Goal: Information Seeking & Learning: Learn about a topic

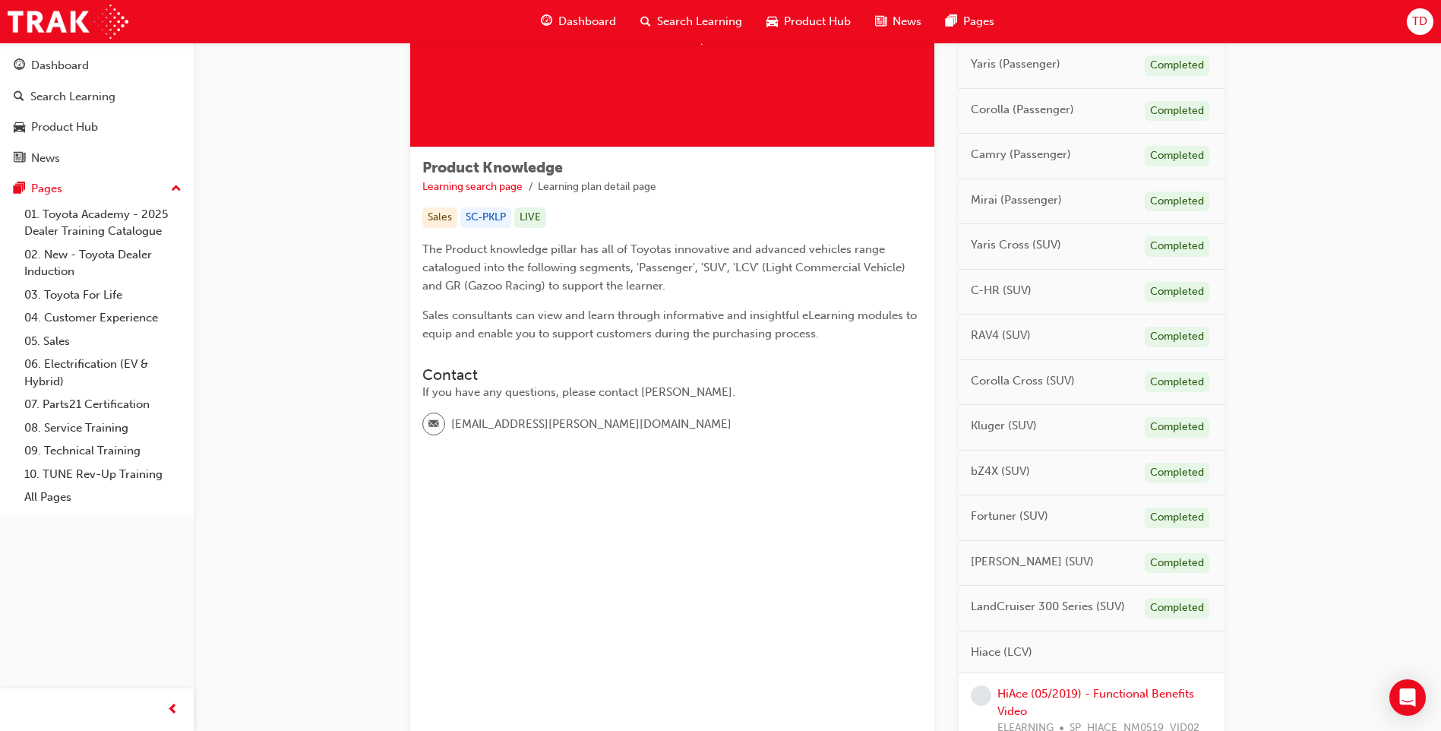
scroll to position [456, 0]
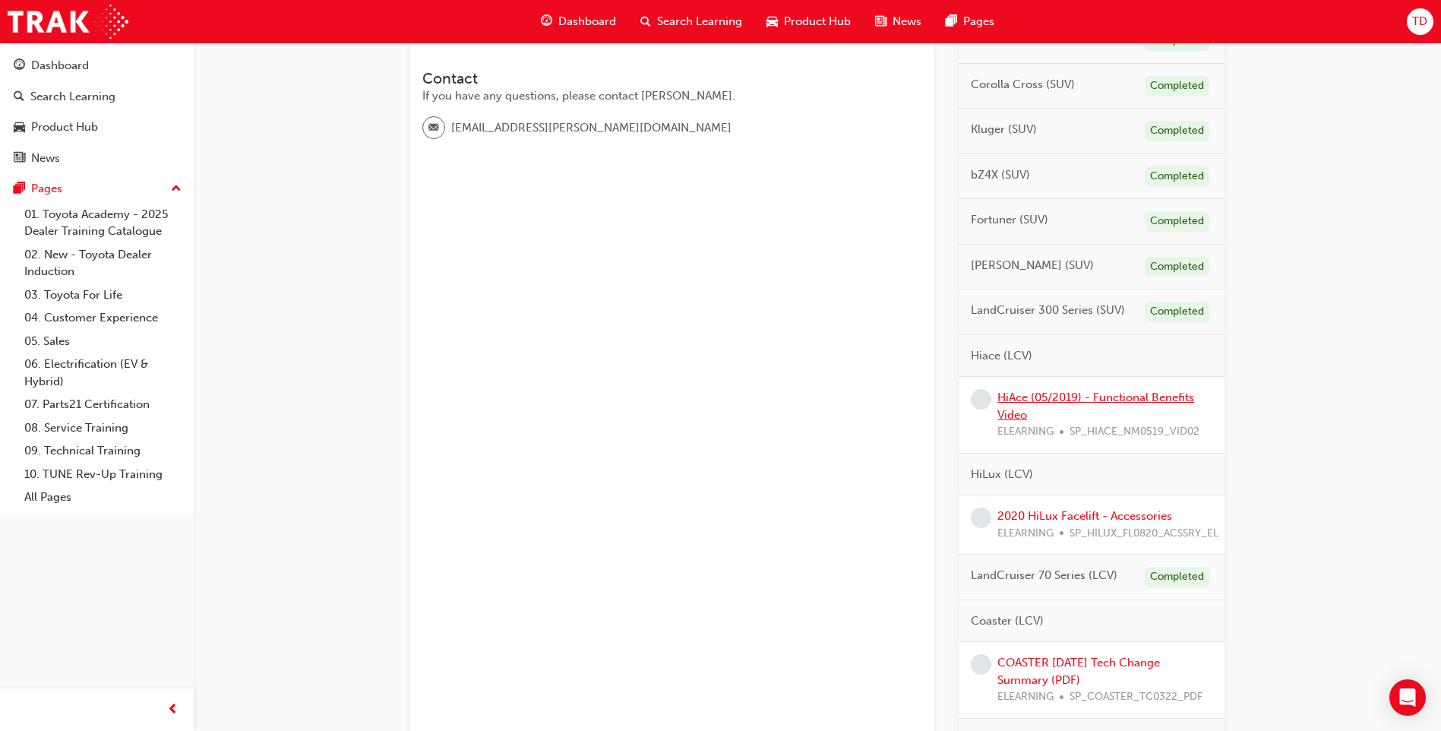
click at [1023, 400] on link "HiAce (05/2019) - Functional Benefits Video" at bounding box center [1096, 406] width 197 height 31
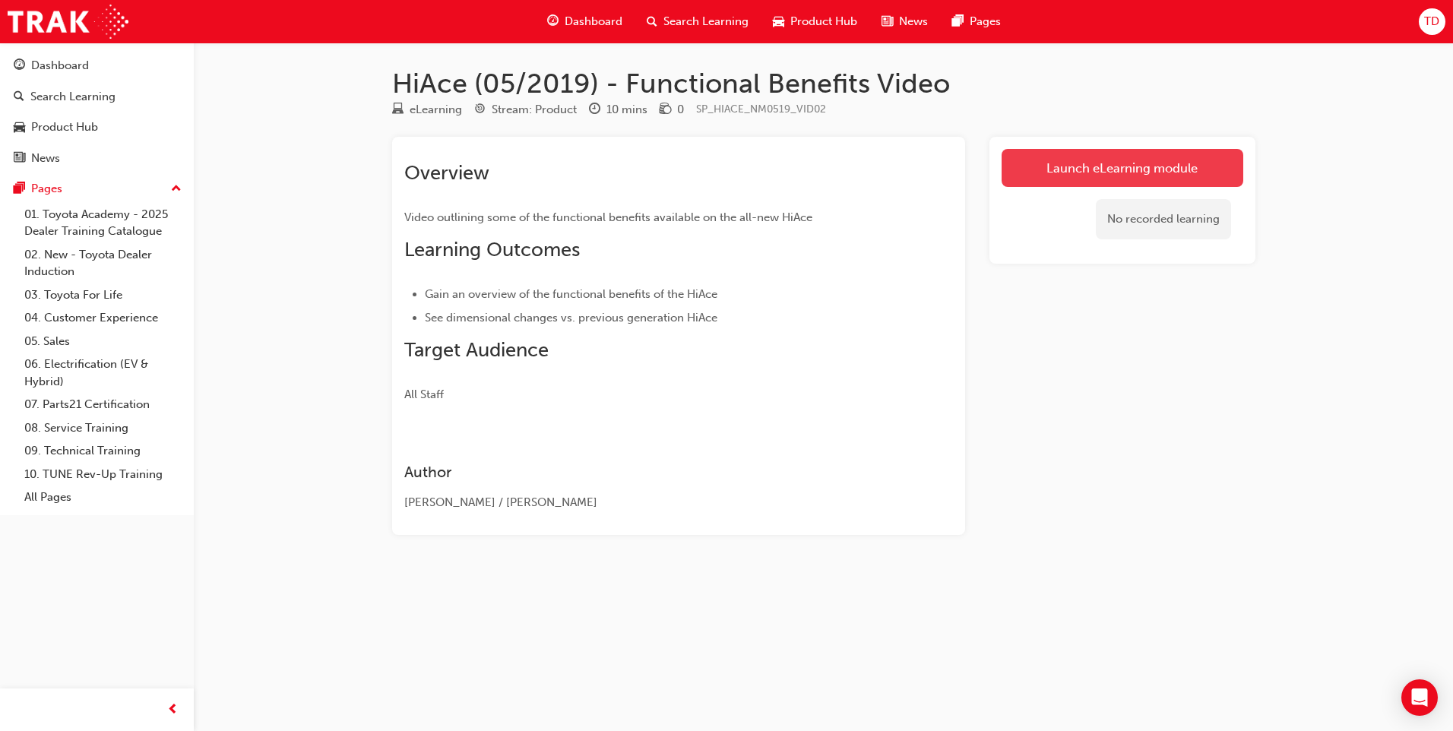
click at [1164, 165] on link "Launch eLearning module" at bounding box center [1122, 168] width 242 height 38
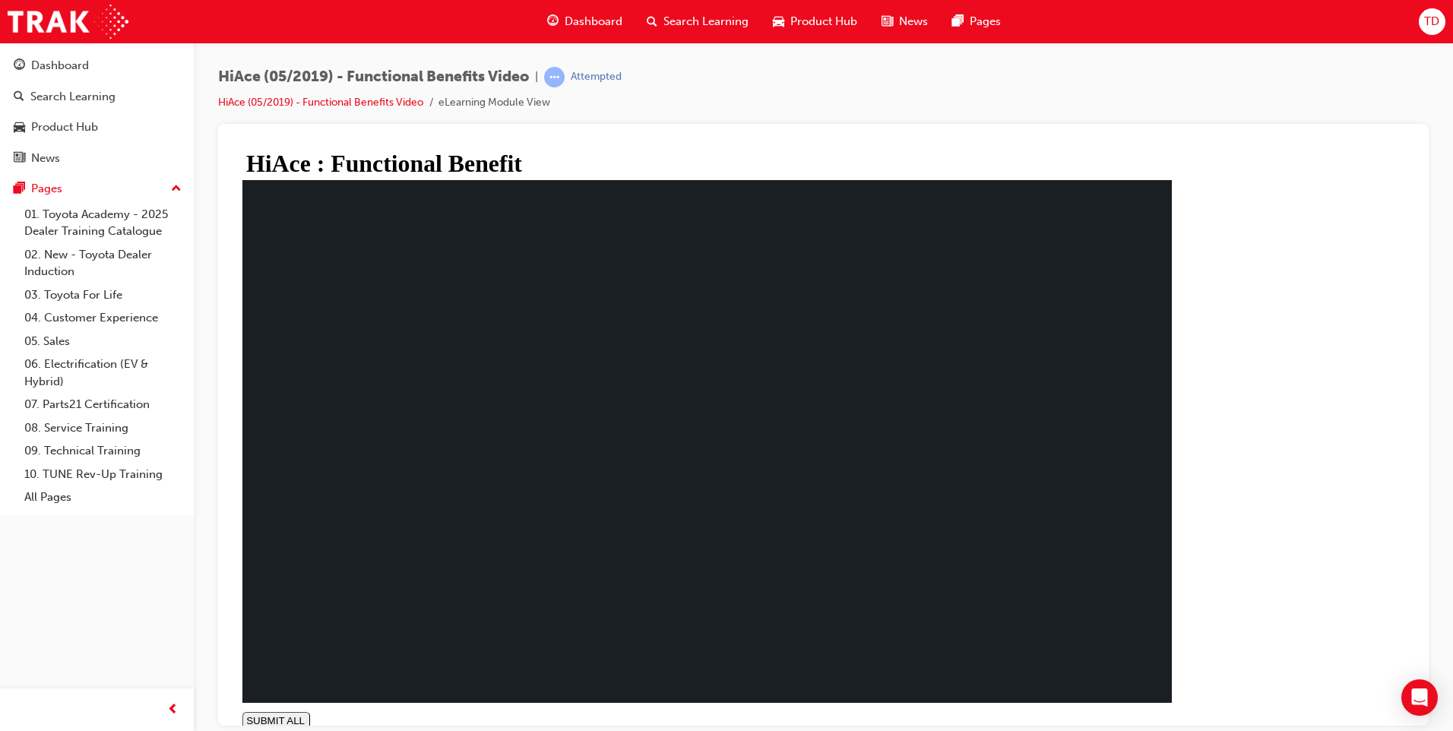
type input "0.337"
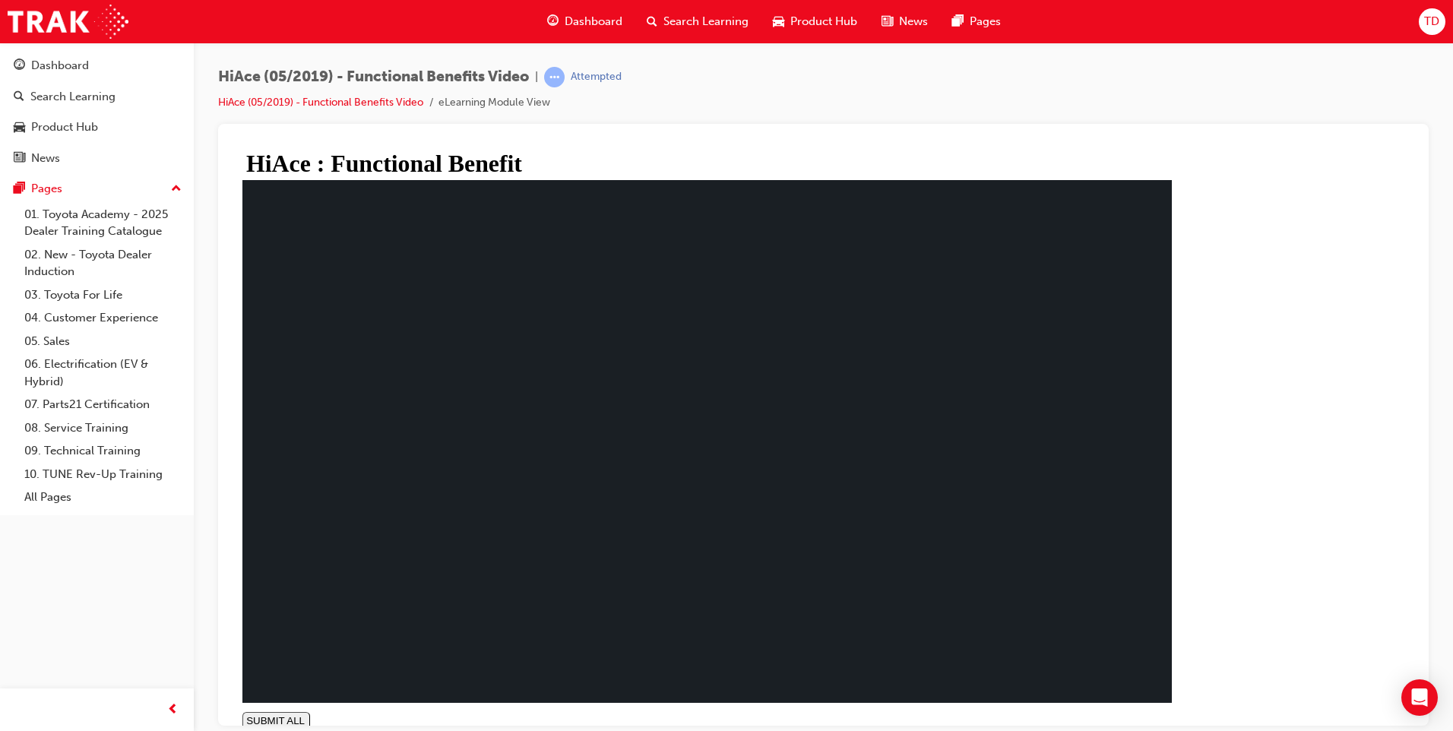
drag, startPoint x: 416, startPoint y: 356, endPoint x: 428, endPoint y: 378, distance: 24.8
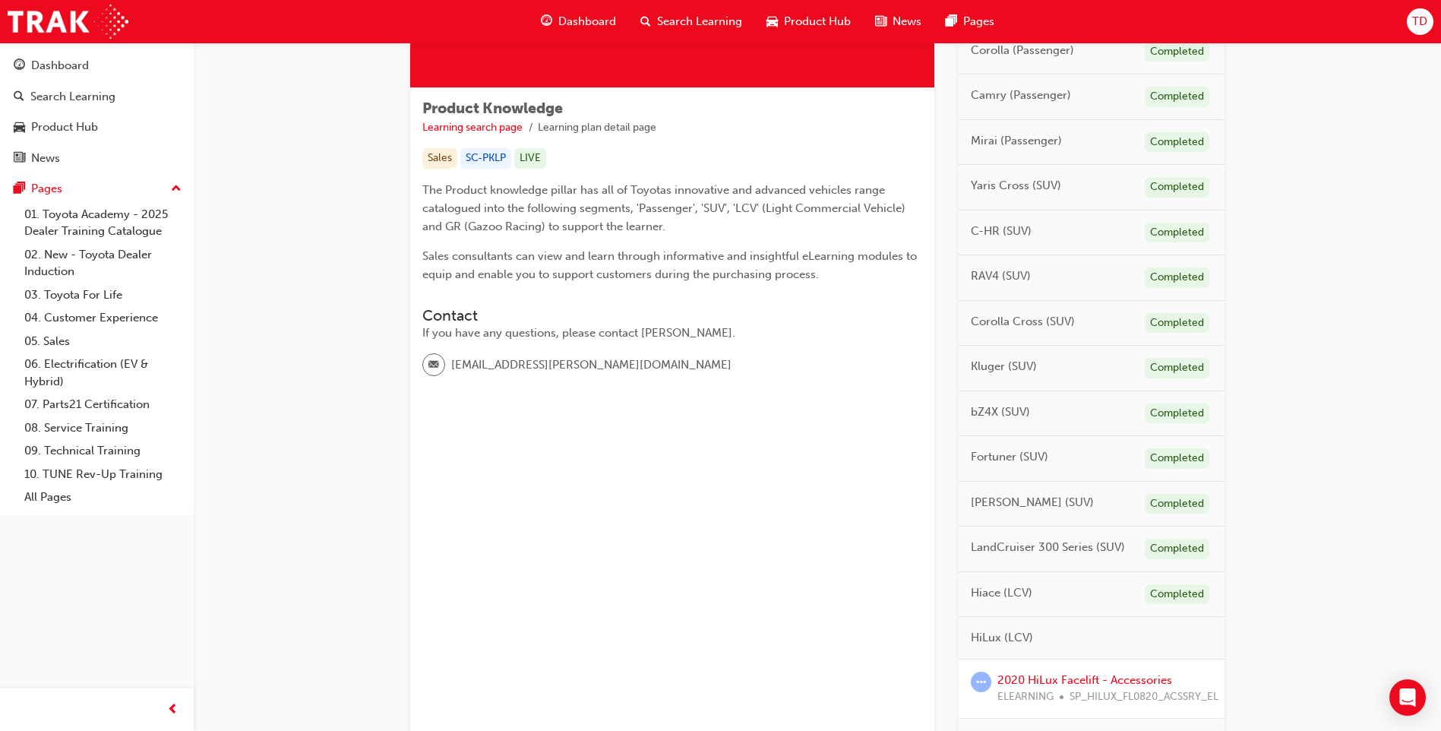
scroll to position [608, 0]
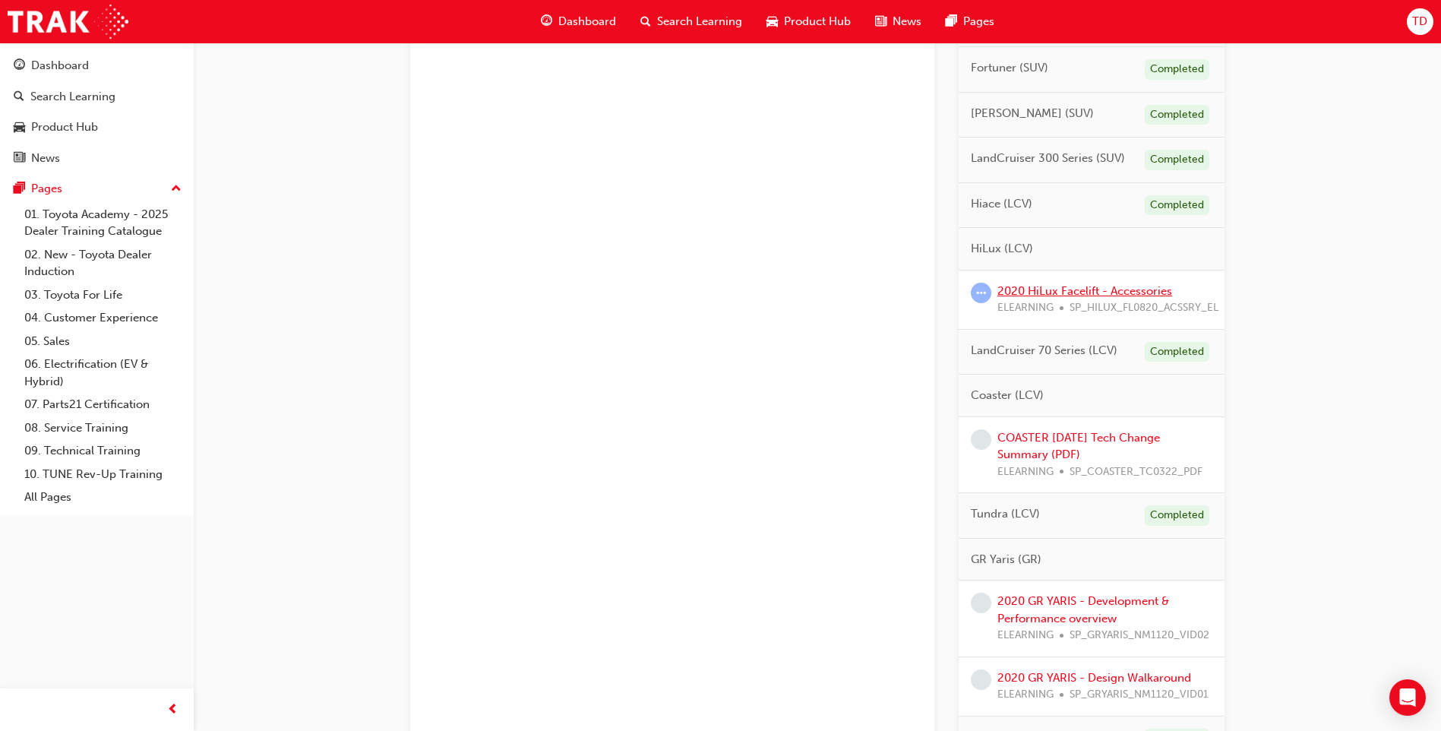
click at [1073, 296] on link "2020 HiLux Facelift - Accessories" at bounding box center [1085, 291] width 175 height 14
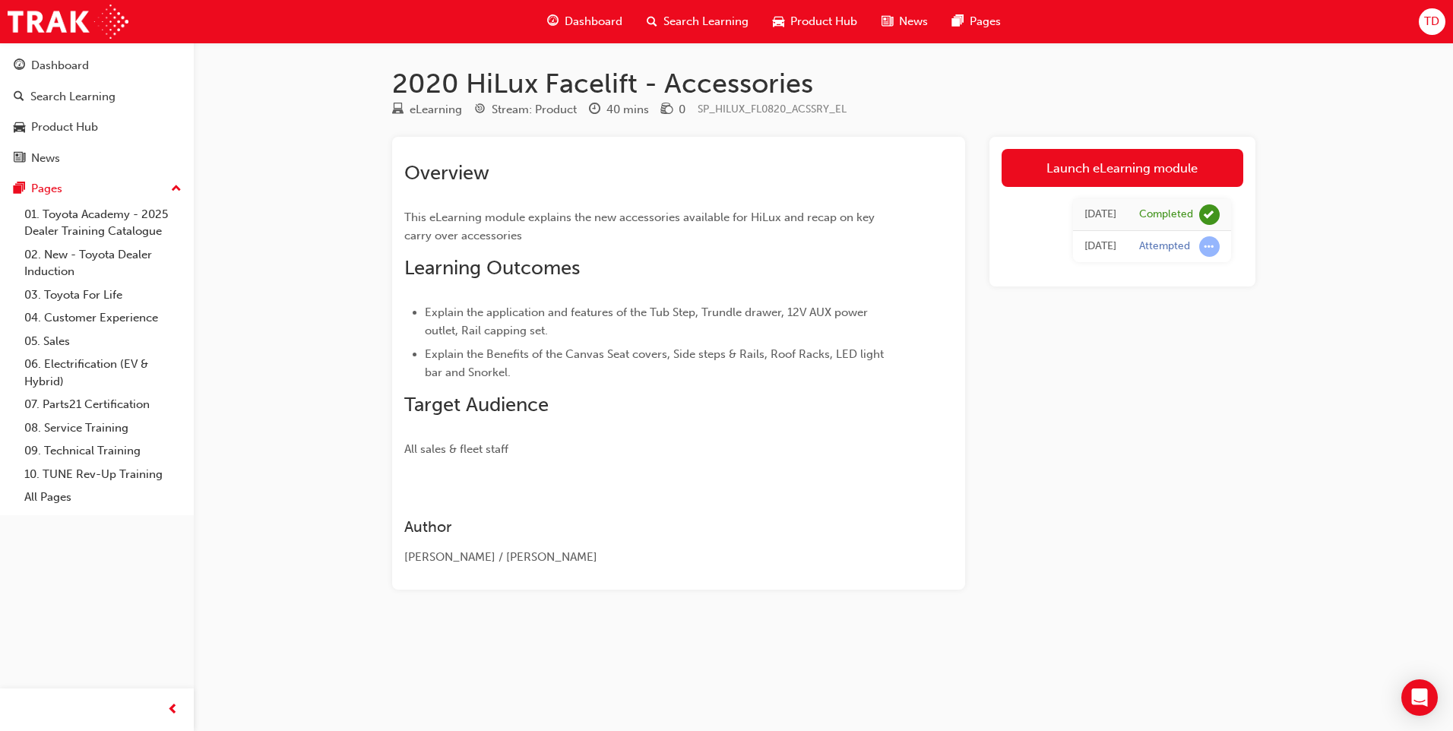
drag, startPoint x: 1118, startPoint y: 443, endPoint x: 938, endPoint y: 360, distance: 198.2
click at [1109, 434] on div "Launch eLearning module Today Completed Today Attempted" at bounding box center [1122, 363] width 266 height 453
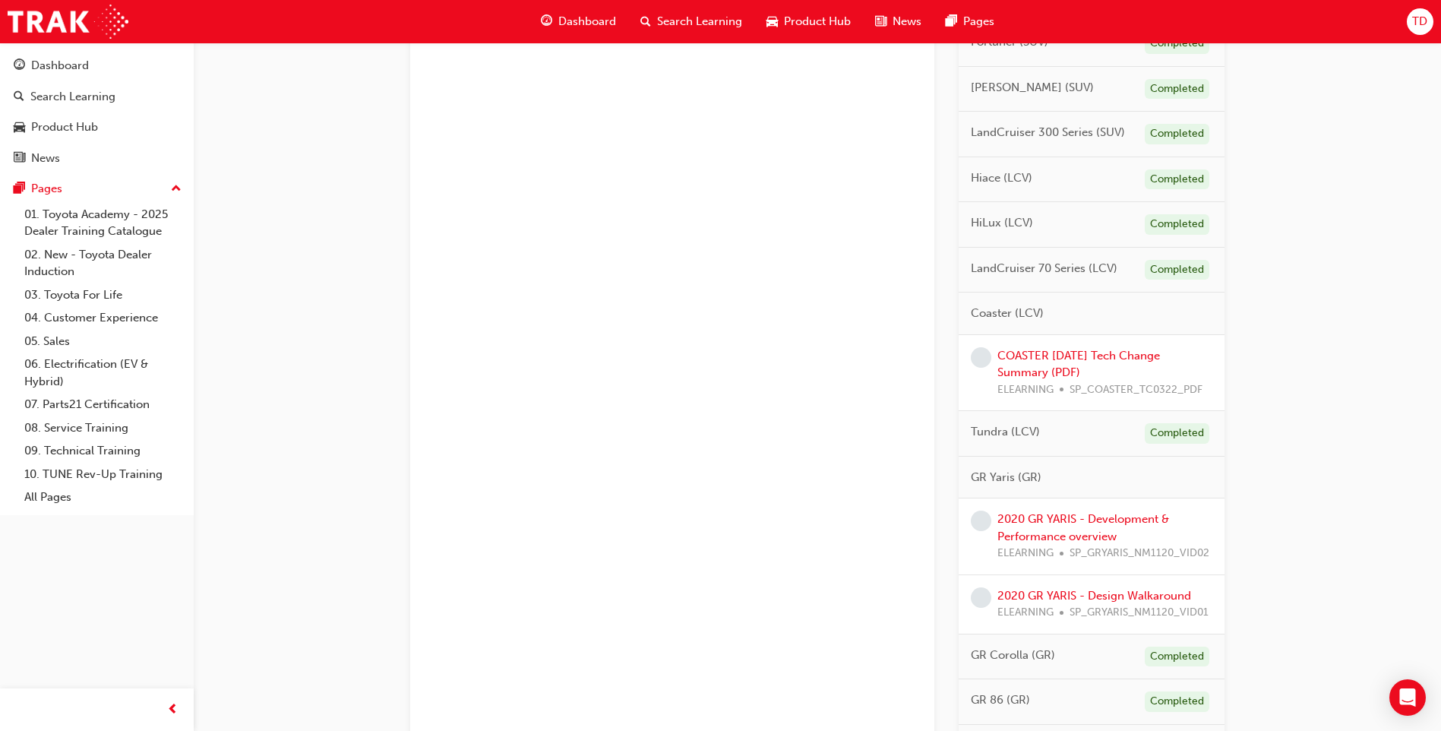
scroll to position [912, 0]
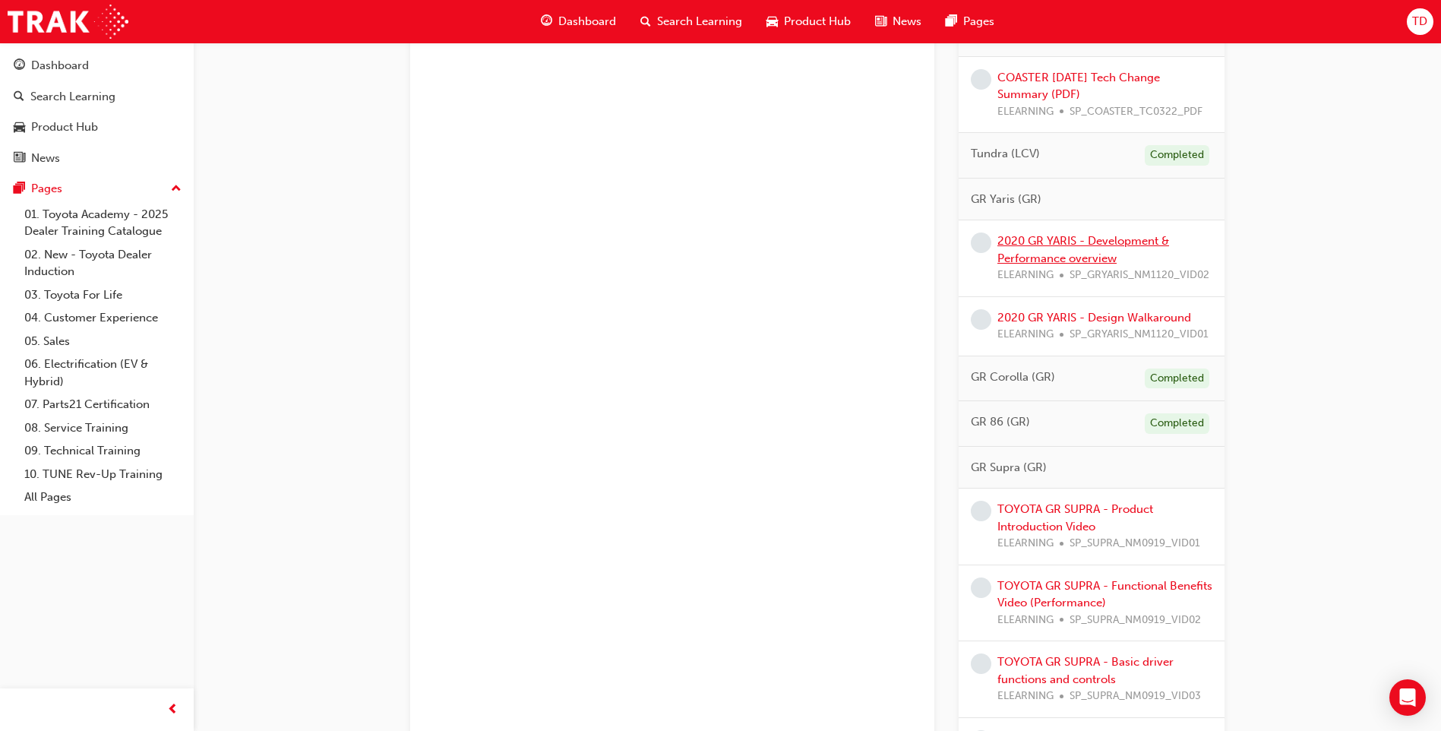
click at [1048, 240] on link "2020 GR YARIS - Development & Performance overview" at bounding box center [1084, 249] width 172 height 31
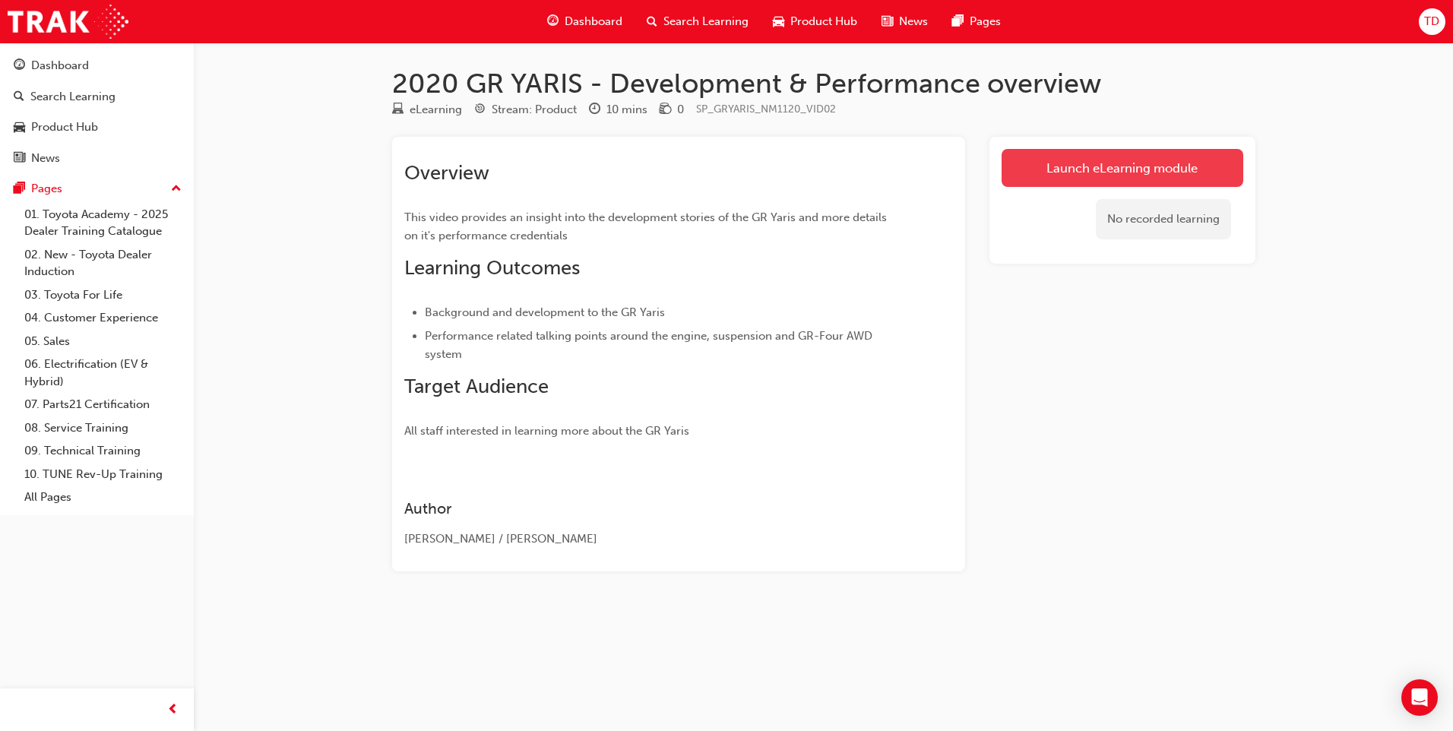
click at [1112, 164] on link "Launch eLearning module" at bounding box center [1122, 168] width 242 height 38
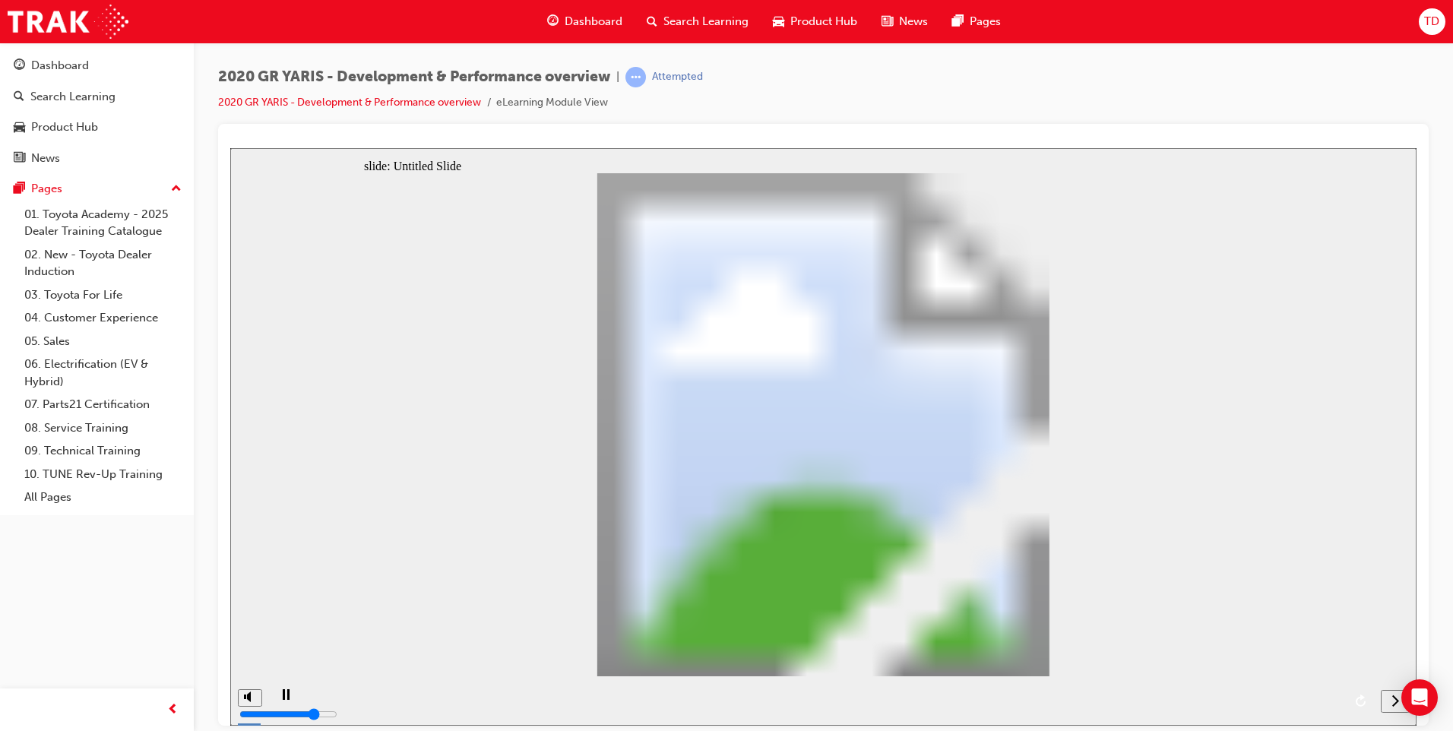
drag, startPoint x: 802, startPoint y: 700, endPoint x: 979, endPoint y: 716, distance: 178.5
click at [1014, 702] on div "playback controls" at bounding box center [820, 699] width 1105 height 49
click at [282, 695] on icon "play/pause" at bounding box center [286, 693] width 8 height 10
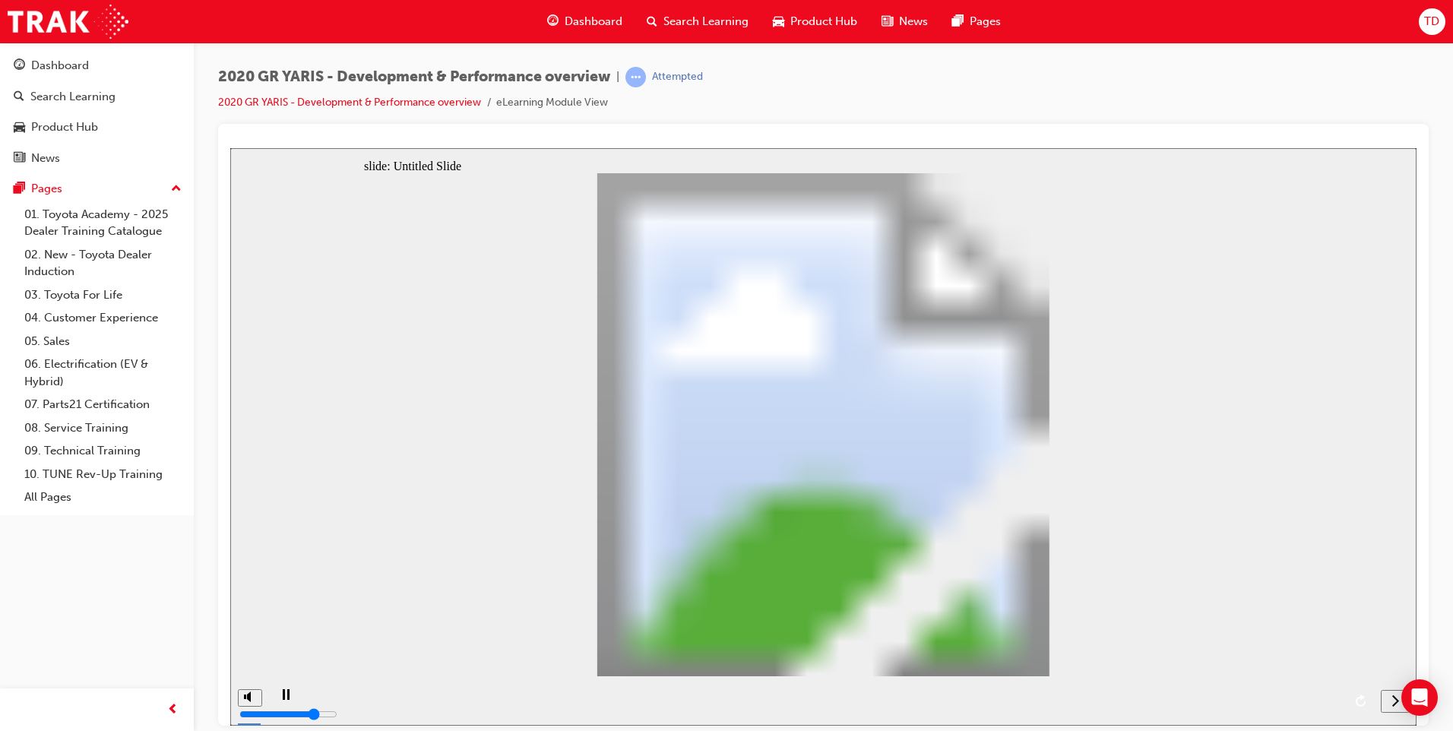
click at [1361, 698] on icon "replay" at bounding box center [1360, 700] width 10 height 12
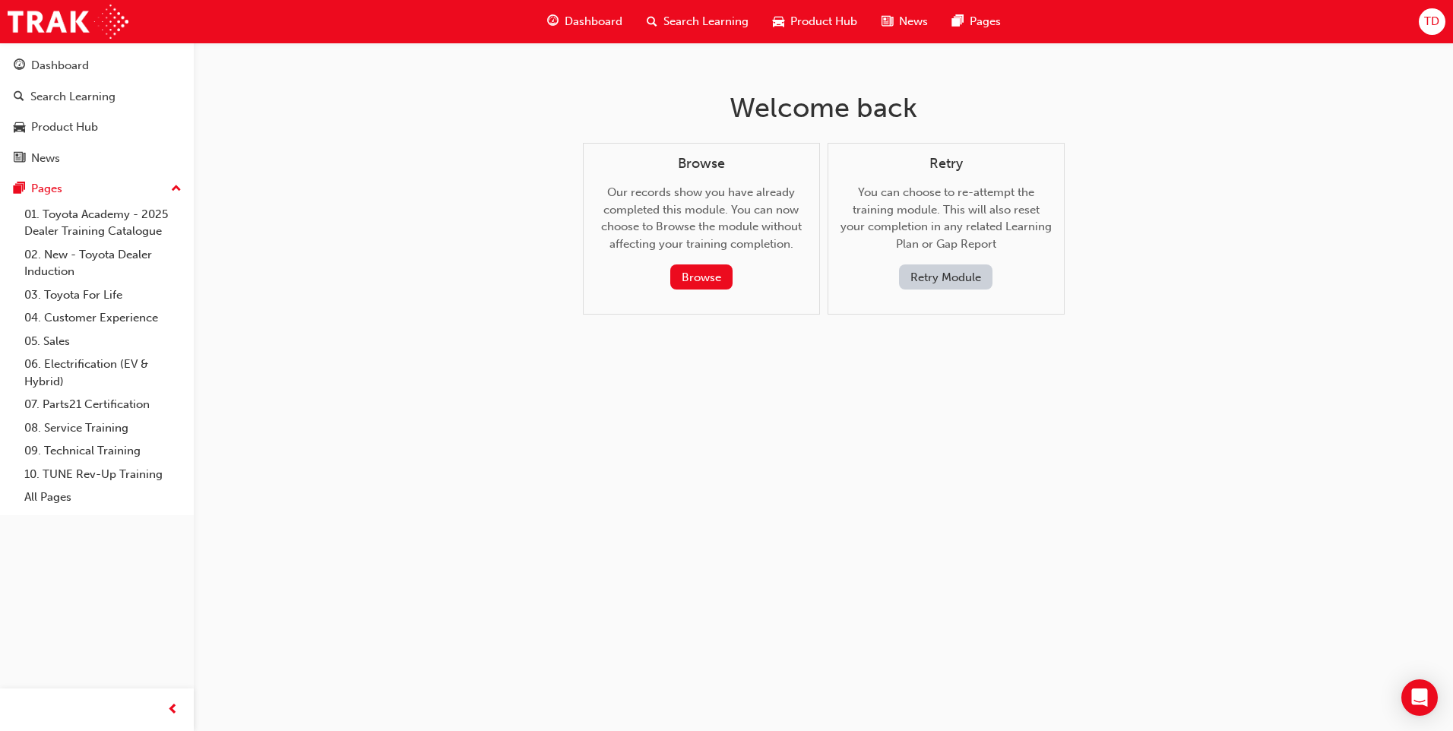
click at [511, 410] on div "Welcome back Browse Our records show you have already completed this module. Yo…" at bounding box center [726, 365] width 1453 height 731
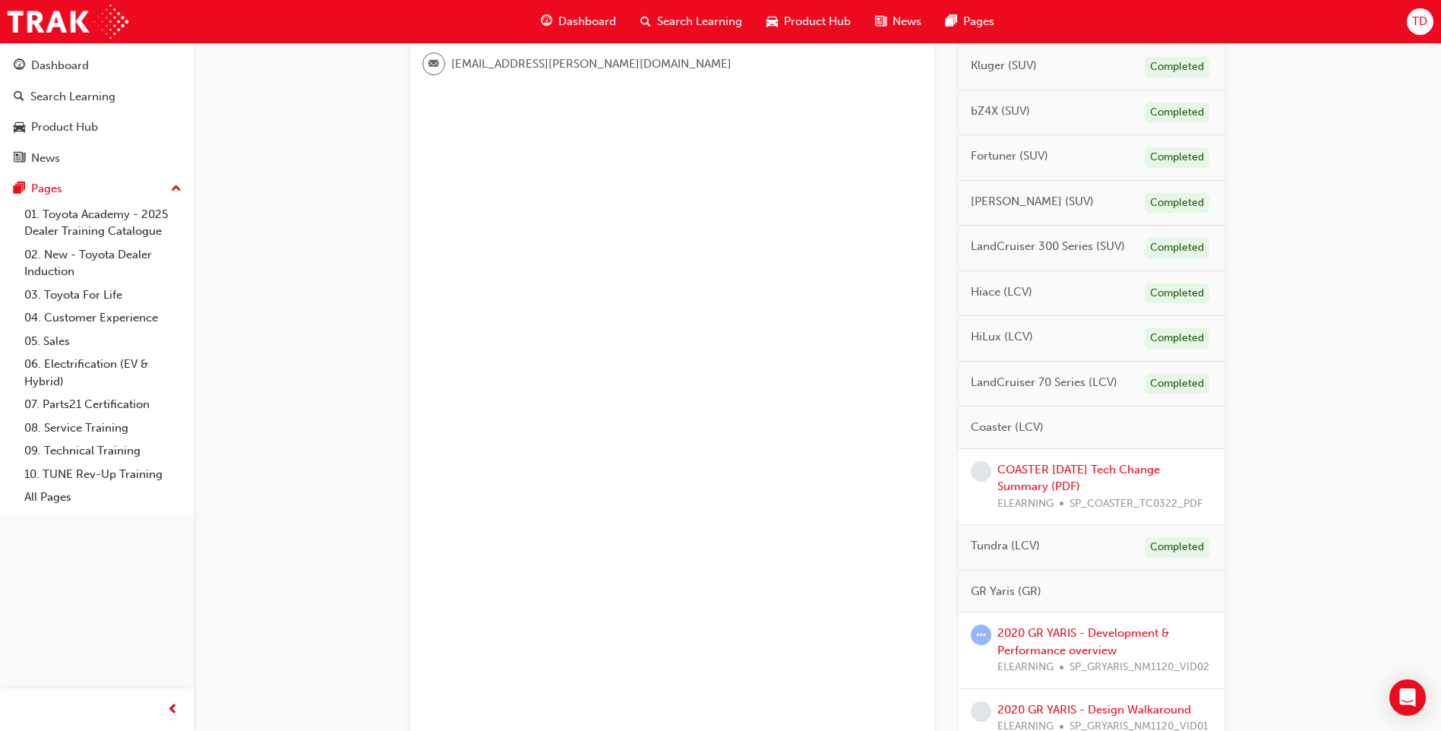
scroll to position [532, 0]
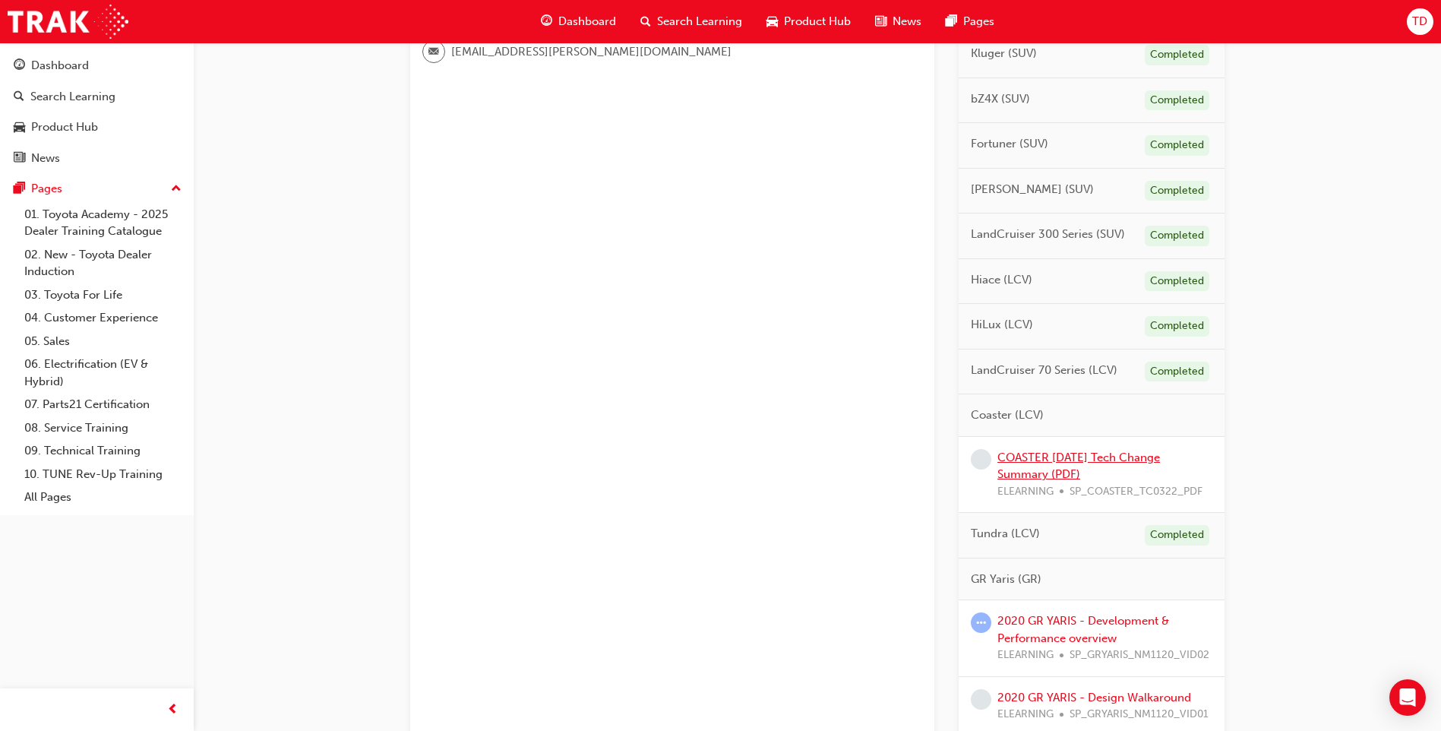
click at [1058, 460] on link "COASTER [DATE] Tech Change Summary (PDF)" at bounding box center [1079, 466] width 163 height 31
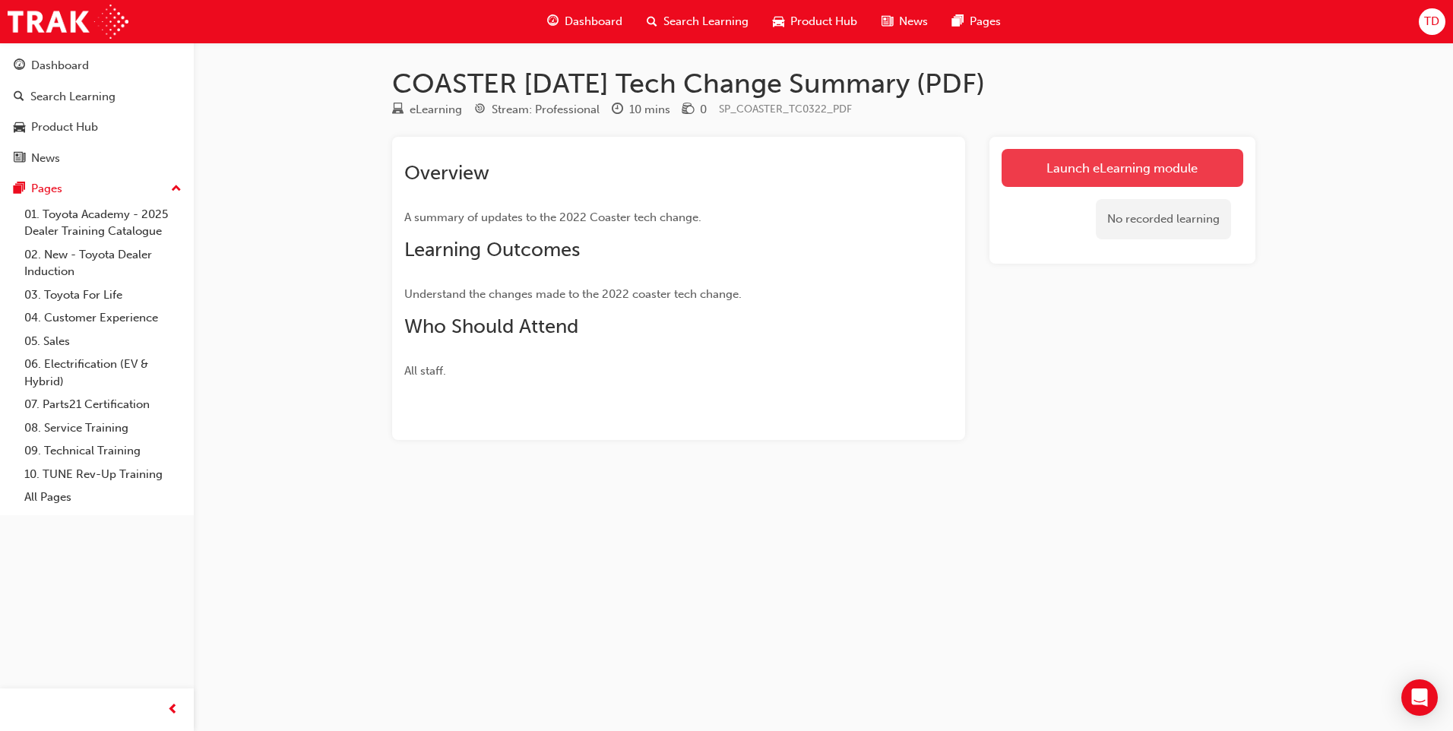
click at [1138, 167] on link "Launch eLearning module" at bounding box center [1122, 168] width 242 height 38
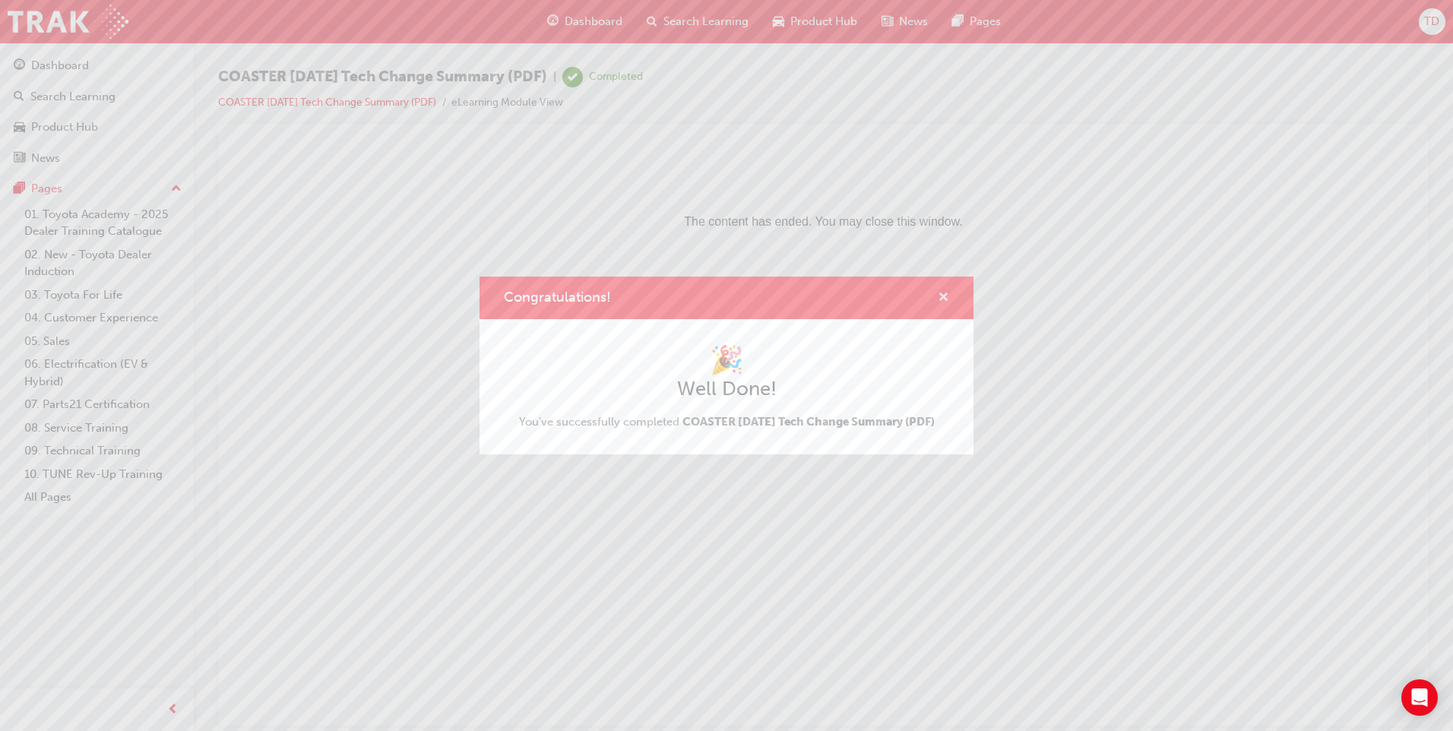
click at [944, 292] on span "cross-icon" at bounding box center [943, 299] width 11 height 14
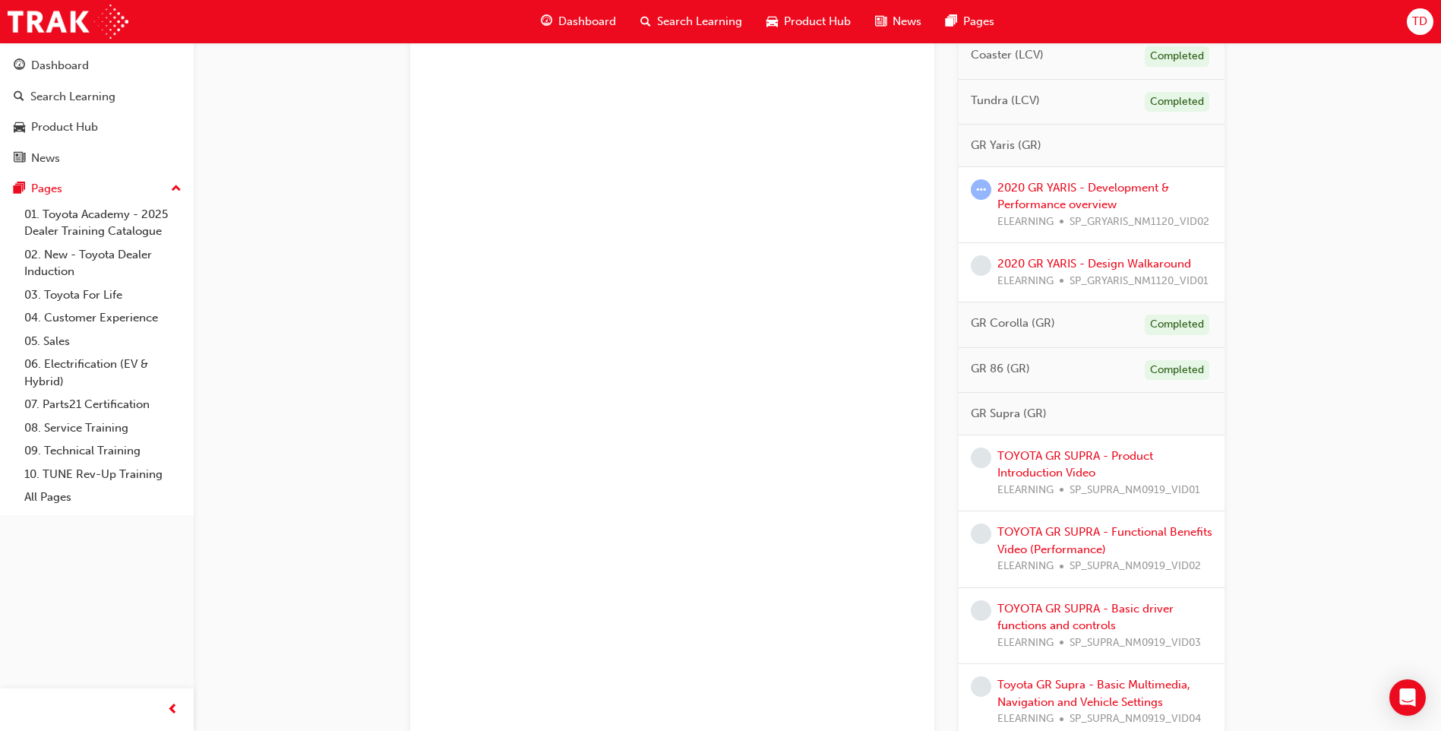
scroll to position [912, 0]
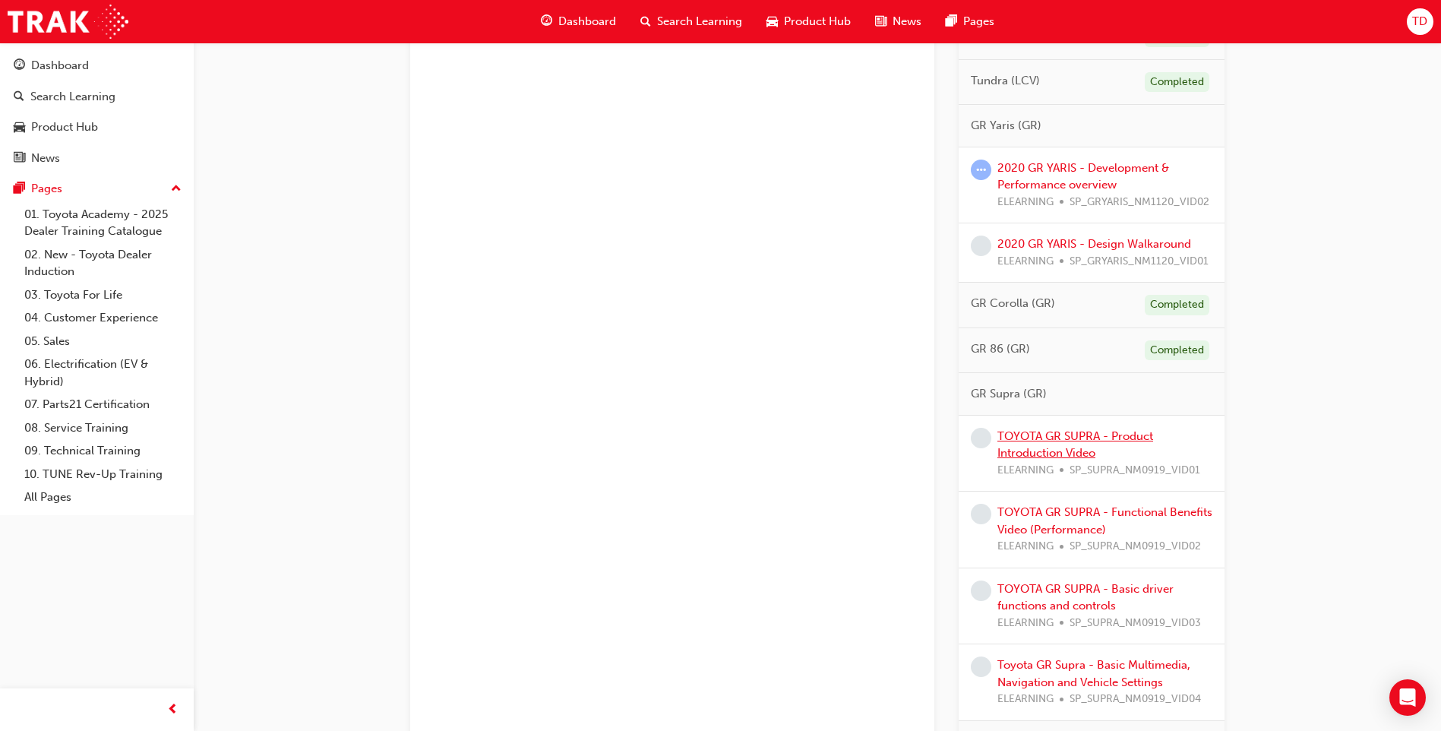
click at [1060, 439] on link "TOYOTA GR SUPRA - Product Introduction Video" at bounding box center [1076, 444] width 156 height 31
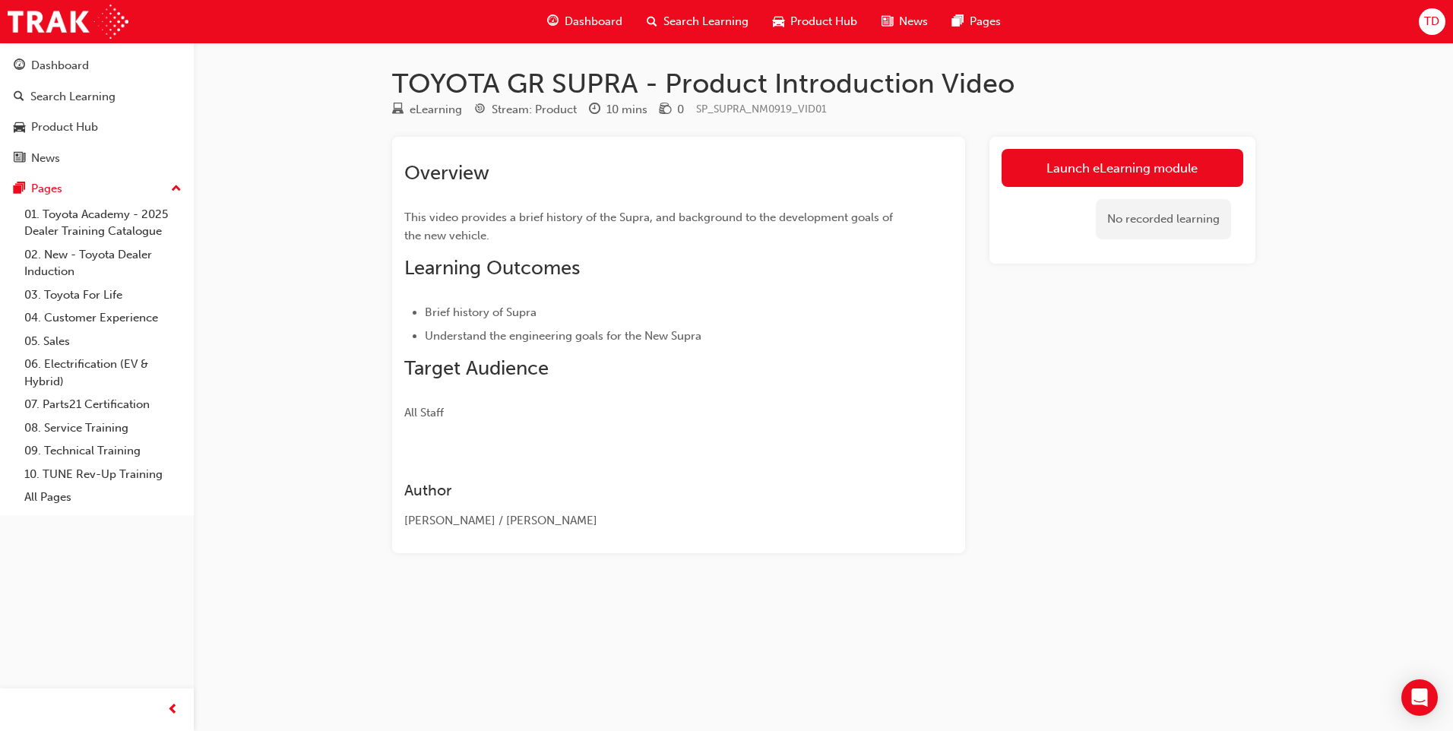
click at [1103, 128] on div "TOYOTA GR SUPRA - Product Introduction Video eLearning Stream: Product 10 mins …" at bounding box center [824, 334] width 912 height 535
click at [1104, 166] on link "Launch eLearning module" at bounding box center [1122, 168] width 242 height 38
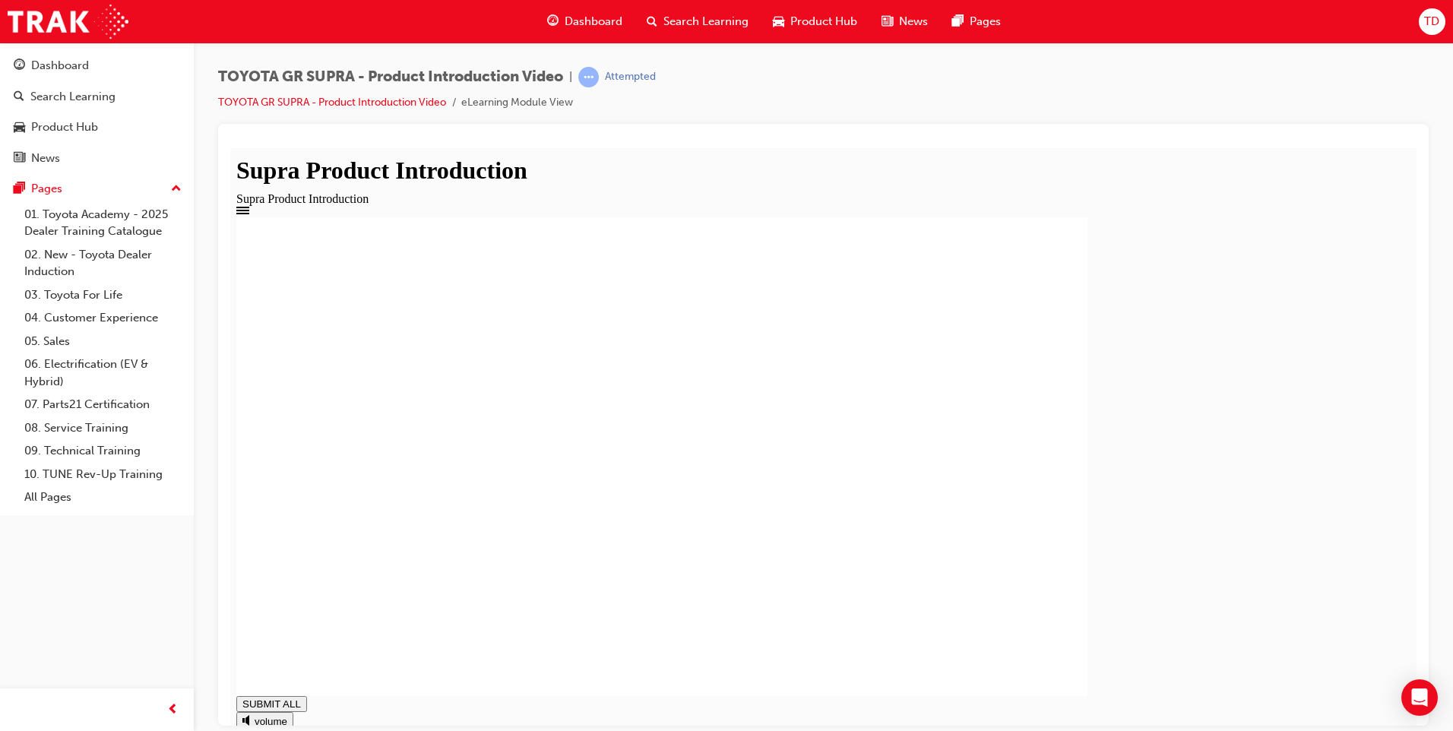
drag, startPoint x: 887, startPoint y: 581, endPoint x: 935, endPoint y: 584, distance: 47.9
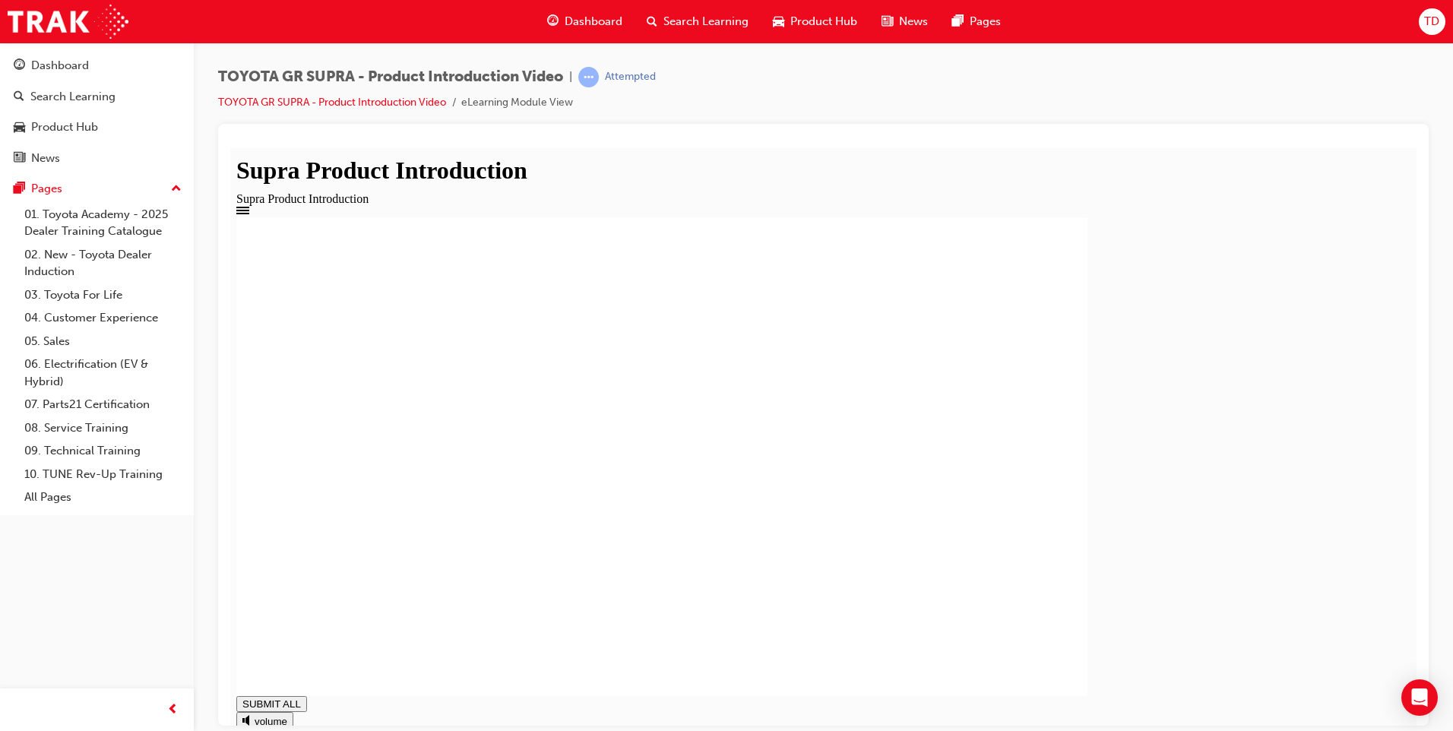
drag, startPoint x: 339, startPoint y: 698, endPoint x: 1304, endPoint y: 709, distance: 965.0
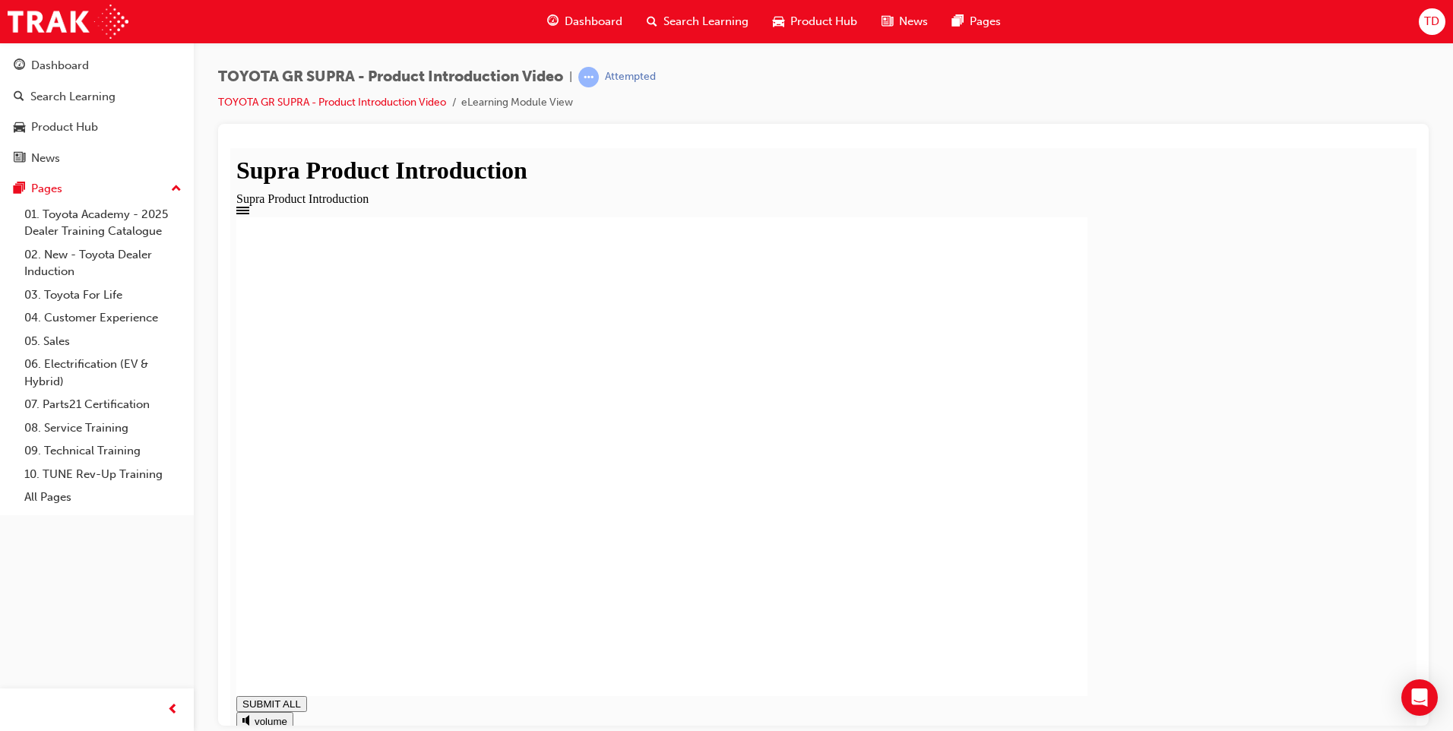
type input "1"
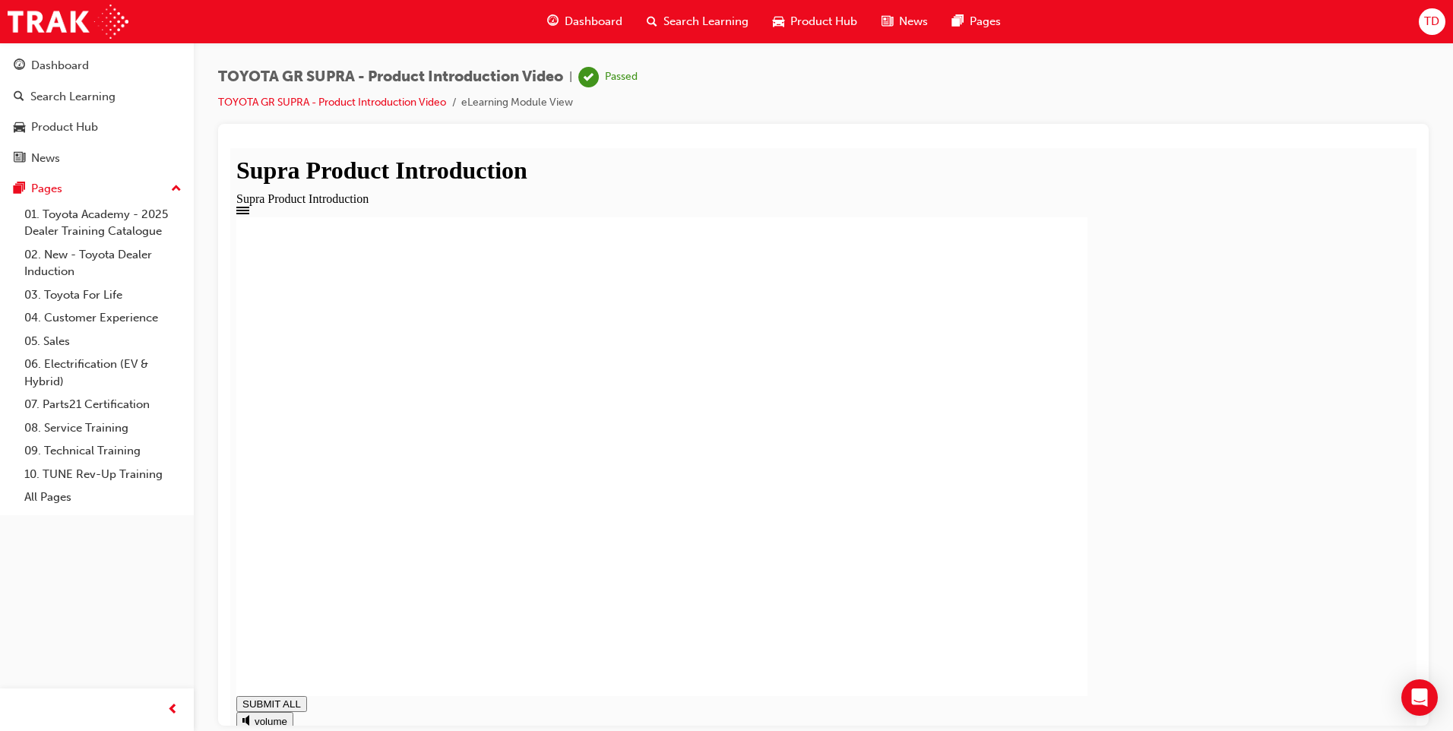
drag, startPoint x: 1397, startPoint y: 700, endPoint x: 1258, endPoint y: 663, distance: 143.9
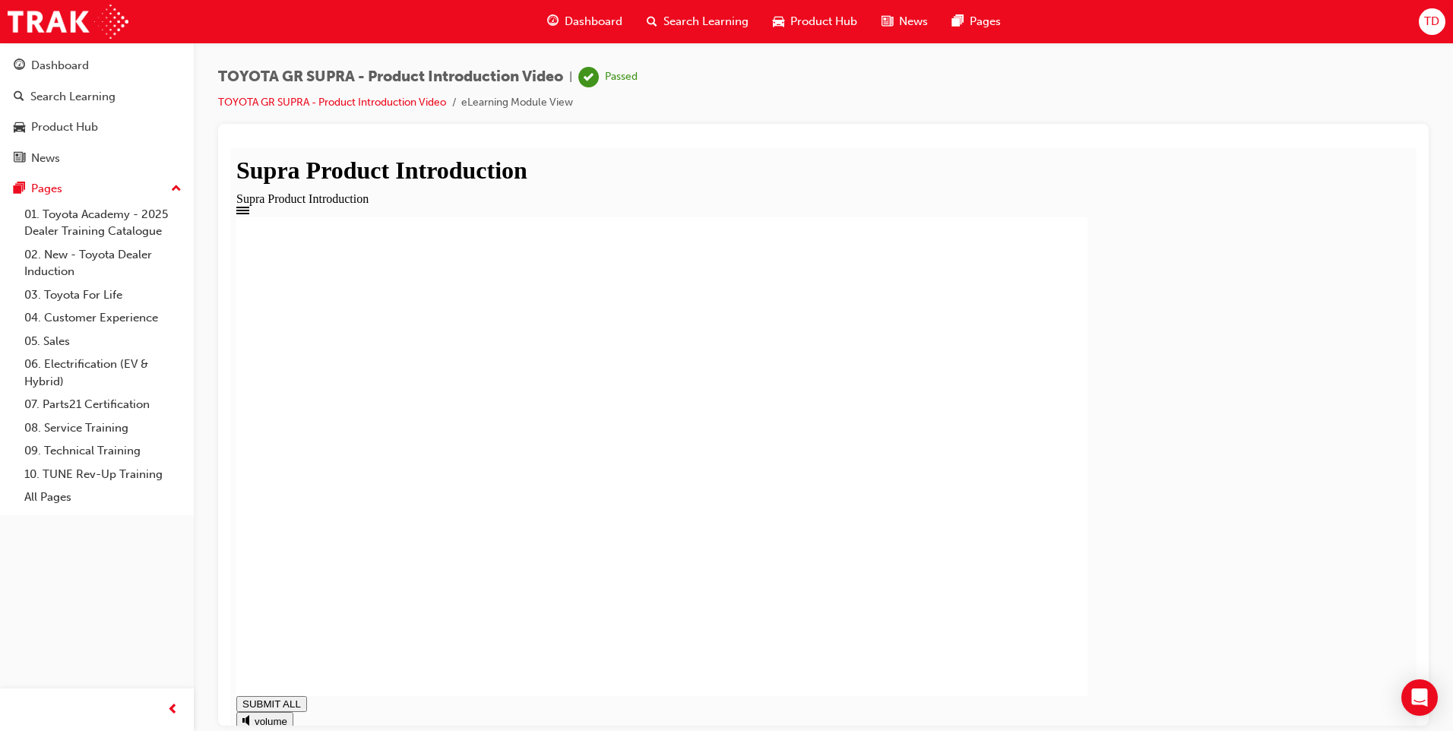
click at [1353, 694] on div "Product Introduction You have Completed this module. SUBMIT ALL volume play rep…" at bounding box center [823, 523] width 1174 height 613
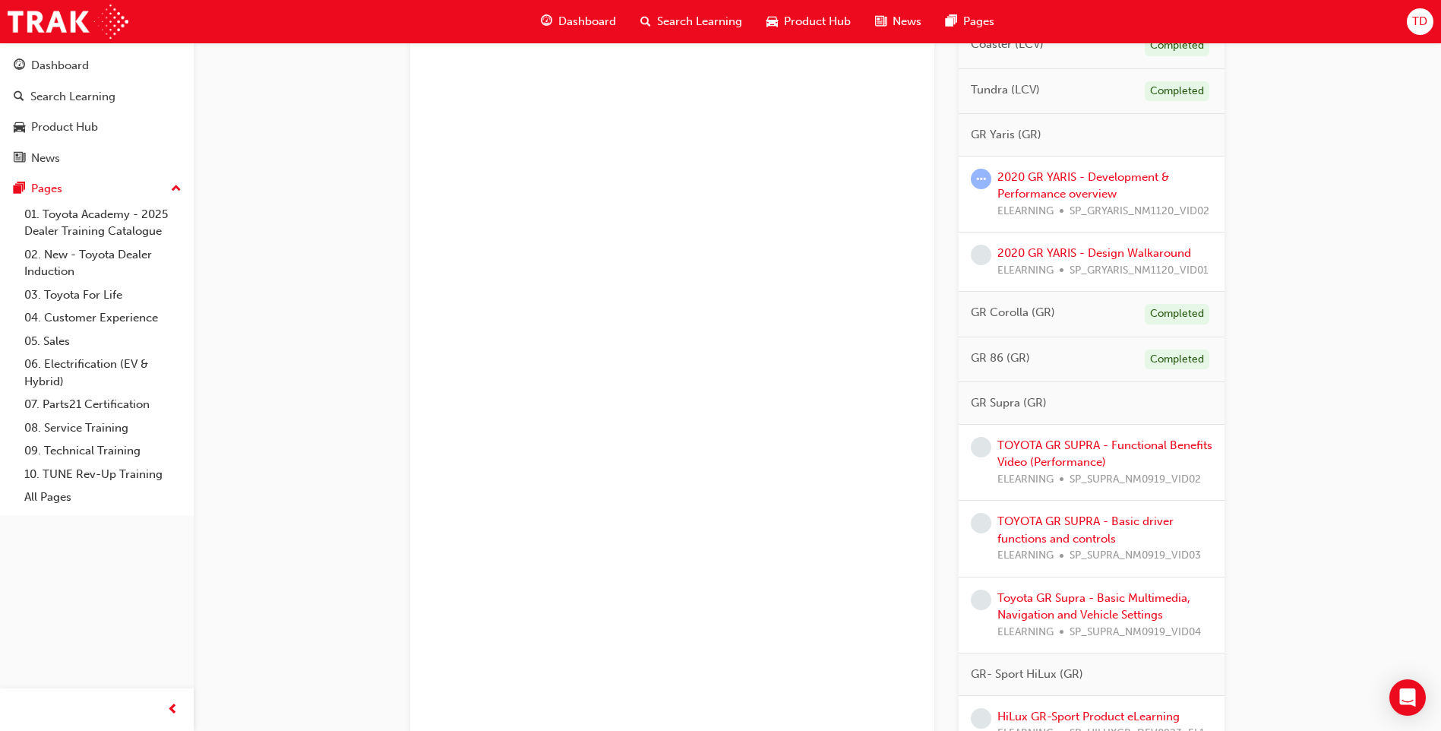
scroll to position [912, 0]
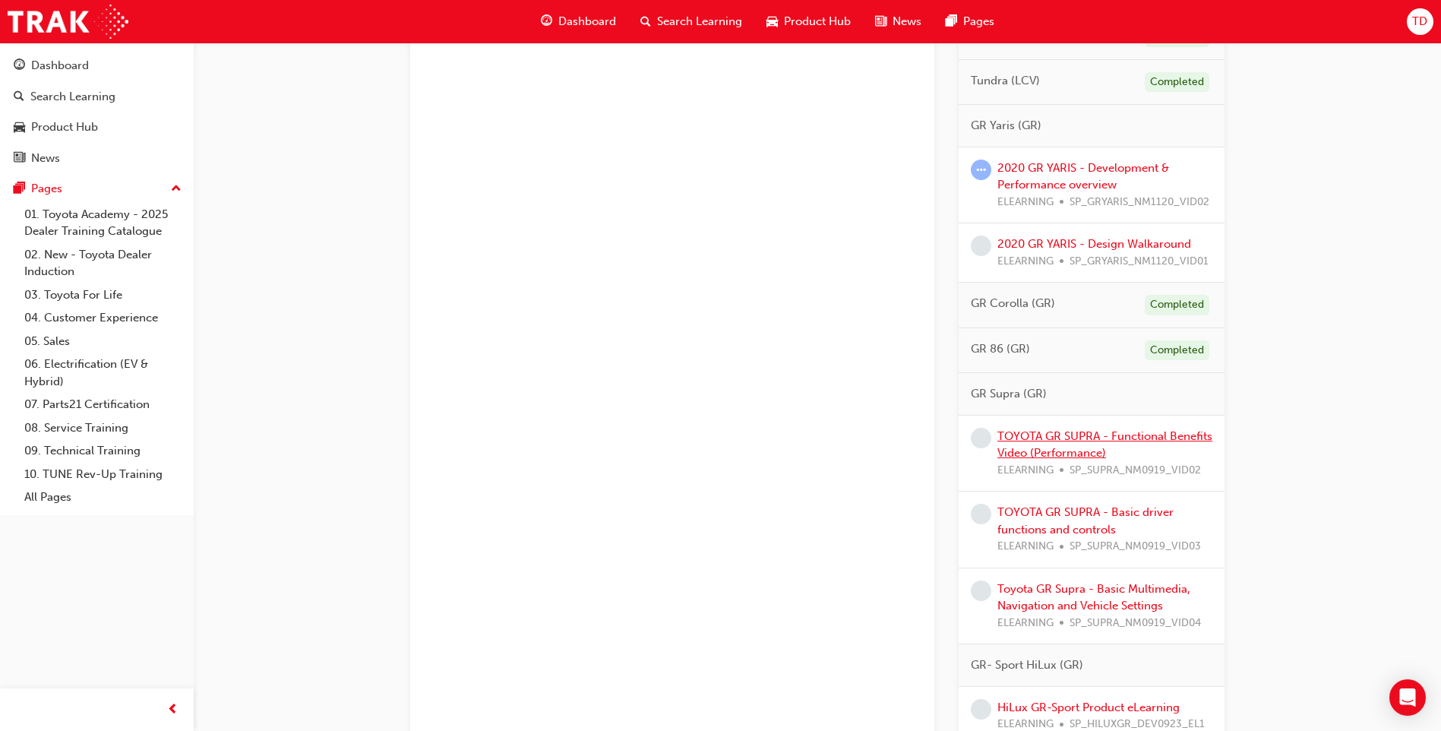
click at [1098, 440] on link "TOYOTA GR SUPRA - Functional Benefits Video (Performance)" at bounding box center [1105, 444] width 215 height 31
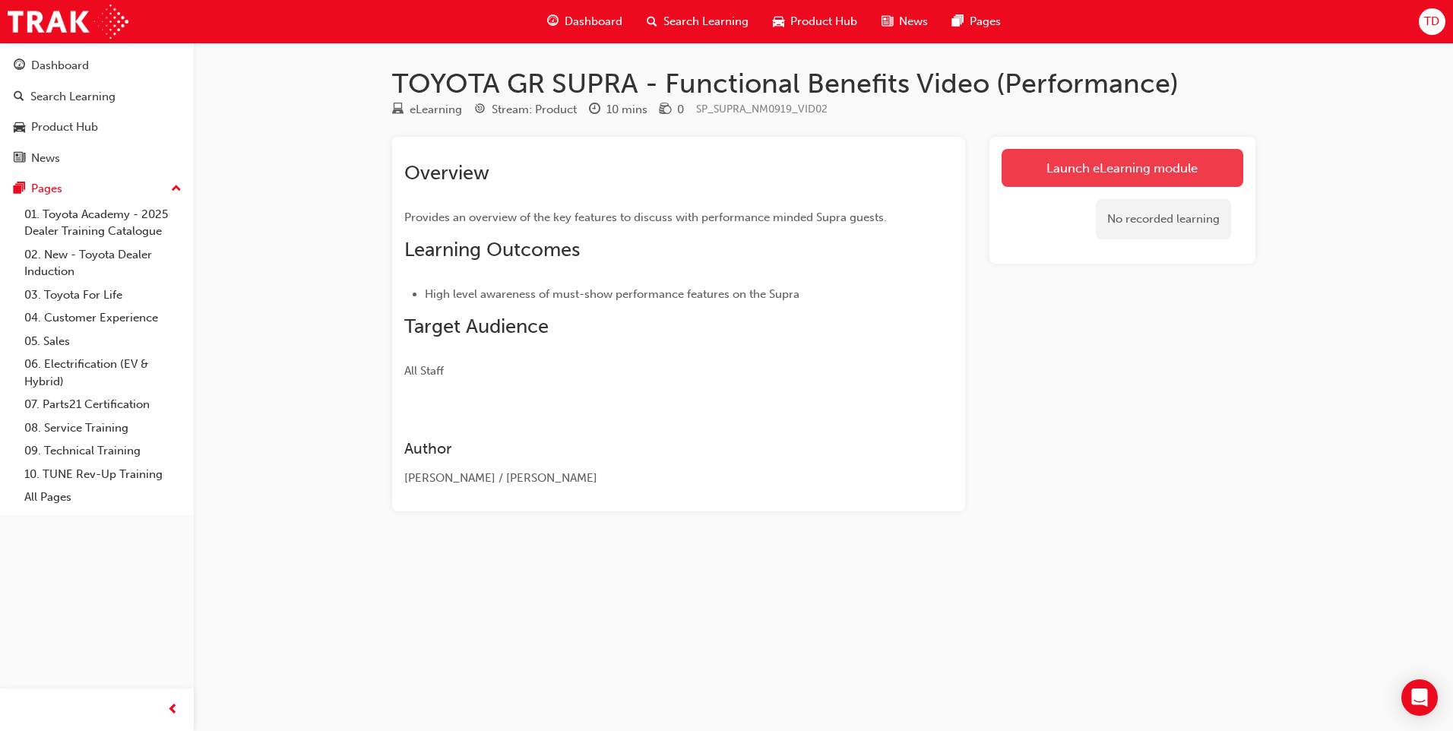
click at [1148, 172] on link "Launch eLearning module" at bounding box center [1122, 168] width 242 height 38
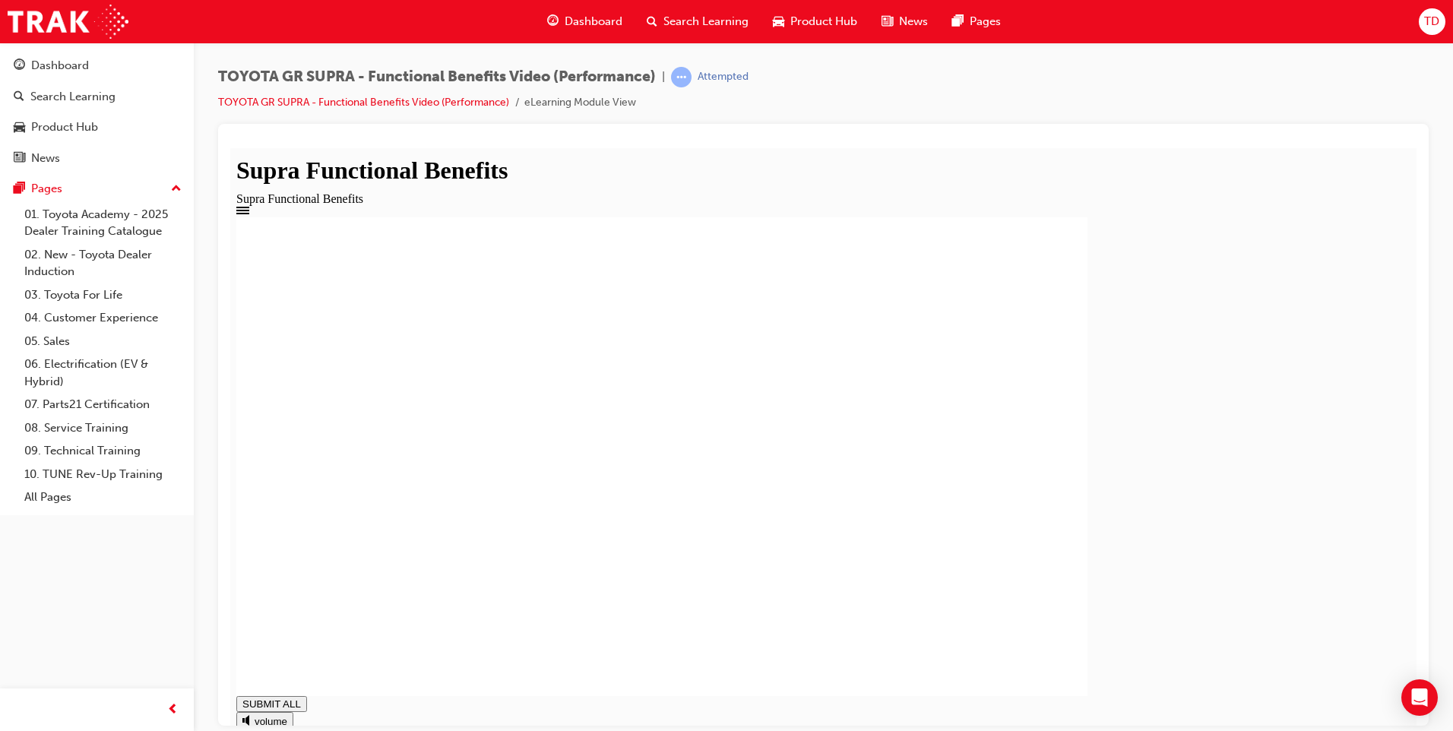
drag, startPoint x: 1069, startPoint y: 610, endPoint x: 1042, endPoint y: 595, distance: 30.6
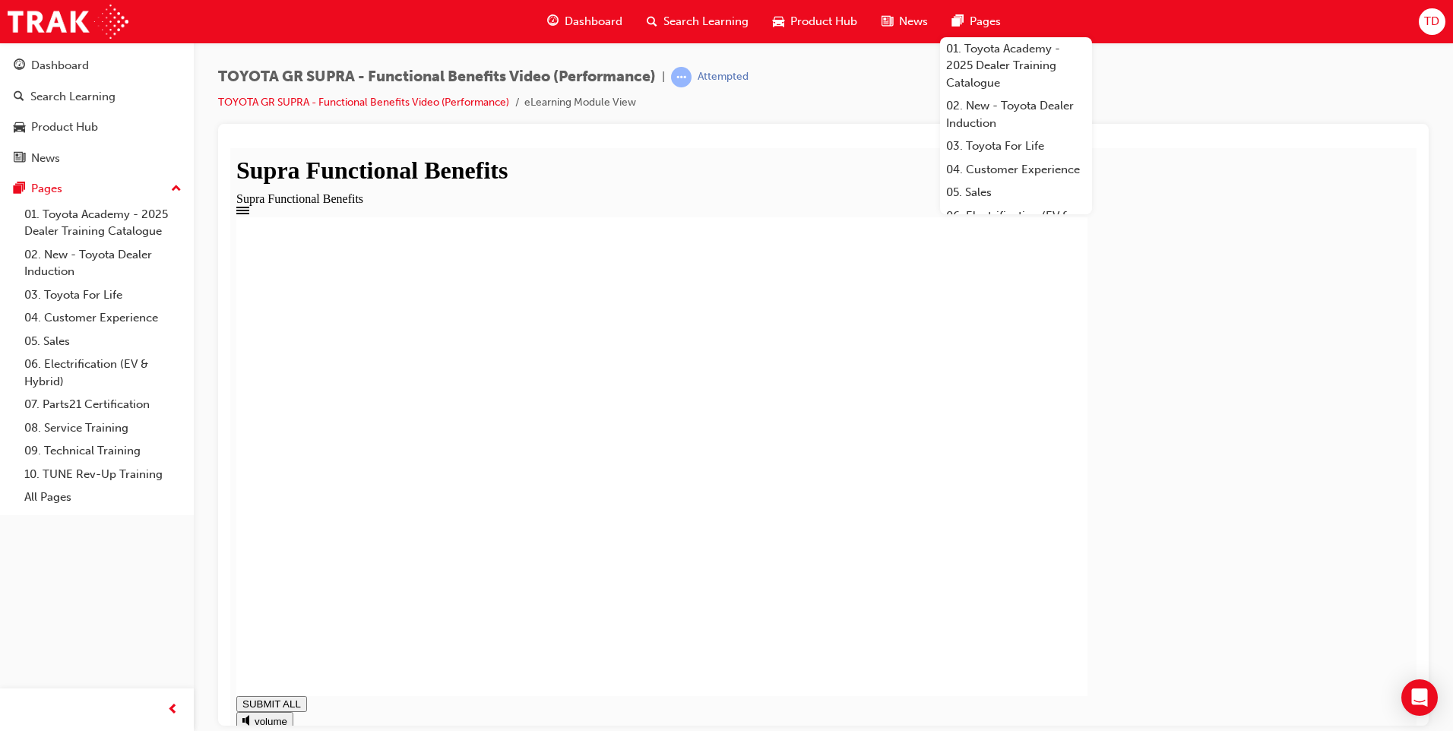
click at [1036, 520] on rect at bounding box center [661, 456] width 851 height 479
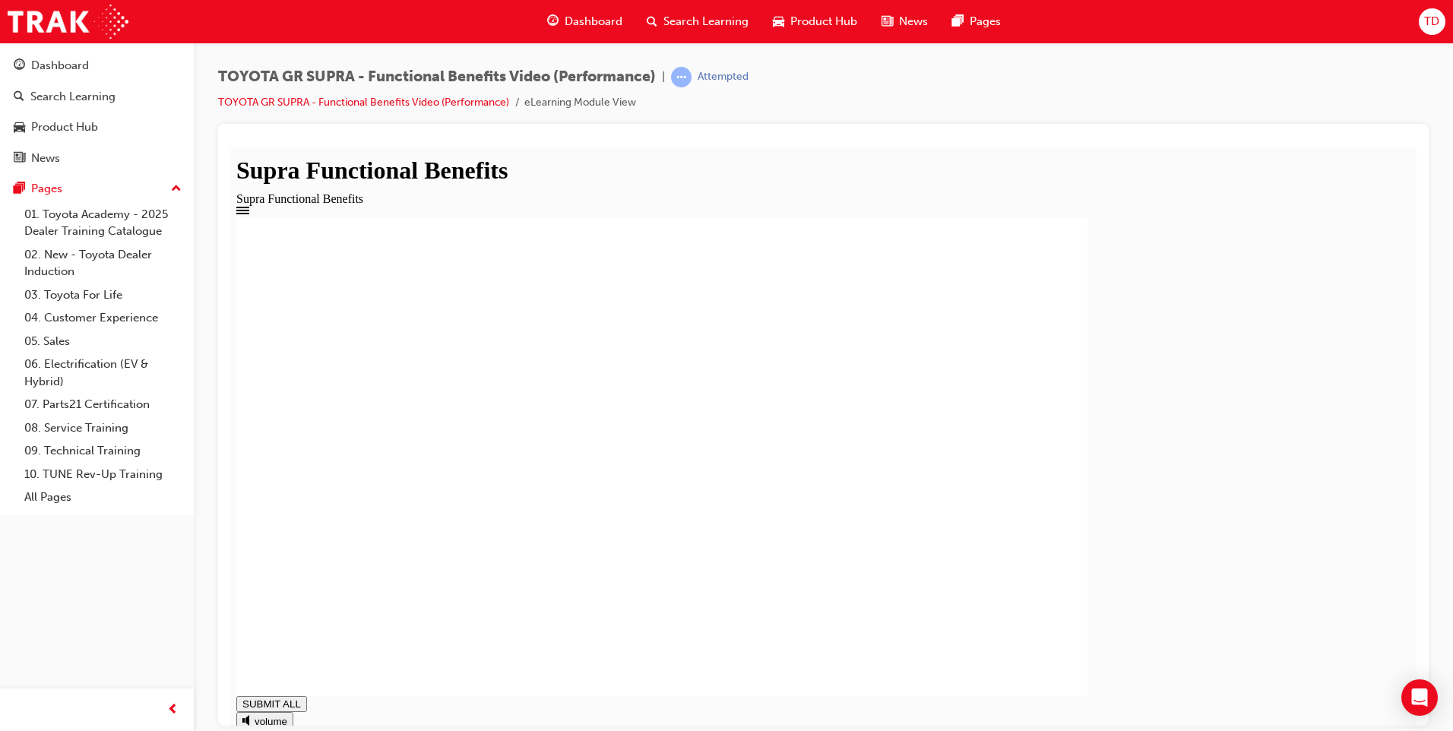
drag, startPoint x: 922, startPoint y: 302, endPoint x: 837, endPoint y: 318, distance: 86.4
click at [884, 312] on rect at bounding box center [661, 456] width 851 height 479
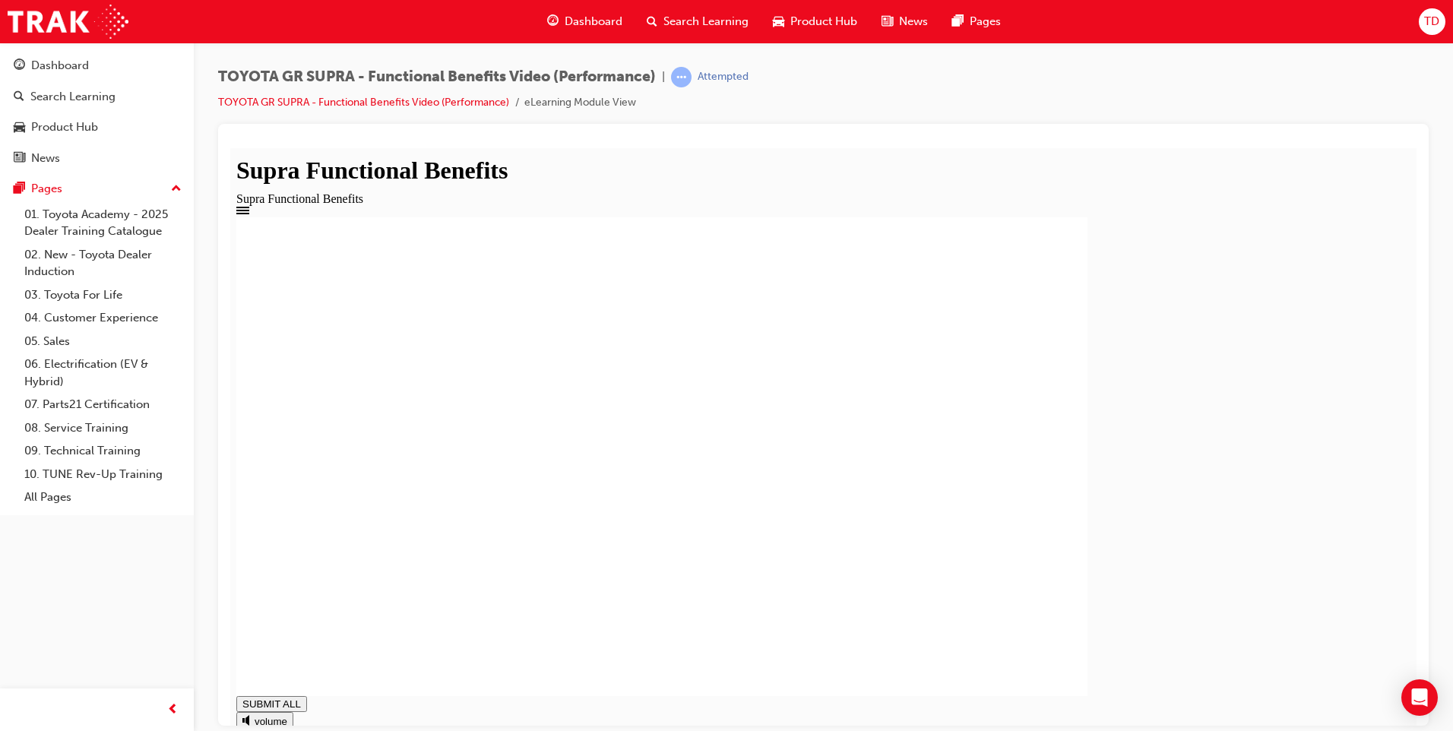
type input "1"
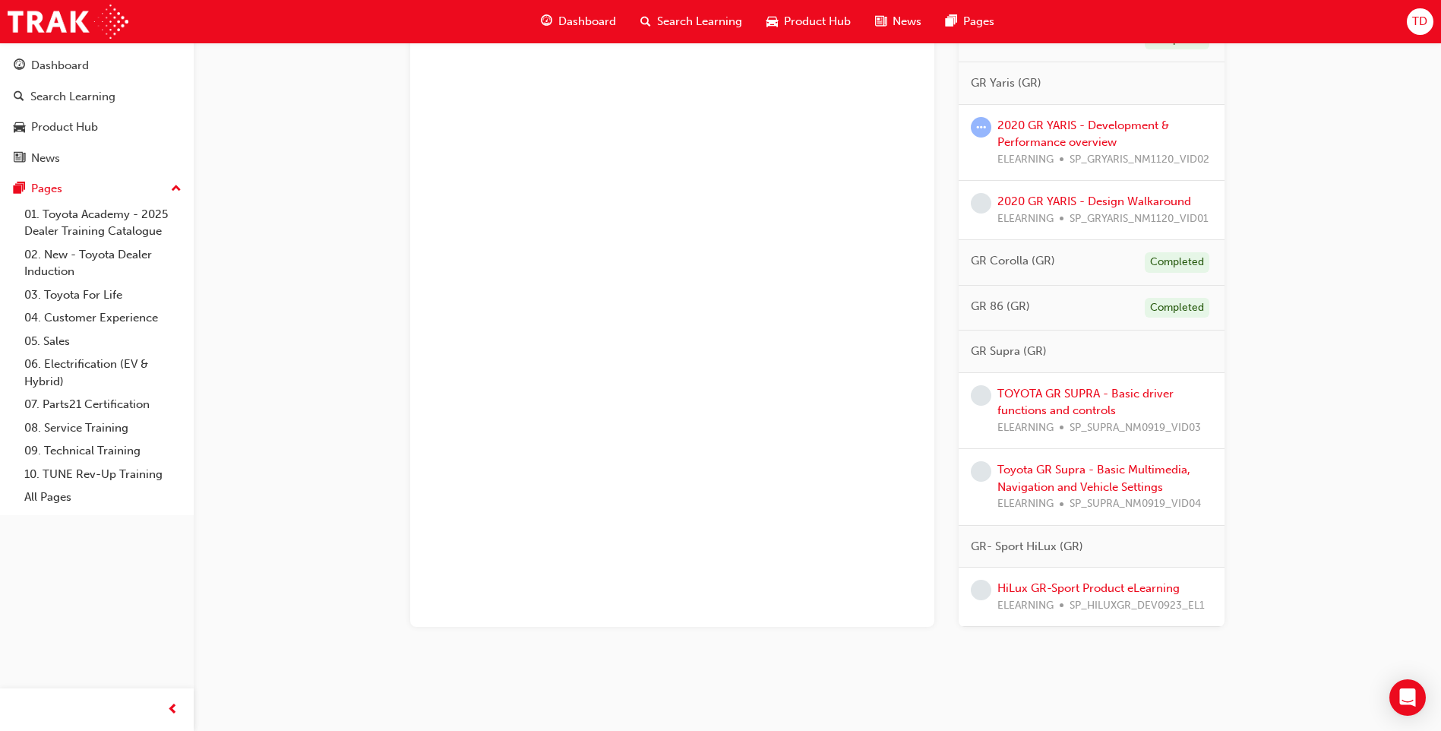
scroll to position [961, 0]
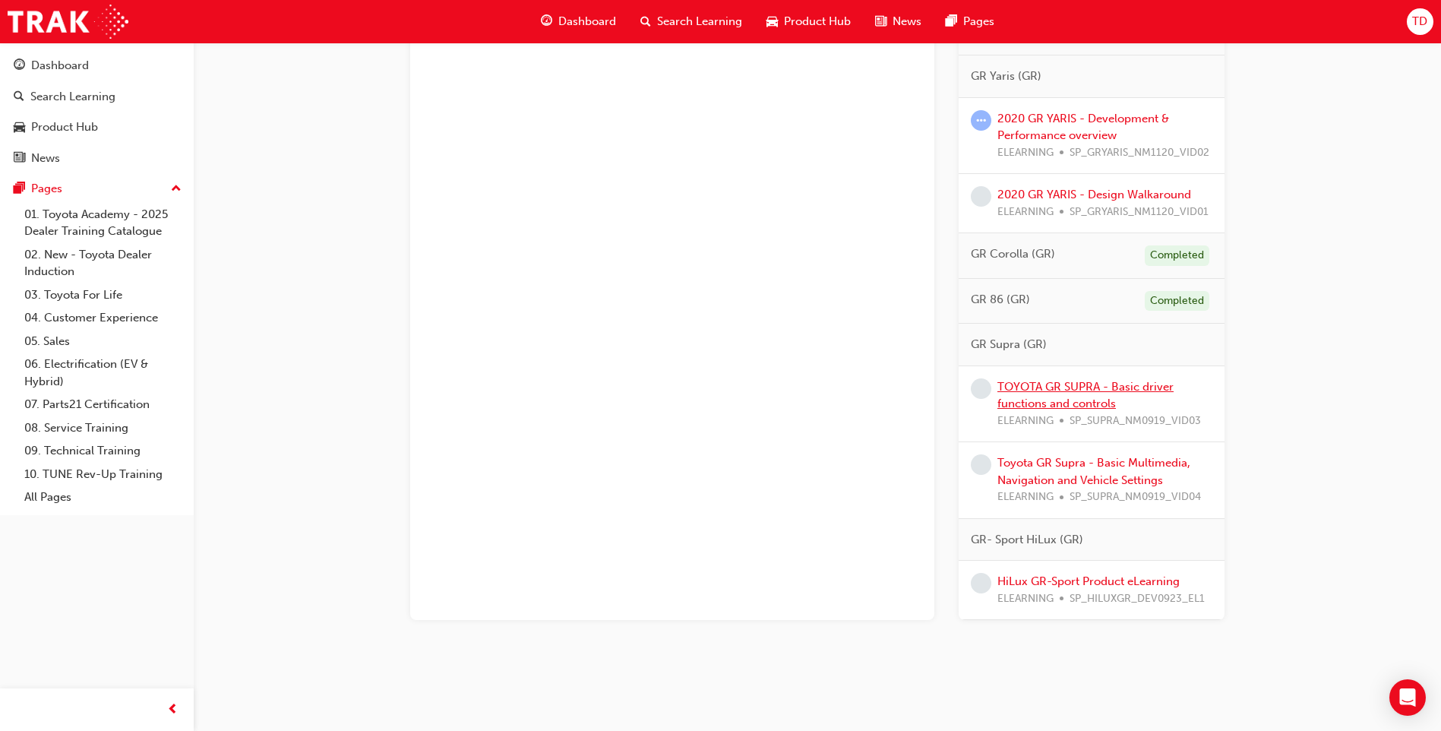
click at [1048, 391] on link "TOYOTA GR SUPRA - Basic driver functions and controls" at bounding box center [1086, 395] width 176 height 31
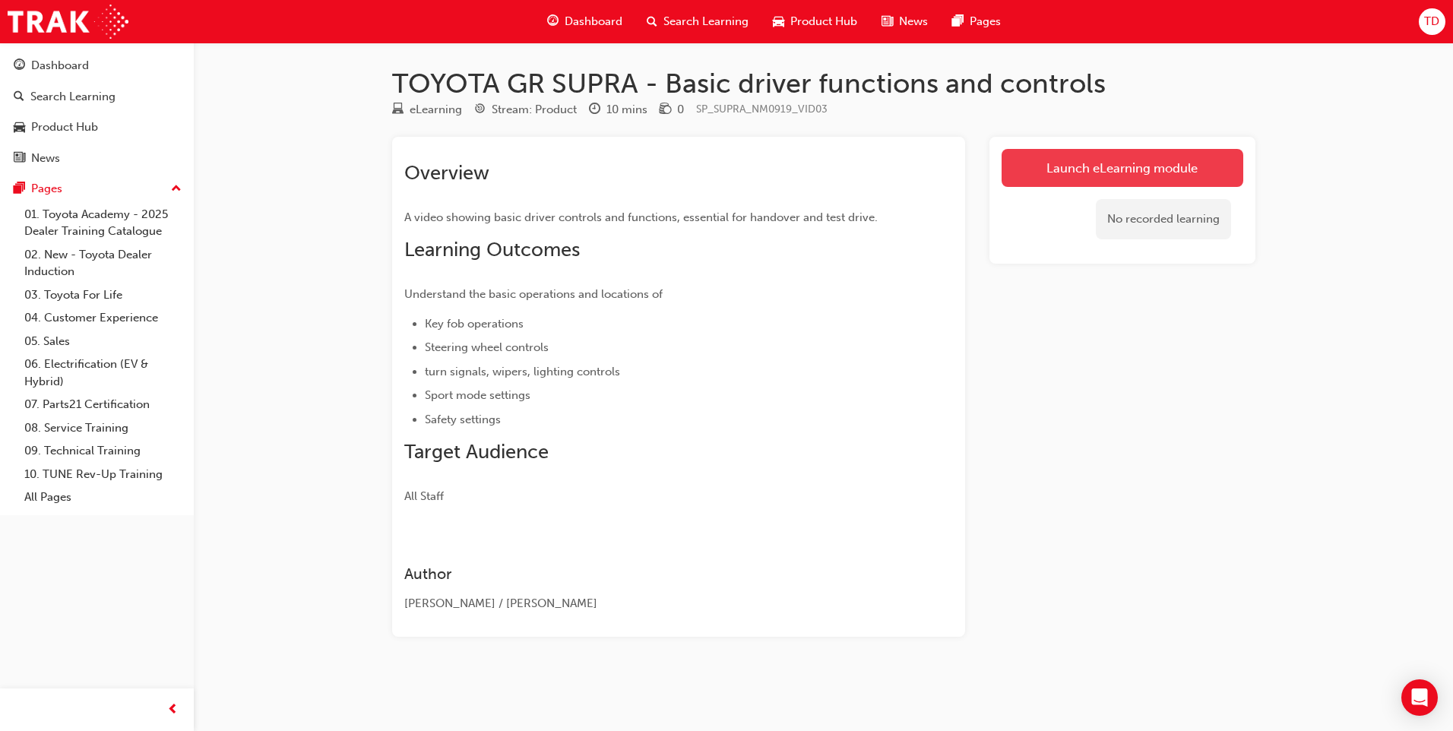
click at [1099, 168] on link "Launch eLearning module" at bounding box center [1122, 168] width 242 height 38
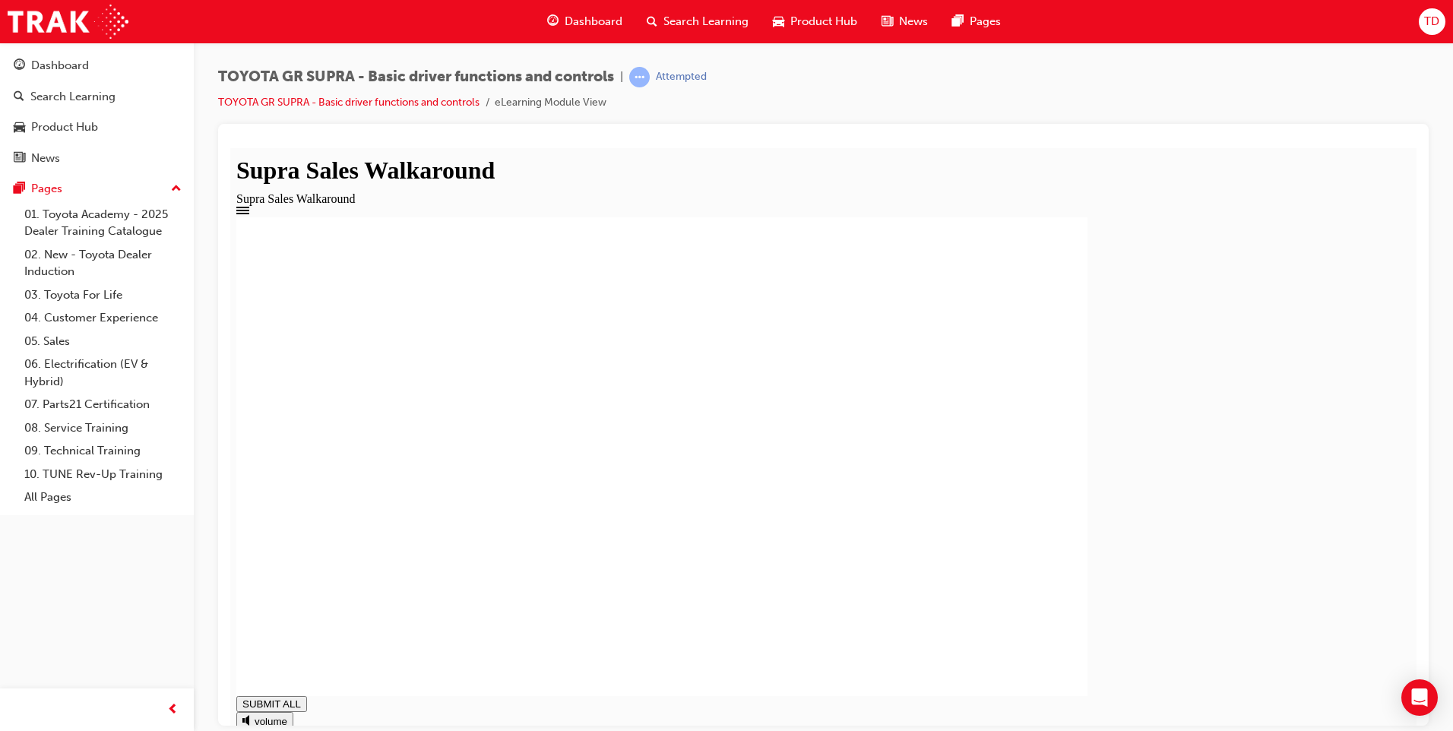
drag, startPoint x: 346, startPoint y: 697, endPoint x: 1302, endPoint y: 703, distance: 956.6
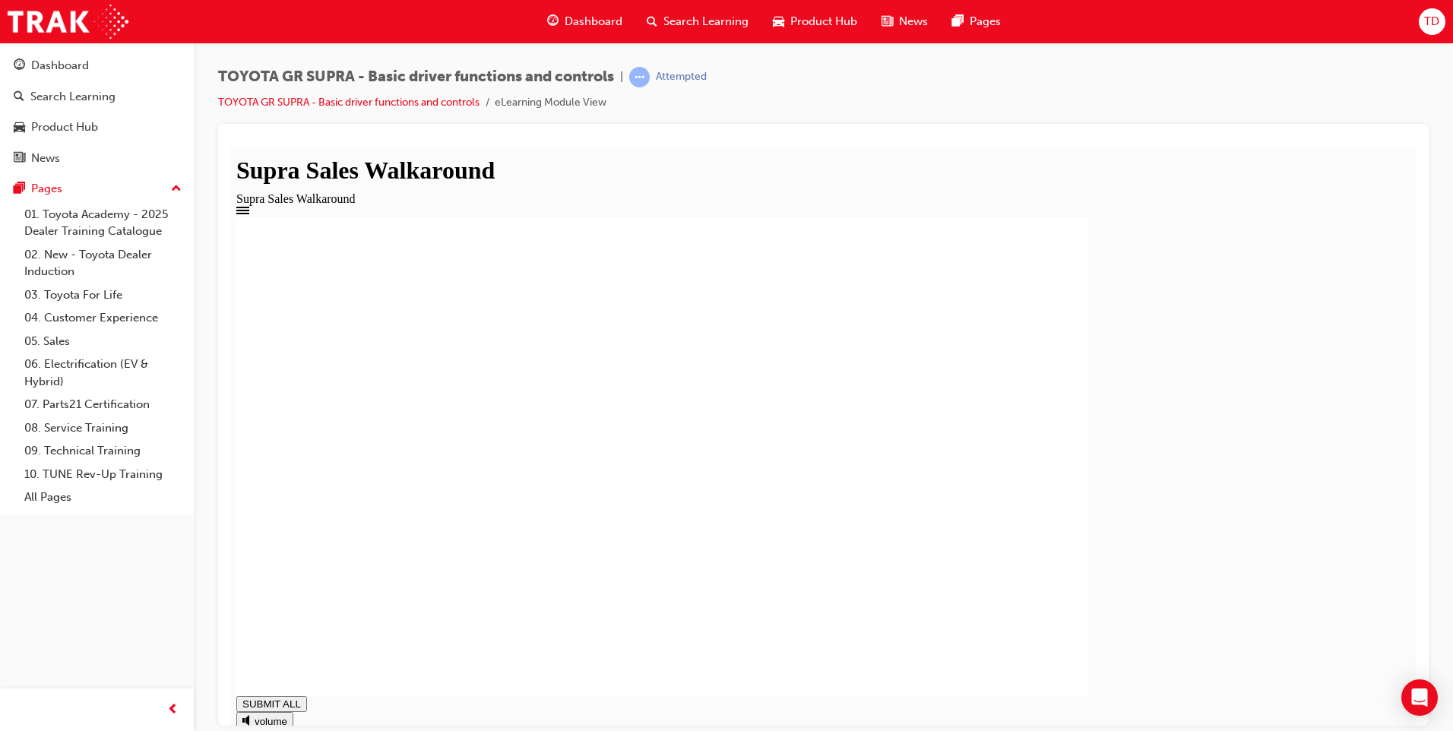
type input "1"
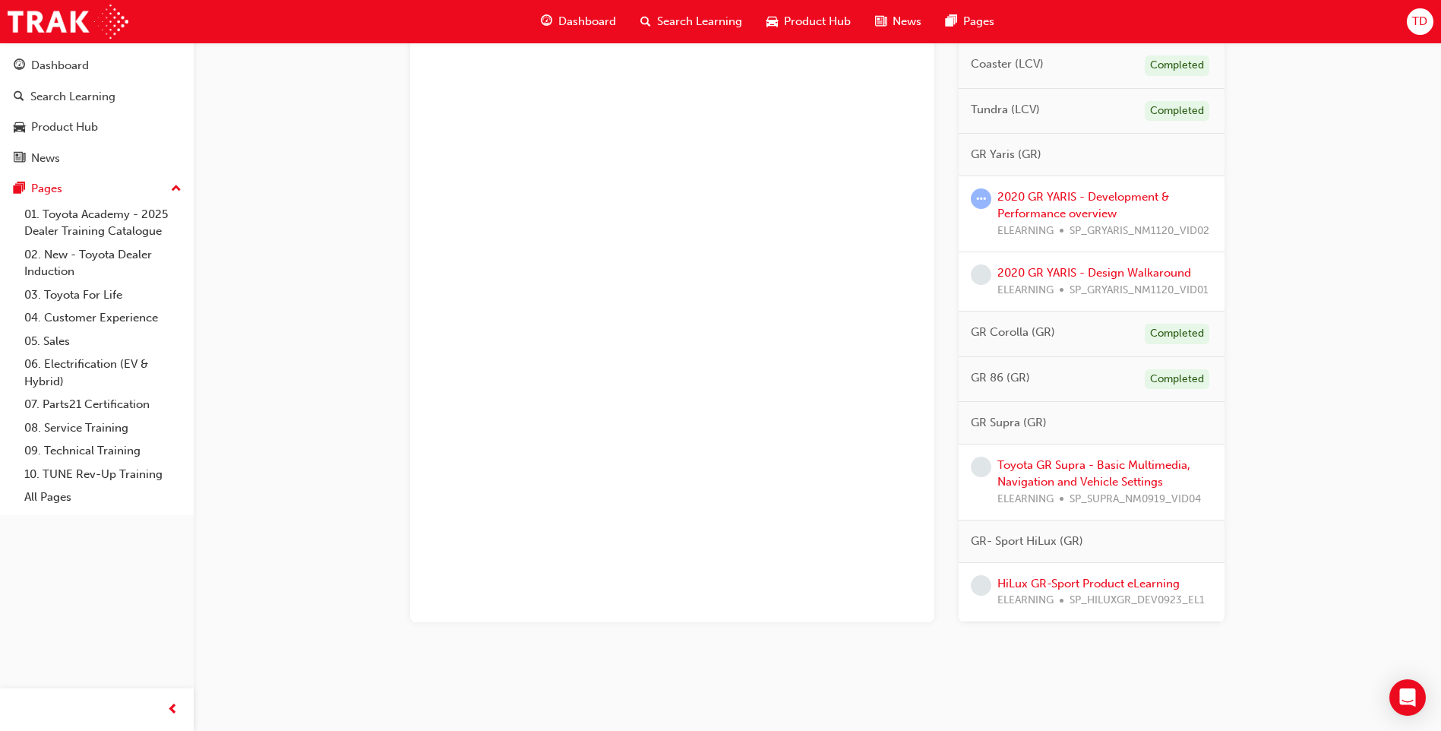
scroll to position [885, 0]
click at [1055, 469] on link "Toyota GR Supra - Basic Multimedia, Navigation and Vehicle Settings" at bounding box center [1094, 471] width 193 height 31
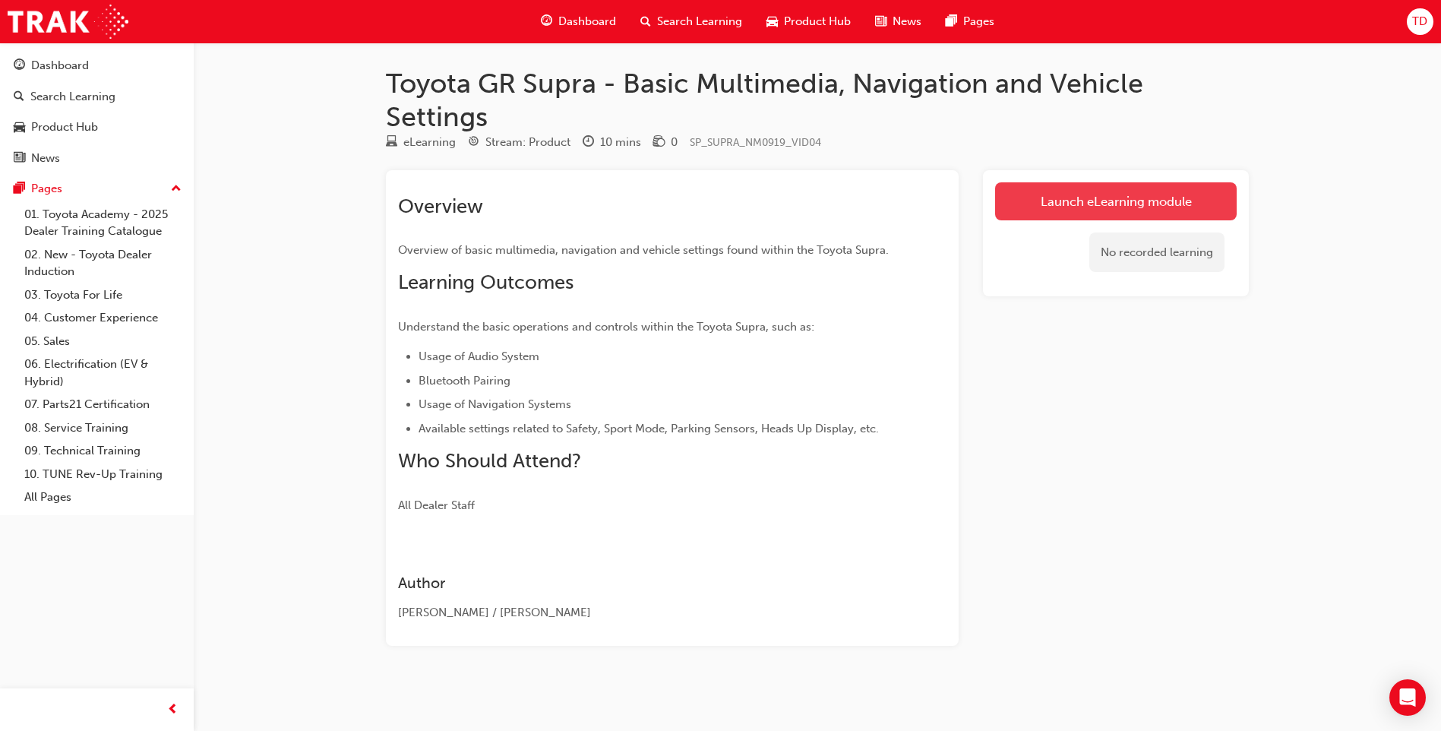
click at [1166, 205] on link "Launch eLearning module" at bounding box center [1116, 201] width 242 height 38
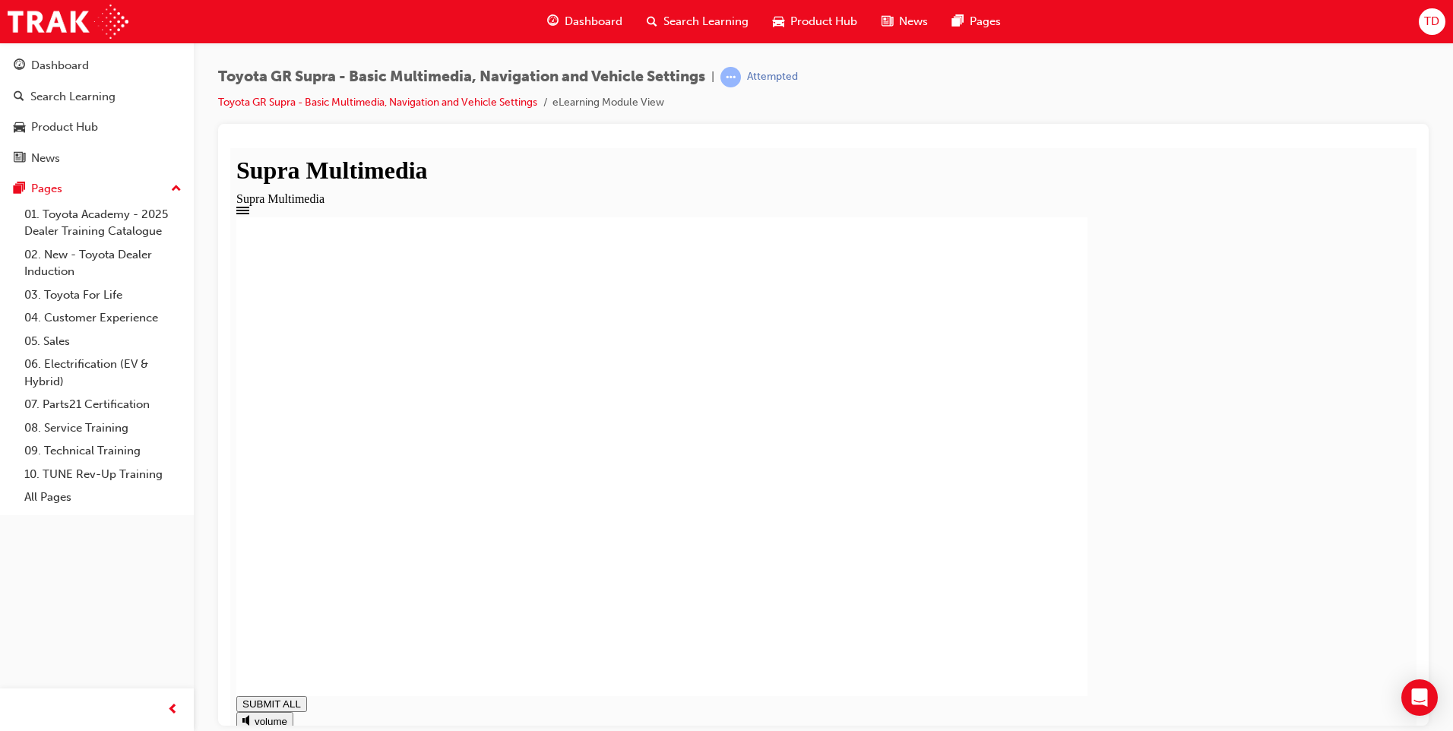
drag, startPoint x: 770, startPoint y: 496, endPoint x: 771, endPoint y: 488, distance: 8.4
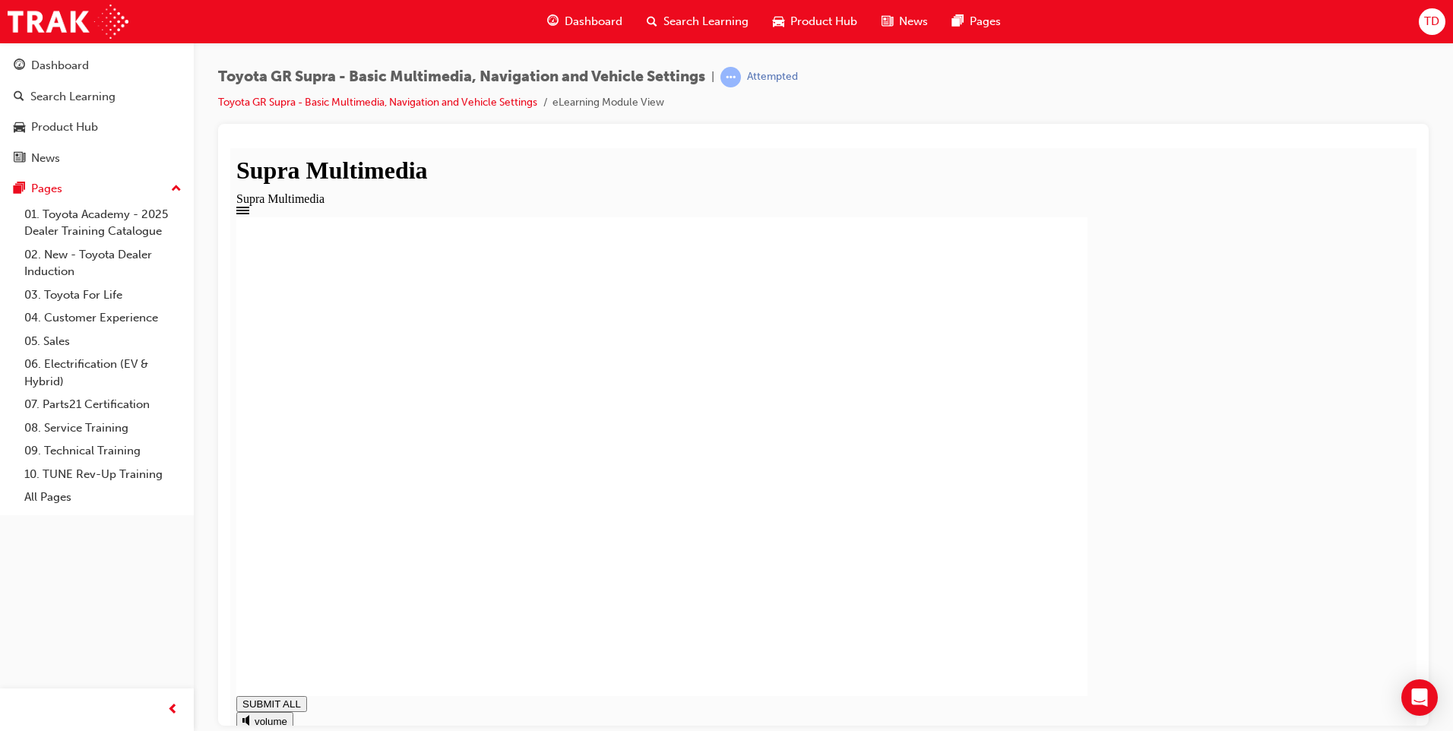
drag, startPoint x: 318, startPoint y: 695, endPoint x: 1305, endPoint y: 691, distance: 986.2
type input "1"
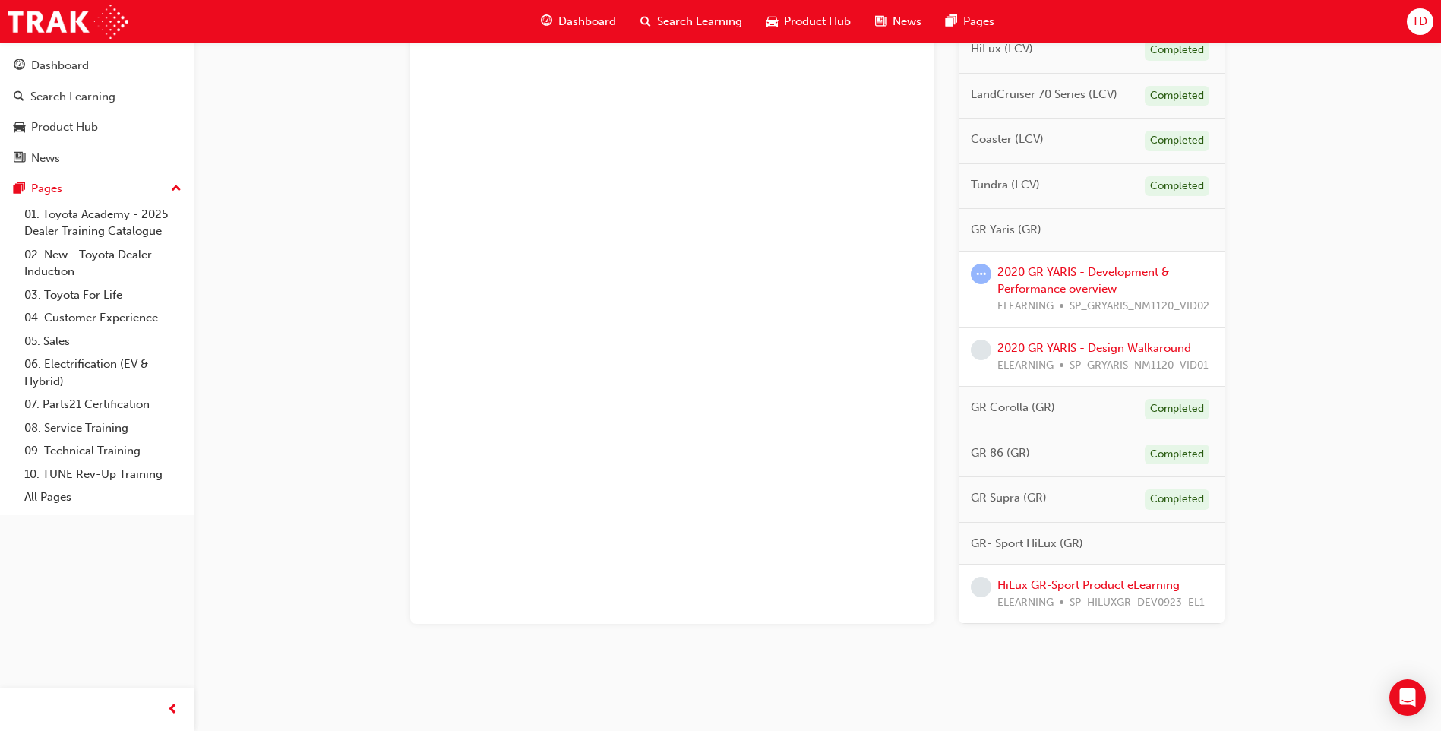
scroll to position [811, 0]
click at [1112, 343] on link "2020 GR YARIS - Design Walkaround" at bounding box center [1095, 344] width 194 height 14
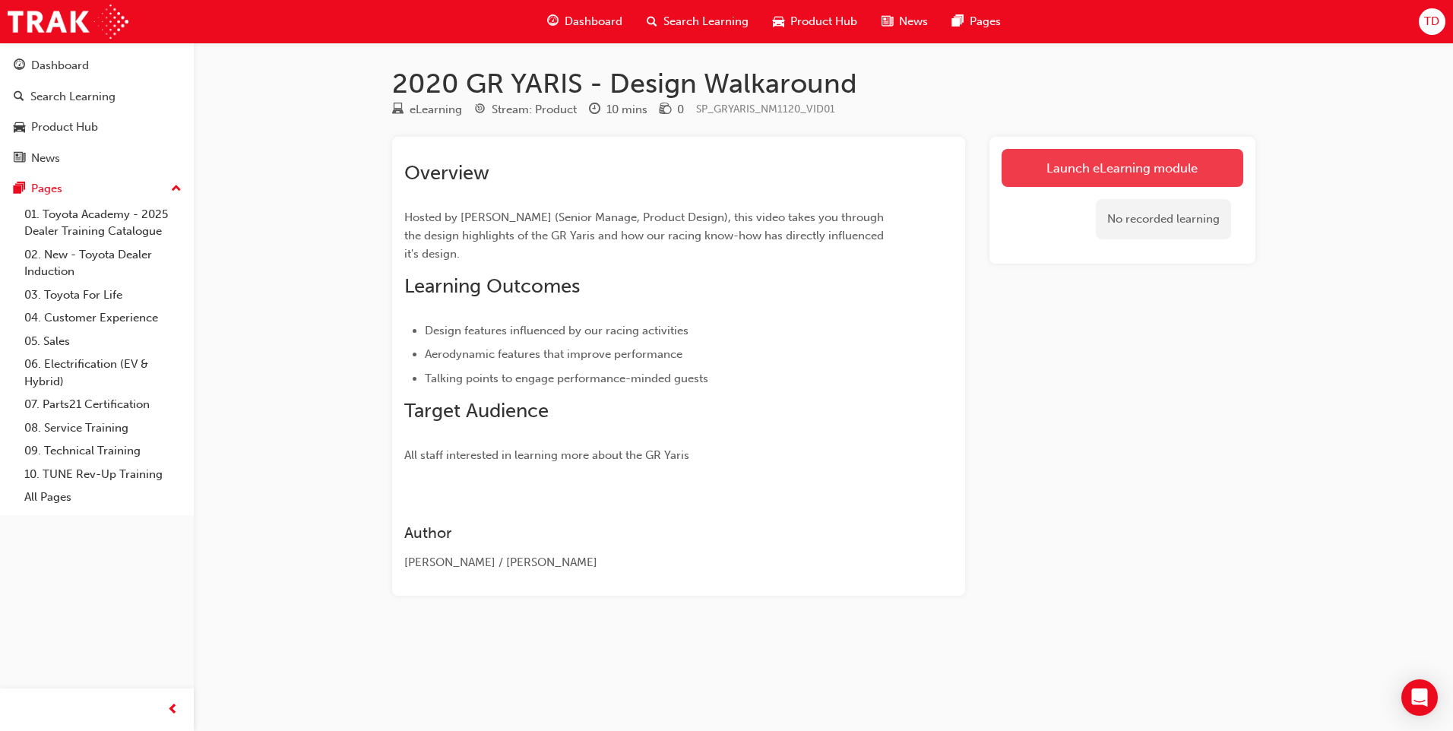
click at [1160, 163] on link "Launch eLearning module" at bounding box center [1122, 168] width 242 height 38
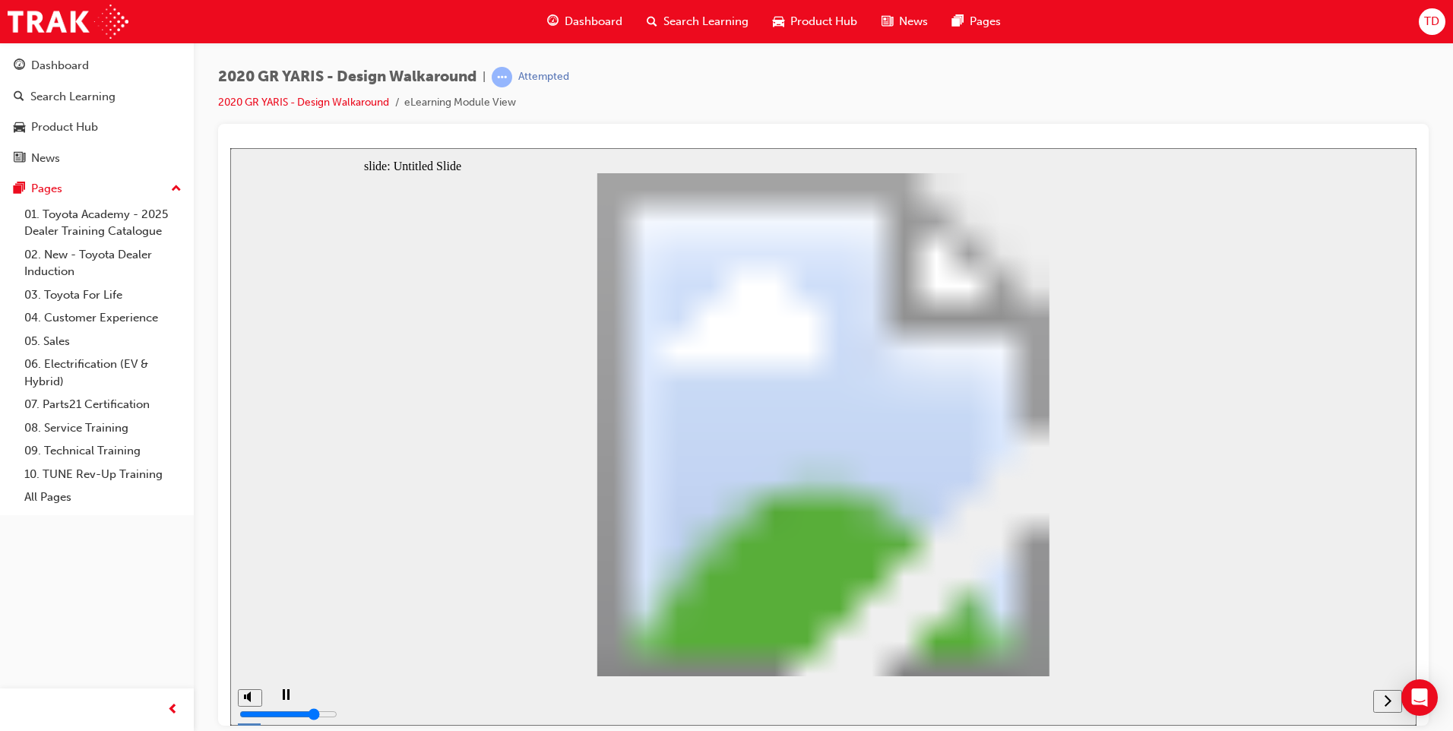
click at [1387, 702] on icon "next" at bounding box center [1388, 700] width 8 height 14
click at [1387, 696] on icon "next" at bounding box center [1387, 699] width 7 height 11
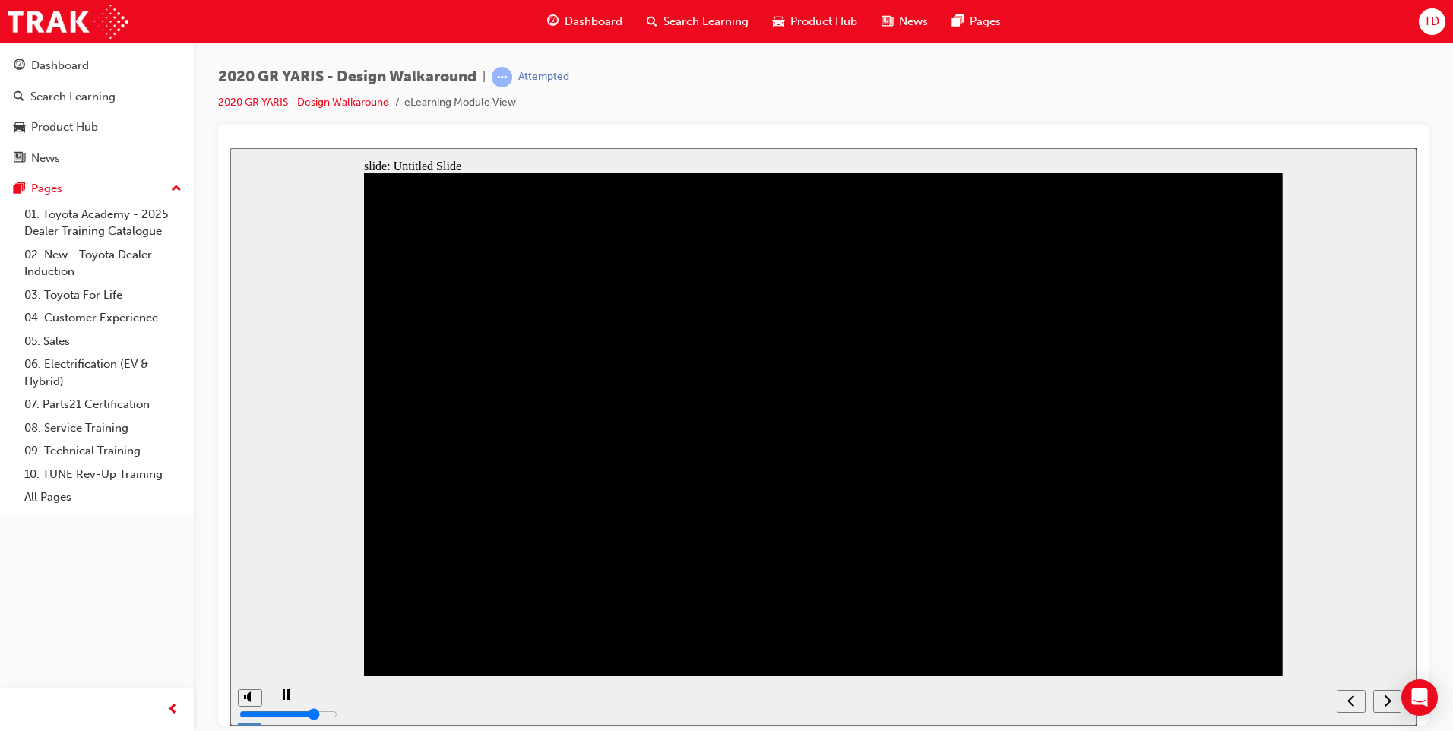
drag, startPoint x: 935, startPoint y: 644, endPoint x: 1077, endPoint y: 663, distance: 142.6
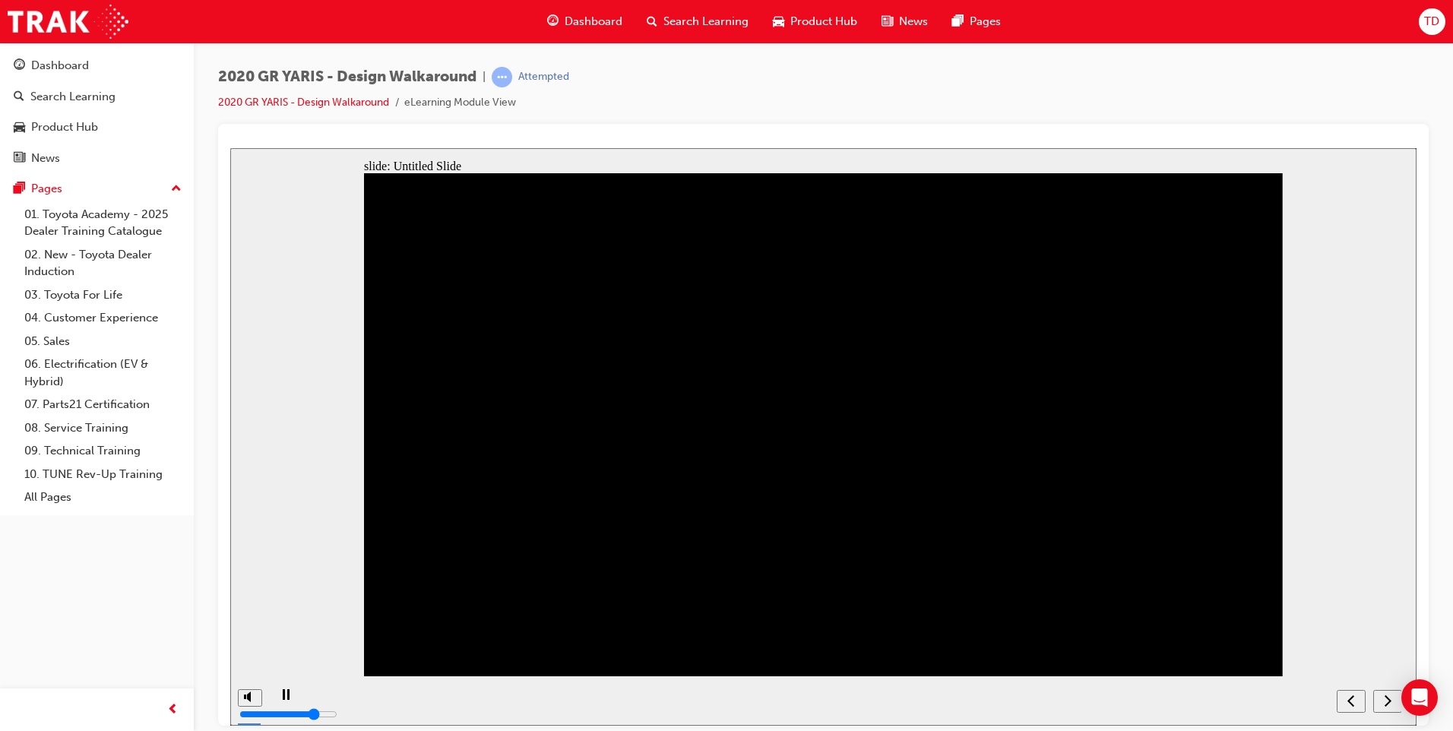
drag, startPoint x: 1016, startPoint y: 875, endPoint x: 1313, endPoint y: 724, distance: 333.3
click at [1359, 599] on div "slide: Untitled Slide Back to top" at bounding box center [823, 435] width 1186 height 577
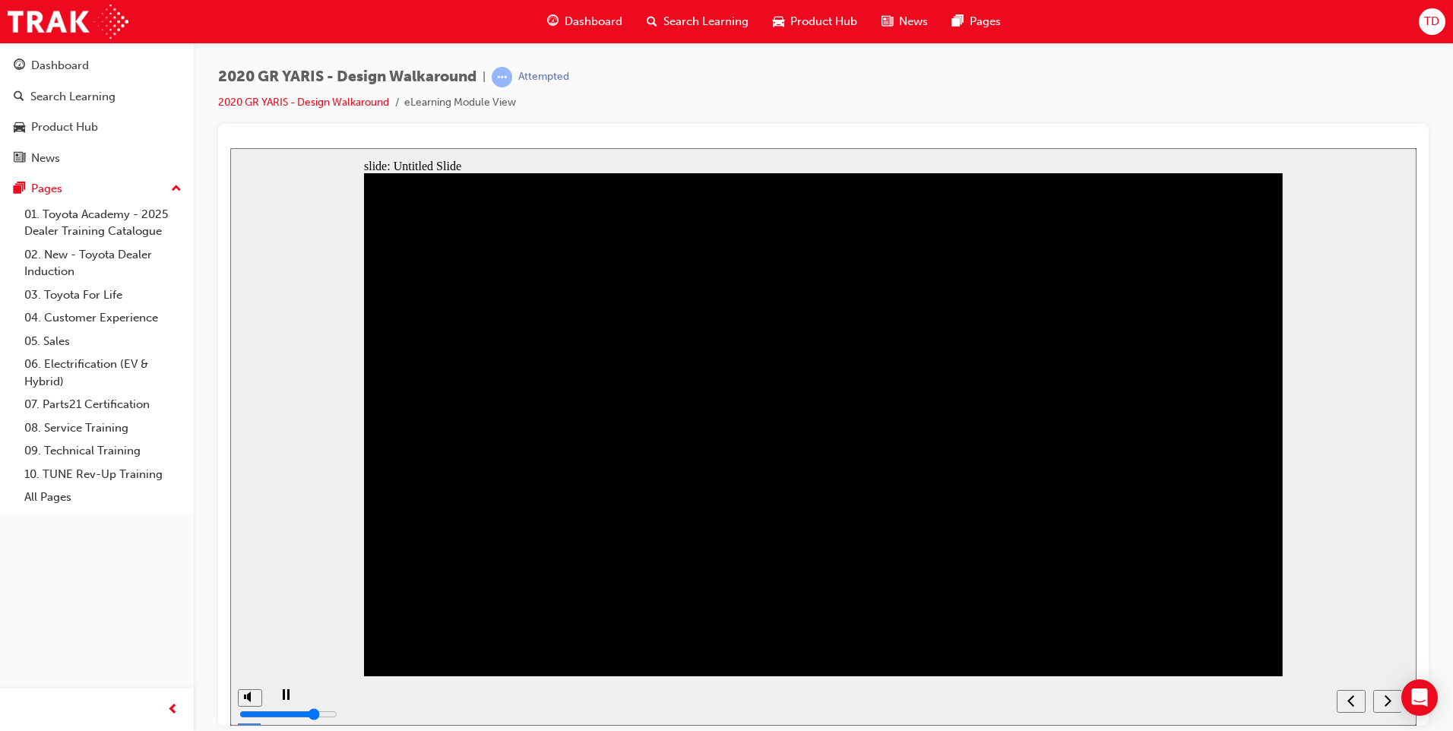
click at [1387, 695] on icon "next" at bounding box center [1388, 700] width 8 height 14
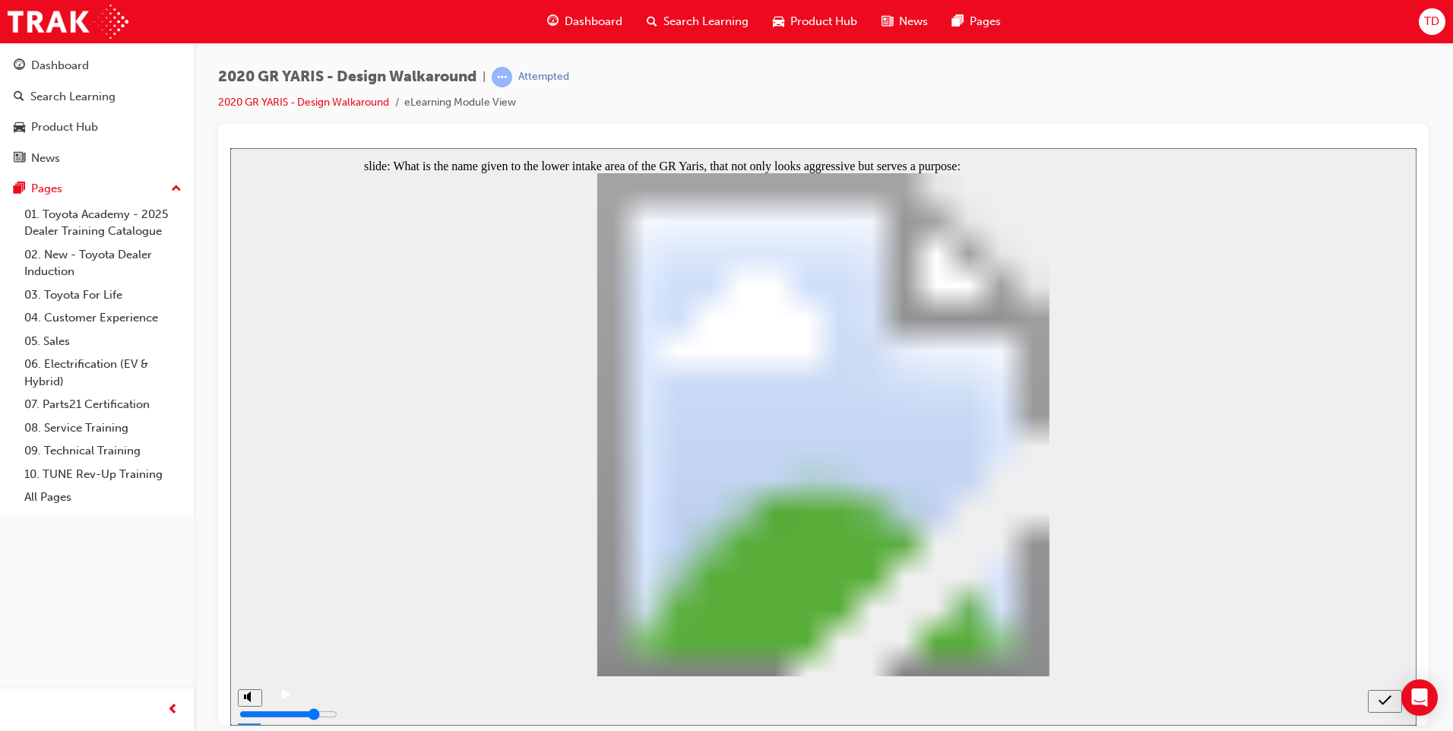
click at [1381, 698] on icon "submit" at bounding box center [1384, 700] width 13 height 14
radio input "false"
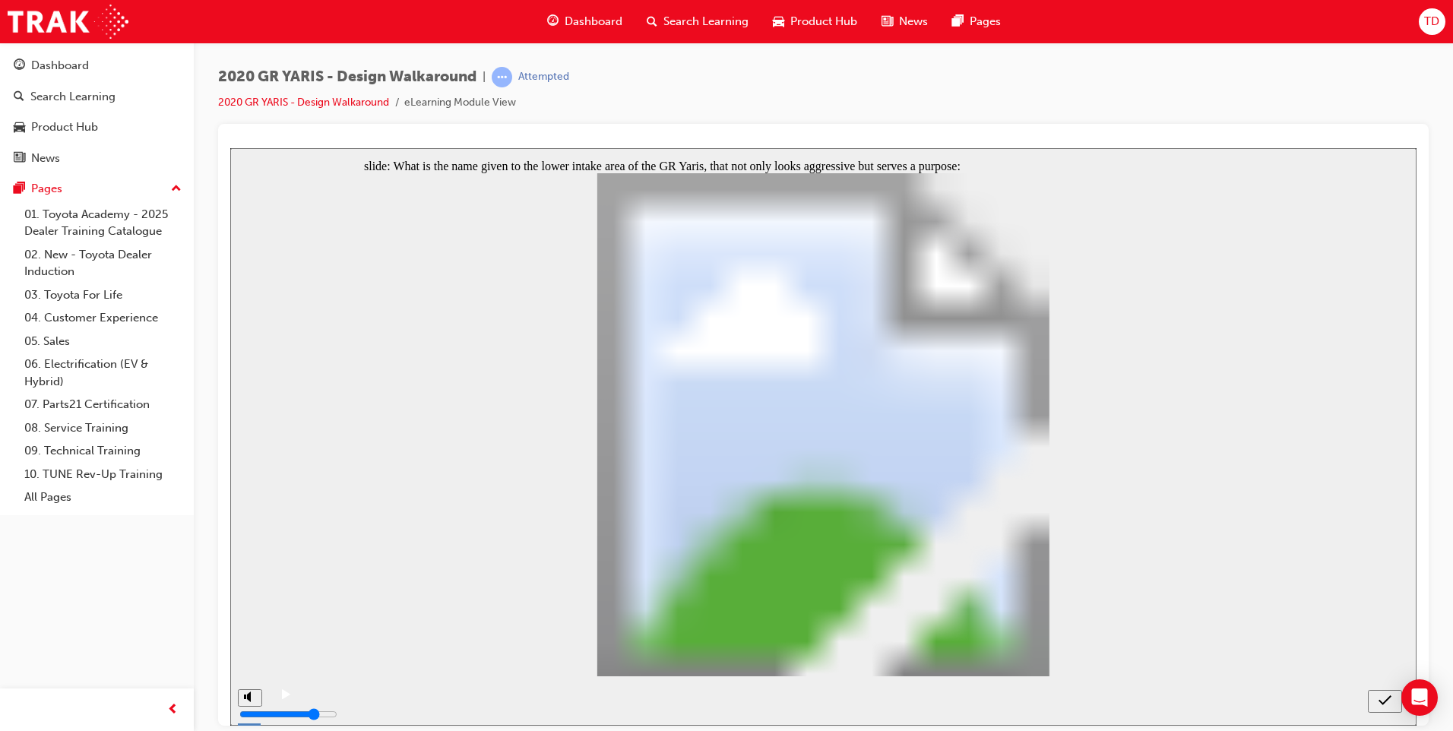
radio input "false"
radio input "true"
click at [1379, 699] on icon "submit" at bounding box center [1384, 700] width 13 height 14
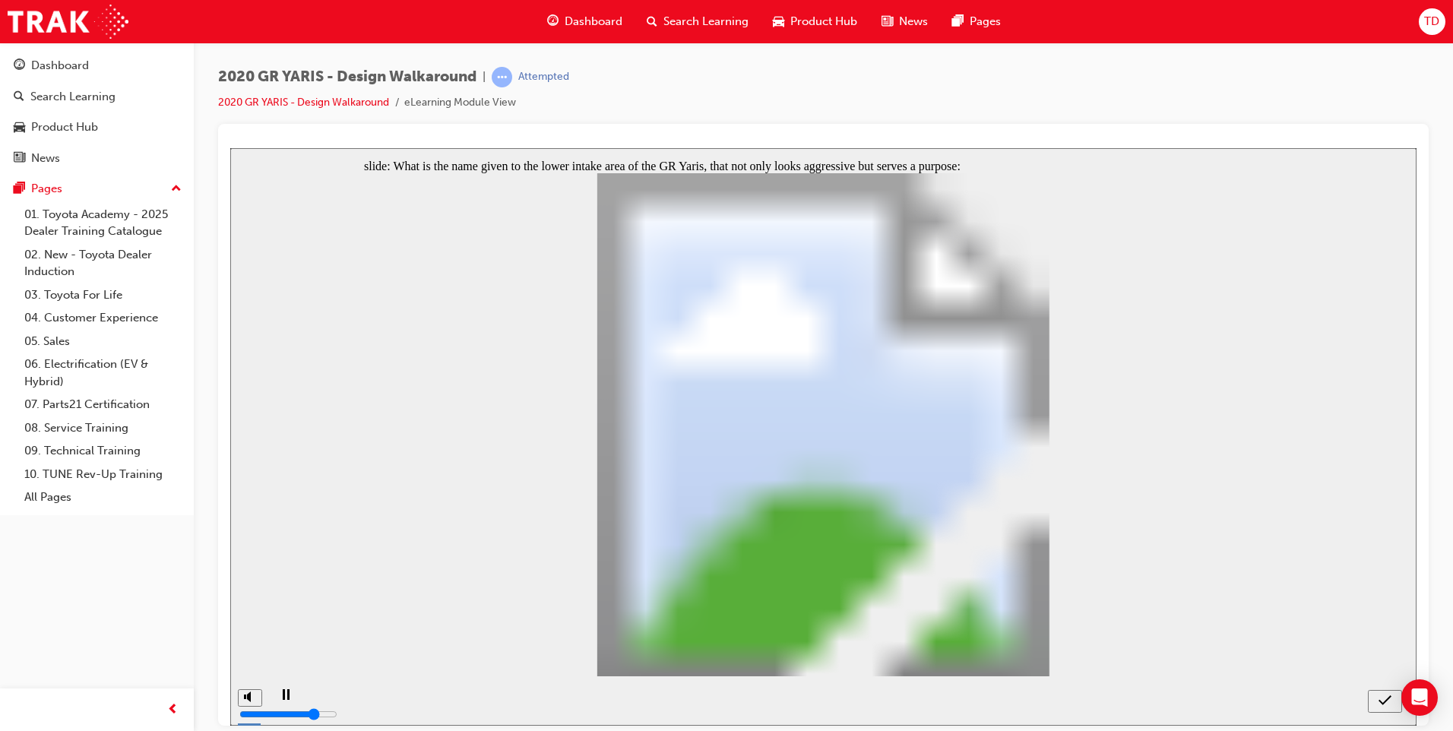
radio input "false"
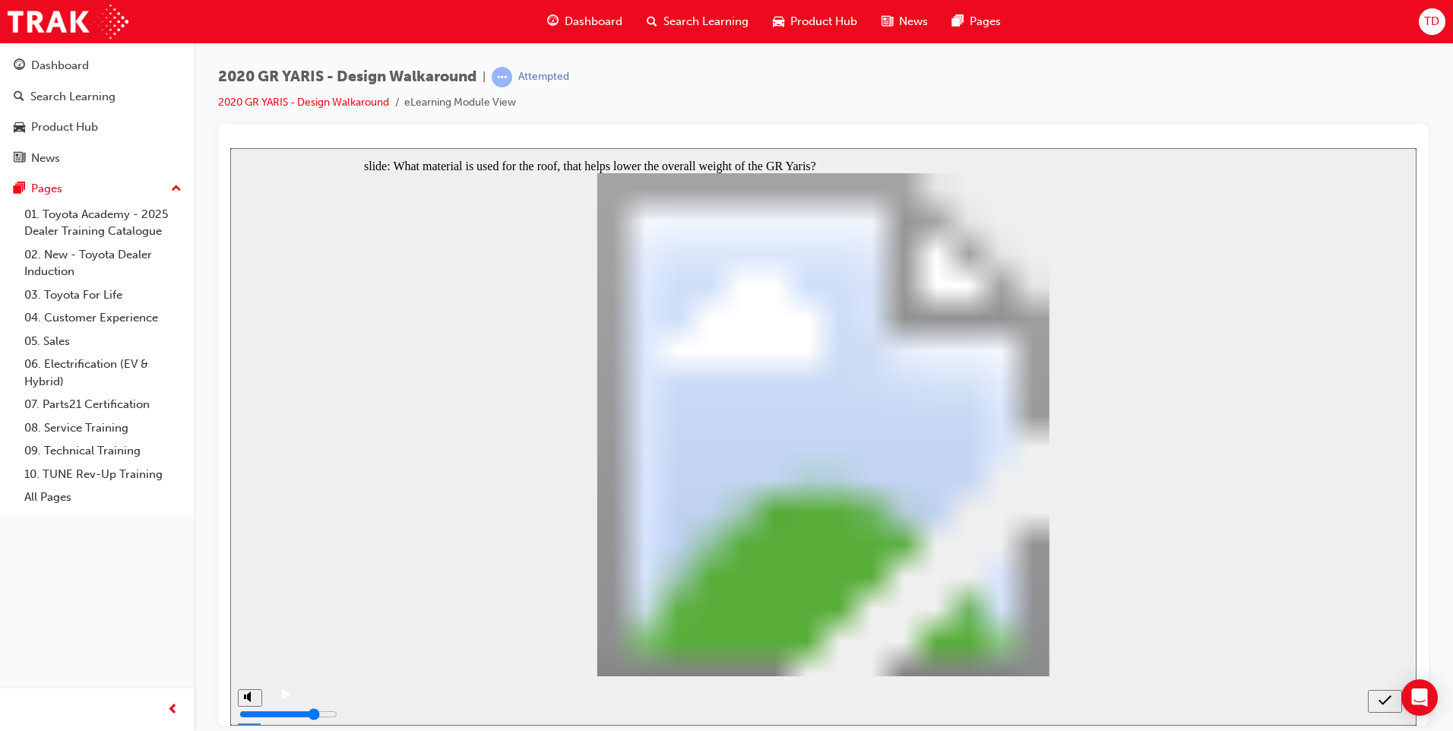
radio input "false"
radio input "true"
click at [1374, 693] on div "submit" at bounding box center [1385, 701] width 22 height 16
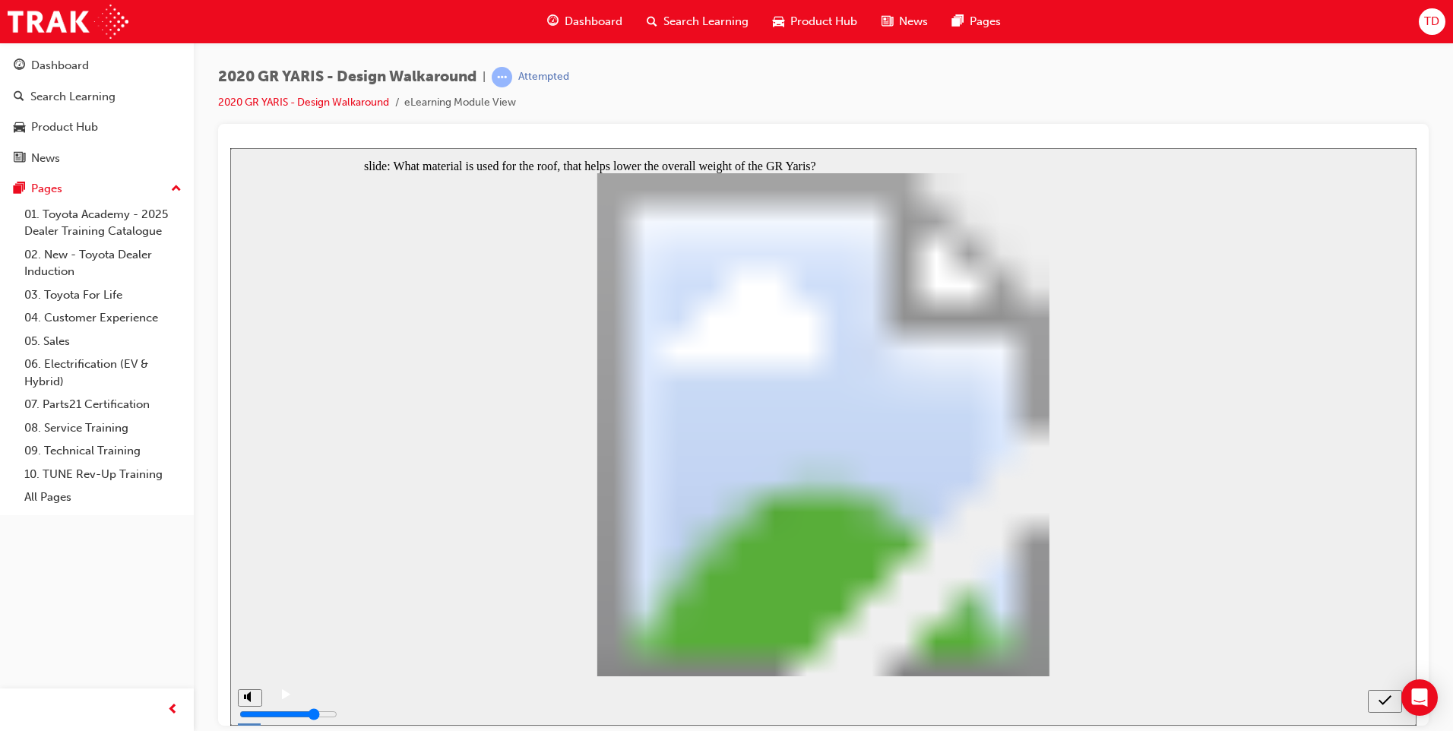
radio input "true"
click at [1382, 702] on icon "submit" at bounding box center [1384, 699] width 13 height 10
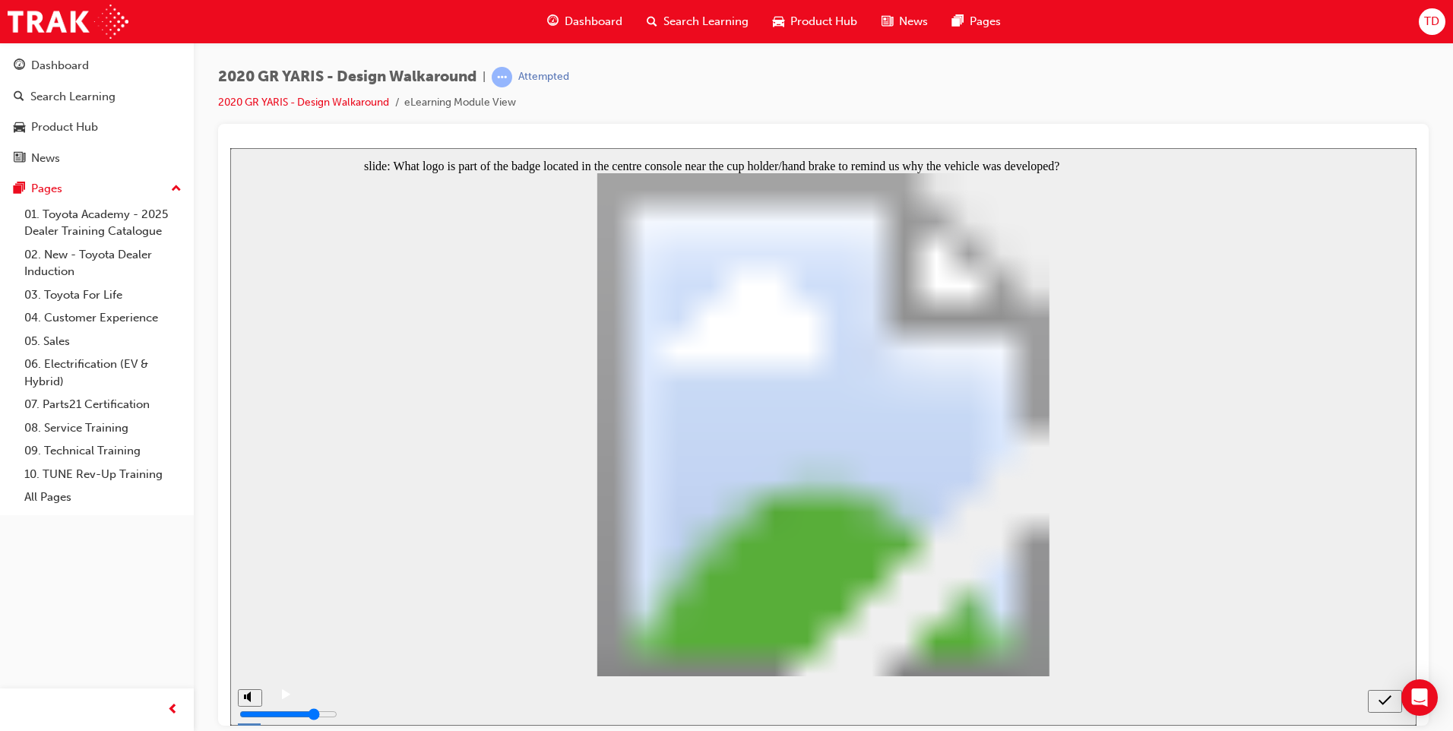
click at [1381, 702] on icon "submit" at bounding box center [1384, 699] width 13 height 10
radio input "false"
radio input "true"
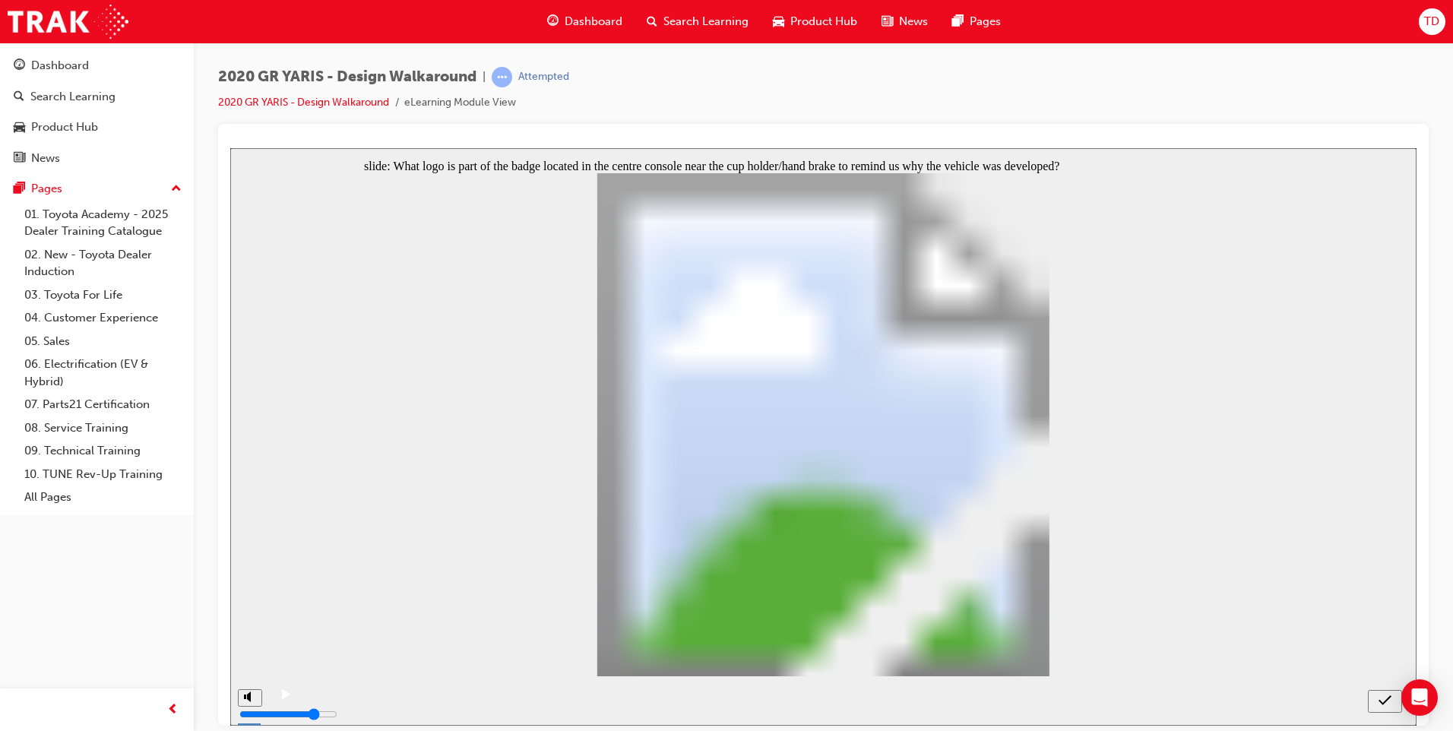
click at [1385, 702] on icon "submit" at bounding box center [1384, 700] width 13 height 14
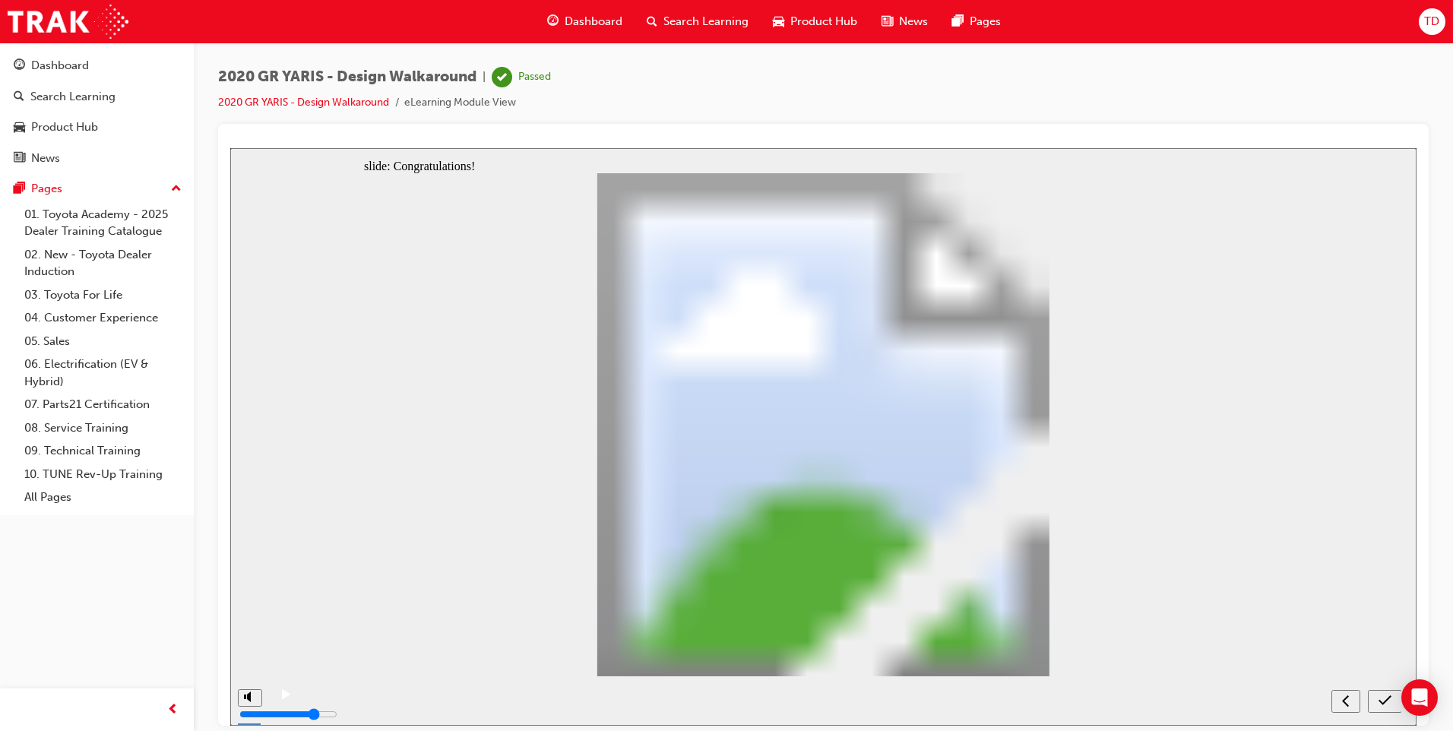
click at [1383, 700] on icon "submit" at bounding box center [1384, 700] width 13 height 14
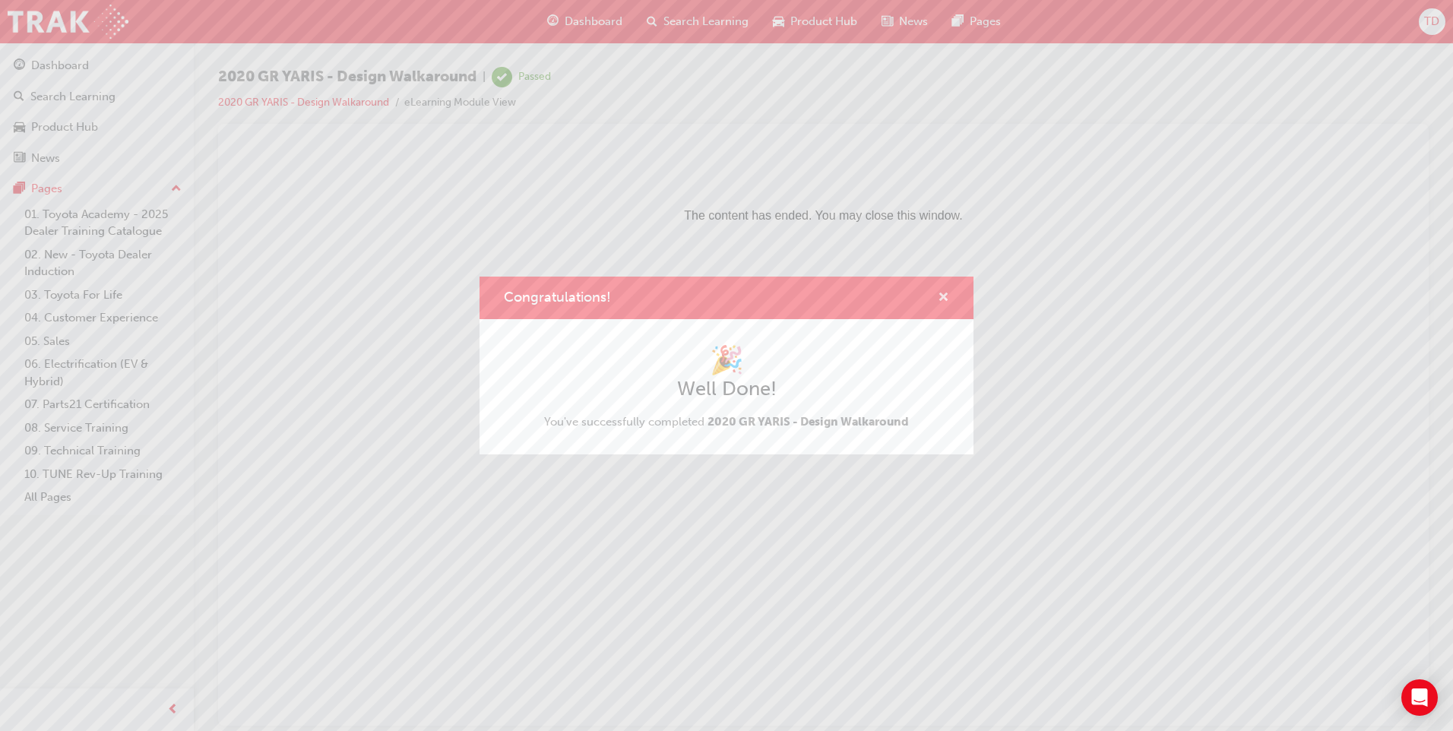
drag, startPoint x: 943, startPoint y: 299, endPoint x: 739, endPoint y: 153, distance: 251.1
click at [943, 299] on span "cross-icon" at bounding box center [943, 299] width 11 height 14
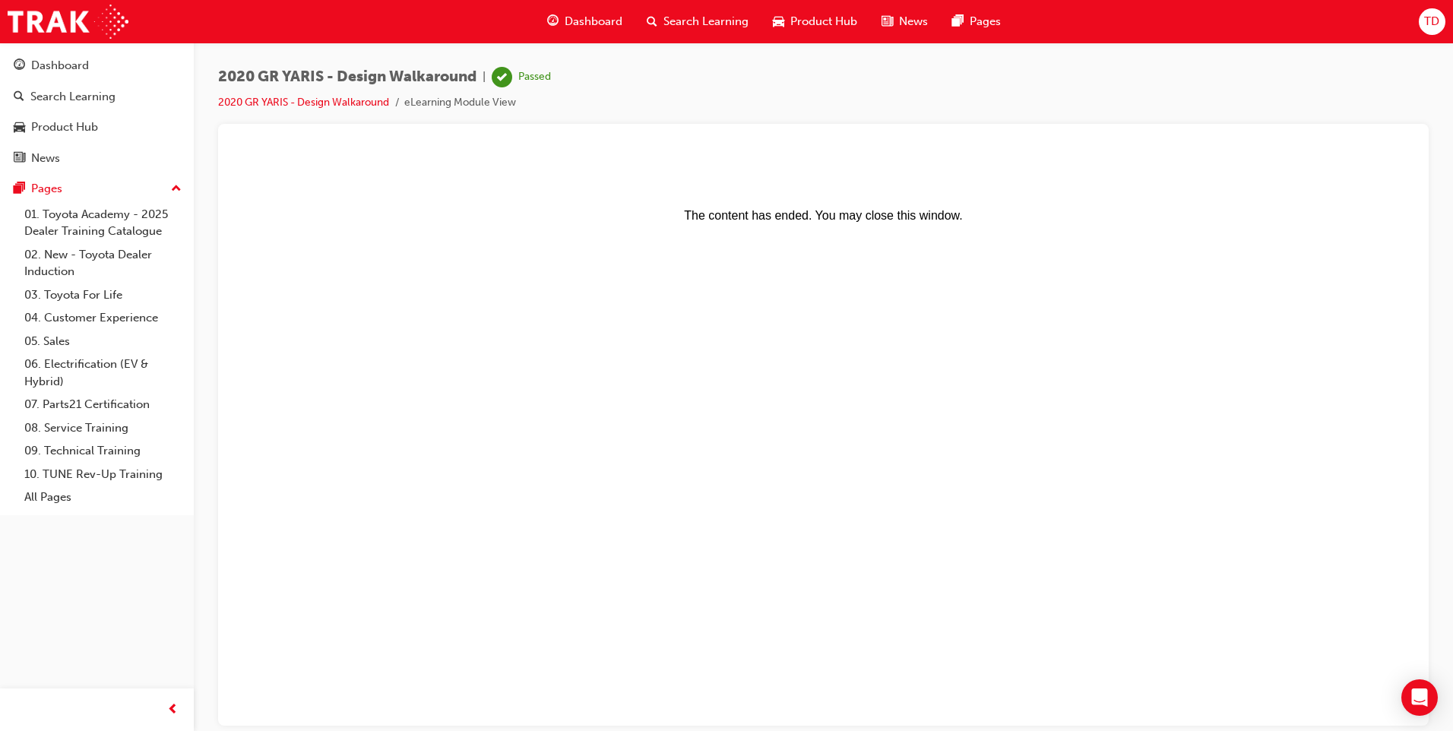
click at [403, 618] on body "The content has ended. You may close this window." at bounding box center [823, 435] width 1174 height 565
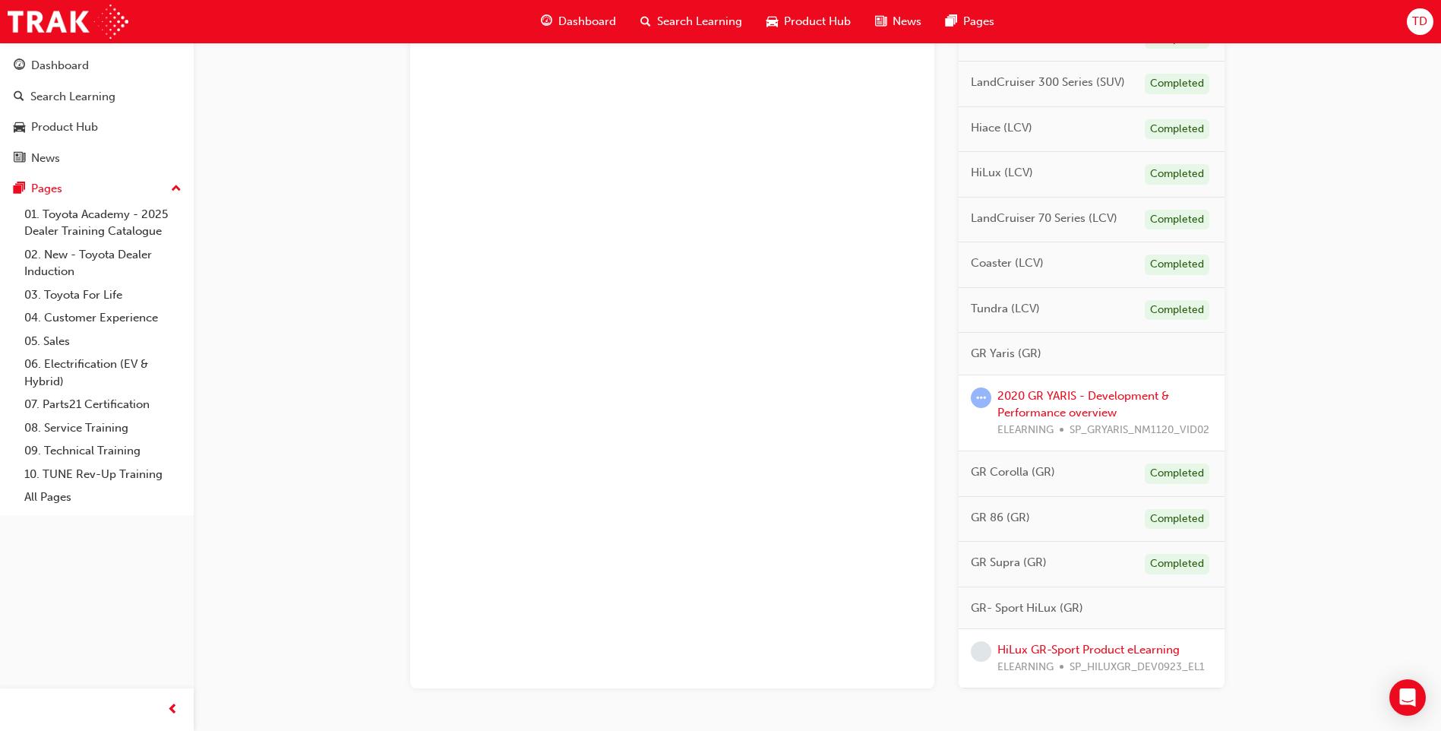
scroll to position [752, 0]
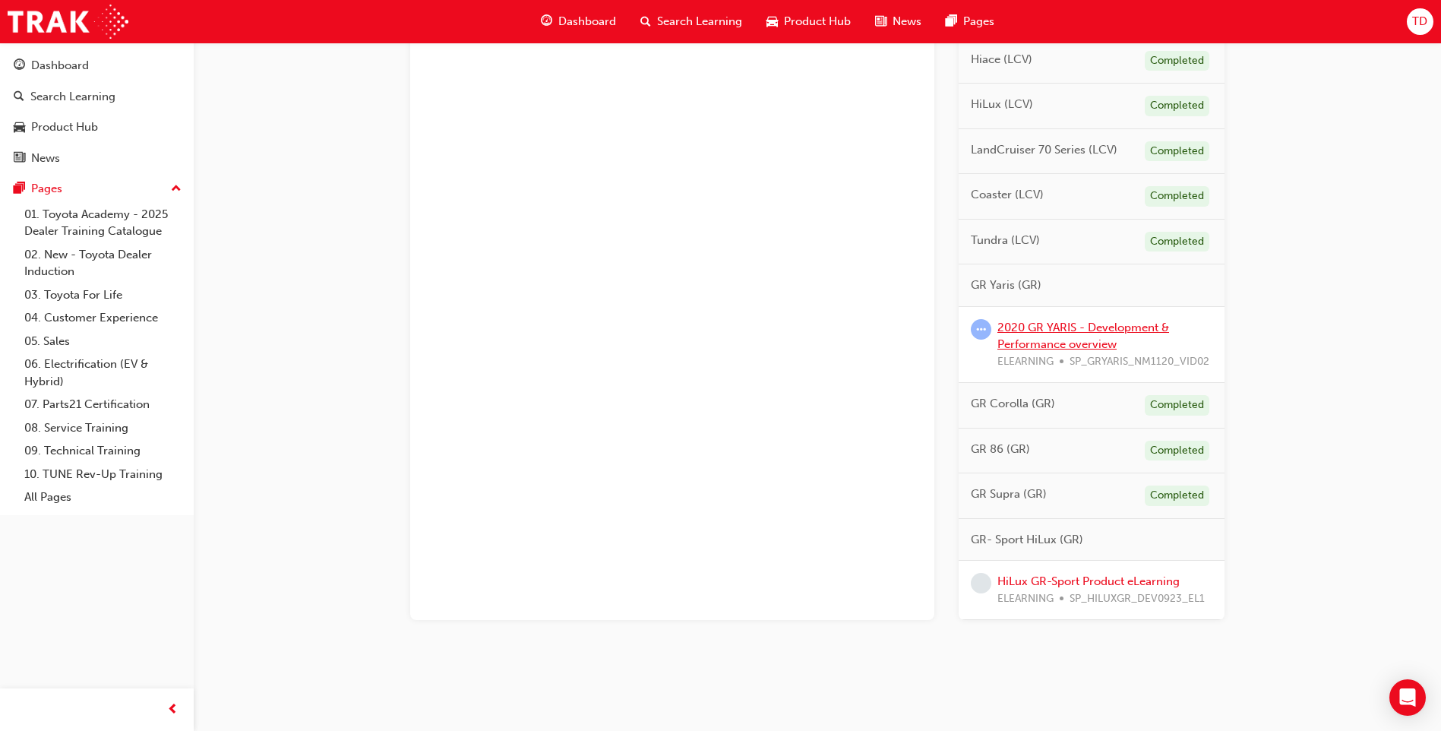
click at [1053, 331] on link "2020 GR YARIS - Development & Performance overview" at bounding box center [1084, 336] width 172 height 31
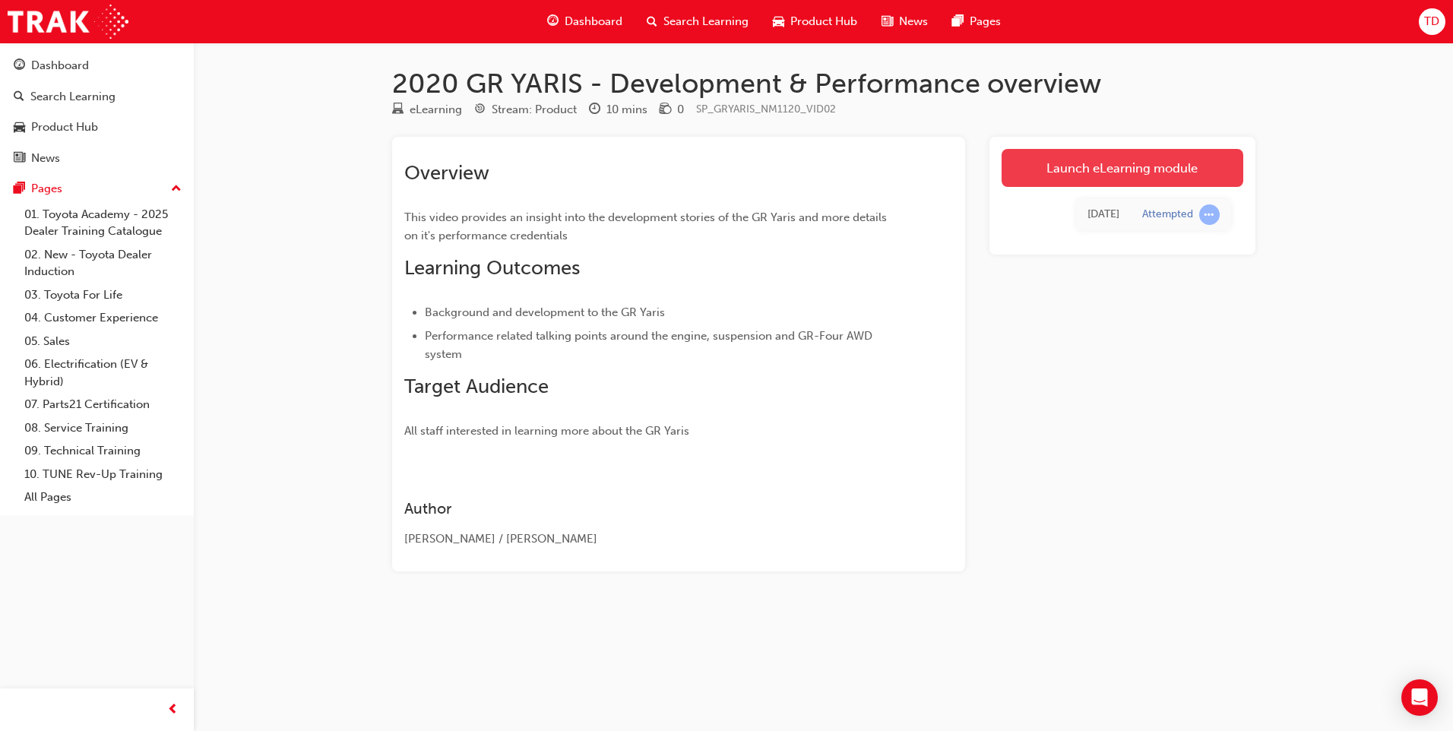
click at [1147, 170] on link "Launch eLearning module" at bounding box center [1122, 168] width 242 height 38
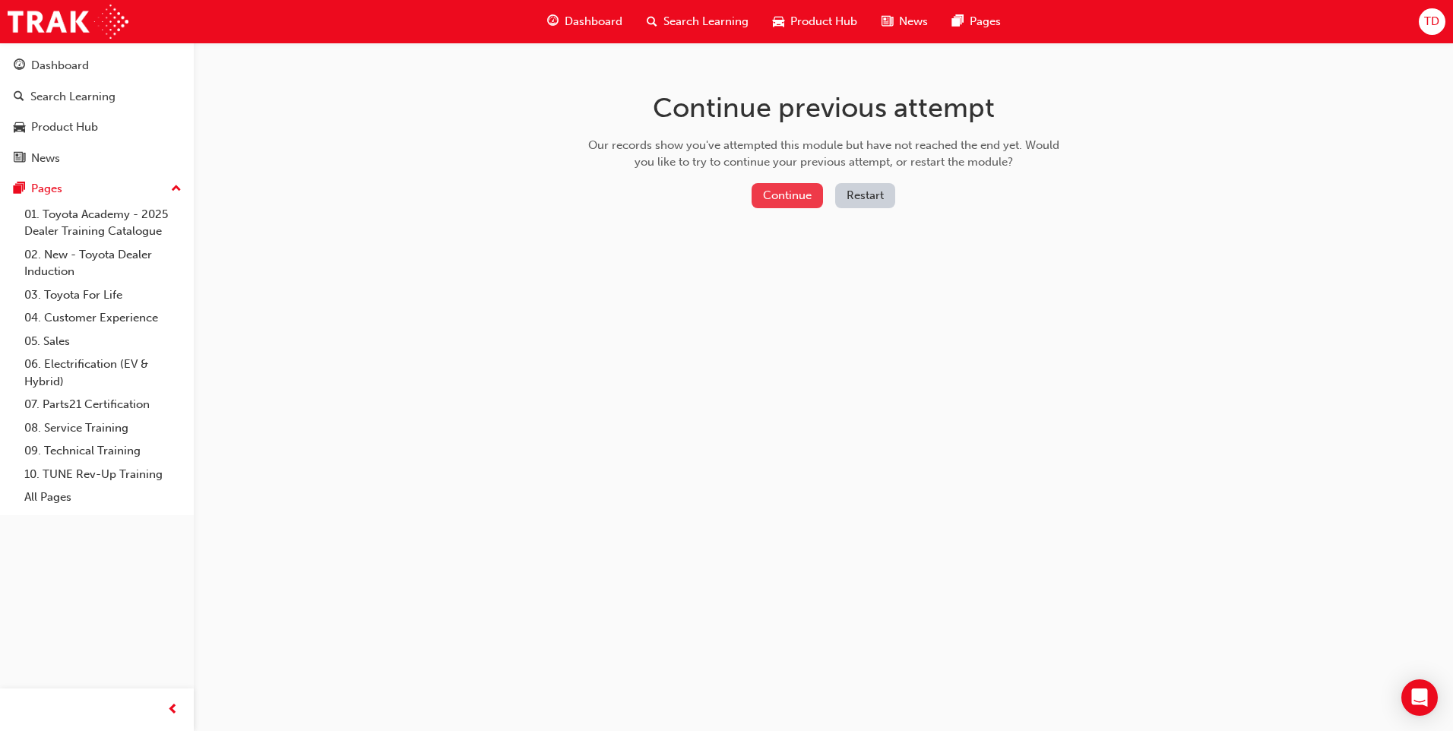
click at [782, 190] on button "Continue" at bounding box center [786, 195] width 71 height 25
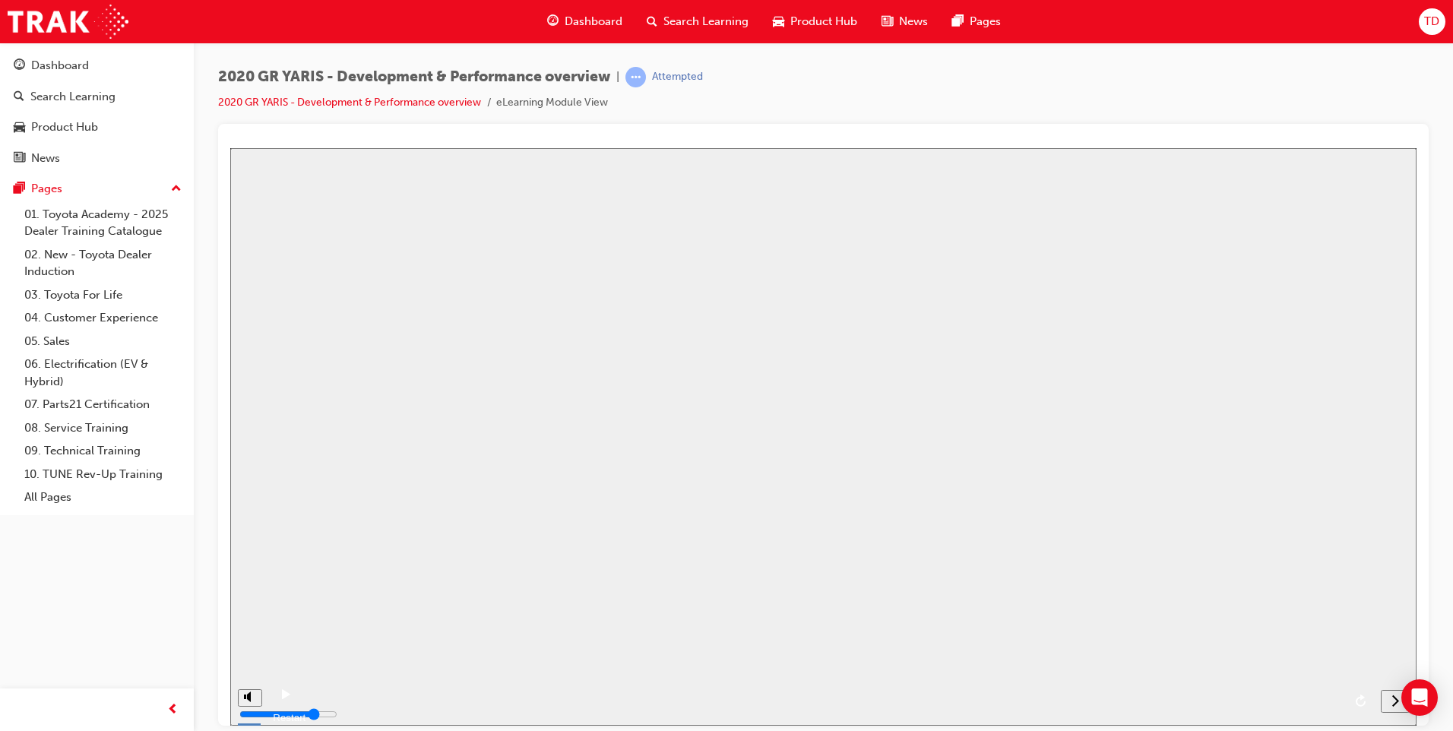
click at [280, 678] on button "Resume" at bounding box center [255, 686] width 50 height 16
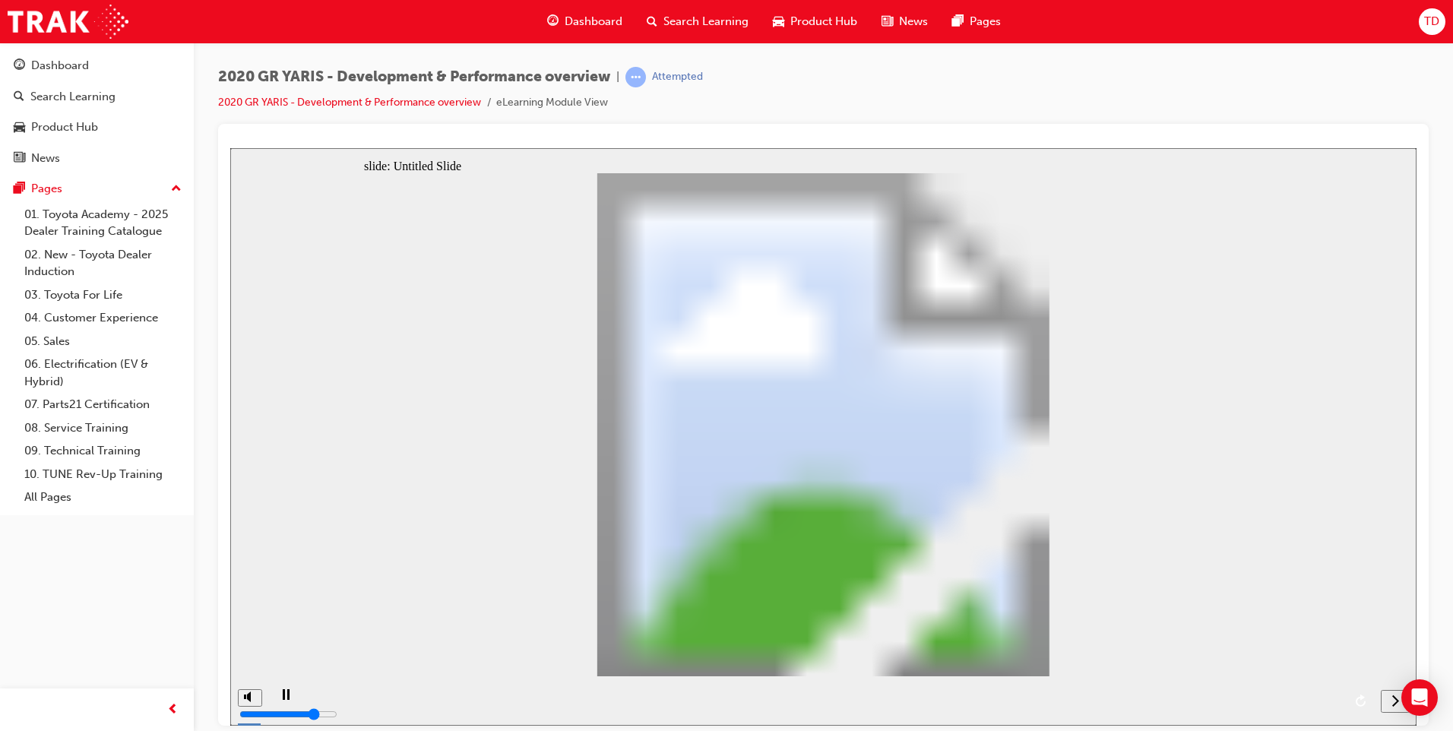
click at [1395, 704] on icon "next" at bounding box center [1395, 699] width 7 height 11
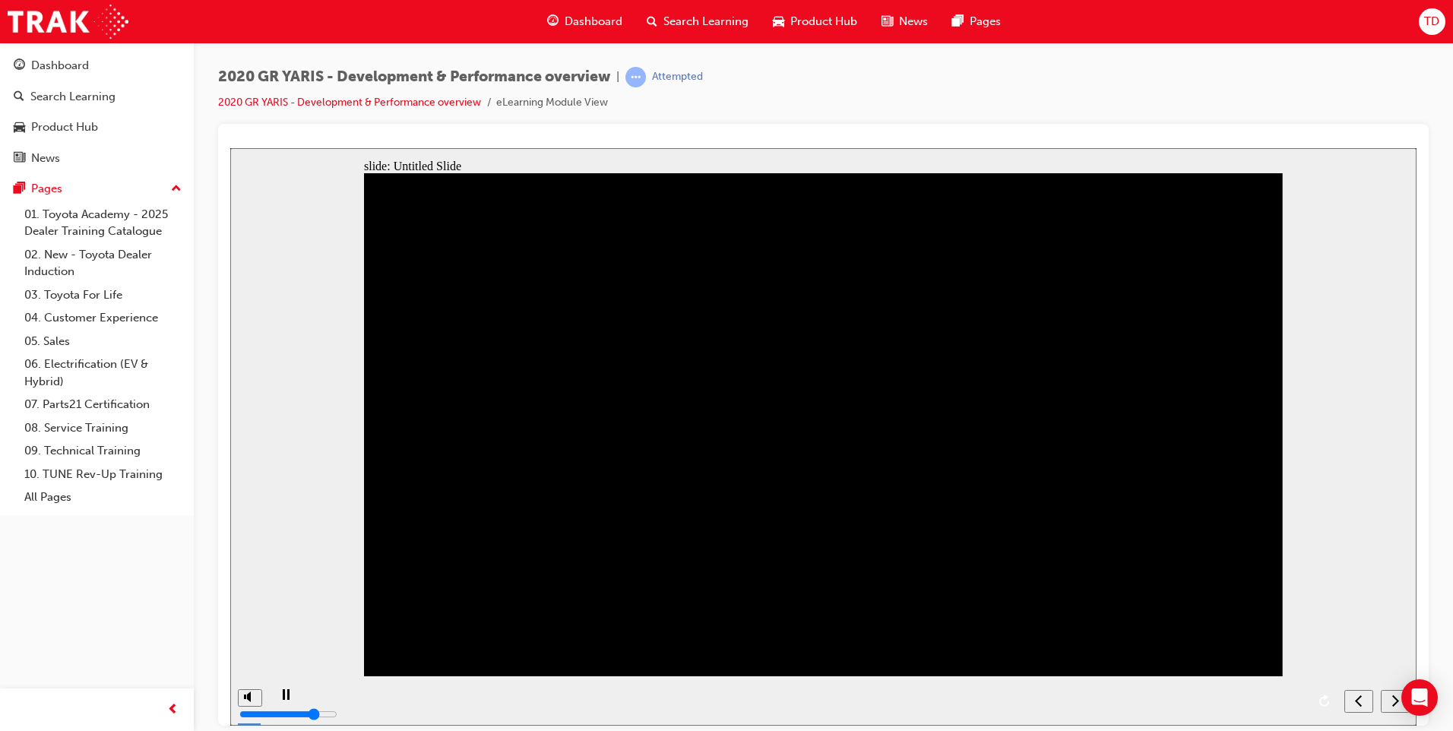
click at [1394, 698] on icon "next" at bounding box center [1395, 700] width 8 height 14
drag, startPoint x: 305, startPoint y: 698, endPoint x: 341, endPoint y: 690, distance: 37.4
click at [605, 691] on div "playback controls" at bounding box center [802, 699] width 1068 height 49
drag, startPoint x: 302, startPoint y: 699, endPoint x: 388, endPoint y: 705, distance: 86.1
click at [513, 698] on div "playback controls" at bounding box center [802, 699] width 1068 height 49
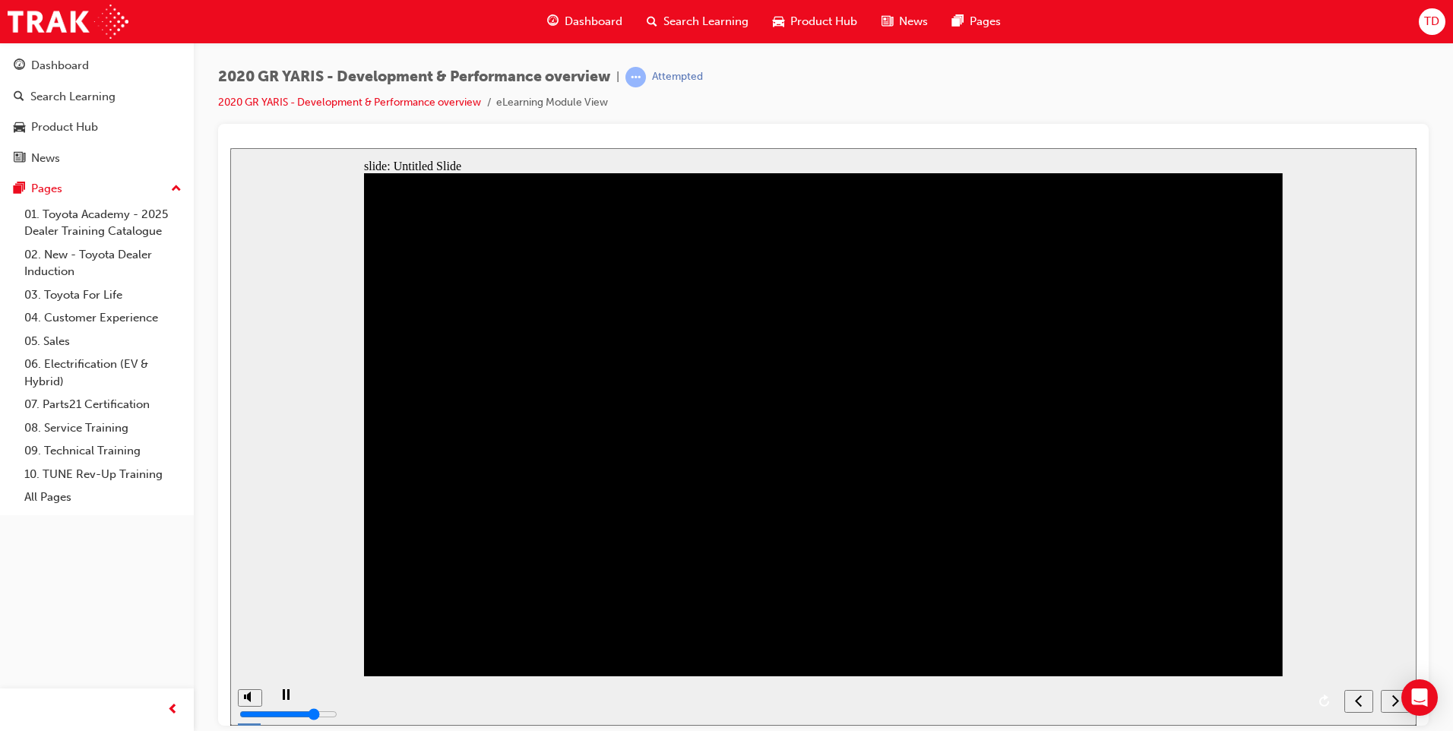
drag, startPoint x: 308, startPoint y: 700, endPoint x: 454, endPoint y: 694, distance: 146.8
click at [442, 695] on div "playback controls" at bounding box center [802, 699] width 1068 height 49
drag, startPoint x: 317, startPoint y: 701, endPoint x: 357, endPoint y: 700, distance: 40.3
click at [383, 696] on div "playback controls" at bounding box center [802, 699] width 1068 height 49
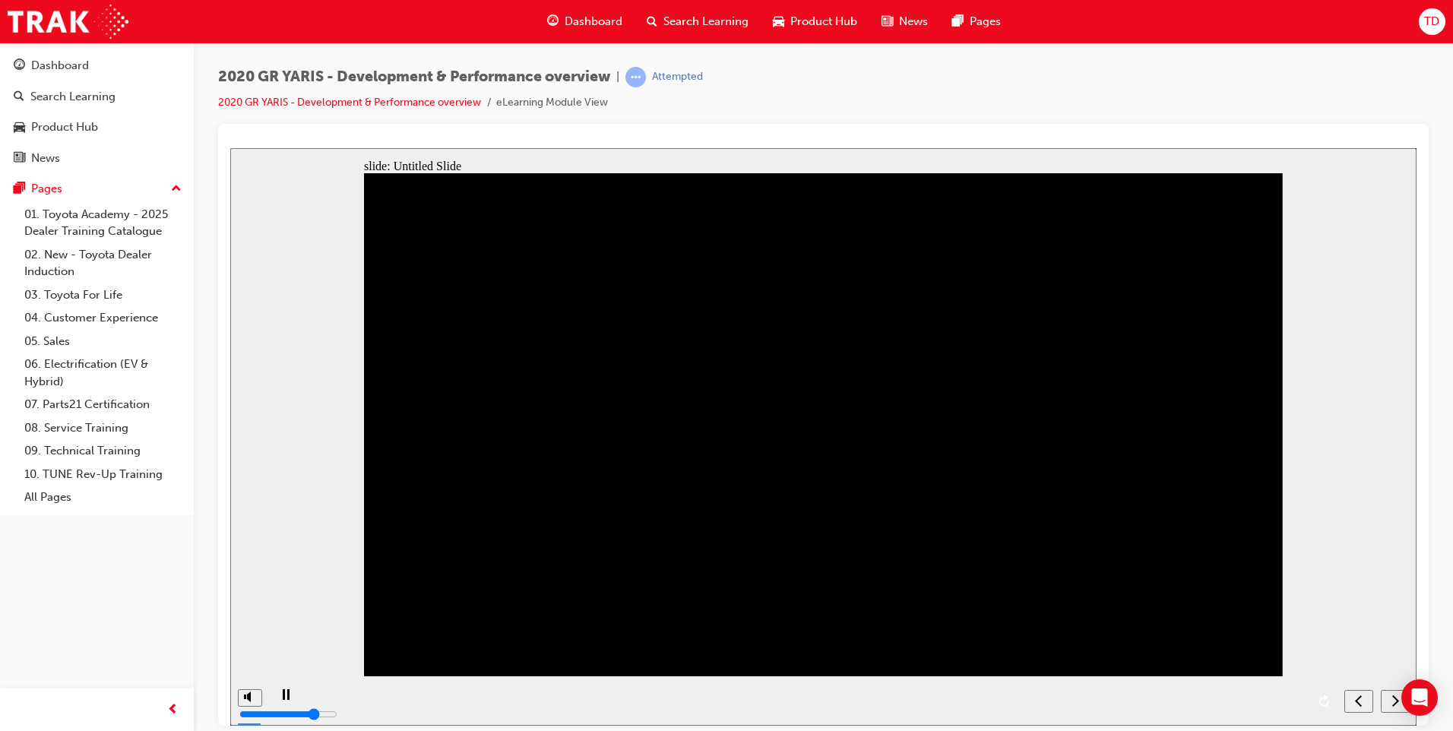
click at [912, 701] on div "playback controls" at bounding box center [802, 699] width 1068 height 49
drag, startPoint x: 912, startPoint y: 701, endPoint x: 945, endPoint y: 701, distance: 33.4
click at [945, 701] on div "playback controls" at bounding box center [802, 699] width 1068 height 49
drag, startPoint x: 903, startPoint y: 694, endPoint x: 981, endPoint y: 697, distance: 77.6
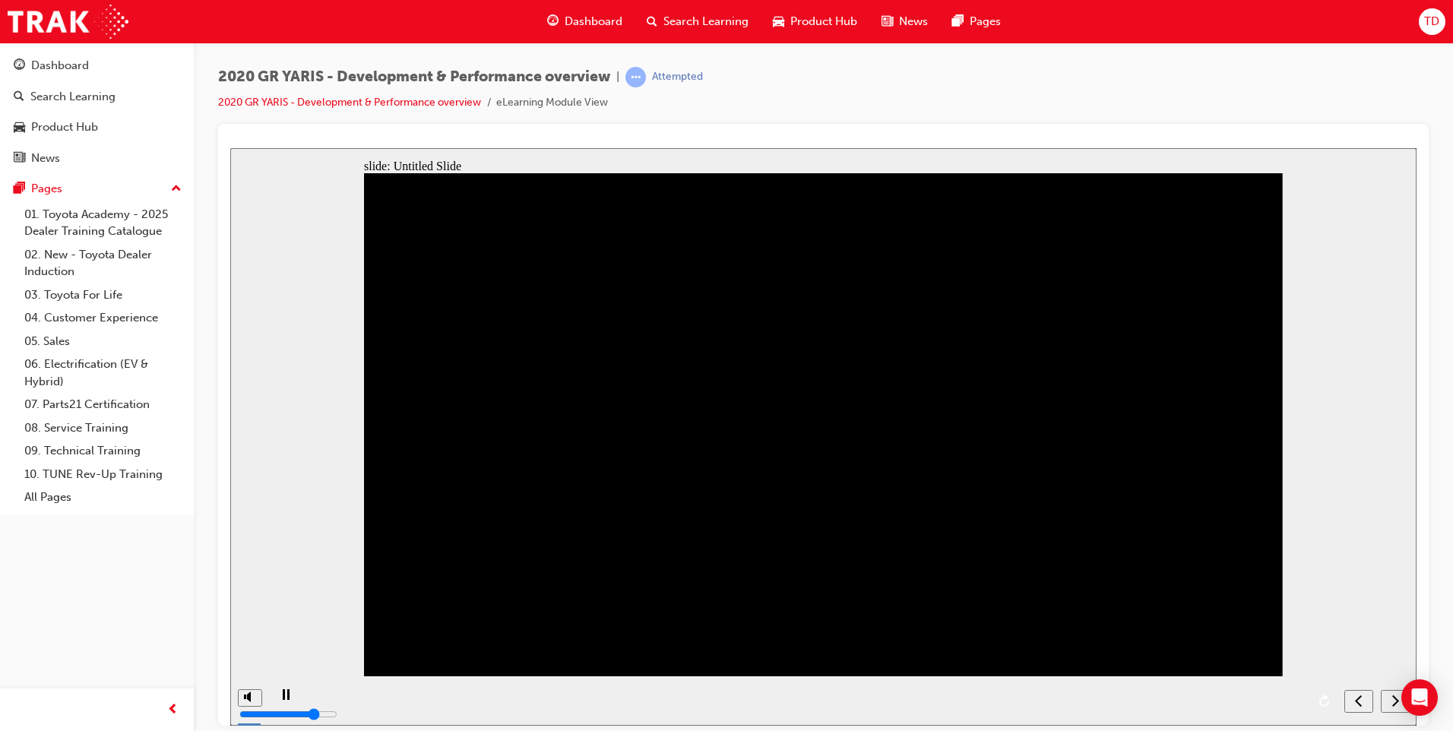
click at [981, 696] on div "playback controls" at bounding box center [802, 699] width 1068 height 49
drag, startPoint x: 920, startPoint y: 698, endPoint x: 1291, endPoint y: 712, distance: 371.0
click at [1232, 694] on div "playback controls" at bounding box center [802, 699] width 1068 height 49
drag, startPoint x: 928, startPoint y: 698, endPoint x: 1010, endPoint y: 703, distance: 81.4
click at [1010, 703] on div "playback controls" at bounding box center [802, 699] width 1068 height 49
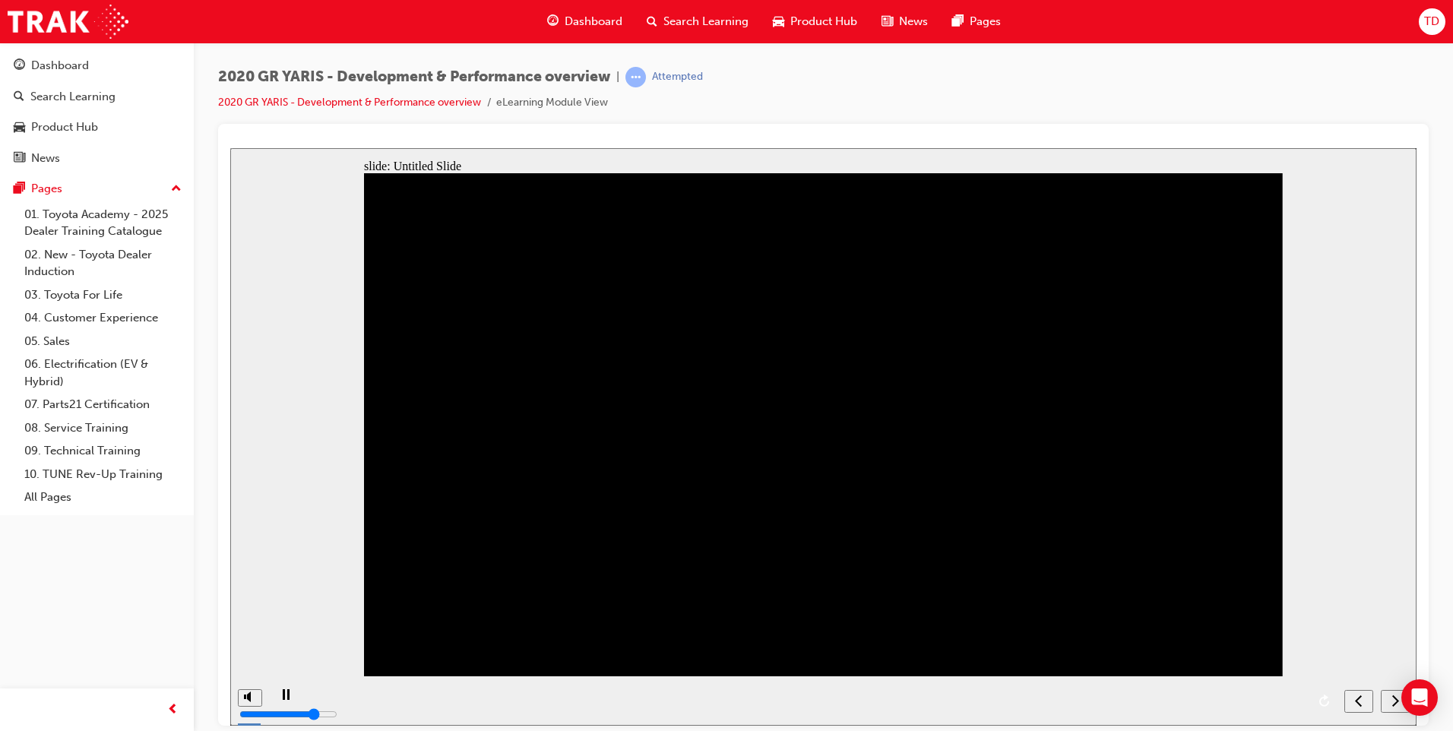
click at [829, 77] on div "2020 GR YARIS - Development & Performance overview | Attempted 2020 GR YARIS - …" at bounding box center [823, 95] width 1210 height 57
drag, startPoint x: 1074, startPoint y: 699, endPoint x: 1208, endPoint y: 696, distance: 134.5
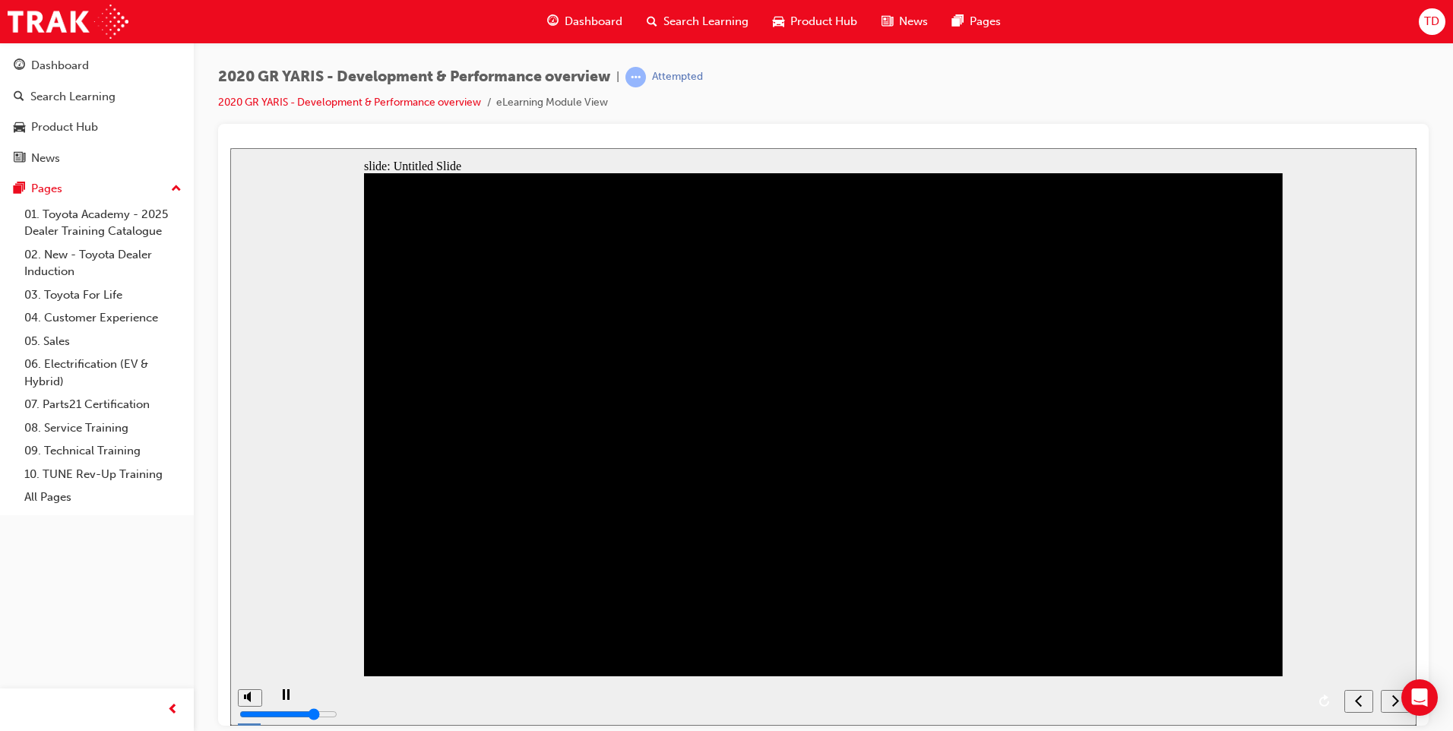
click at [1208, 696] on div "playback controls" at bounding box center [802, 699] width 1068 height 49
drag, startPoint x: 1092, startPoint y: 701, endPoint x: 1141, endPoint y: 699, distance: 49.4
click at [1141, 699] on div "playback controls" at bounding box center [802, 699] width 1068 height 49
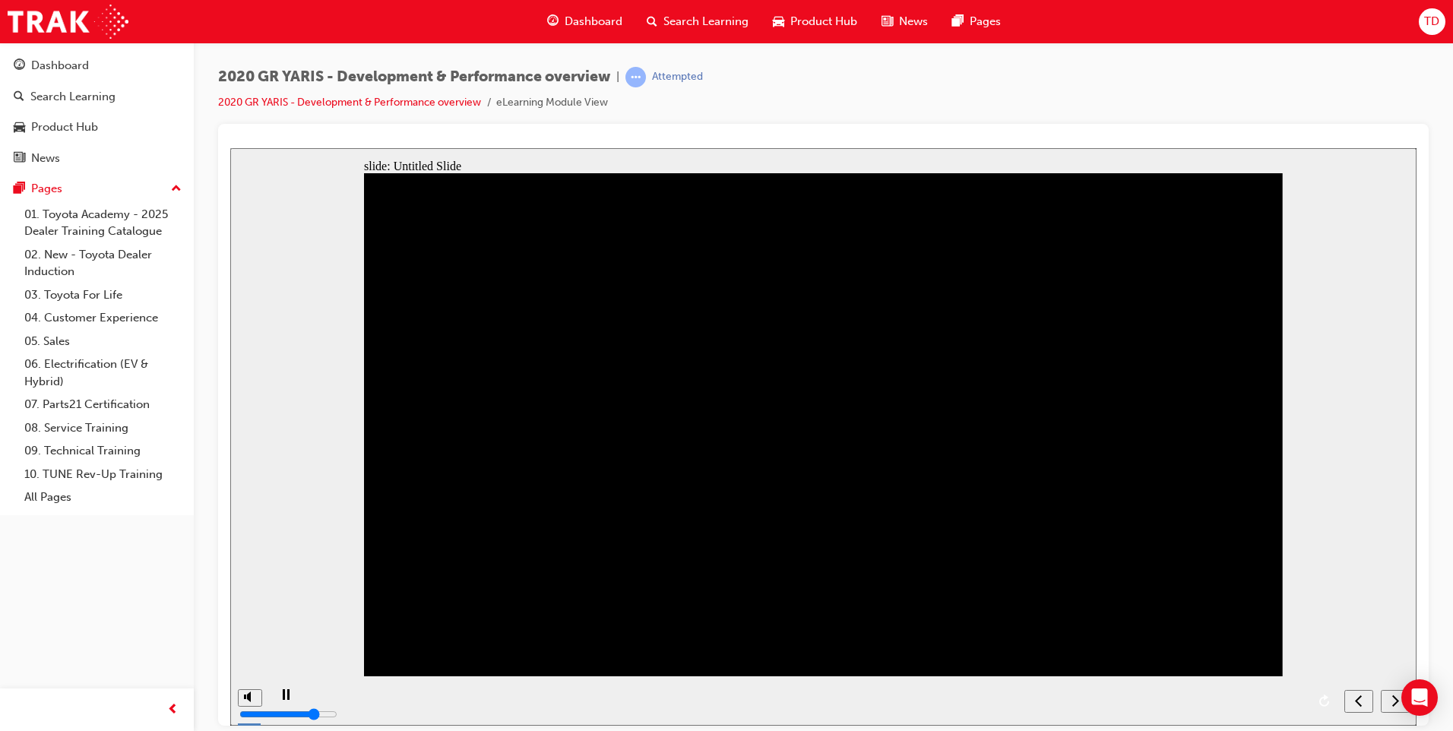
drag, startPoint x: 1119, startPoint y: 697, endPoint x: 1257, endPoint y: 697, distance: 138.3
click at [1257, 697] on div "playback controls" at bounding box center [802, 699] width 1068 height 49
drag, startPoint x: 1123, startPoint y: 700, endPoint x: 1294, endPoint y: 699, distance: 171.0
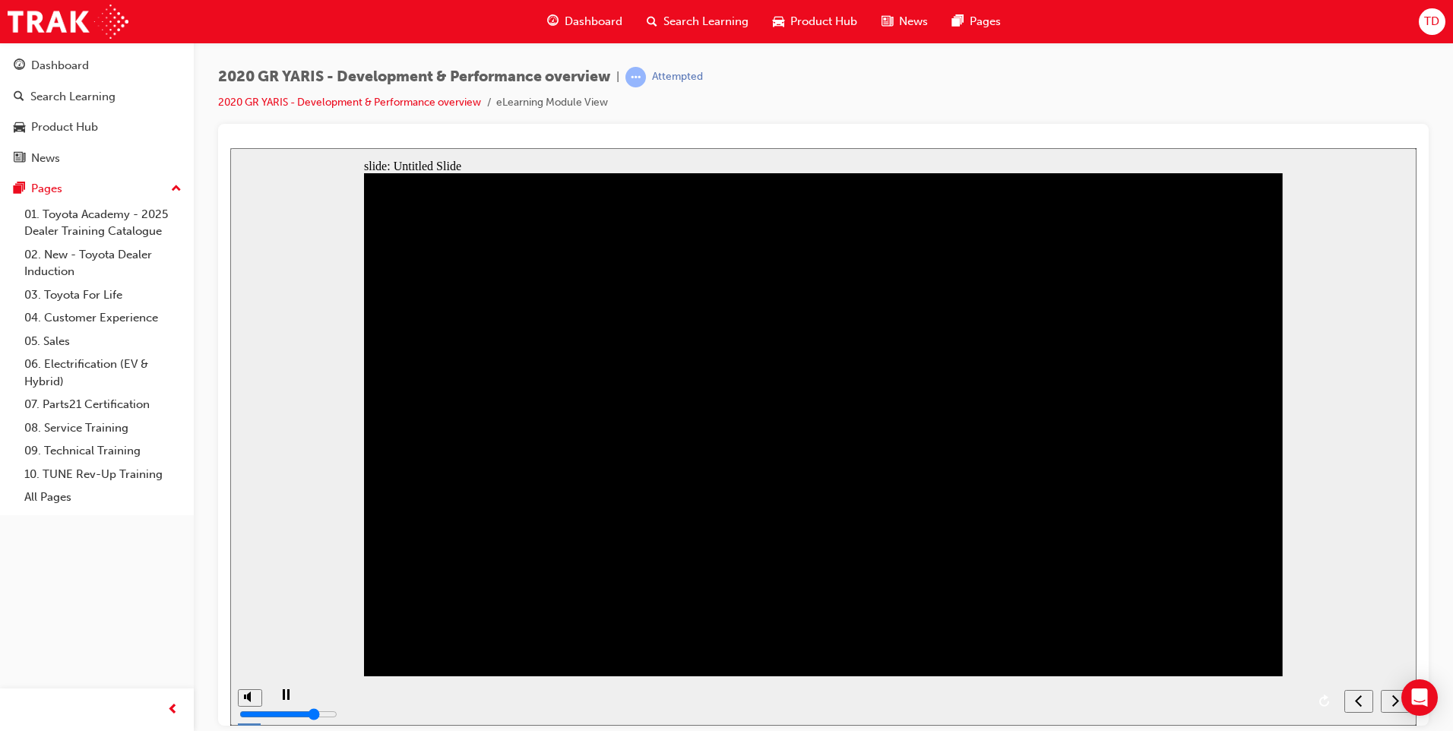
click at [1292, 700] on div "playback controls" at bounding box center [802, 699] width 1068 height 49
drag, startPoint x: 897, startPoint y: 495, endPoint x: 952, endPoint y: 520, distance: 61.2
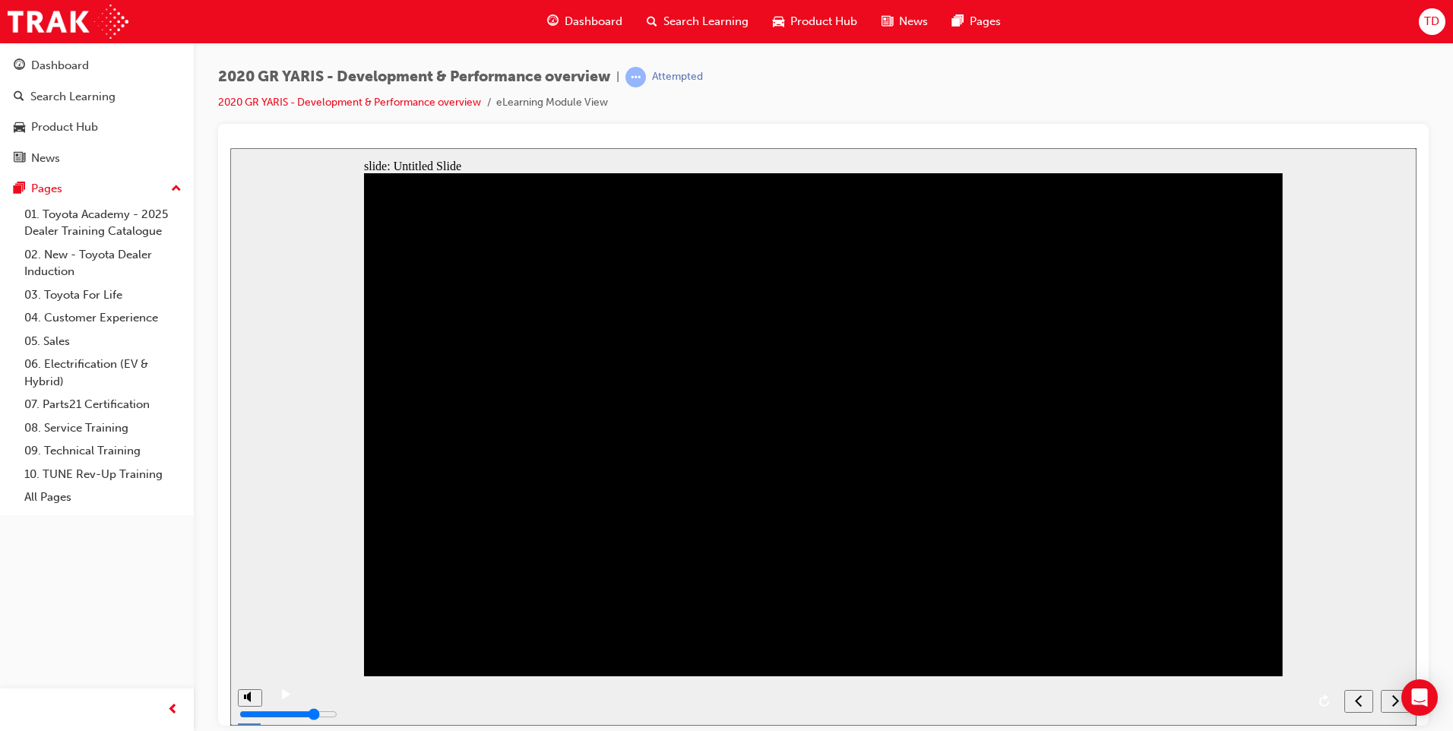
click at [1392, 700] on nav "slide navigation" at bounding box center [1376, 699] width 65 height 49
click at [273, 703] on div "play/pause" at bounding box center [286, 701] width 26 height 26
click at [1393, 699] on nav "slide navigation" at bounding box center [1376, 699] width 65 height 49
drag, startPoint x: 312, startPoint y: 700, endPoint x: 1331, endPoint y: 703, distance: 1019.6
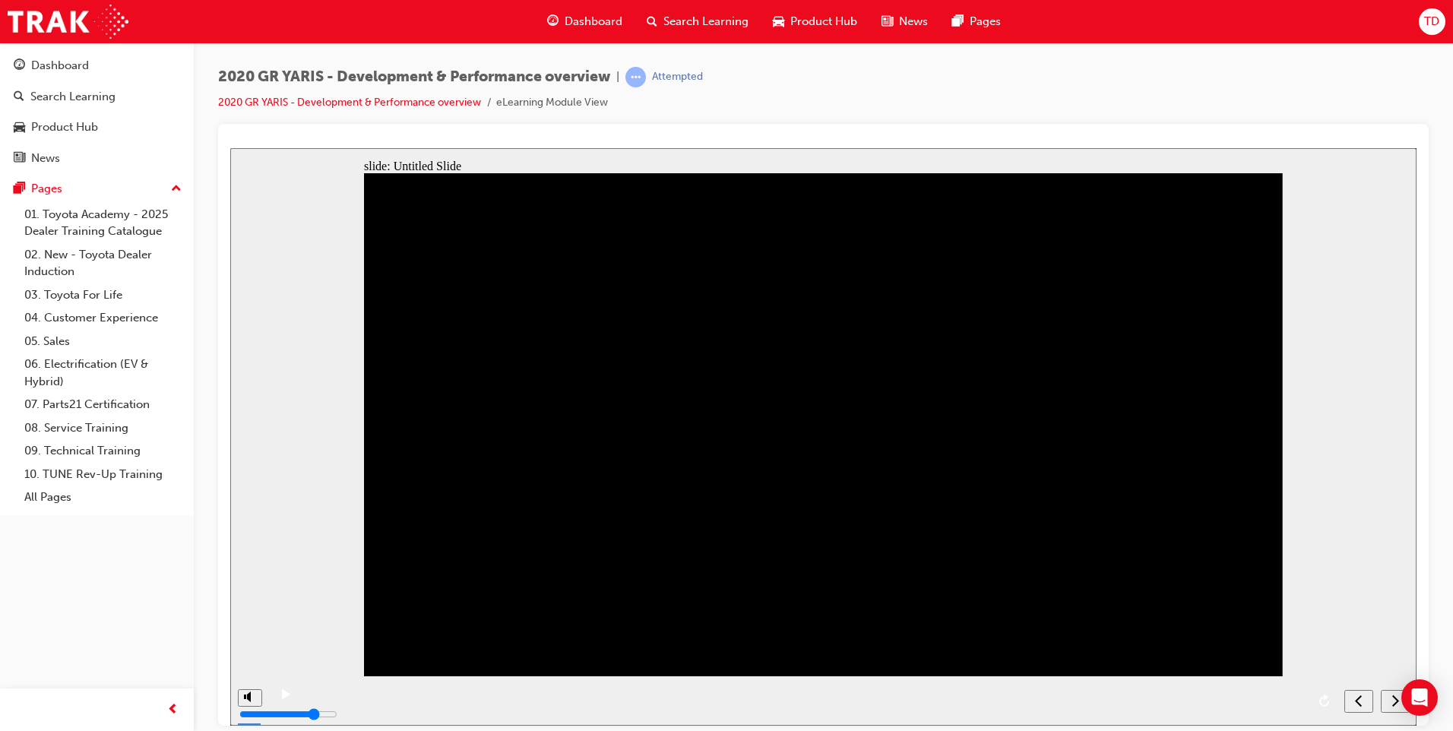
click at [1331, 703] on div "playback controls" at bounding box center [802, 699] width 1068 height 49
click at [1391, 704] on nav "slide navigation" at bounding box center [1376, 699] width 65 height 49
click at [275, 695] on div "play/pause" at bounding box center [286, 701] width 26 height 26
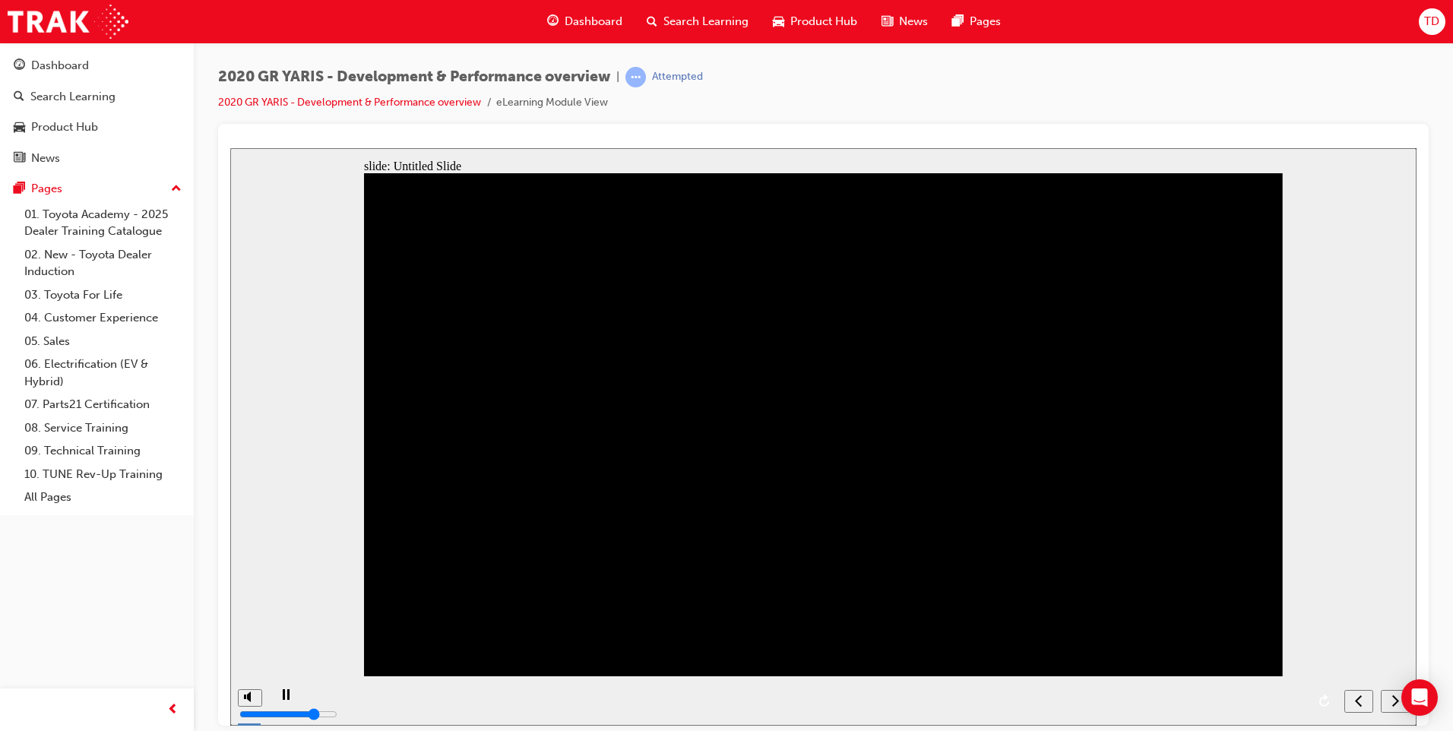
drag, startPoint x: 922, startPoint y: 553, endPoint x: 792, endPoint y: 590, distance: 134.2
click at [1390, 697] on div "next" at bounding box center [1395, 701] width 17 height 16
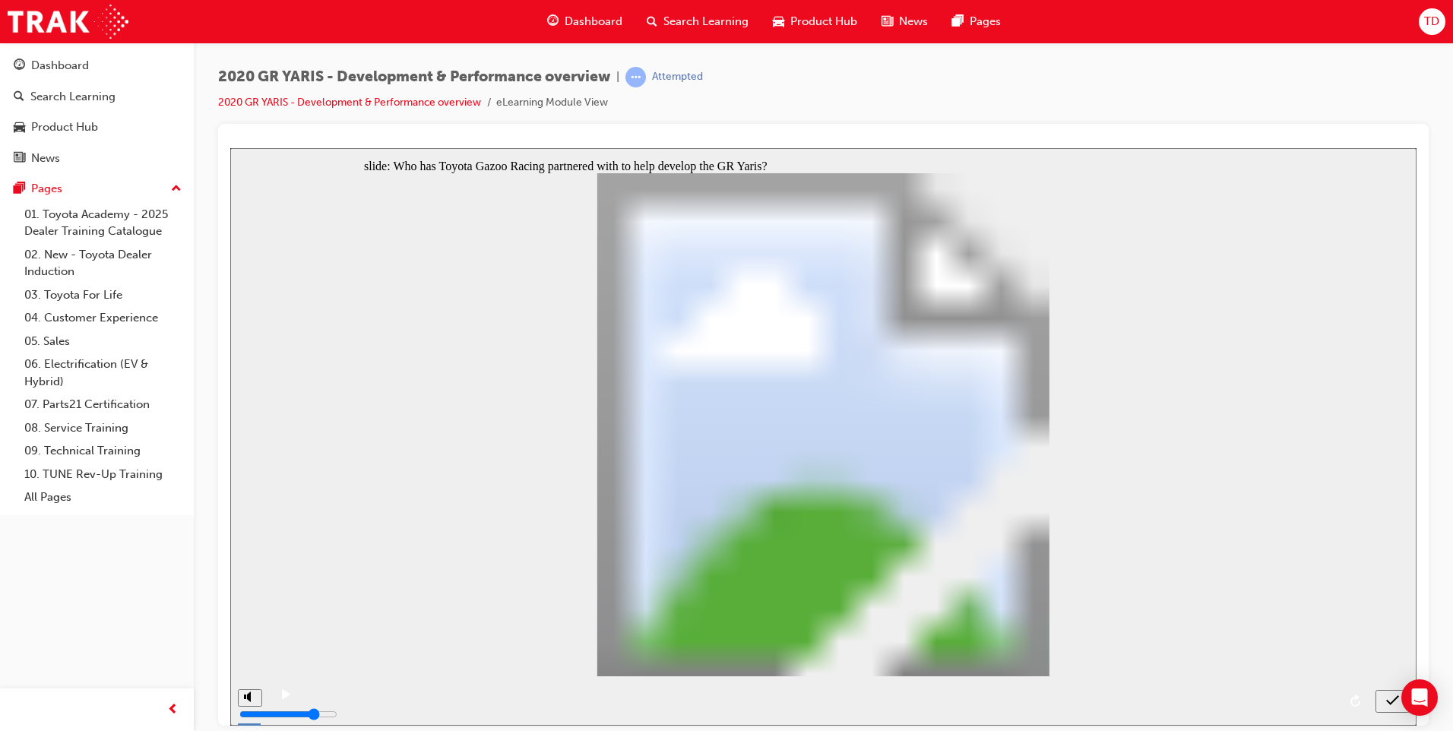
radio input "true"
click at [1390, 702] on icon "submit" at bounding box center [1392, 700] width 13 height 14
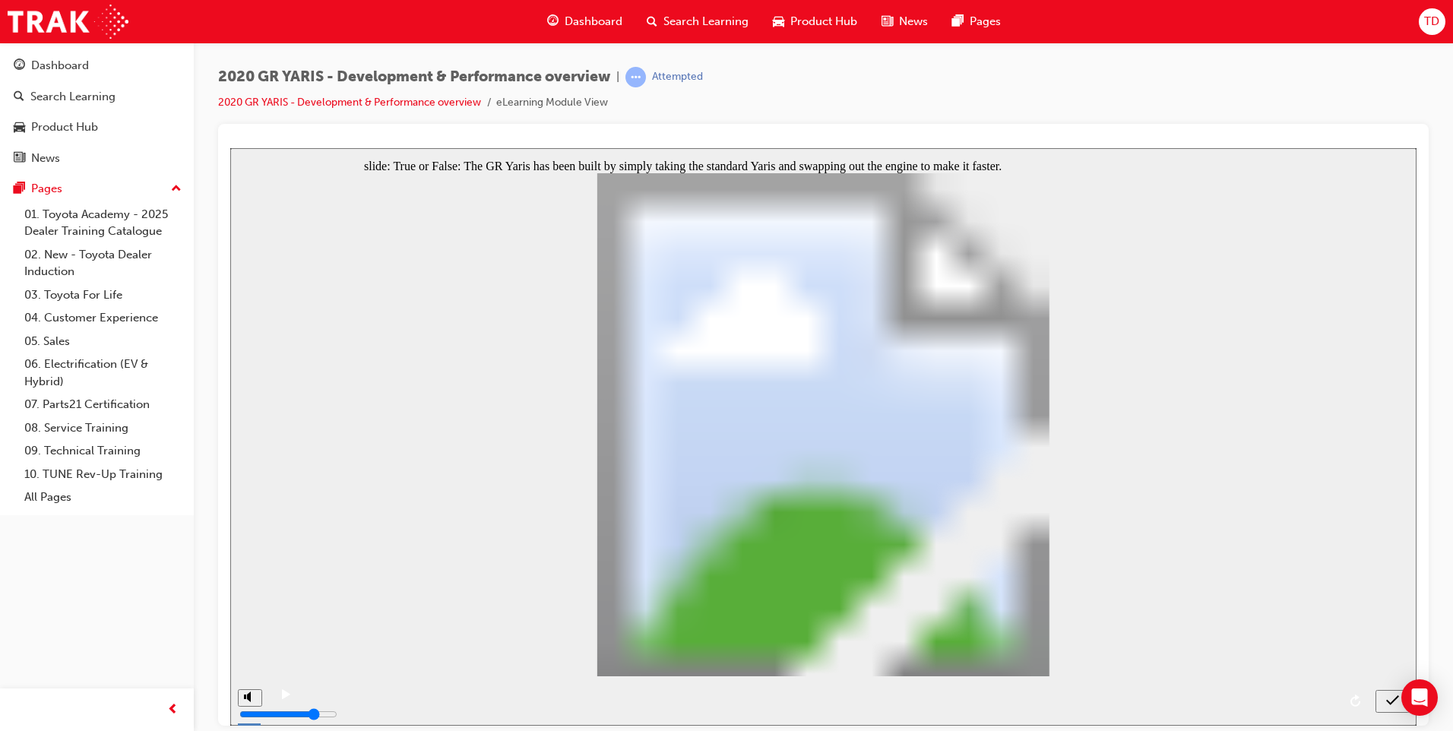
radio input "true"
click at [1393, 693] on icon "submit" at bounding box center [1392, 700] width 13 height 14
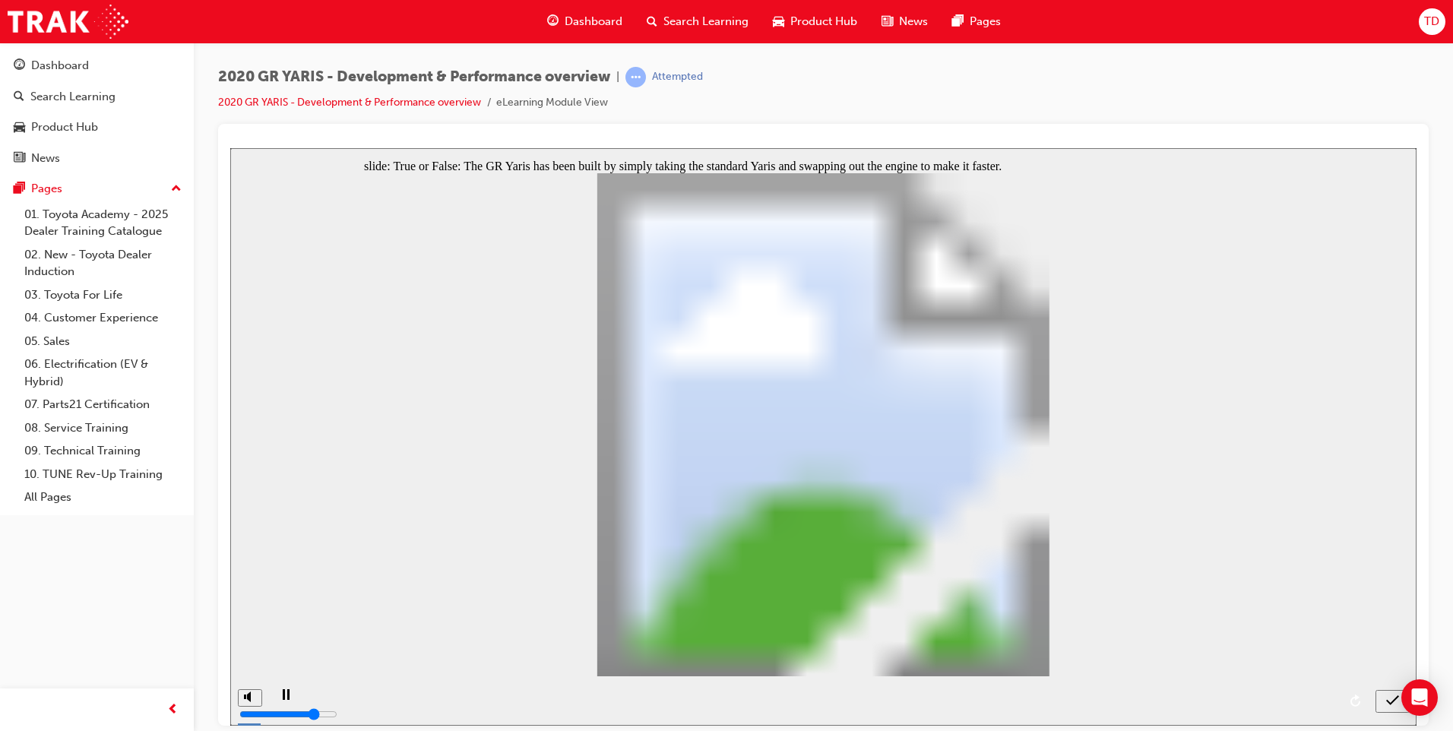
radio input "true"
click at [1384, 703] on div "submit" at bounding box center [1392, 701] width 22 height 16
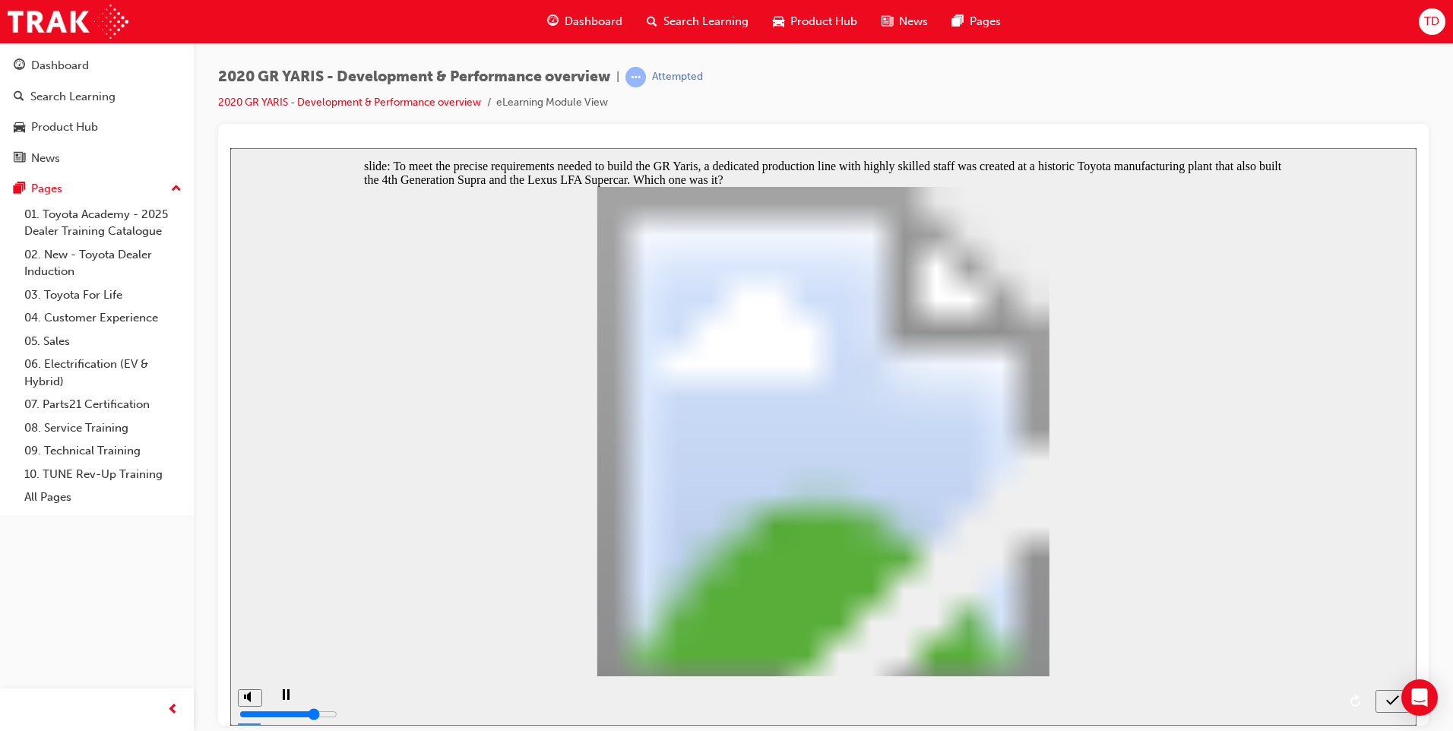
radio input "true"
click at [1393, 704] on icon "submit" at bounding box center [1392, 700] width 13 height 14
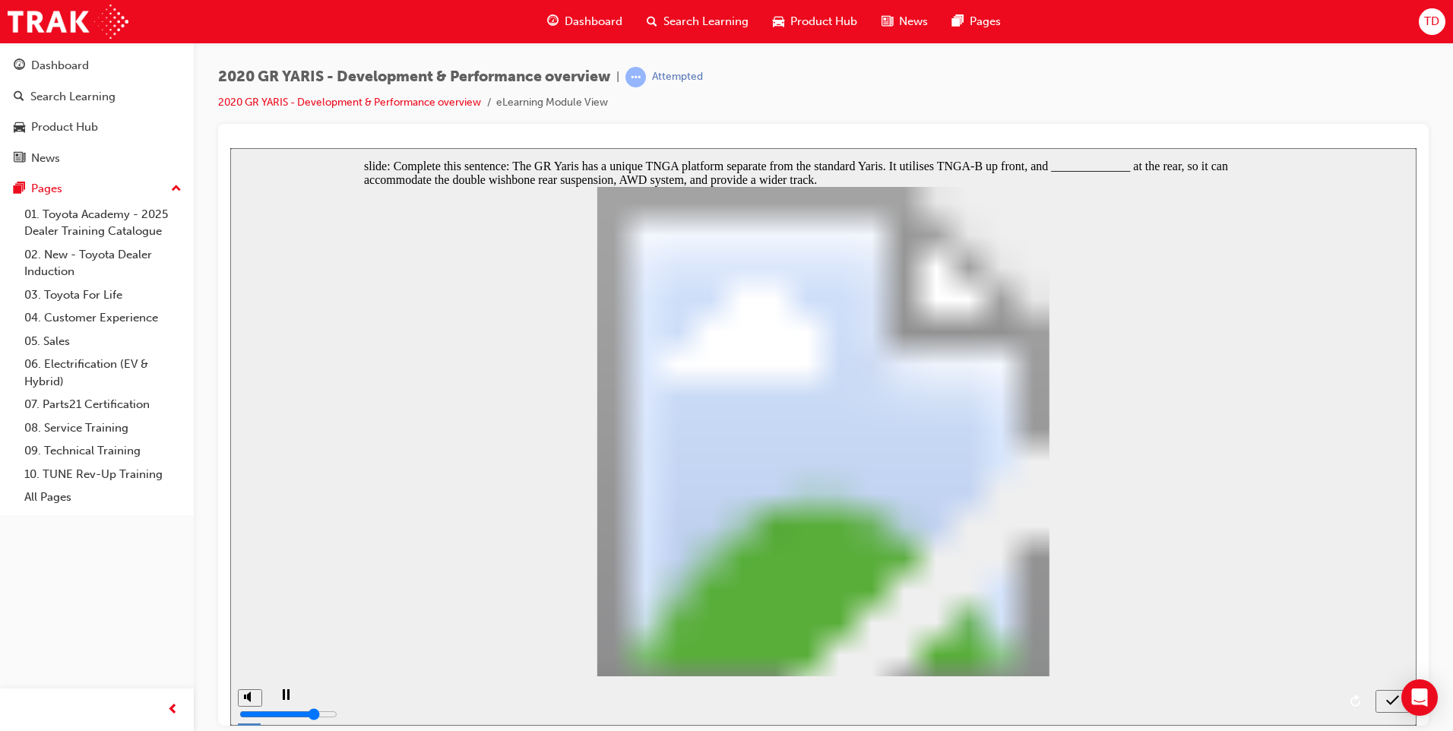
radio input "true"
click at [1389, 700] on icon "submit" at bounding box center [1392, 700] width 13 height 14
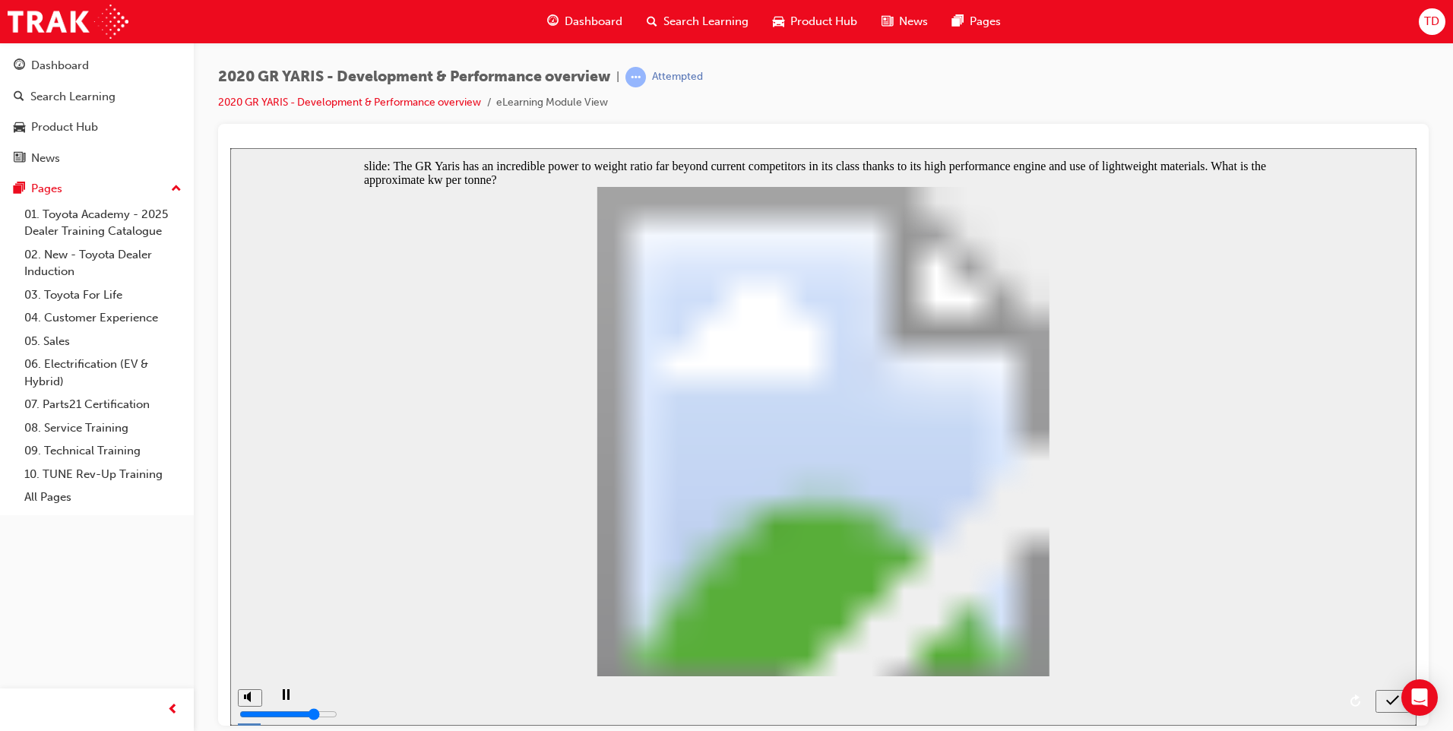
click at [1389, 690] on button "submit" at bounding box center [1392, 700] width 34 height 23
radio input "false"
radio input "true"
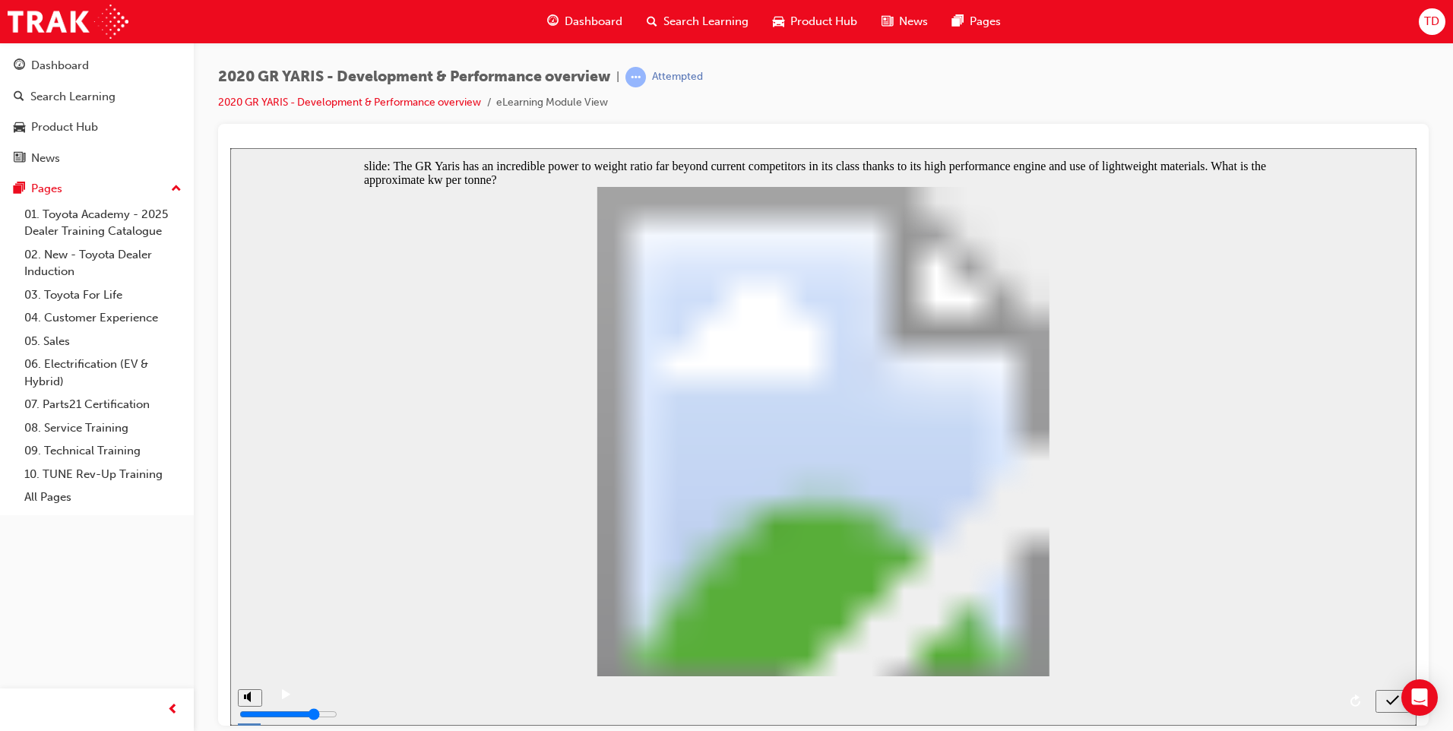
click at [1389, 695] on icon "submit" at bounding box center [1392, 700] width 13 height 14
checkbox input "true"
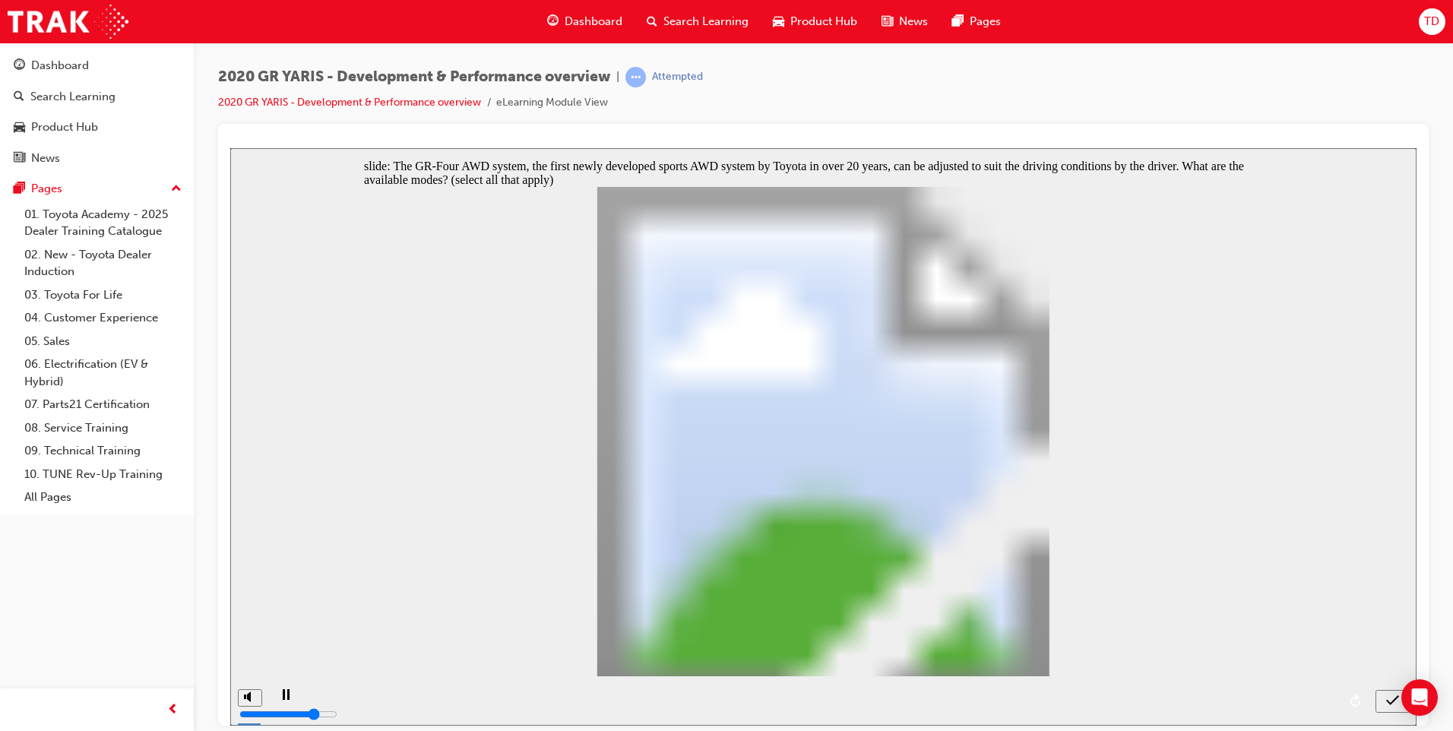
checkbox input "true"
click at [1393, 697] on icon "submit" at bounding box center [1392, 700] width 13 height 14
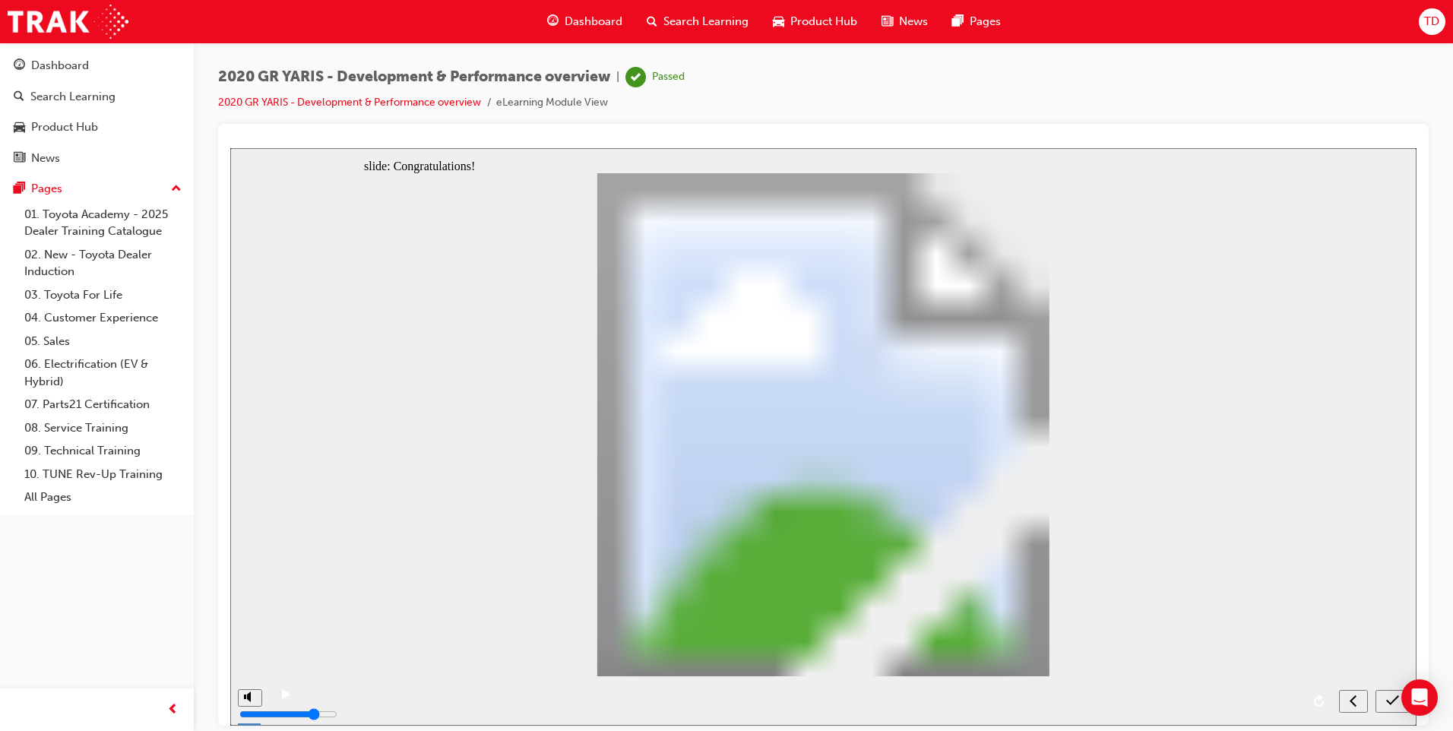
click at [1388, 700] on icon "submit" at bounding box center [1392, 700] width 13 height 14
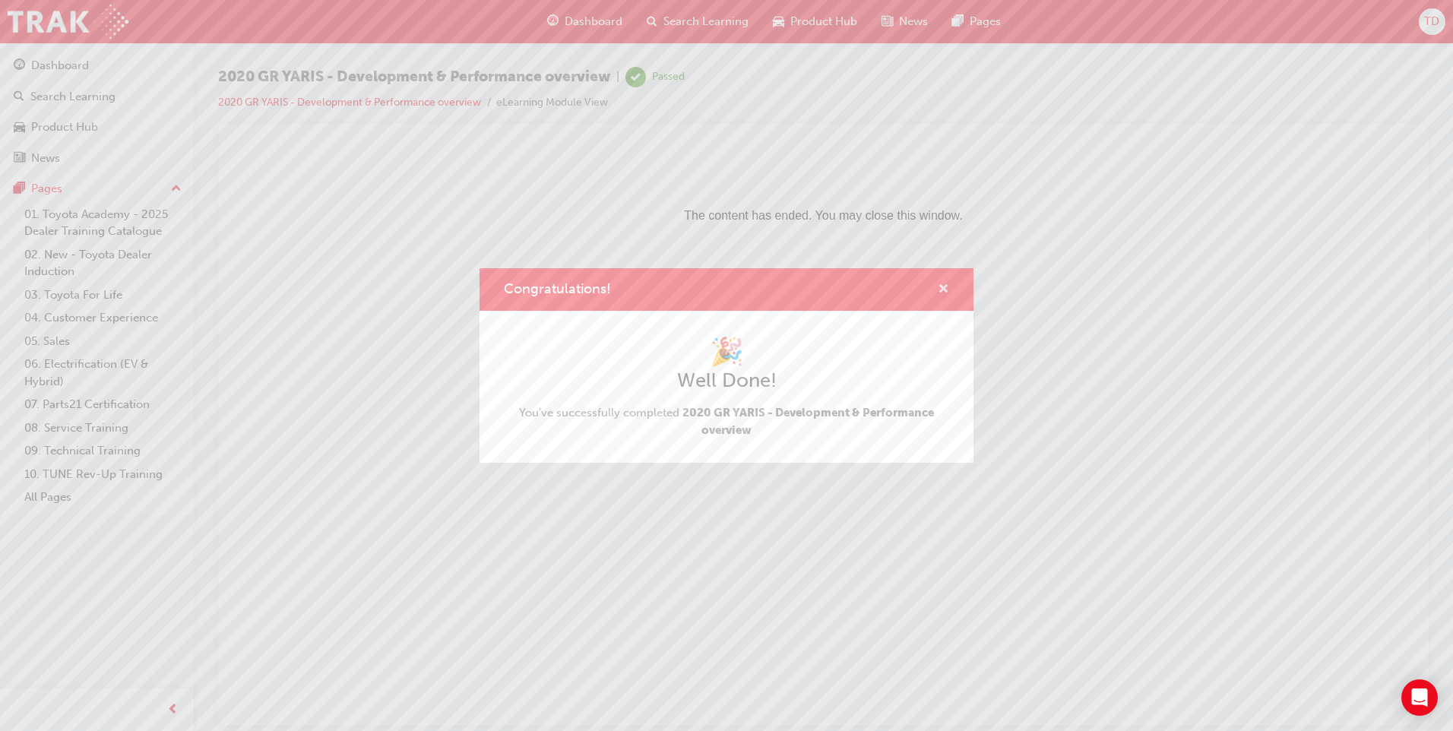
click at [943, 286] on span "cross-icon" at bounding box center [943, 290] width 11 height 14
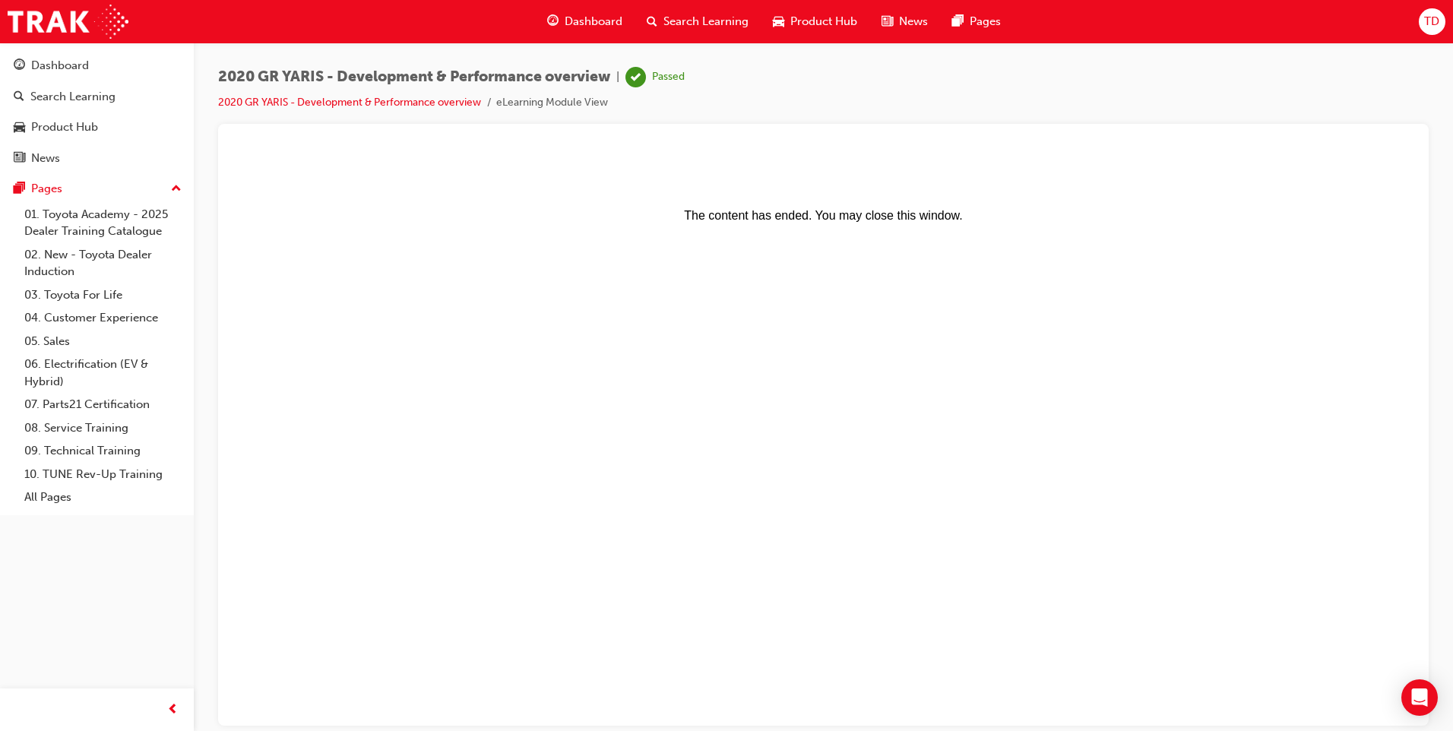
click at [501, 304] on body "The content has ended. You may close this window." at bounding box center [823, 435] width 1174 height 565
click at [575, 327] on body "The content has ended. You may close this window." at bounding box center [823, 435] width 1174 height 565
click at [425, 300] on body "The content has ended. You may close this window." at bounding box center [823, 435] width 1174 height 565
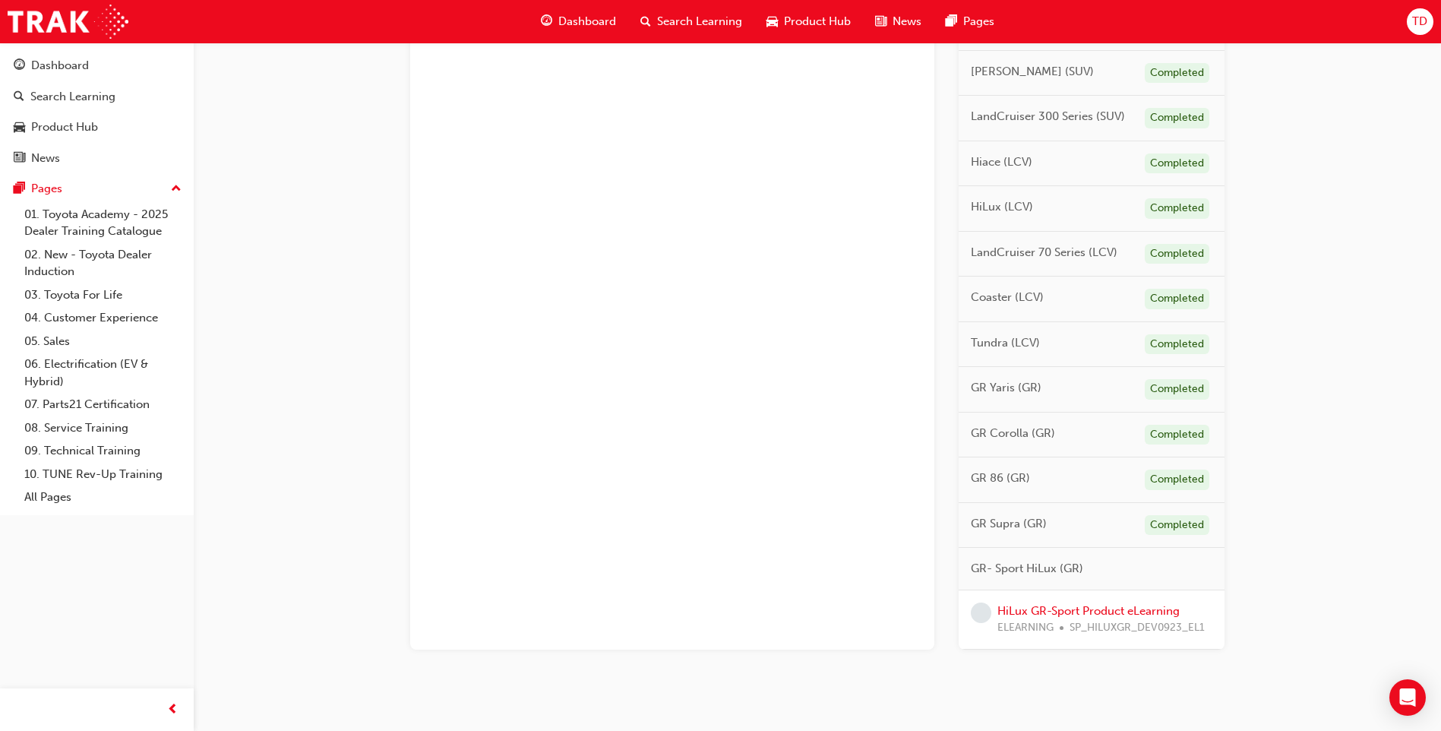
scroll to position [679, 0]
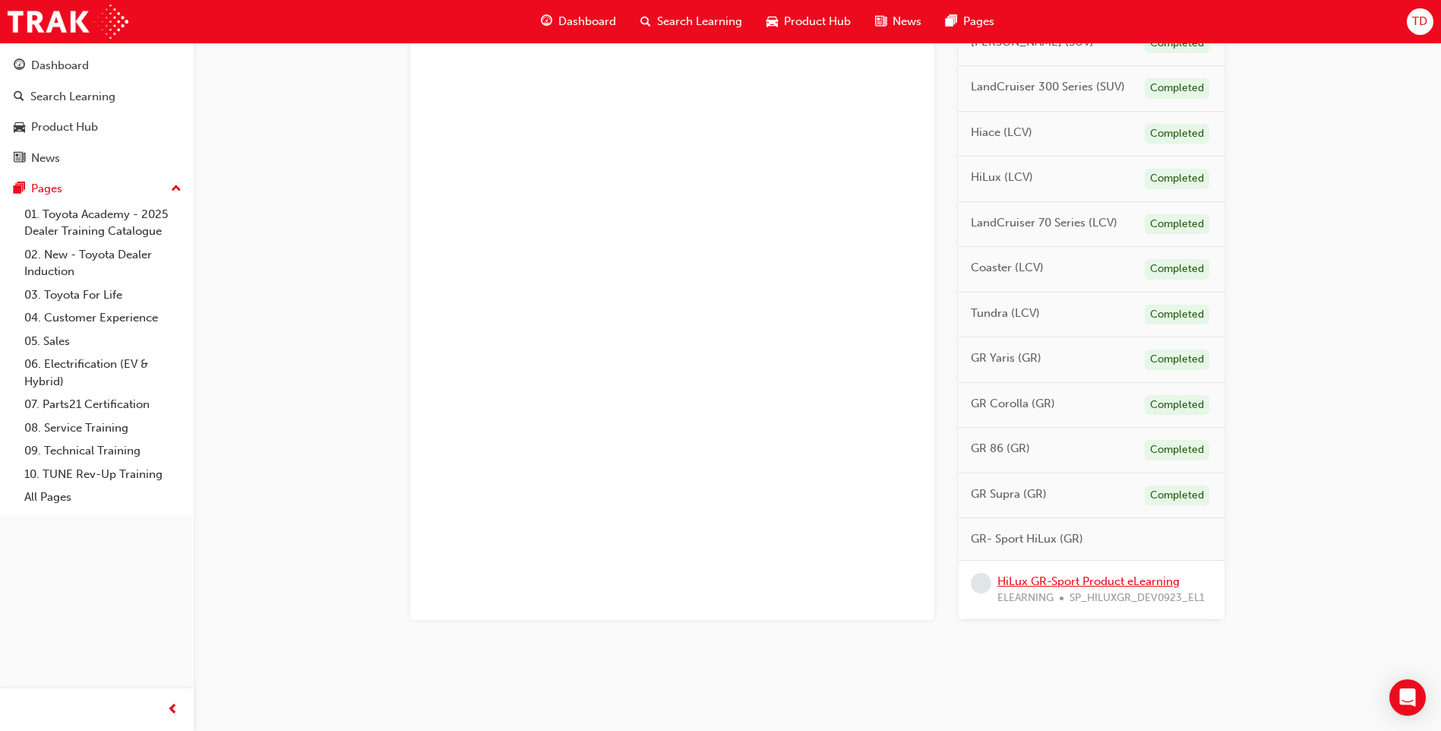
click at [1086, 585] on link "HiLux GR-Sport Product eLearning" at bounding box center [1089, 581] width 182 height 14
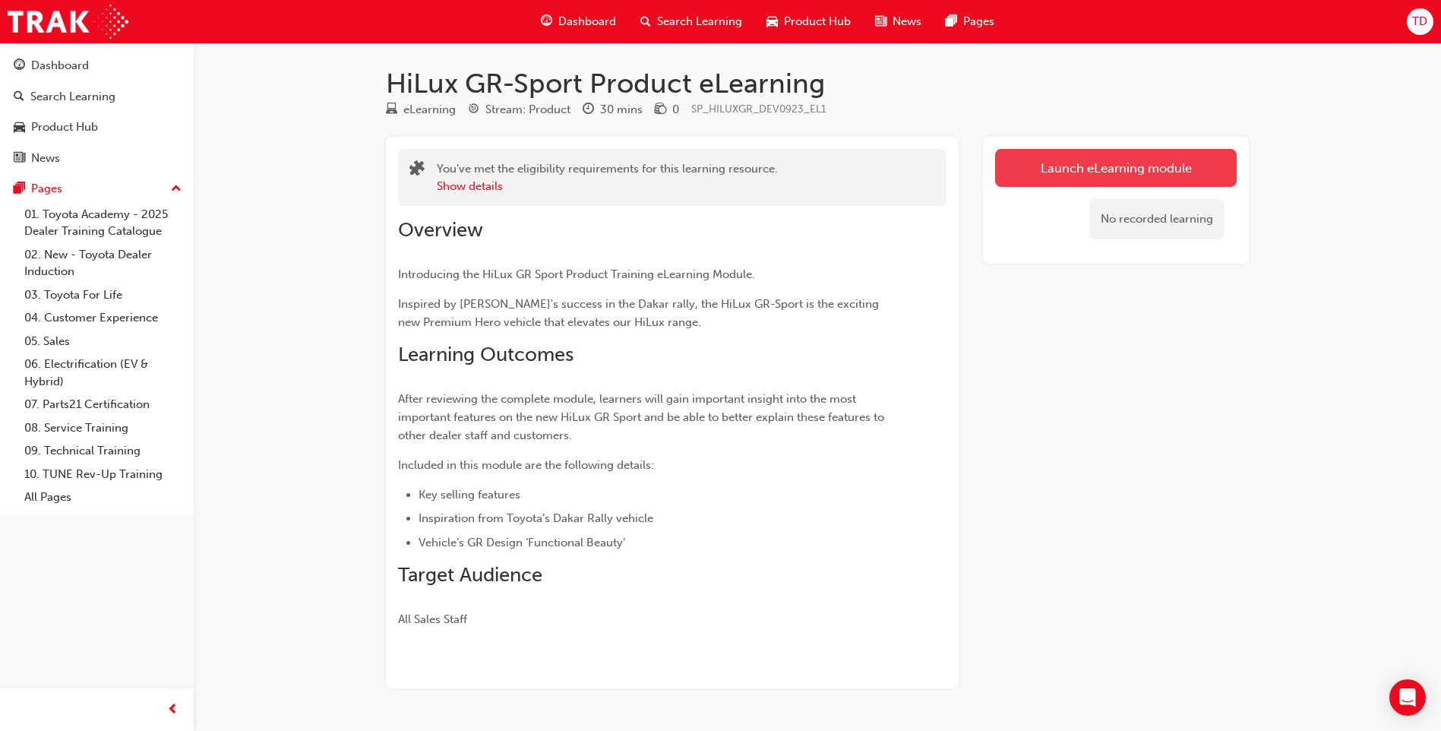
click at [1076, 173] on link "Launch eLearning module" at bounding box center [1116, 168] width 242 height 38
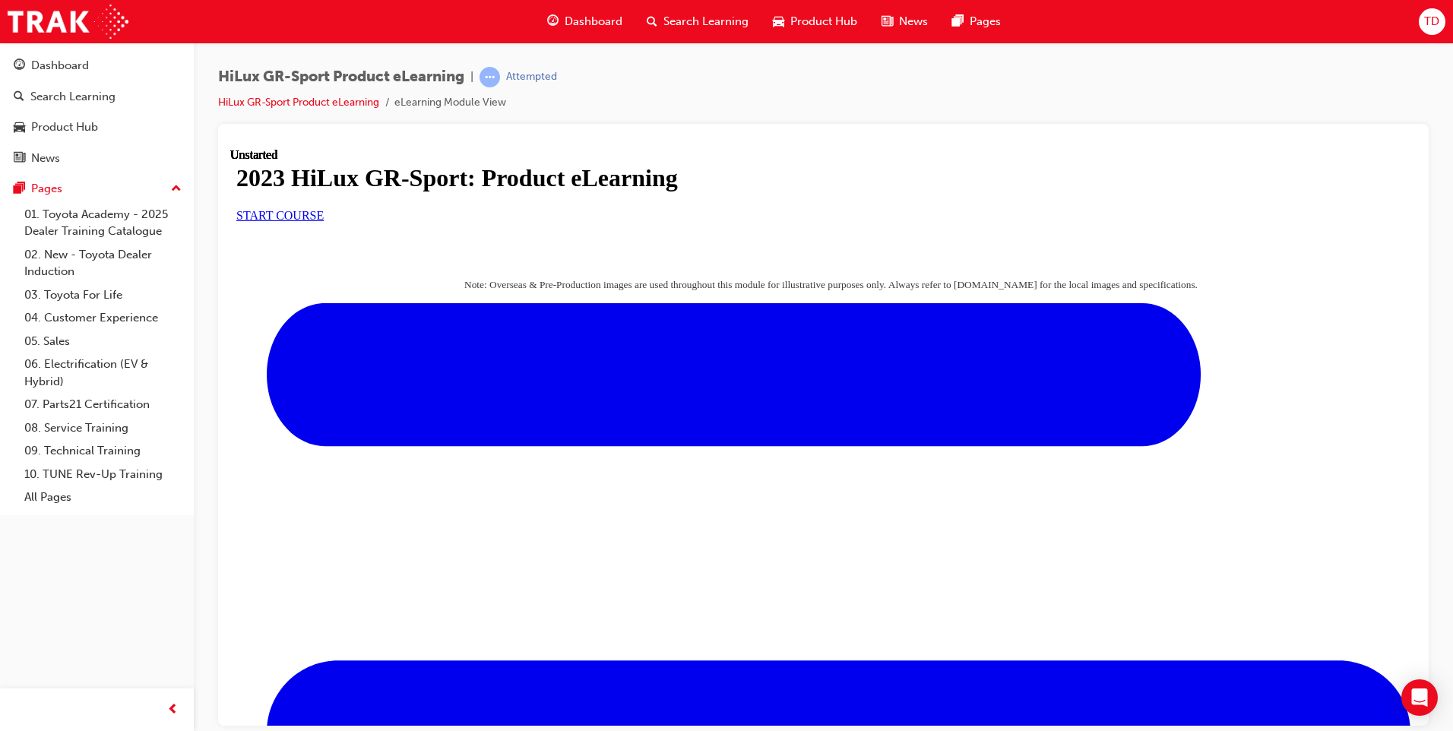
click at [324, 221] on span "START COURSE" at bounding box center [279, 214] width 87 height 13
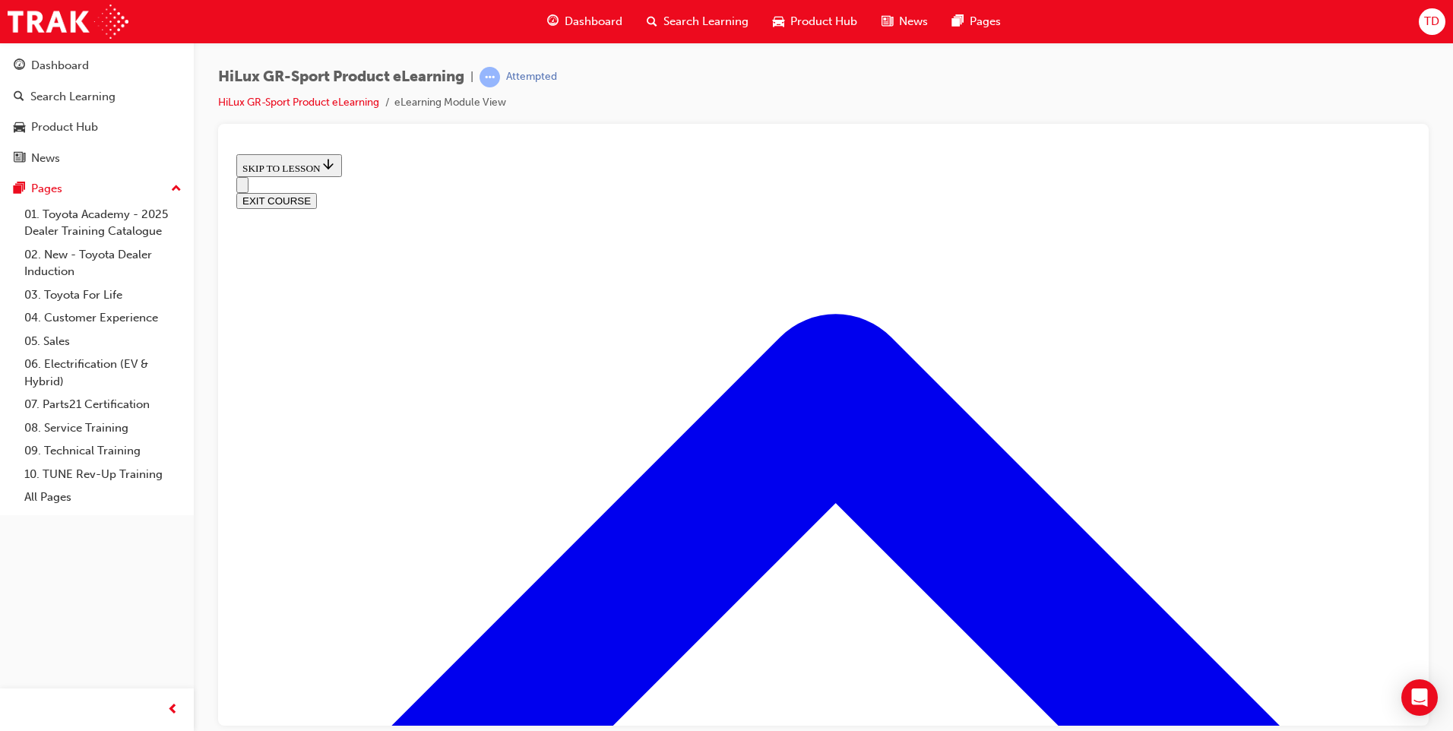
scroll to position [579, 0]
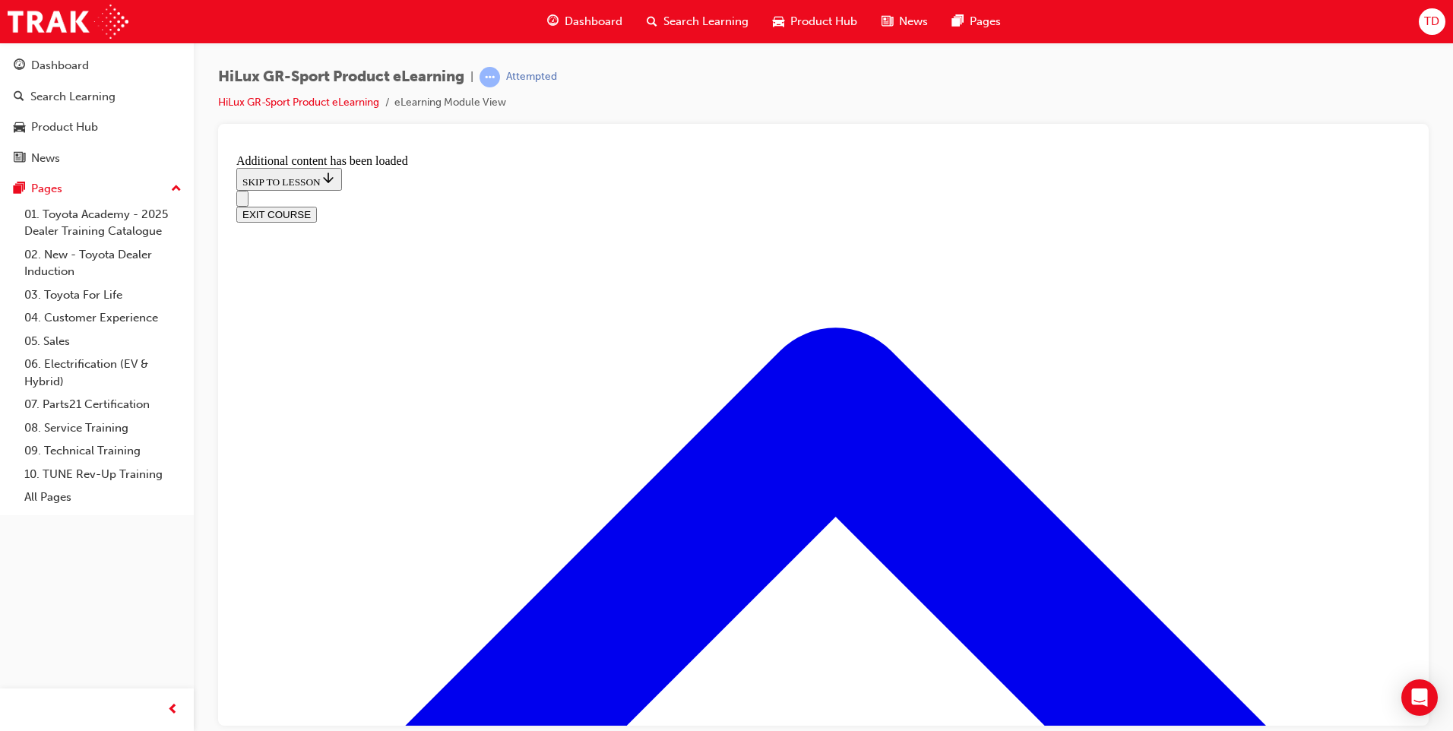
scroll to position [1436, 0]
drag, startPoint x: 909, startPoint y: 391, endPoint x: 835, endPoint y: 413, distance: 76.9
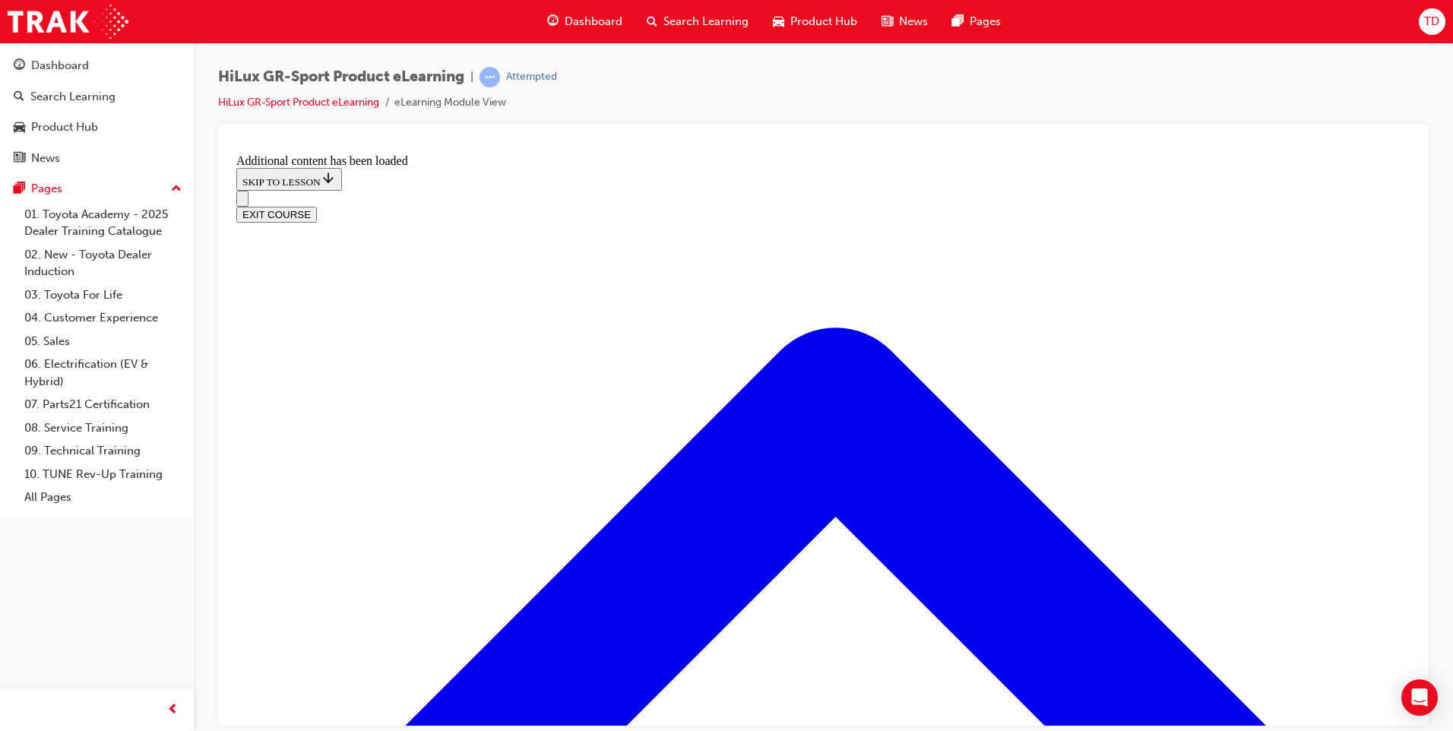
drag, startPoint x: 931, startPoint y: 368, endPoint x: 891, endPoint y: 378, distance: 40.9
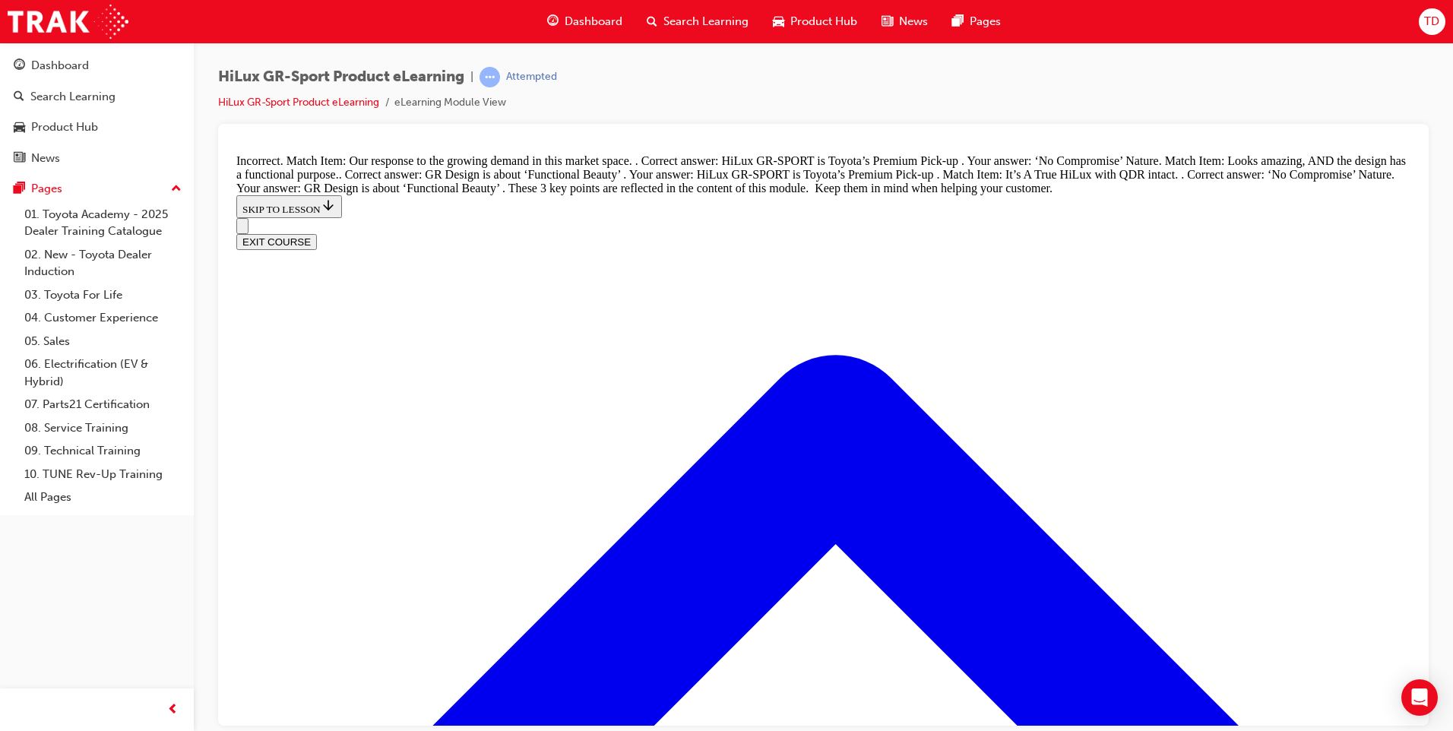
scroll to position [1760, 0]
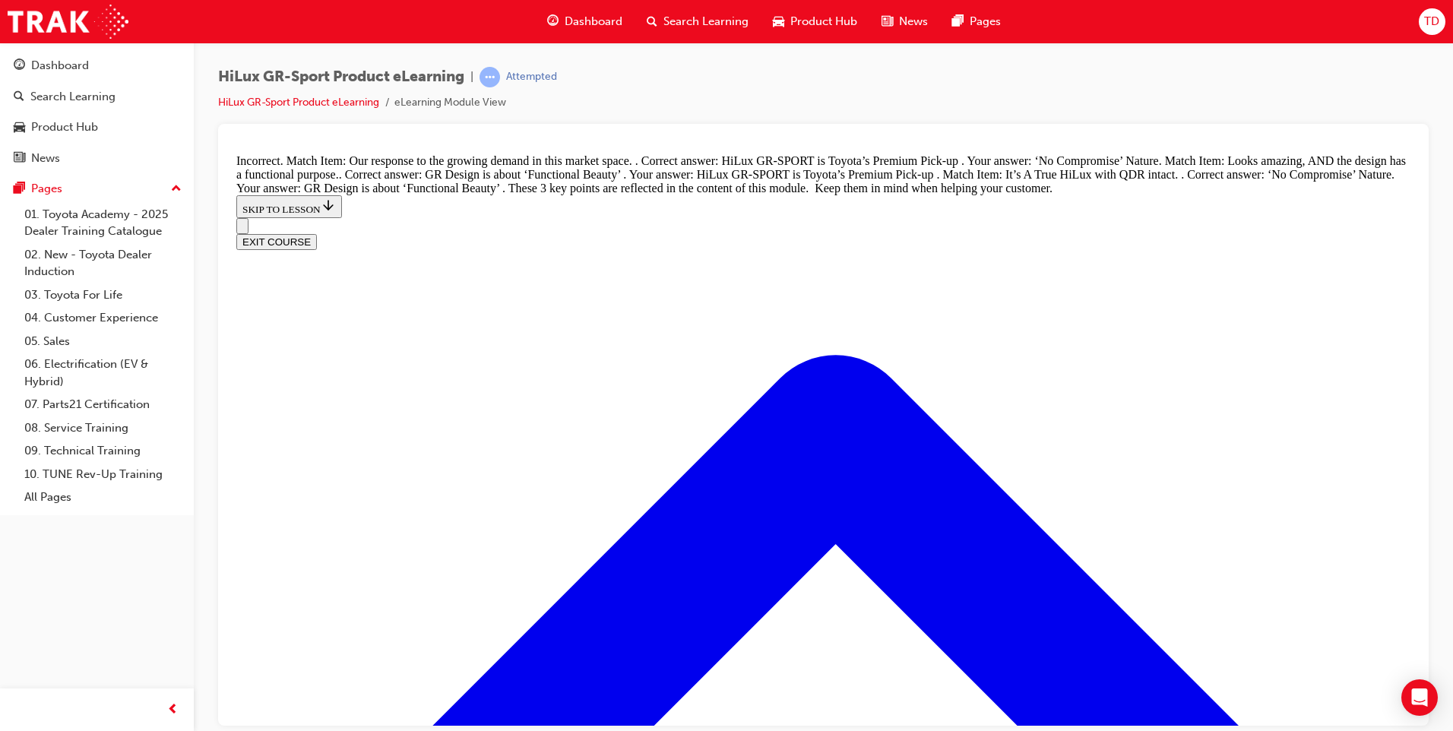
scroll to position [1605, 0]
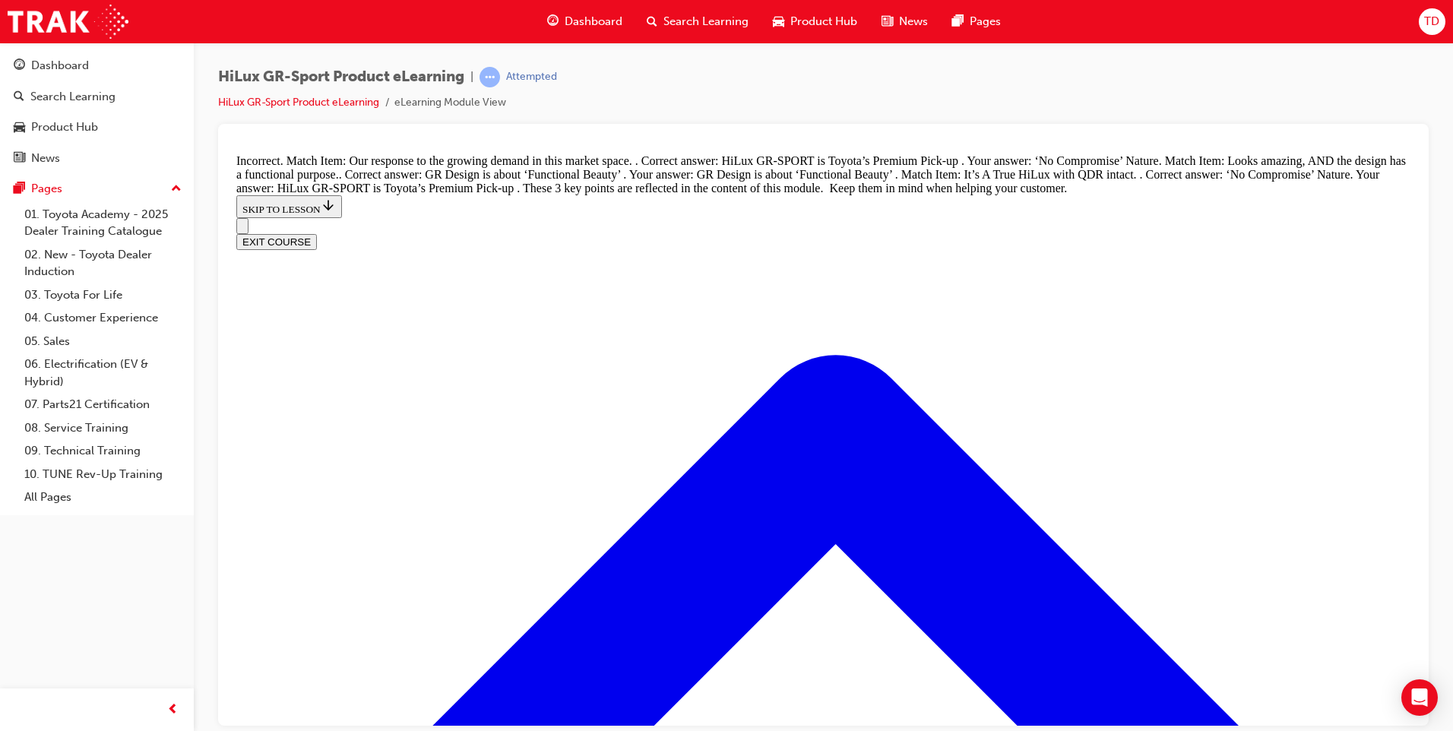
drag, startPoint x: 1034, startPoint y: 275, endPoint x: 1042, endPoint y: 279, distance: 8.5
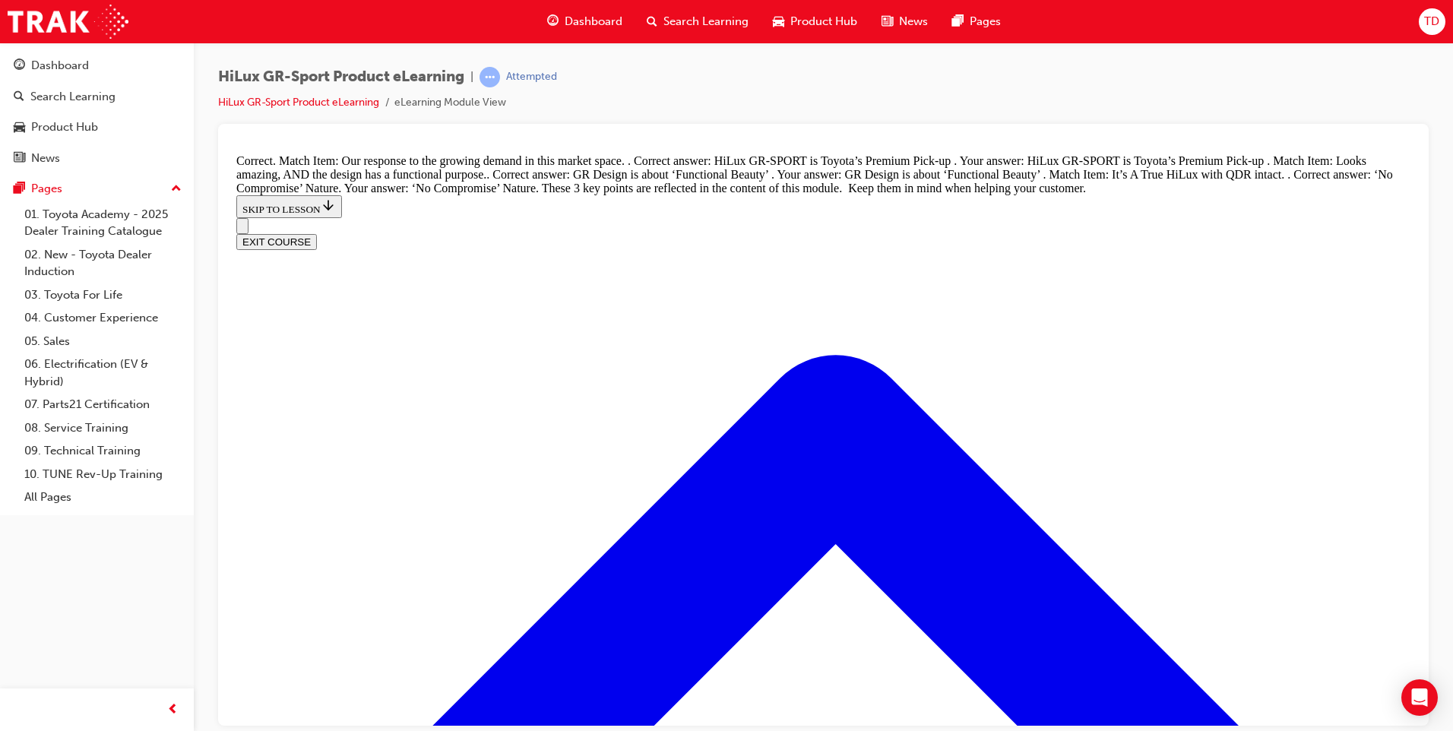
scroll to position [1757, 0]
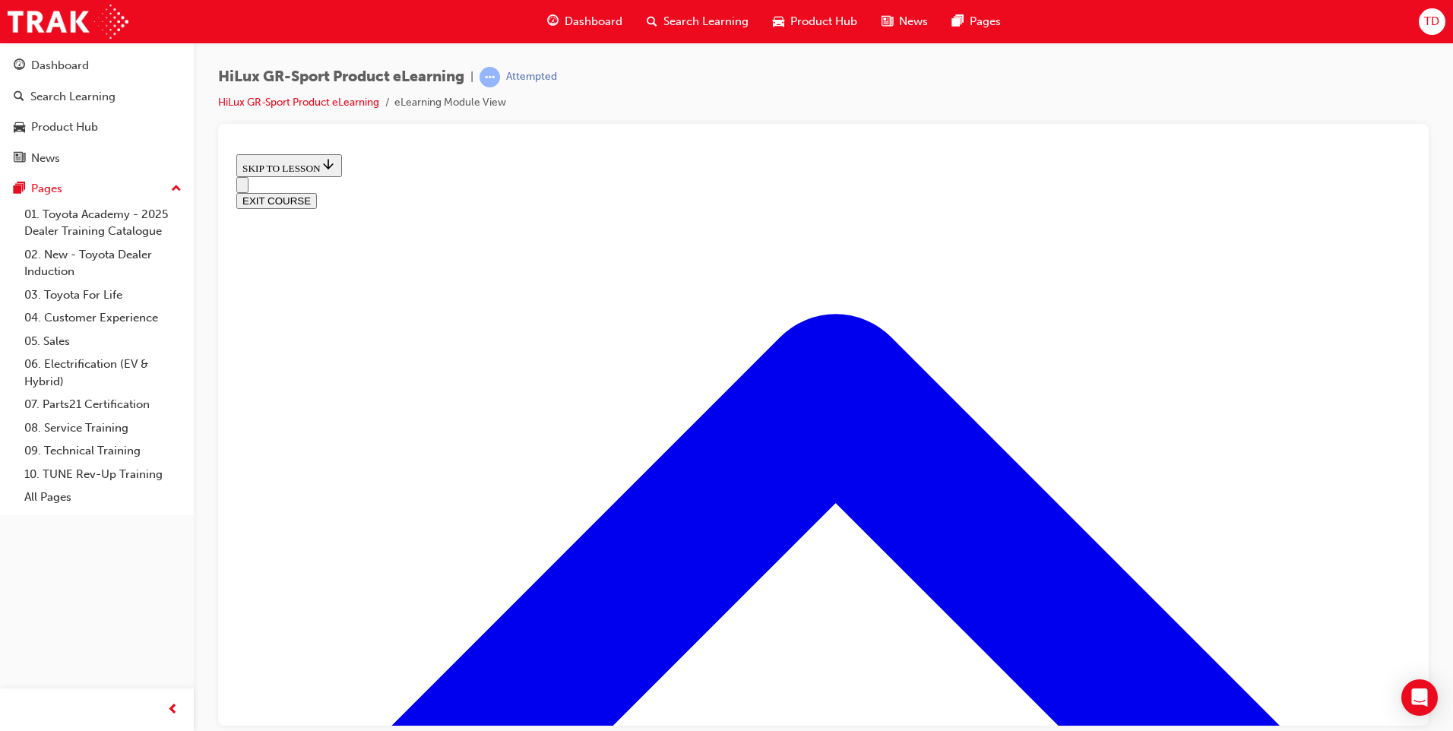
scroll to position [456, 0]
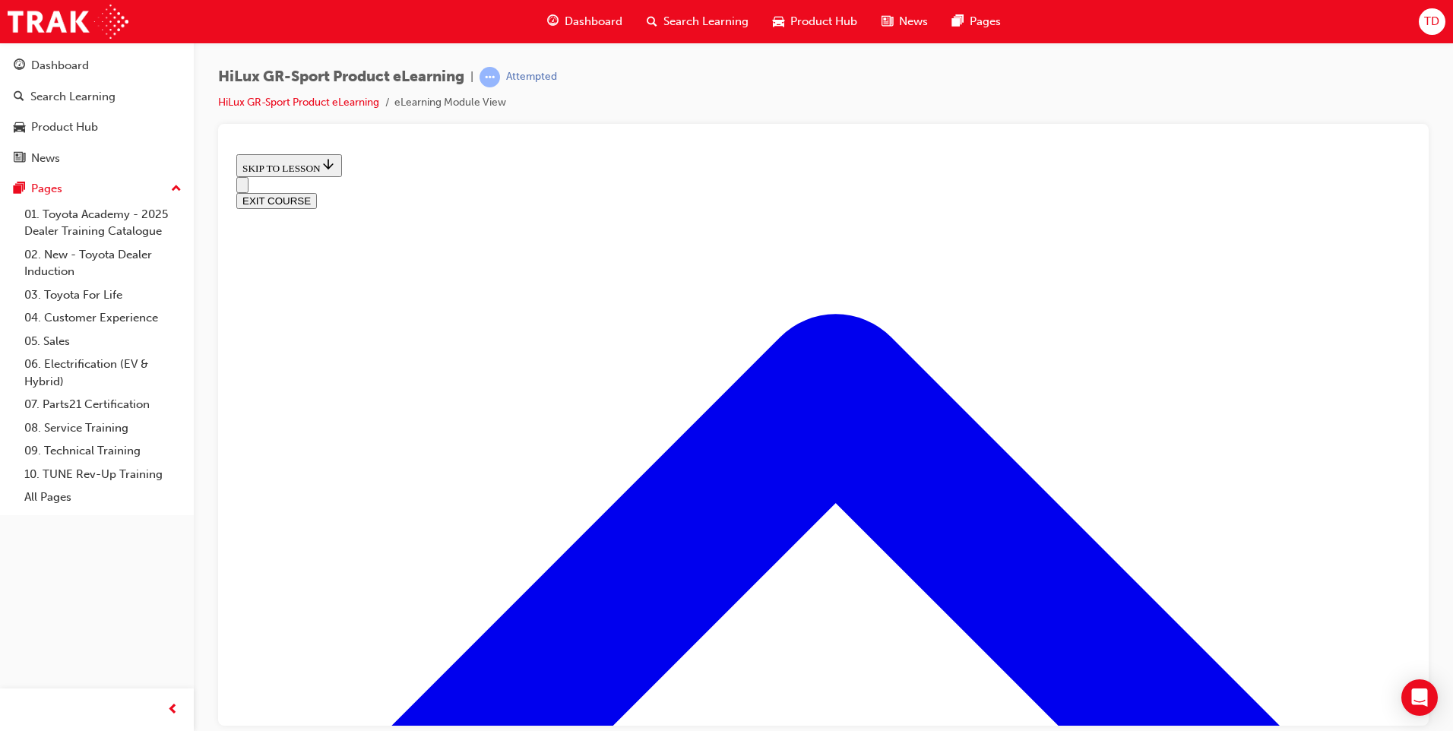
scroll to position [608, 0]
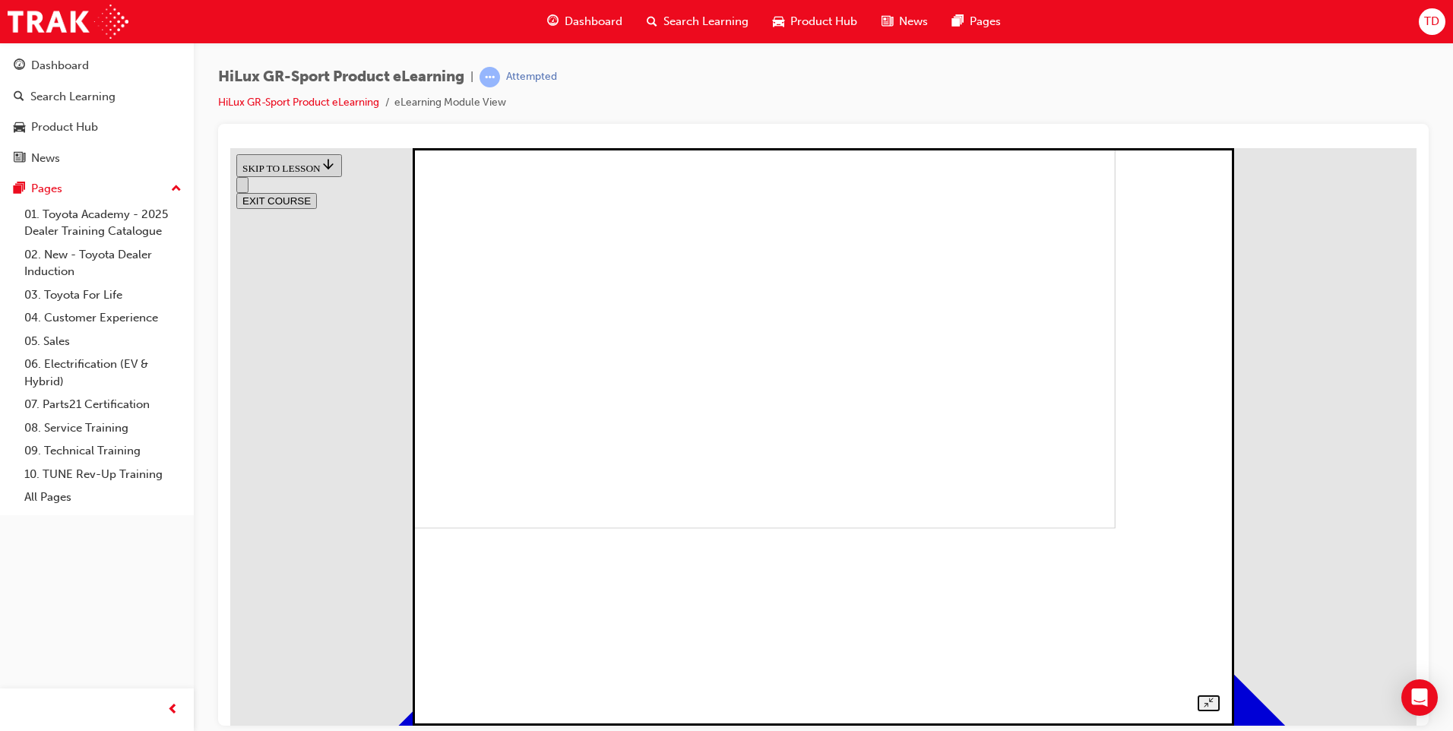
click at [688, 384] on img at bounding box center [730, 239] width 770 height 577
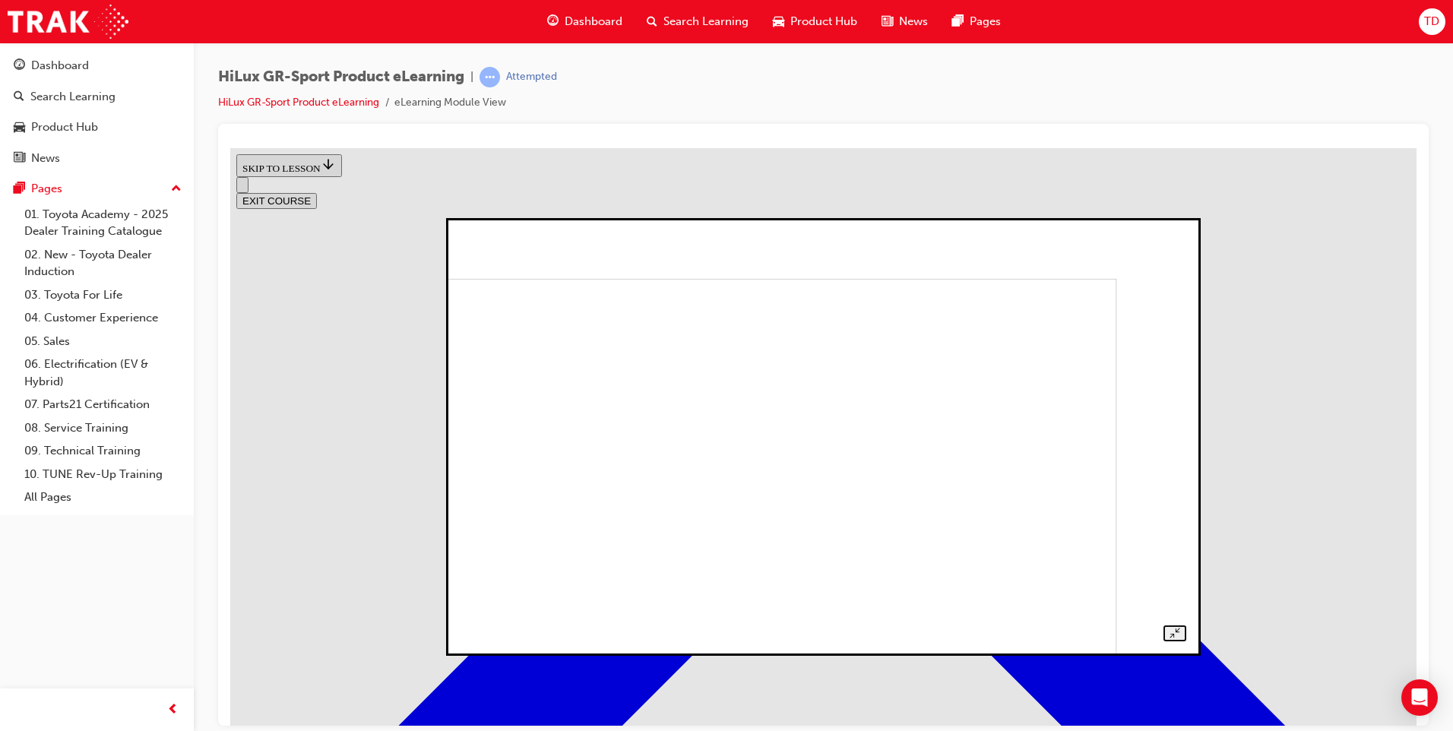
click at [739, 399] on img at bounding box center [765, 480] width 703 height 404
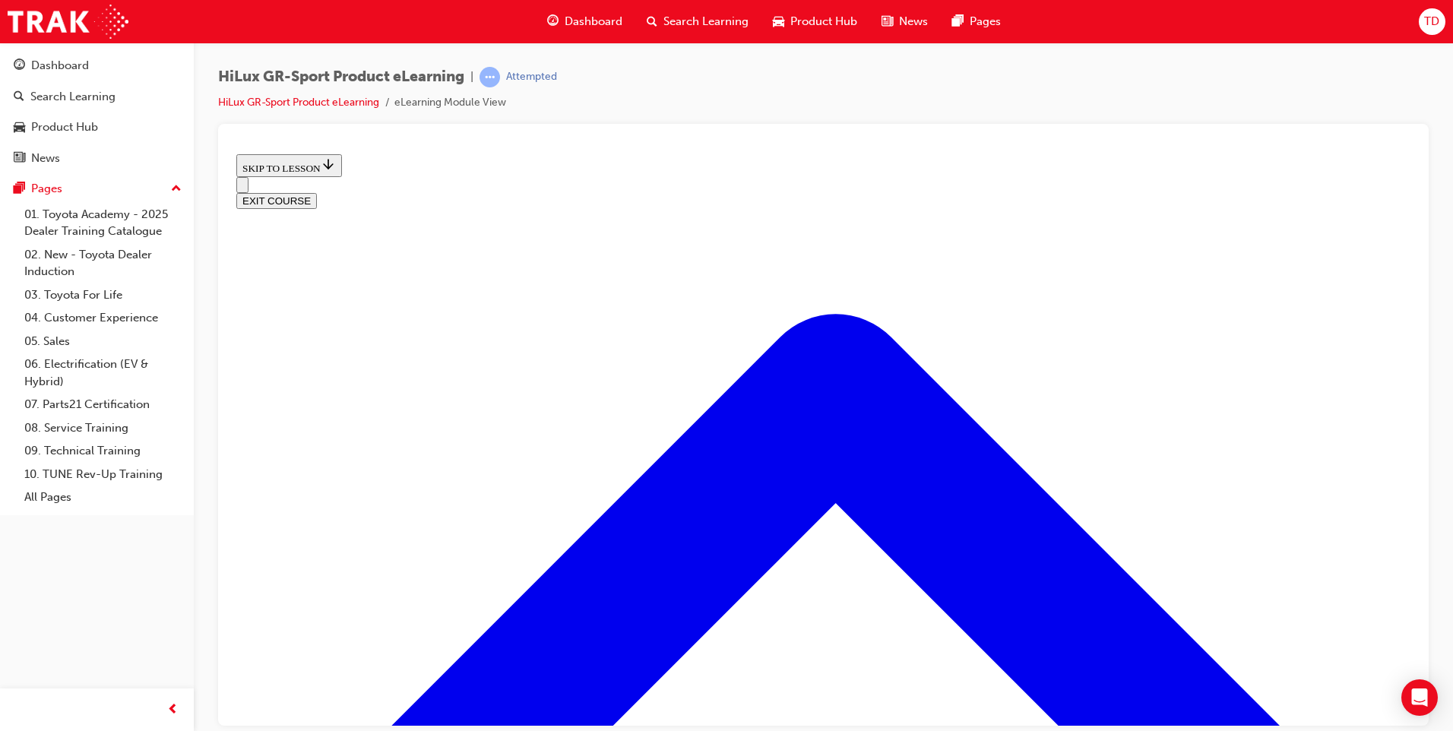
scroll to position [456, 0]
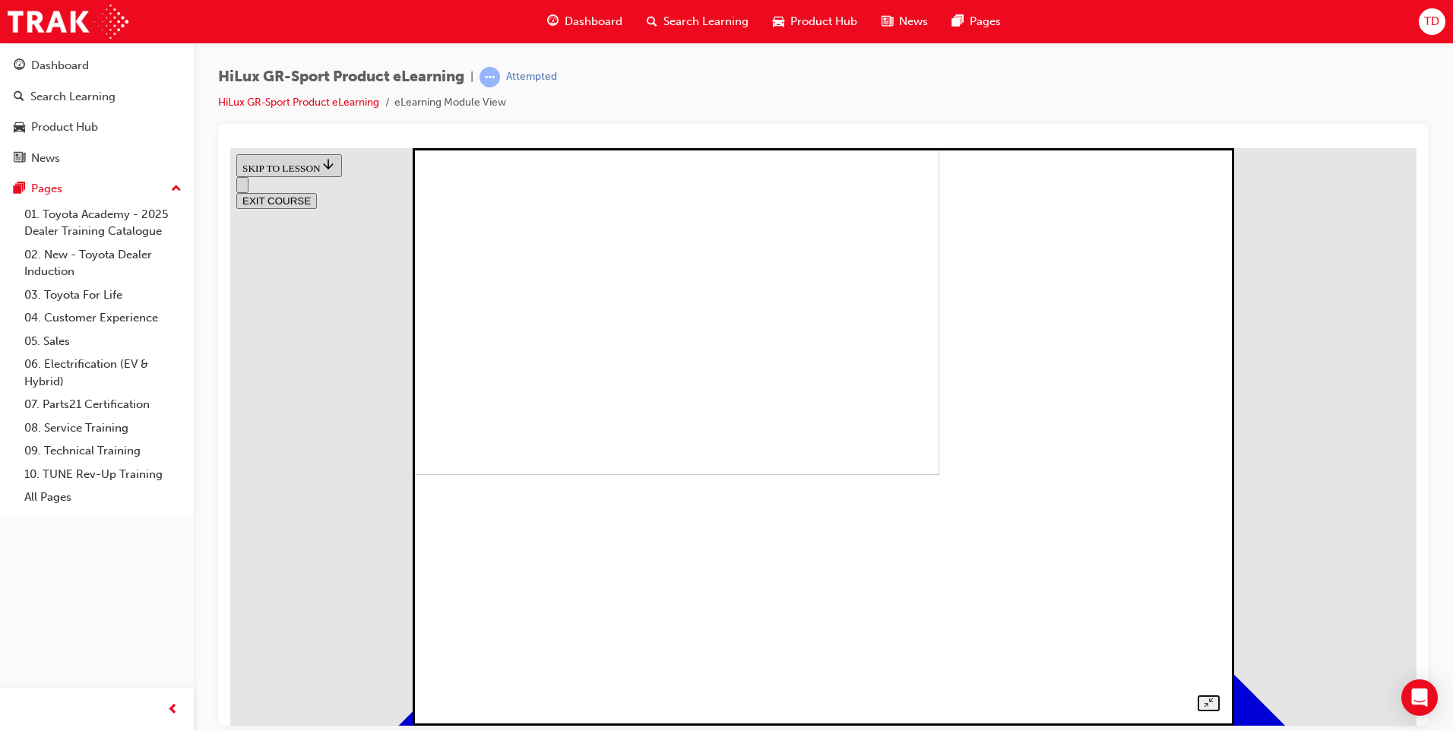
click at [939, 350] on img at bounding box center [554, 185] width 770 height 577
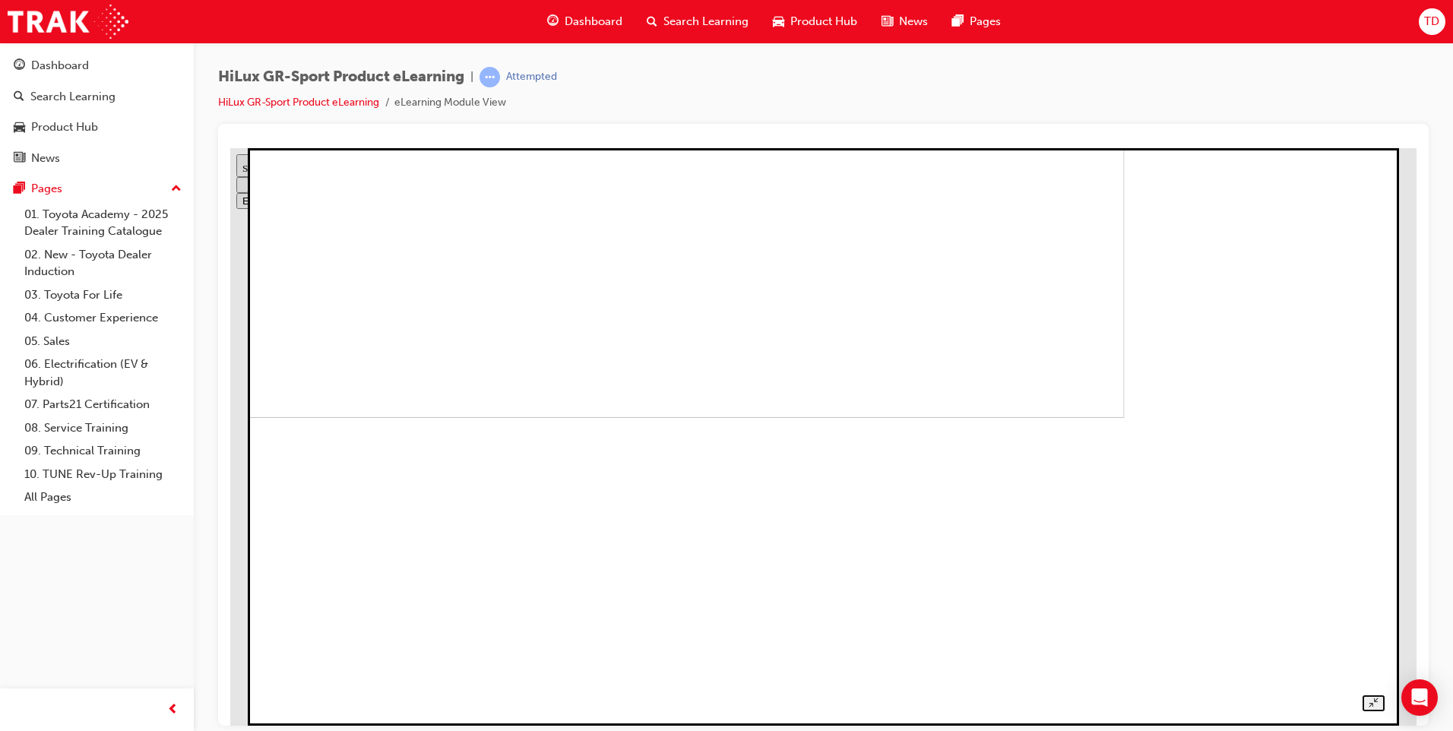
click at [665, 417] on img at bounding box center [574, 128] width 1100 height 577
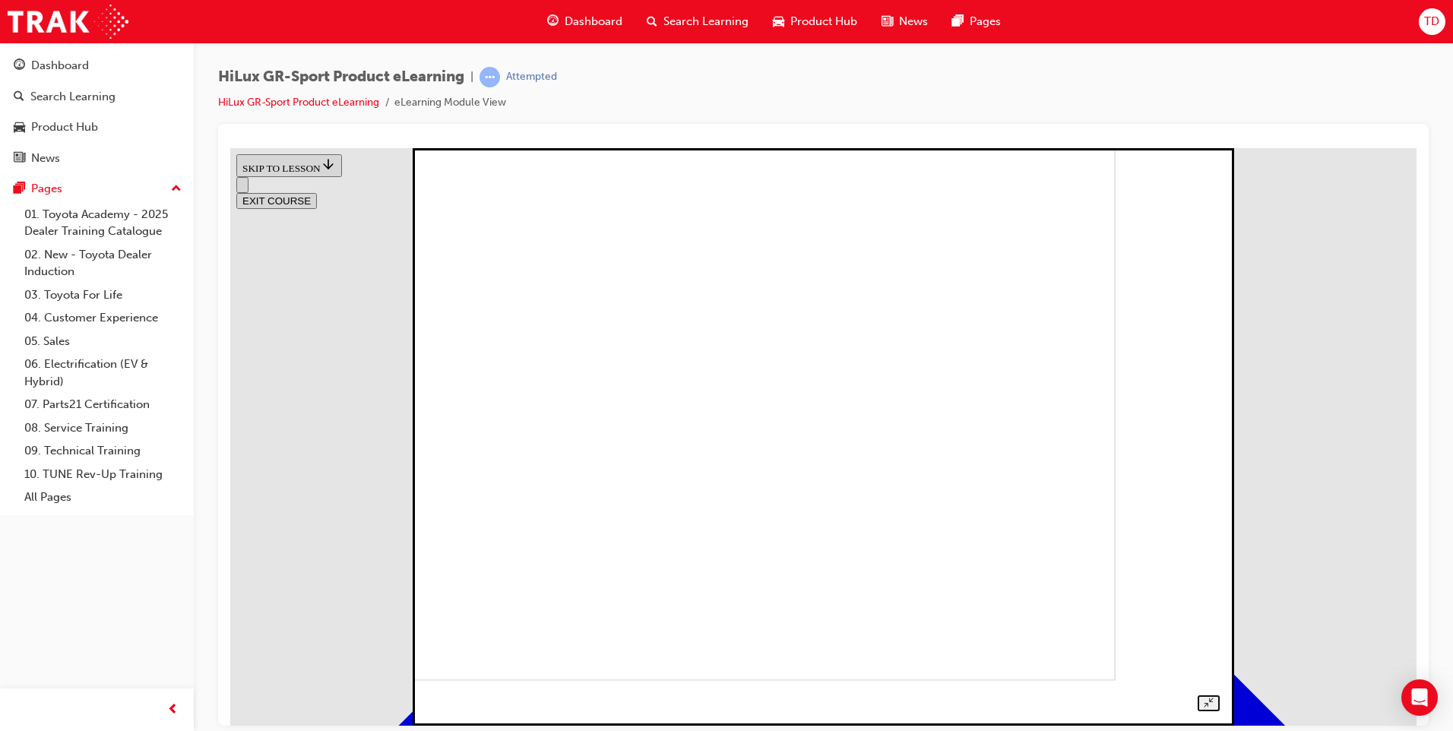
click at [663, 343] on img at bounding box center [730, 391] width 770 height 577
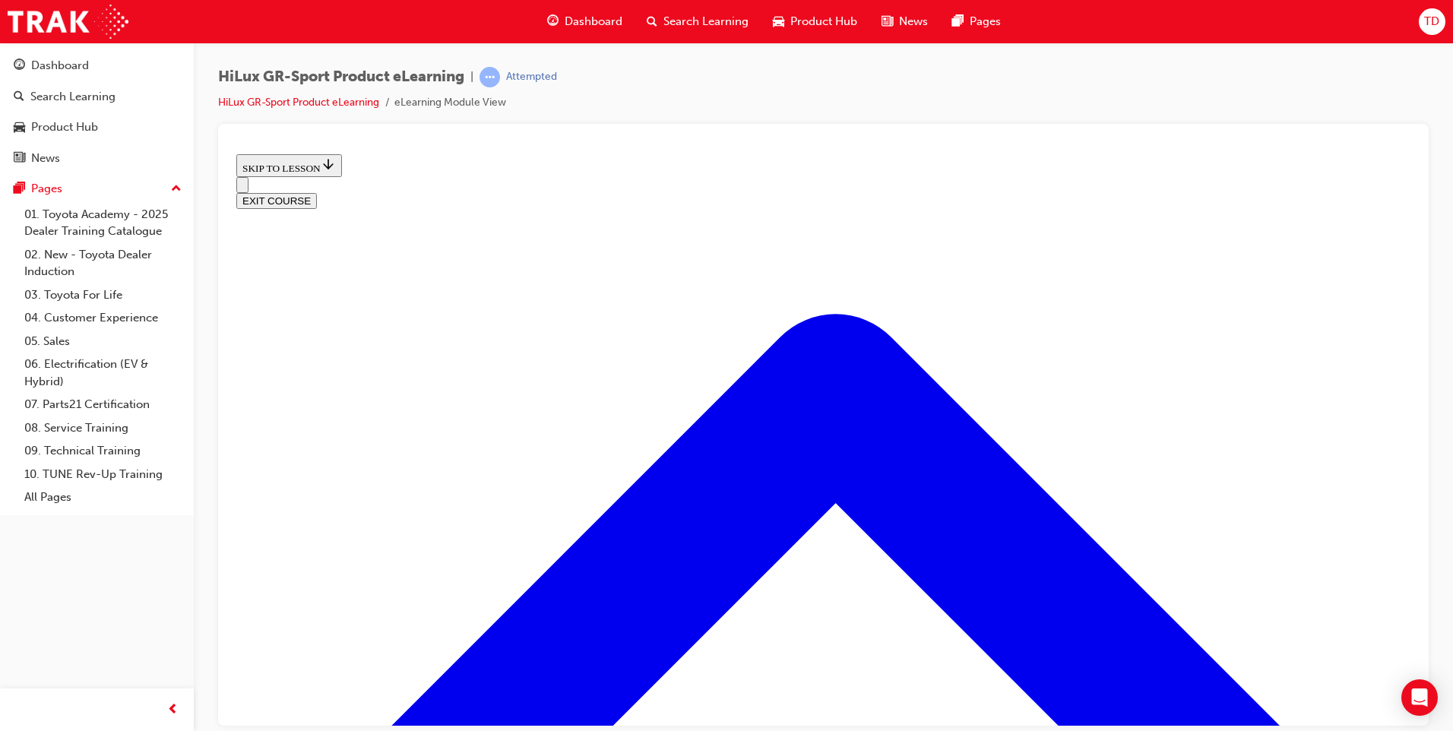
scroll to position [684, 0]
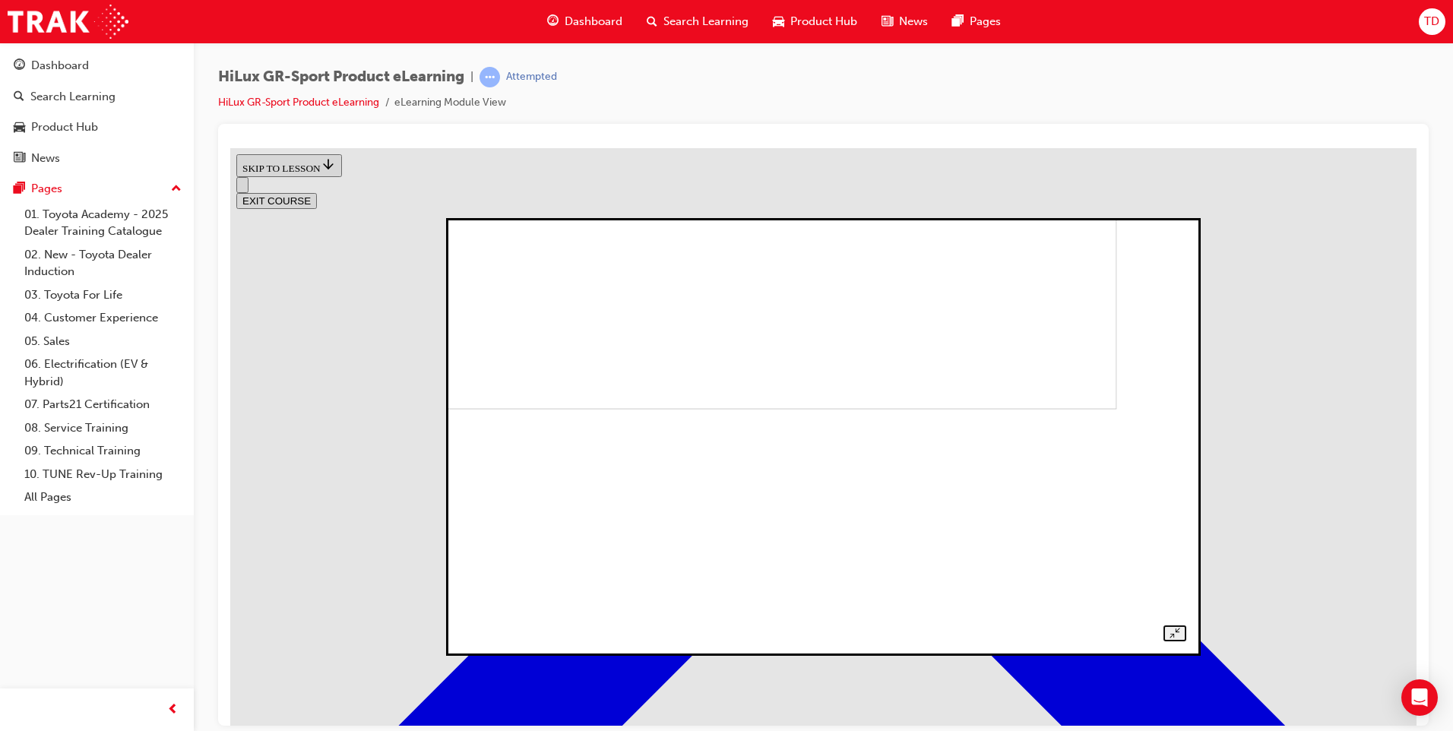
click at [738, 409] on img at bounding box center [765, 207] width 703 height 404
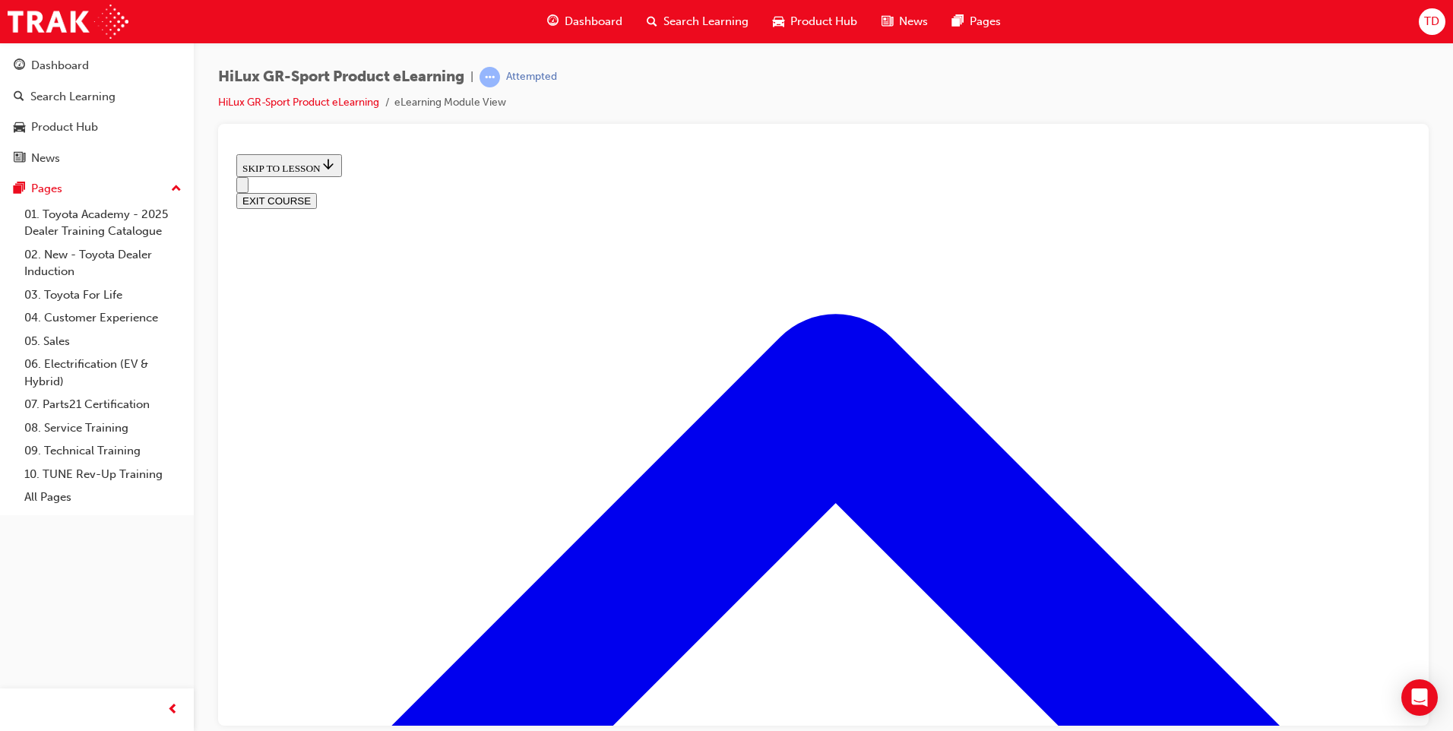
scroll to position [836, 0]
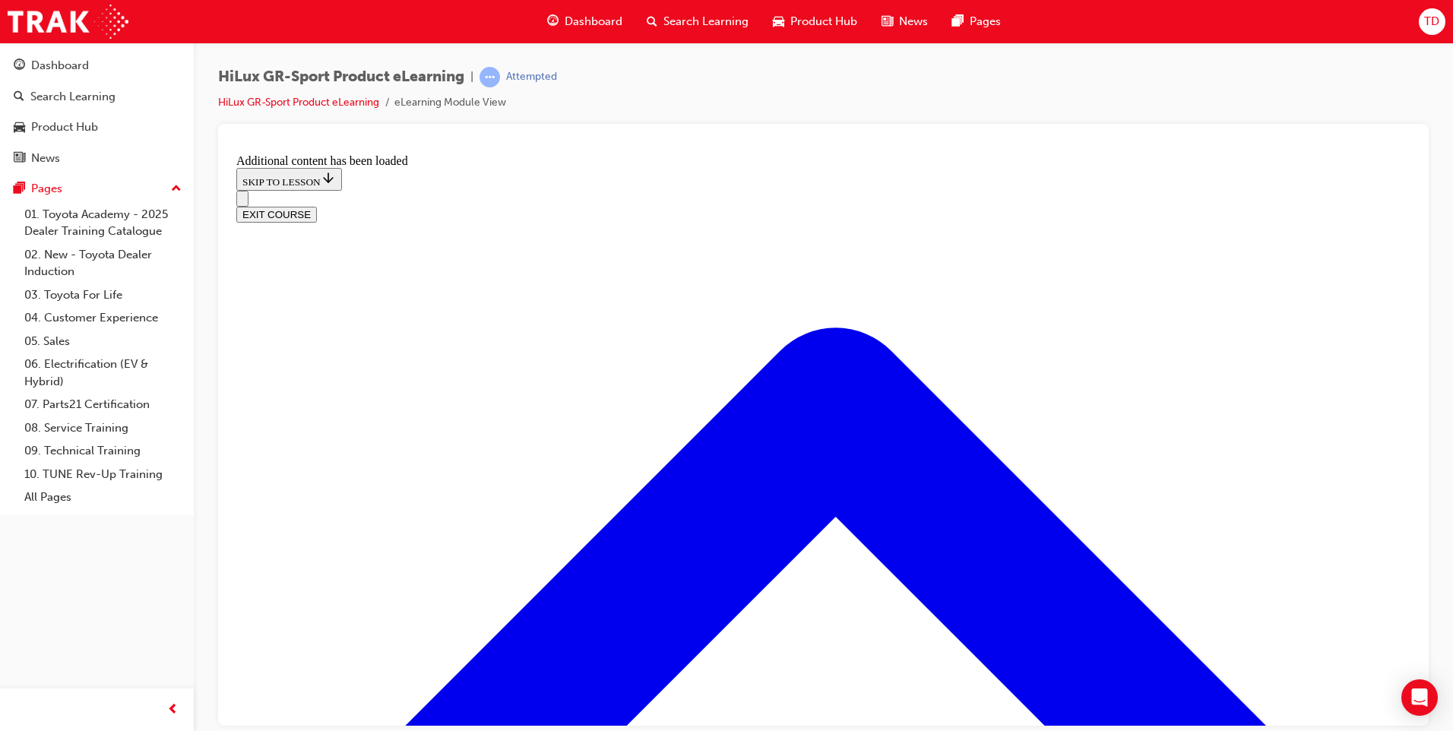
scroll to position [1267, 0]
radio input "true"
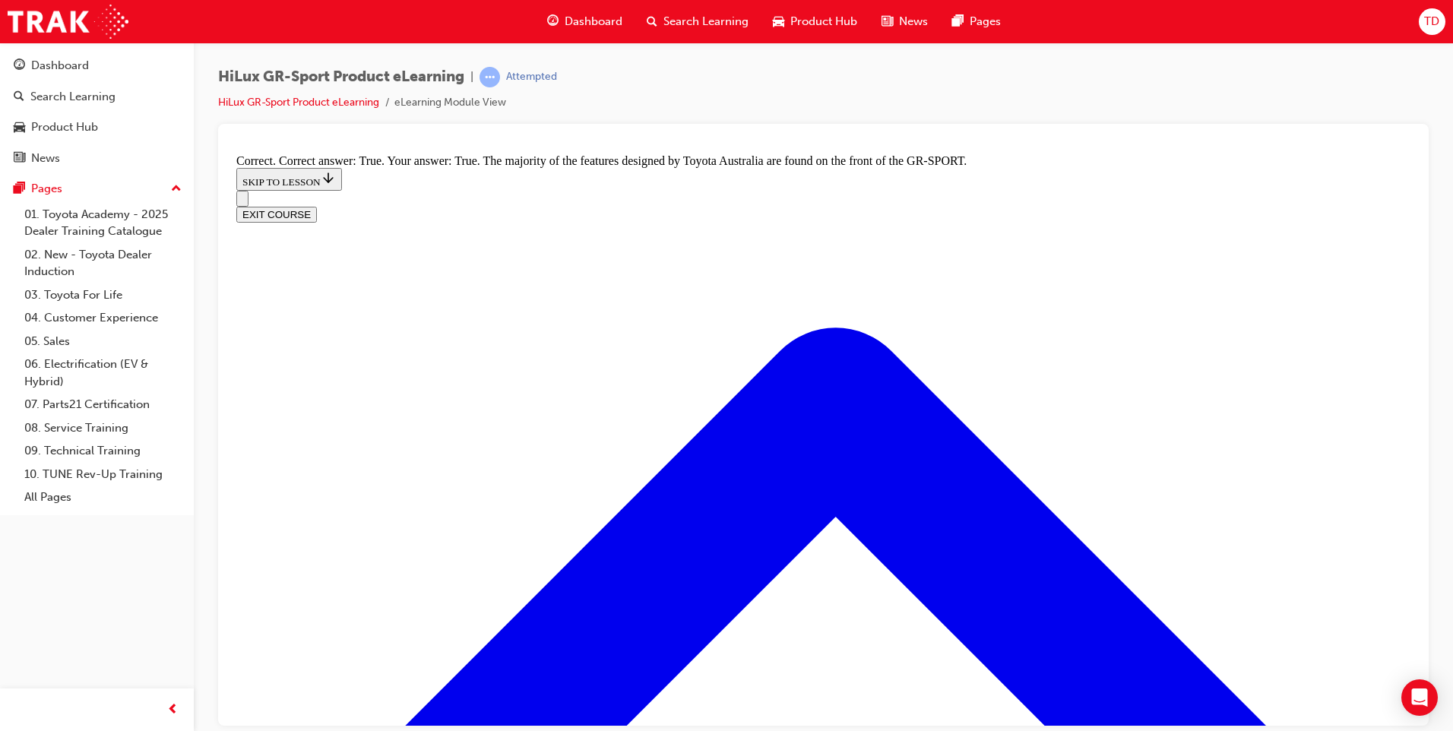
scroll to position [1799, 0]
radio input "true"
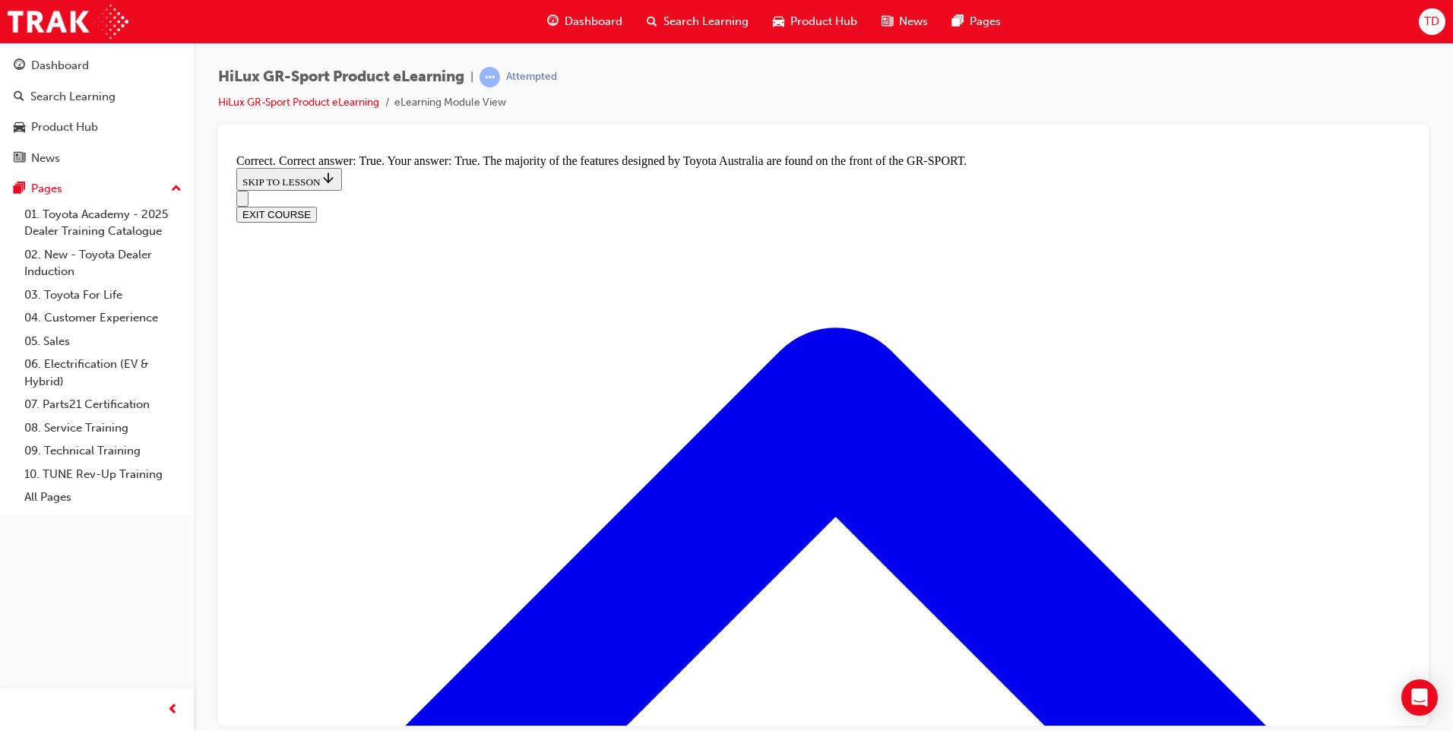
radio input "true"
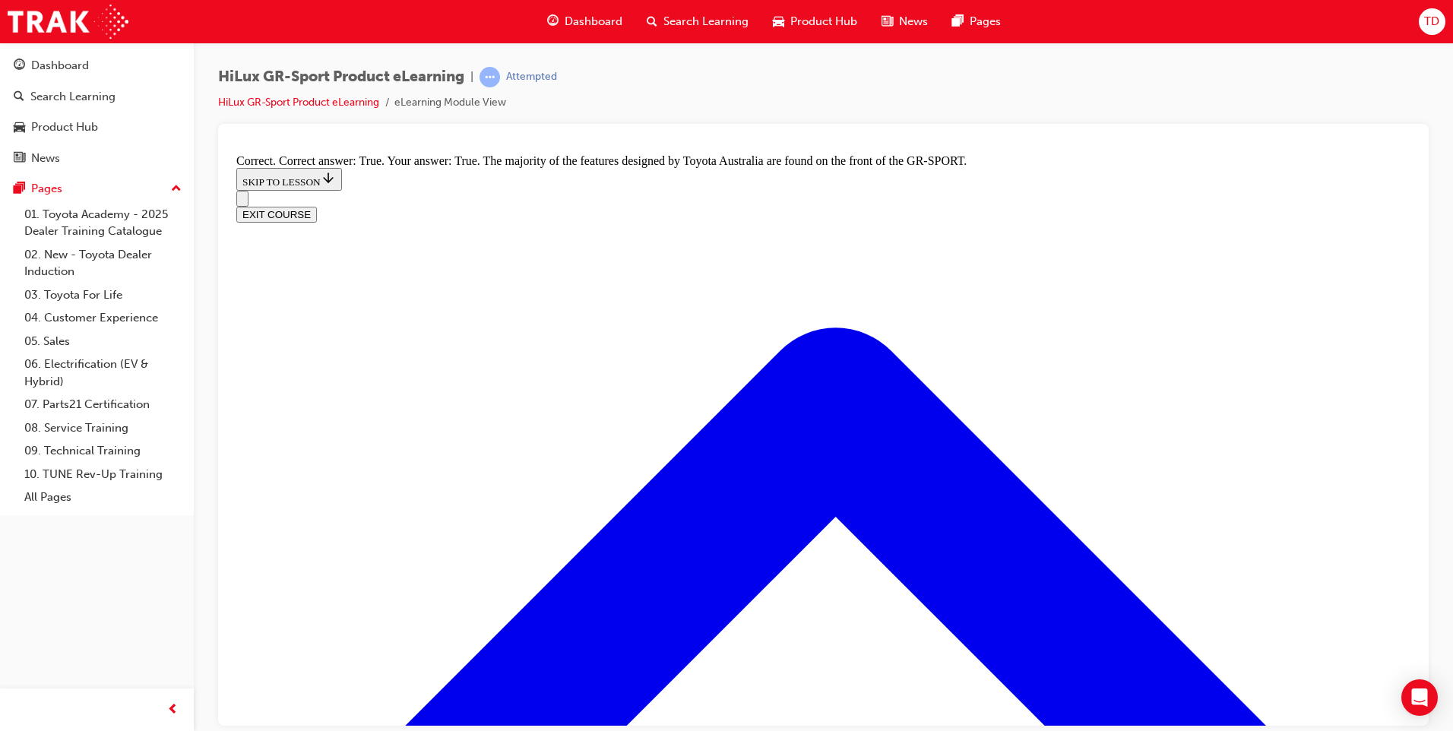
scroll to position [1951, 0]
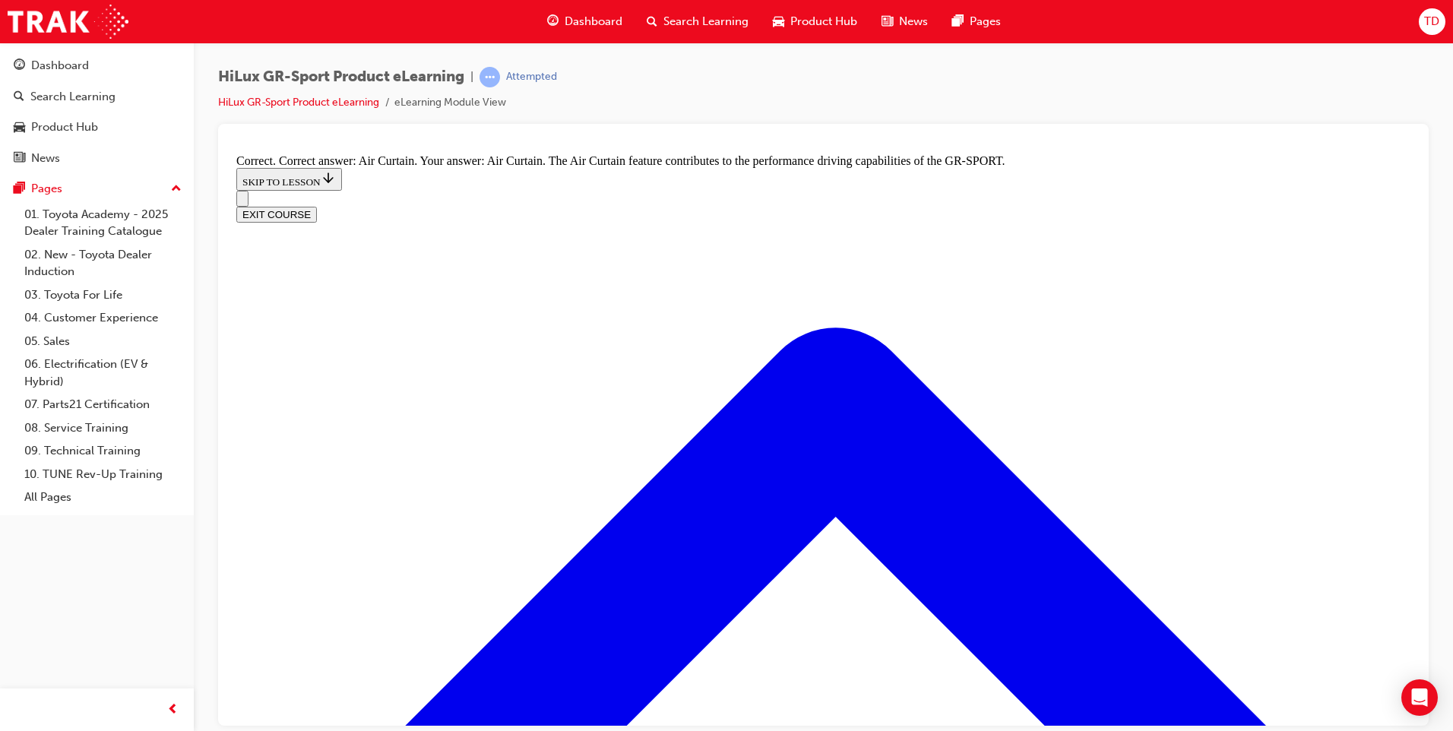
radio input "true"
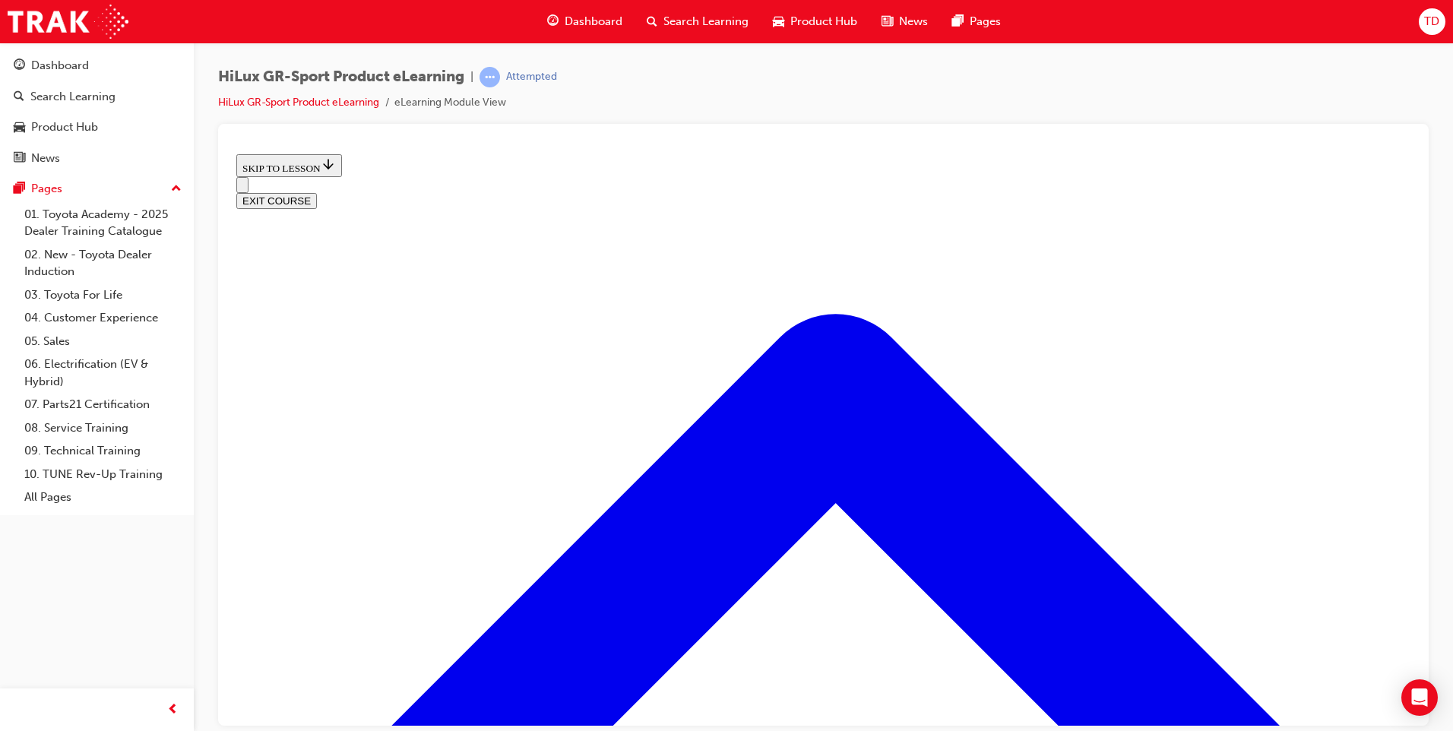
scroll to position [199, 0]
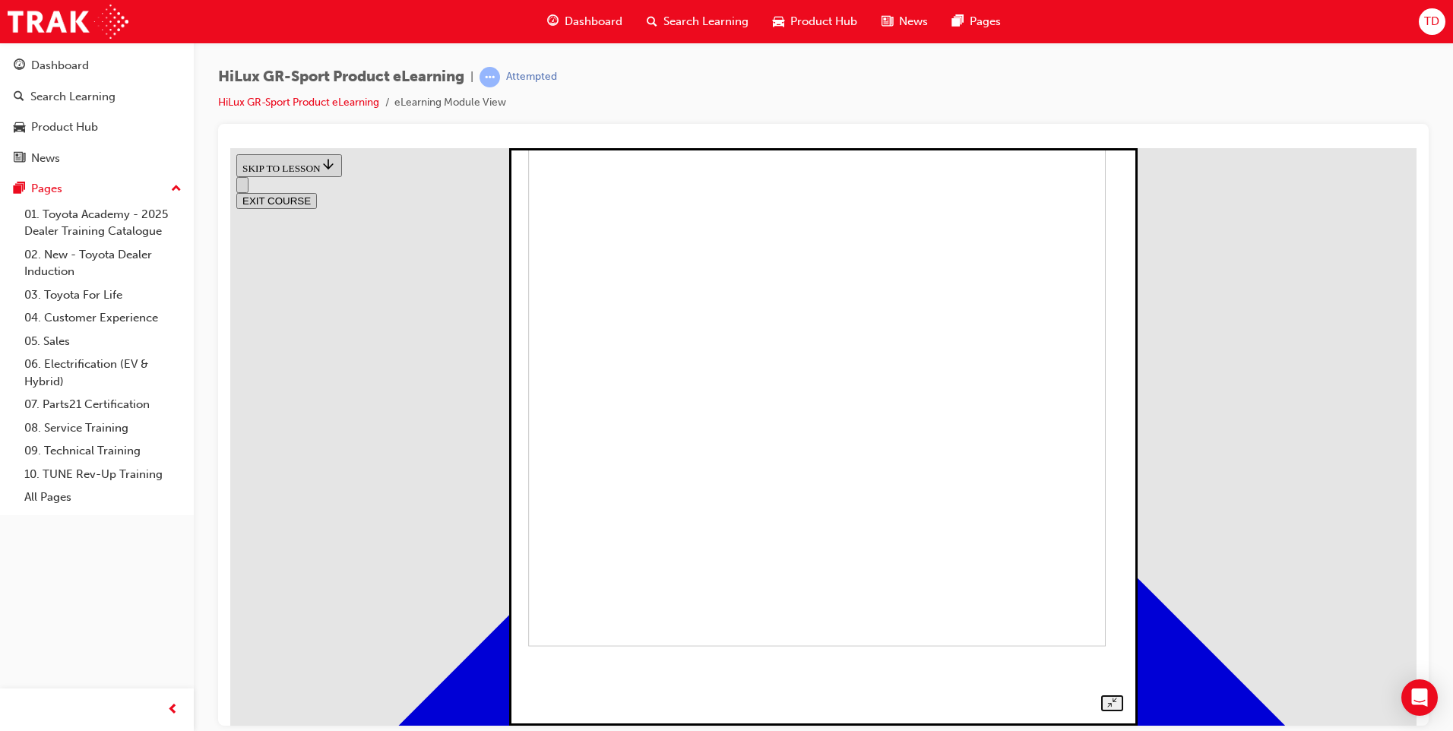
click at [703, 319] on img at bounding box center [816, 356] width 577 height 577
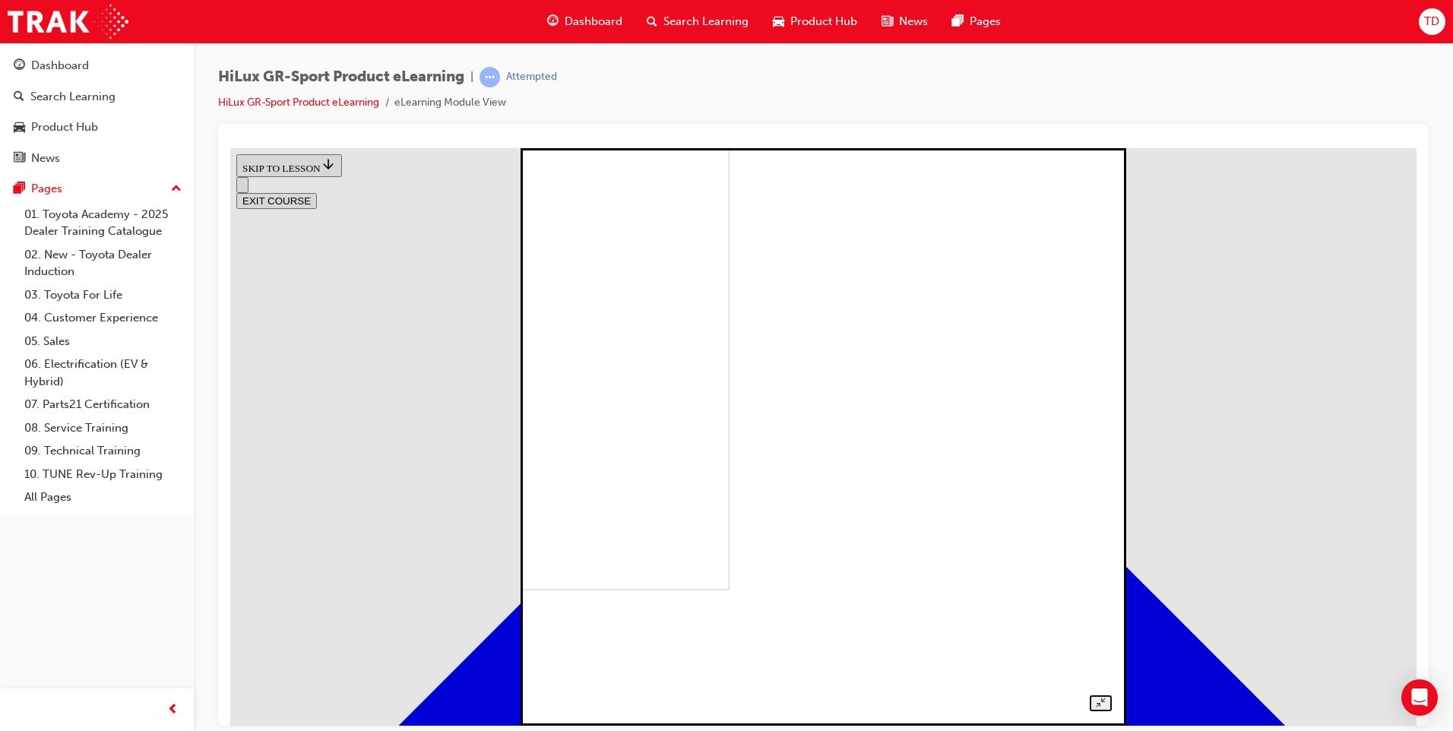
click at [729, 315] on img at bounding box center [451, 300] width 555 height 577
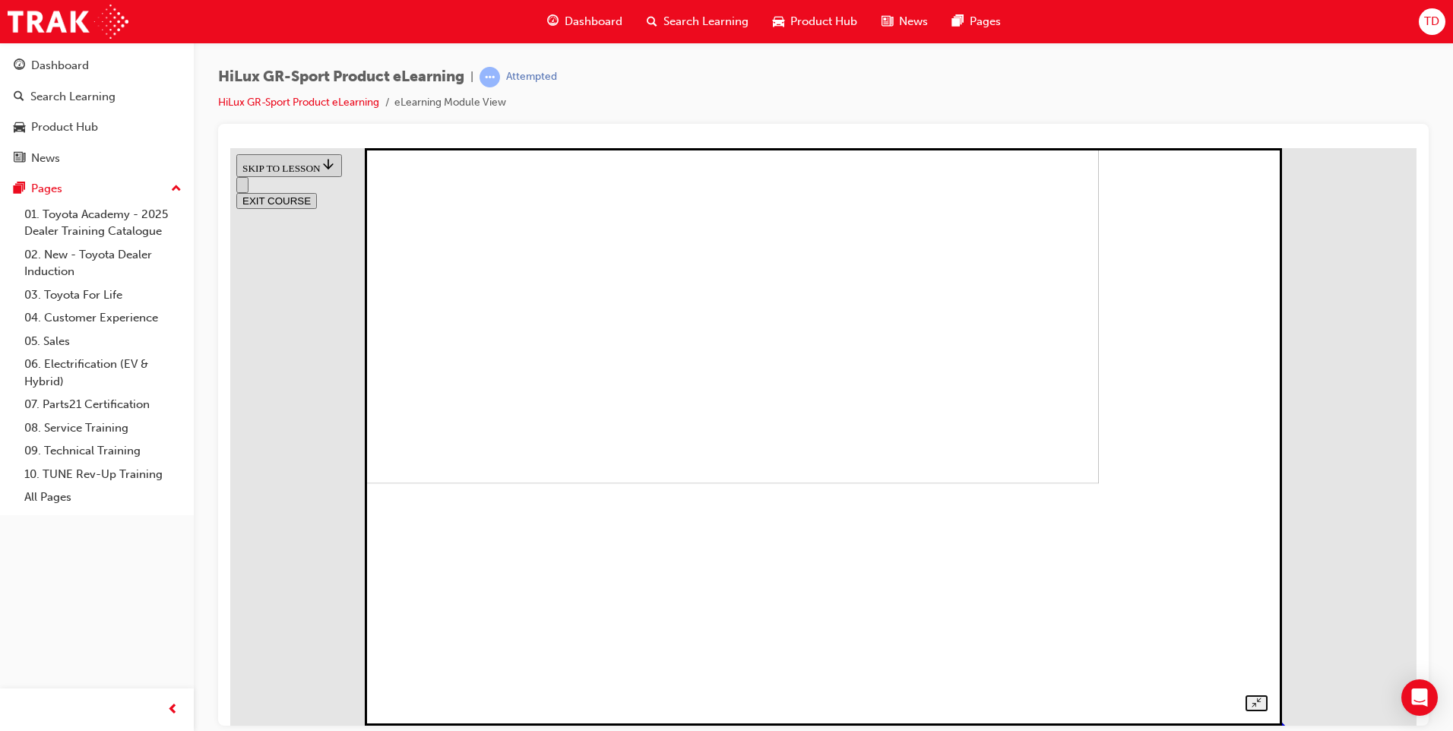
click at [822, 451] on img at bounding box center [665, 193] width 866 height 577
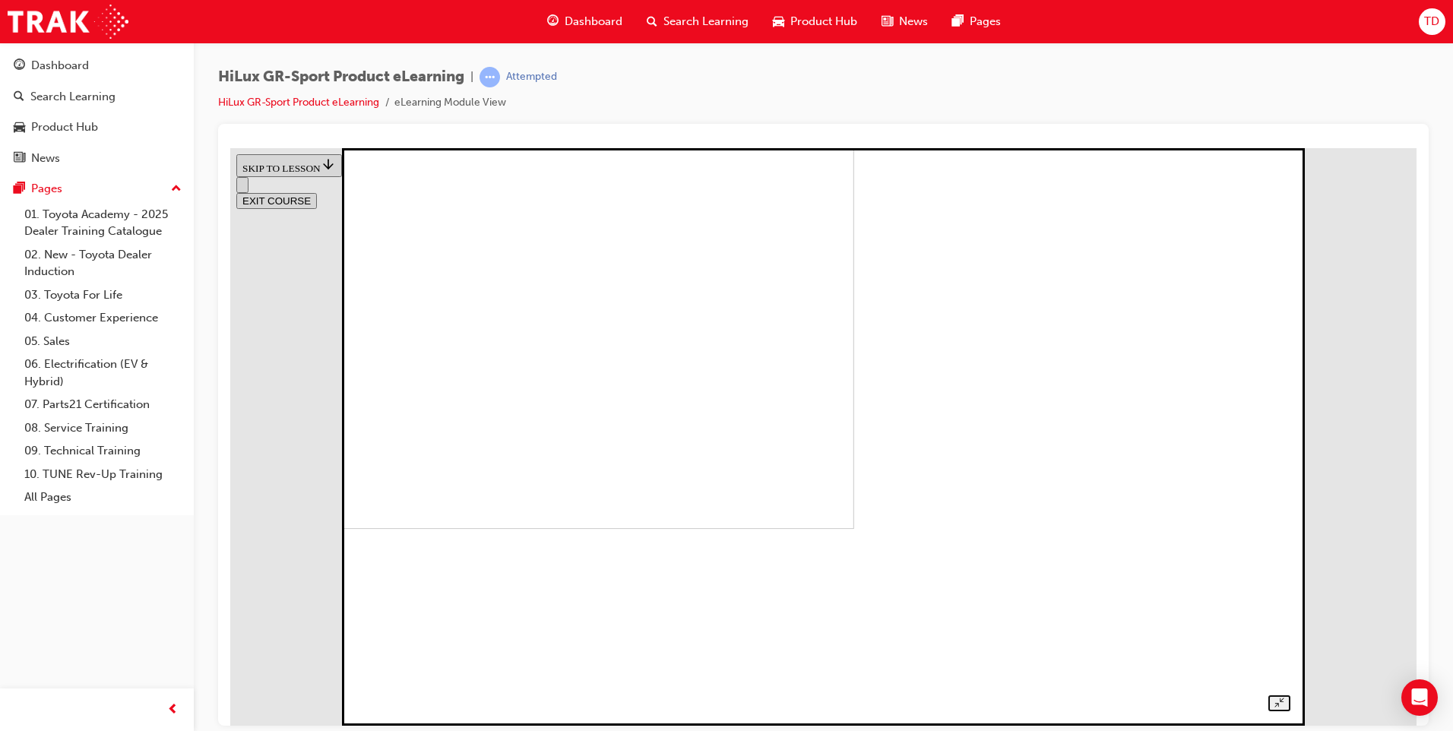
click at [854, 433] on img at bounding box center [398, 239] width 912 height 577
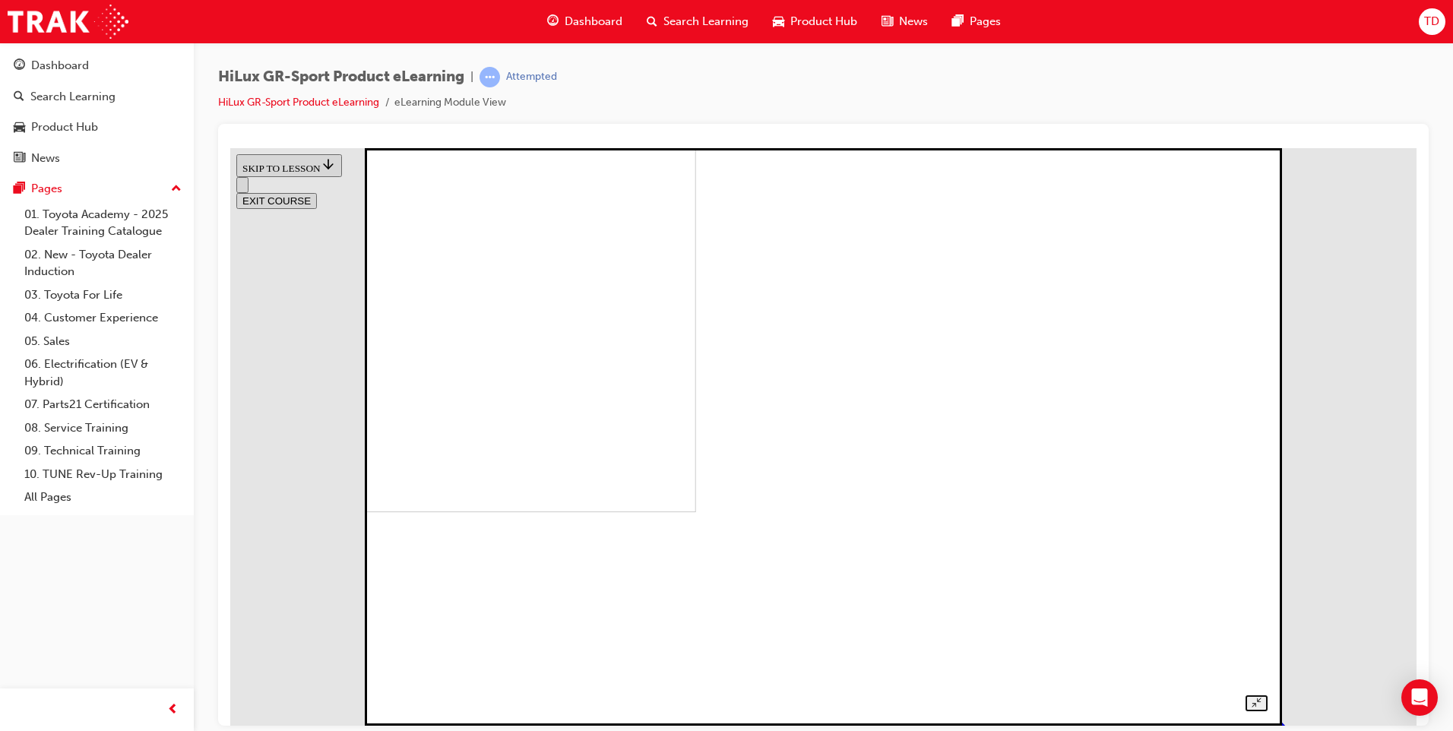
click at [696, 462] on img at bounding box center [263, 222] width 866 height 577
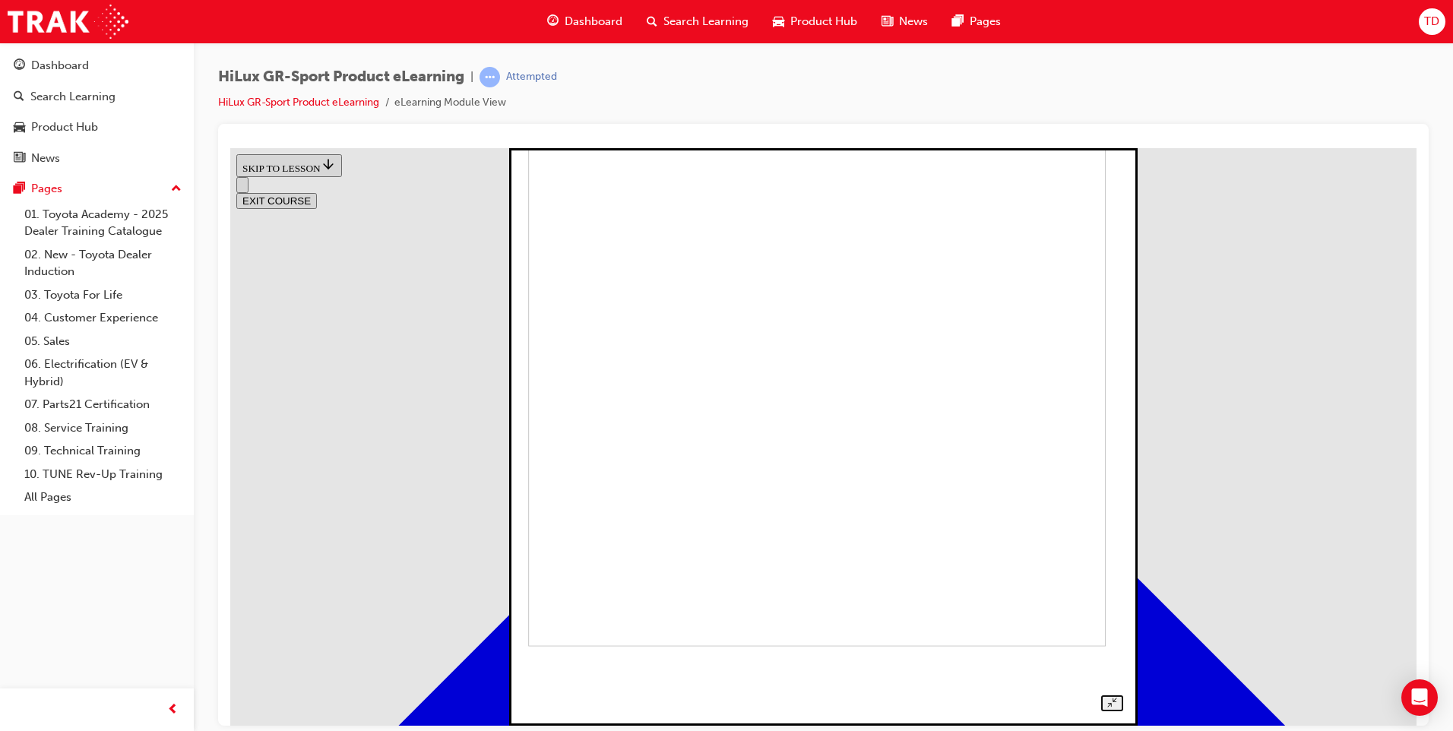
click at [931, 432] on img at bounding box center [816, 356] width 577 height 577
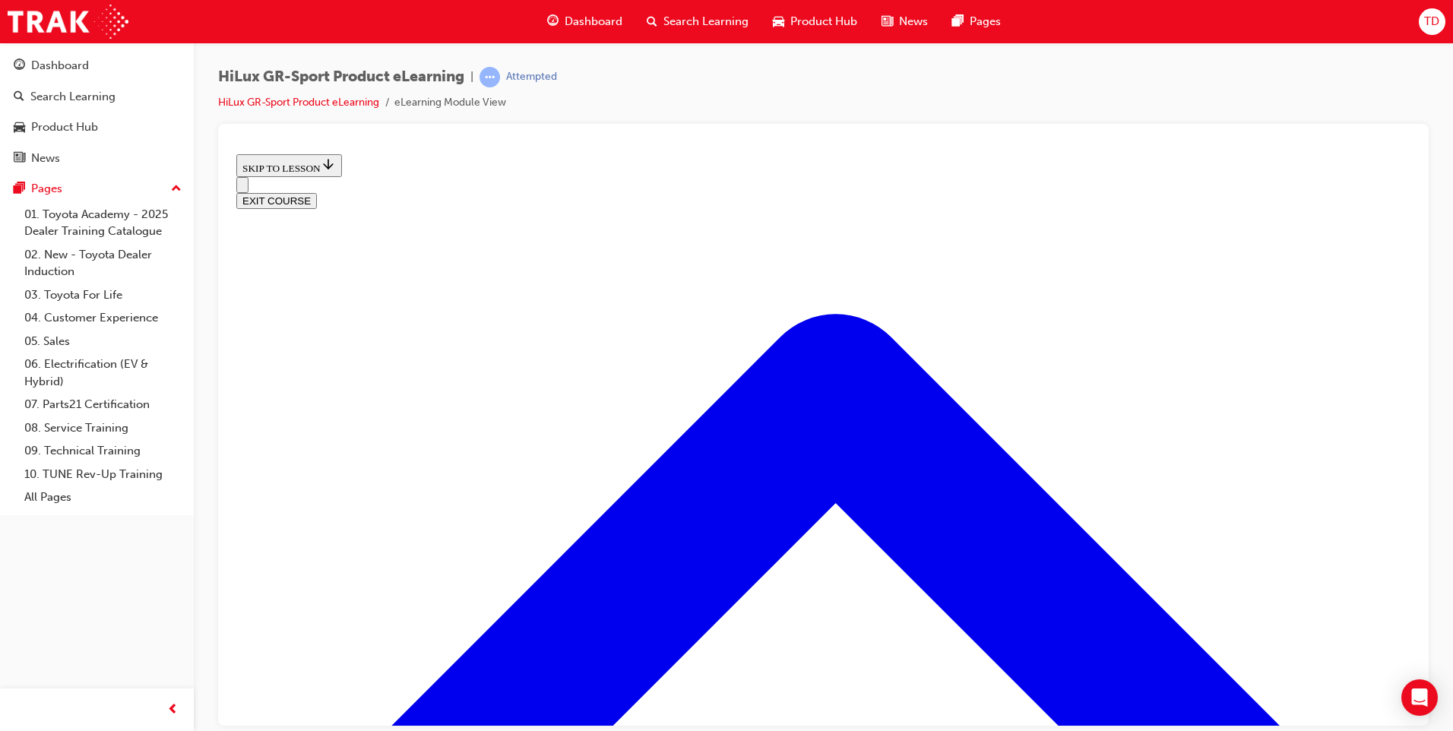
scroll to position [379, 0]
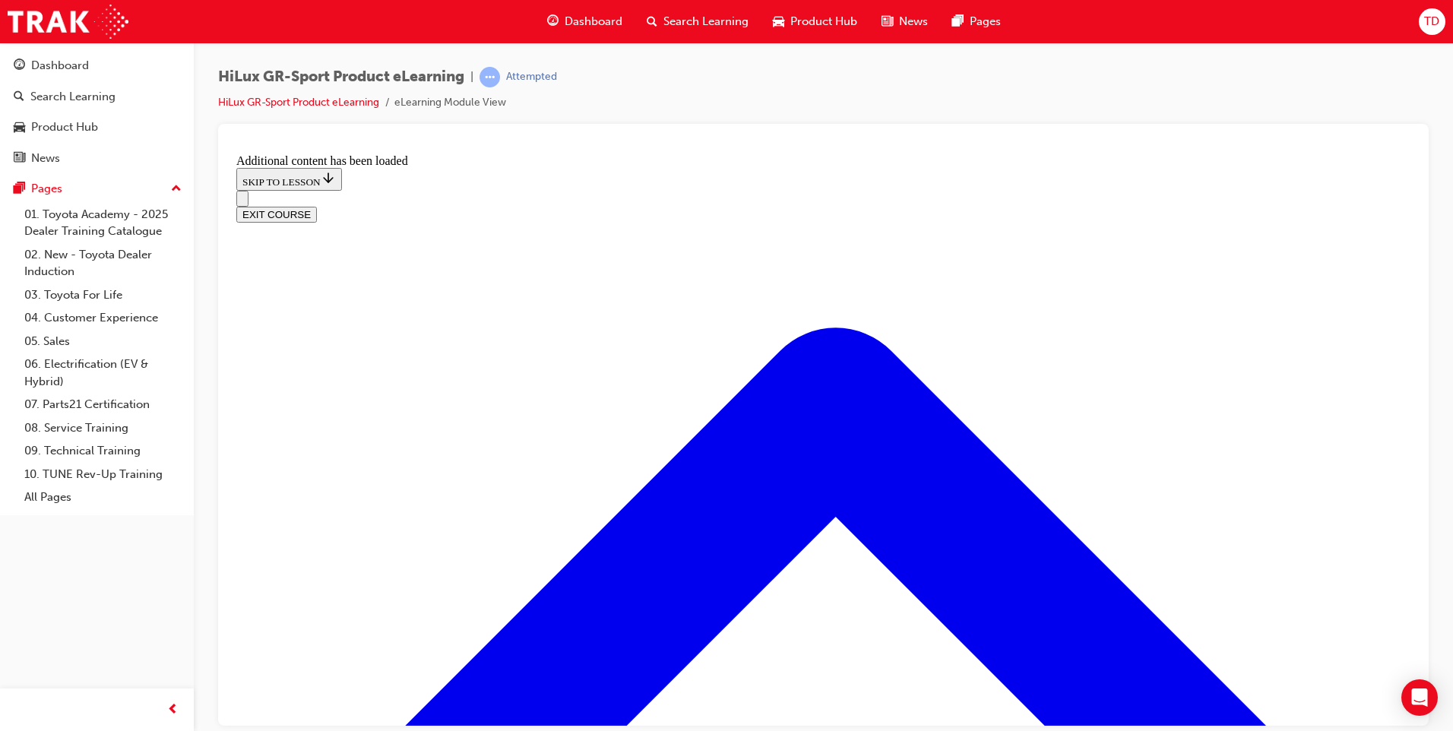
scroll to position [811, 0]
drag, startPoint x: 598, startPoint y: 394, endPoint x: 619, endPoint y: 415, distance: 30.1
radio input "true"
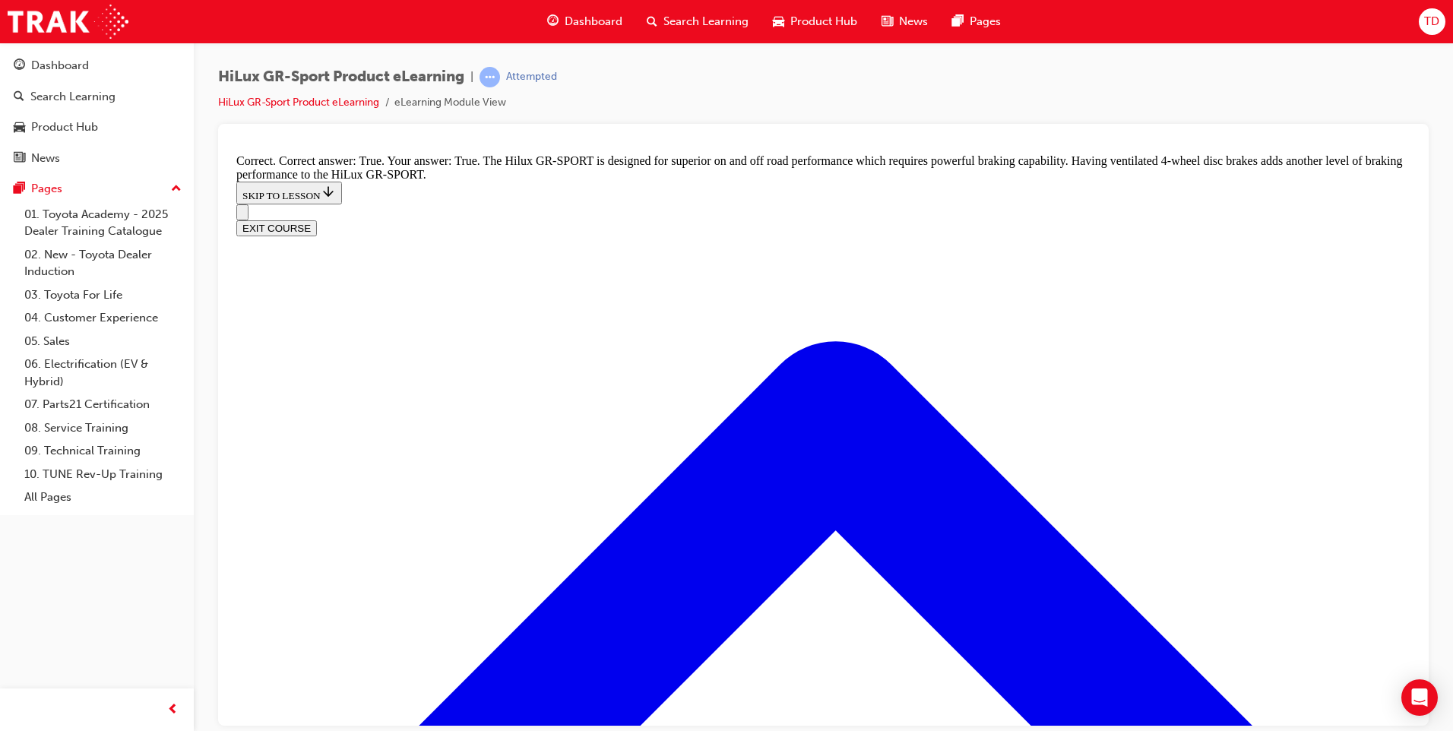
scroll to position [1110, 0]
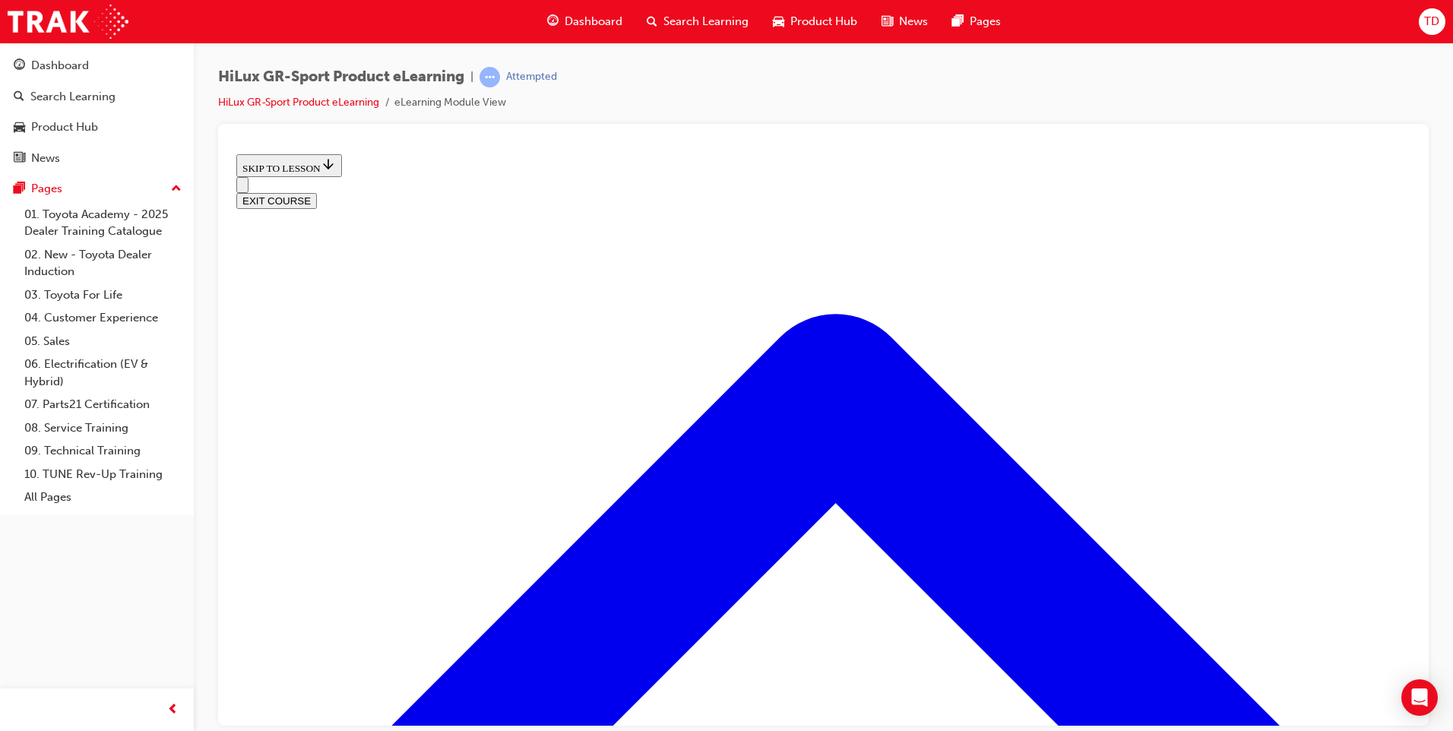
scroll to position [47, 0]
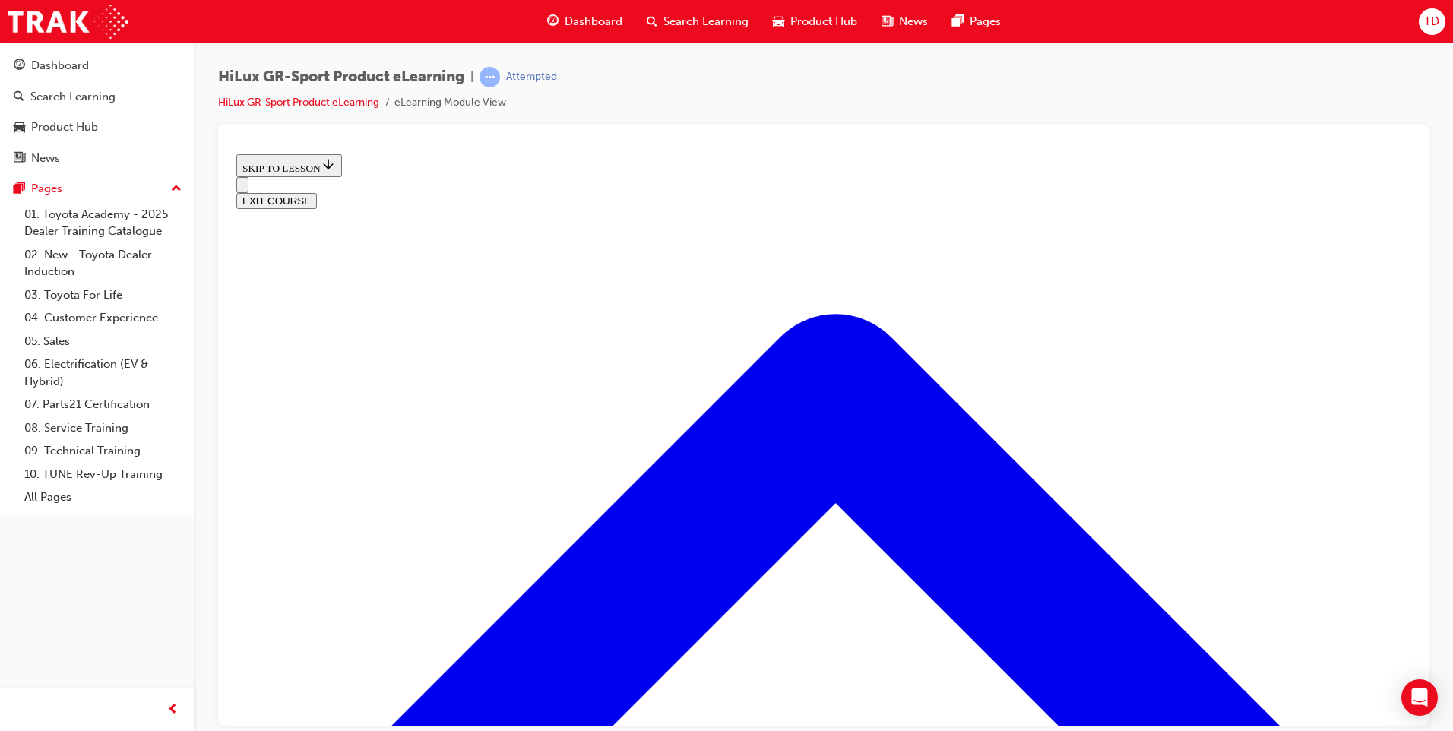
scroll to position [731, 0]
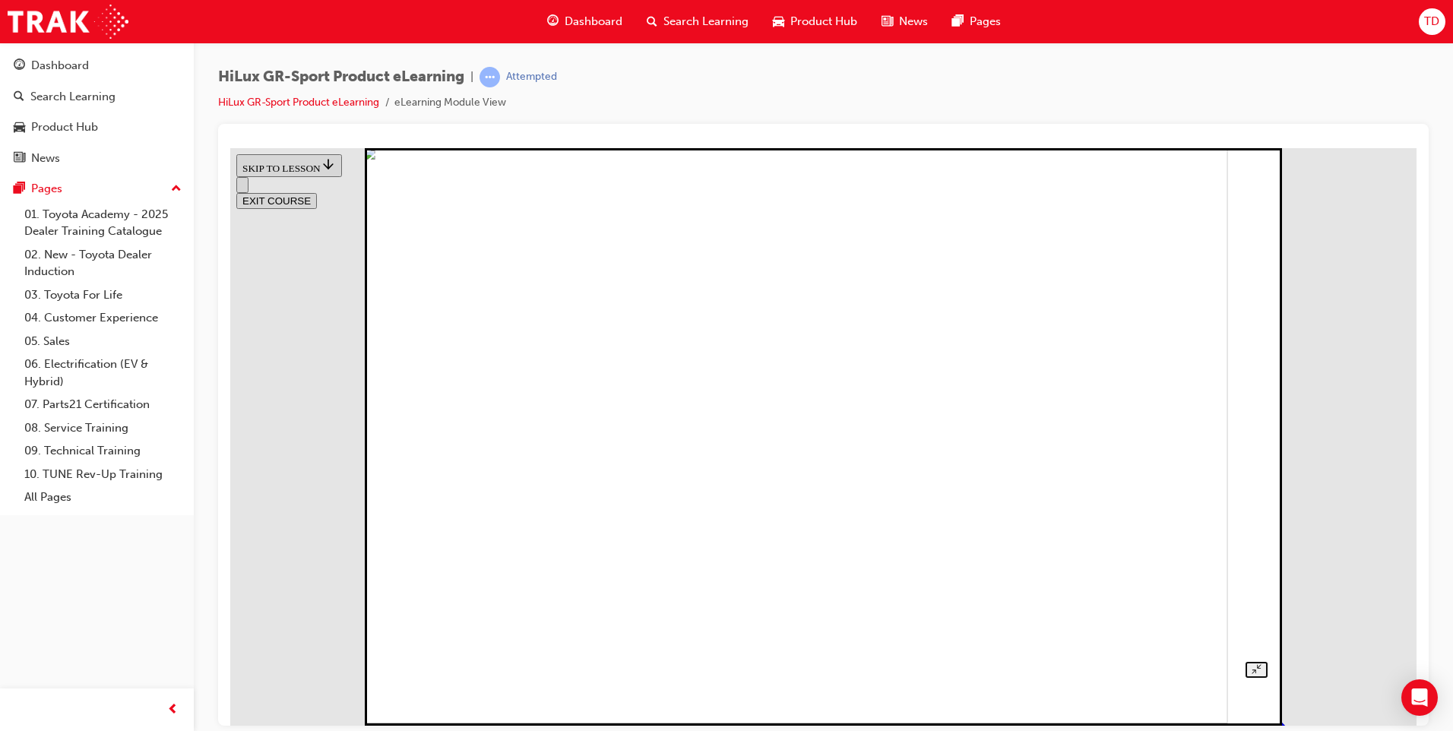
click at [785, 384] on img at bounding box center [794, 433] width 866 height 577
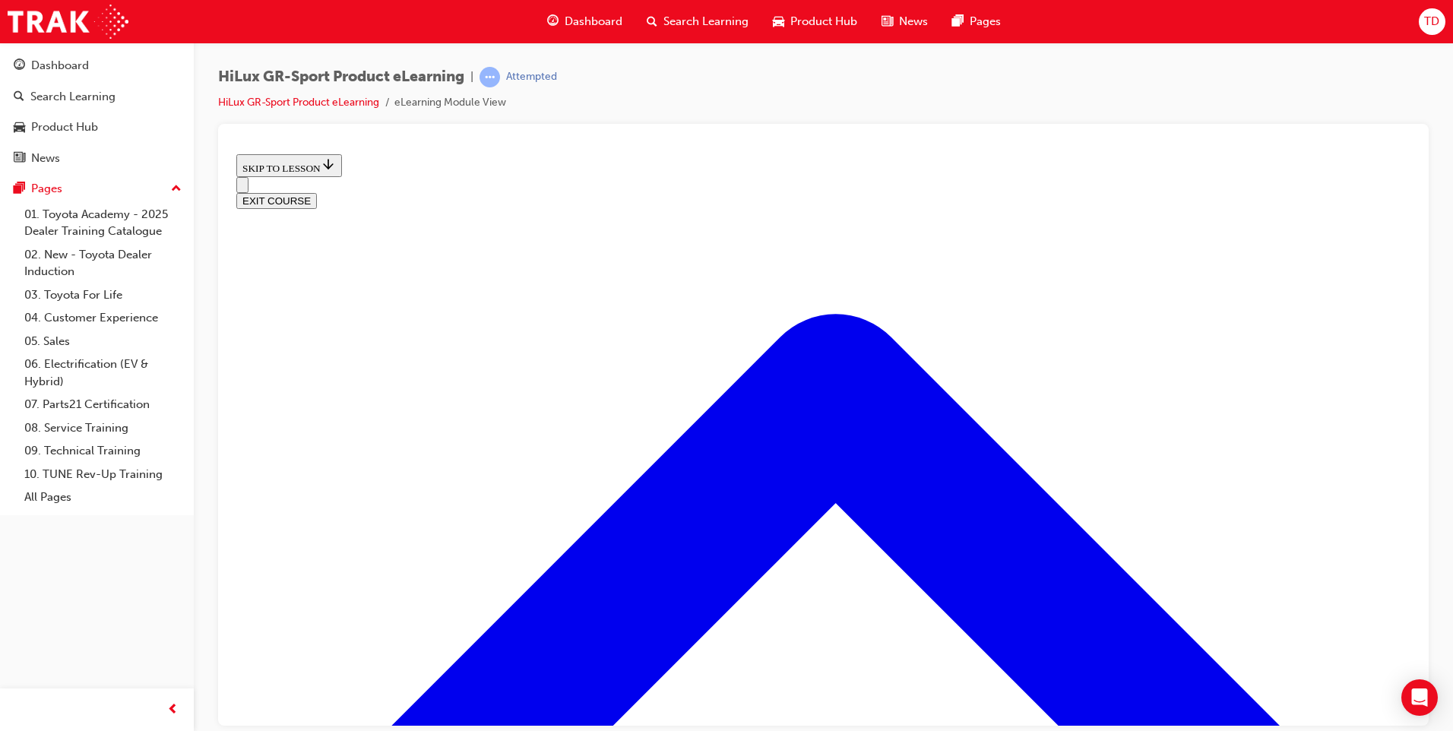
scroll to position [351, 0]
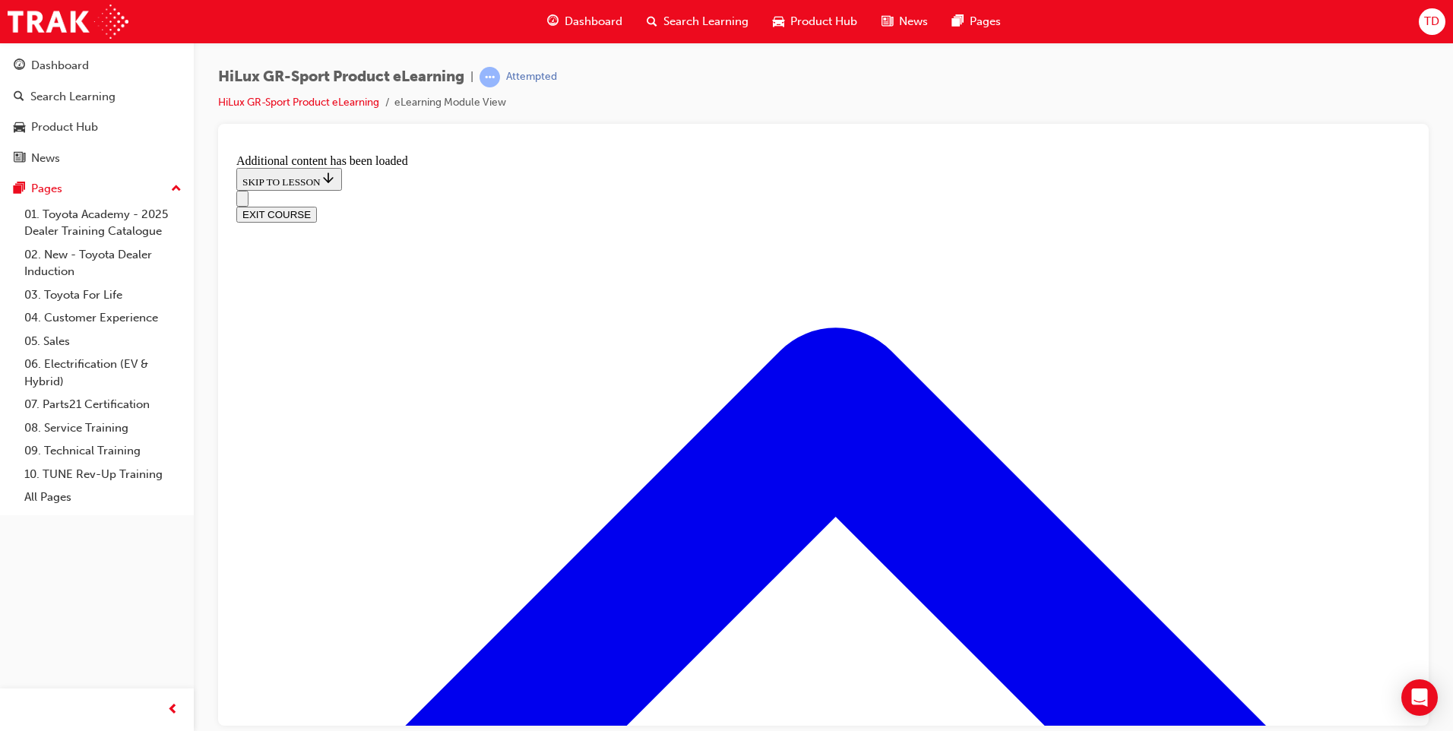
scroll to position [1827, 0]
checkbox input "true"
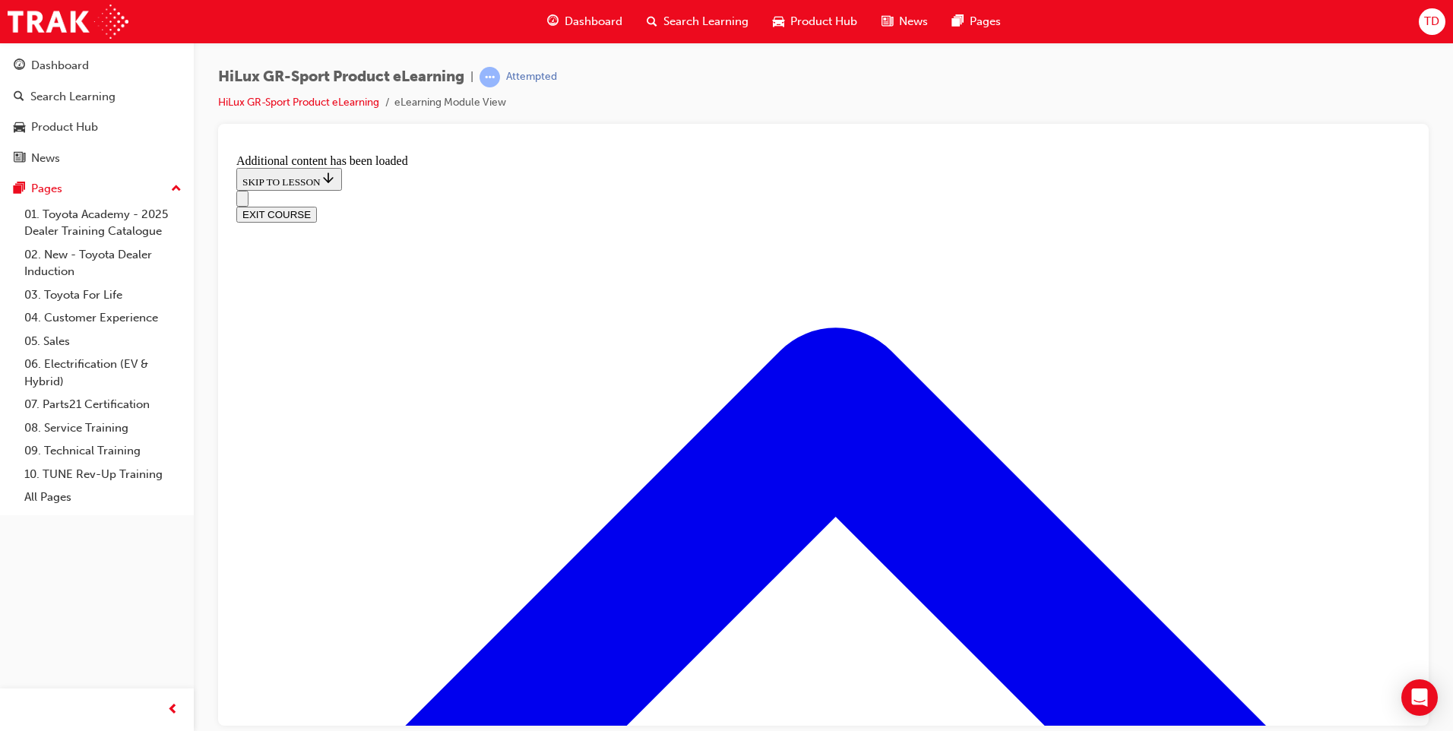
checkbox input "true"
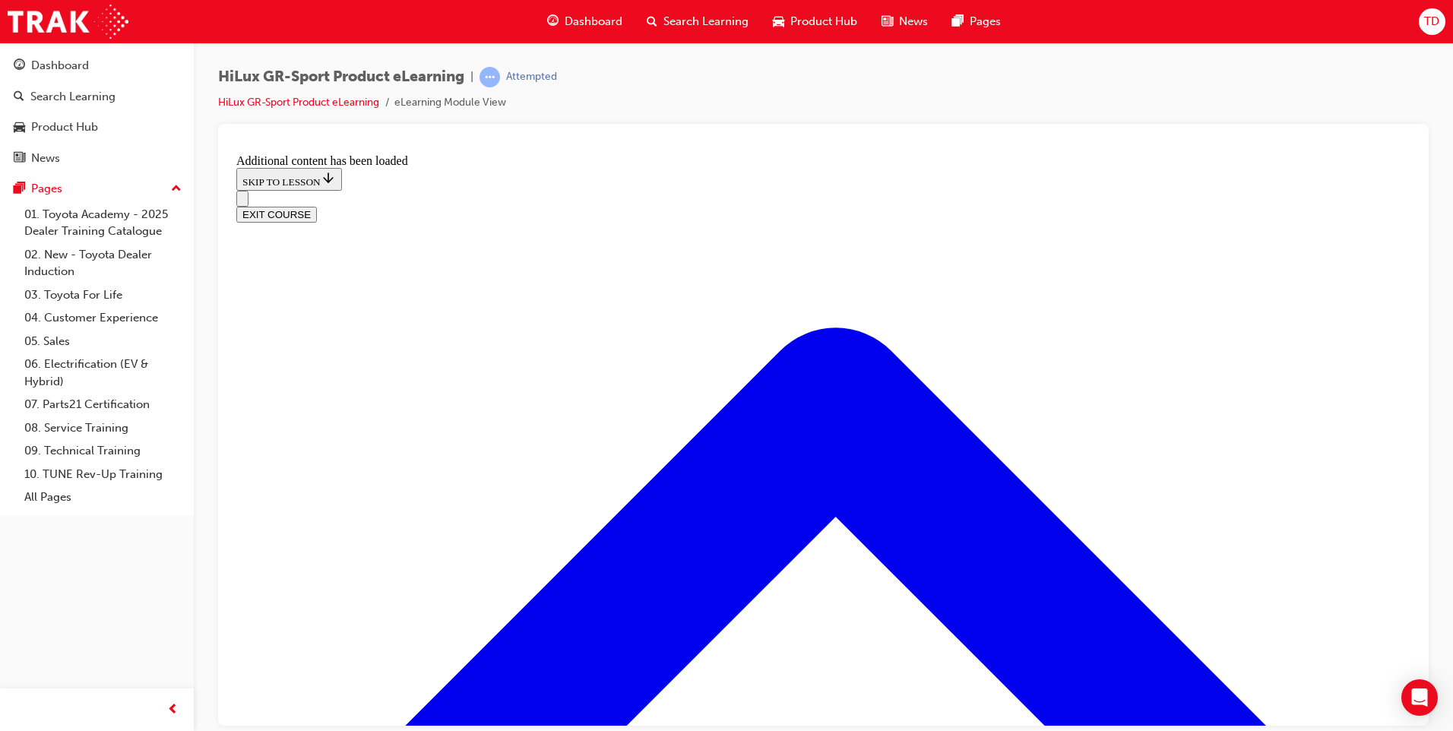
scroll to position [1978, 0]
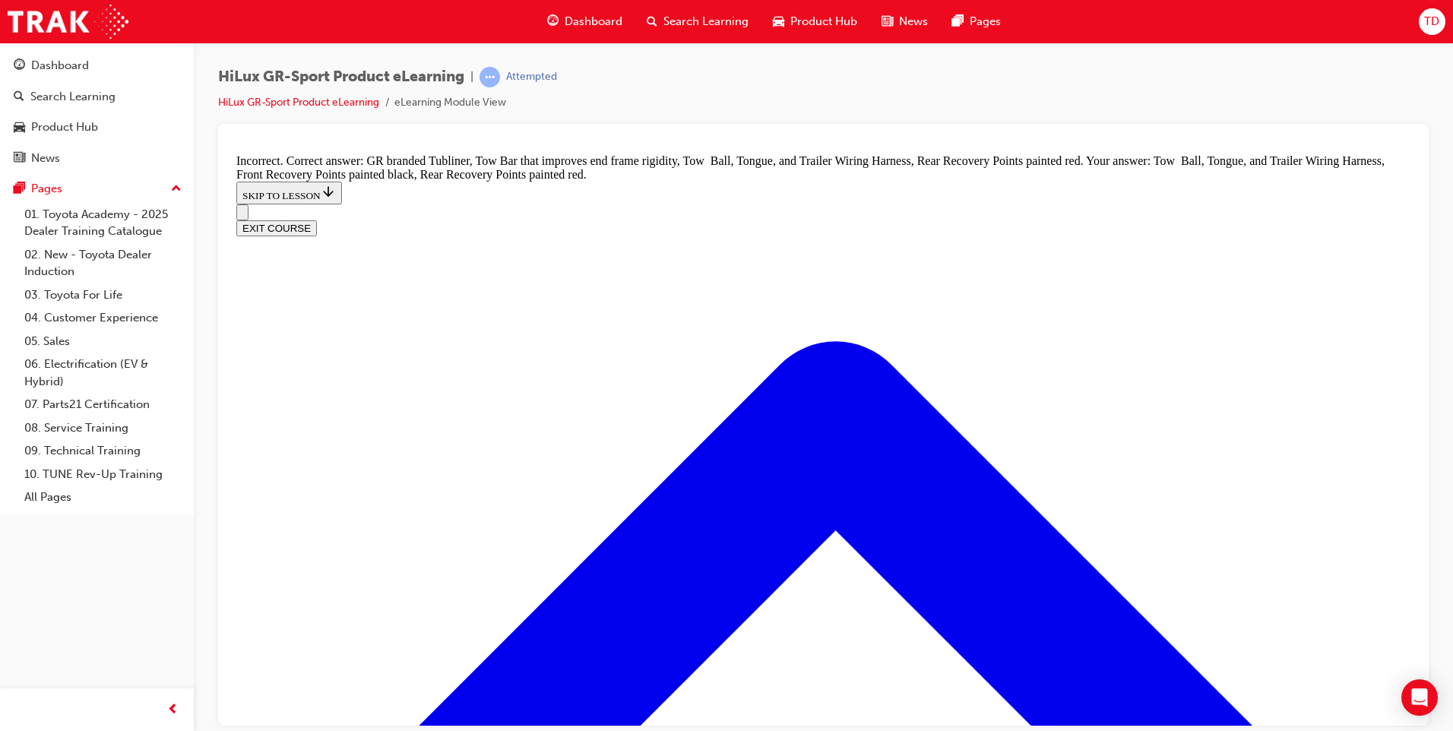
scroll to position [2199, 0]
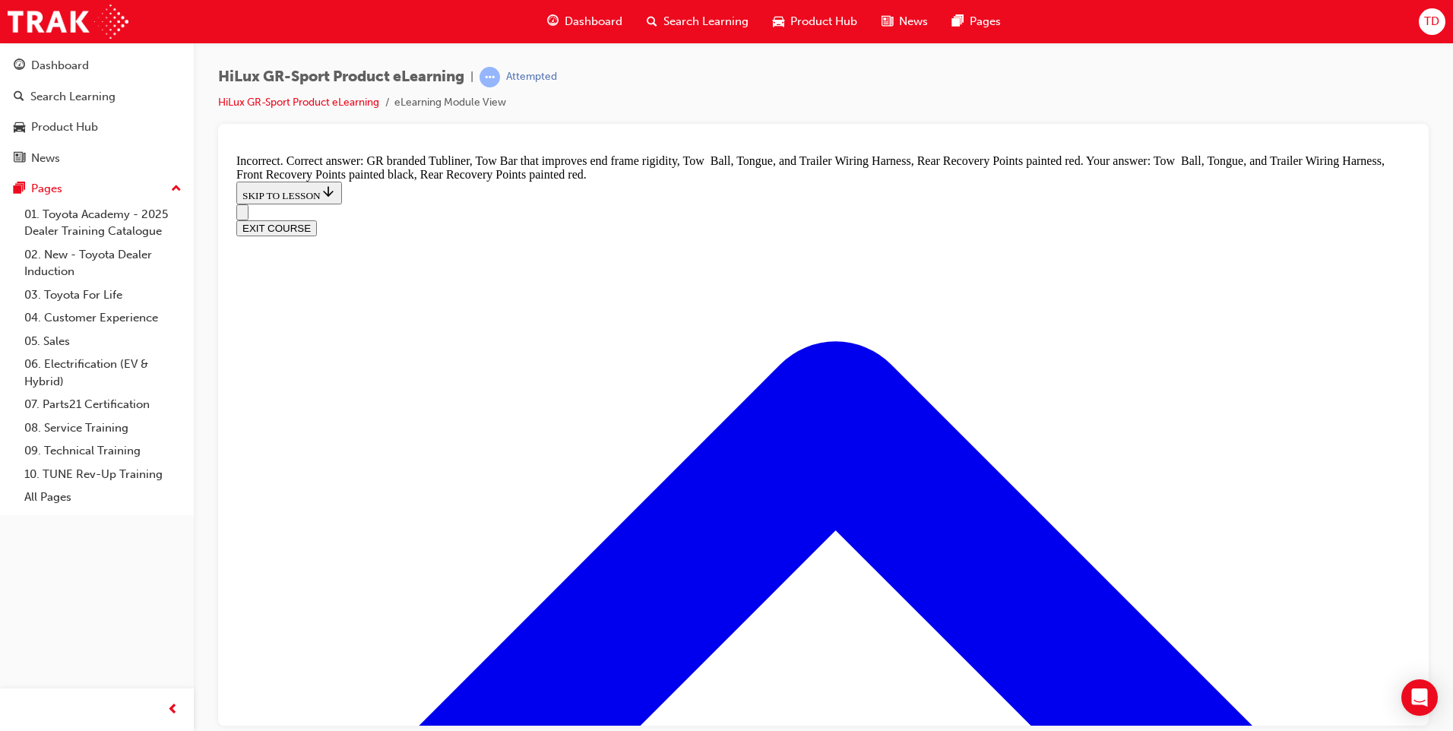
checkbox input "true"
drag, startPoint x: 601, startPoint y: 496, endPoint x: 673, endPoint y: 523, distance: 76.9
checkbox input "true"
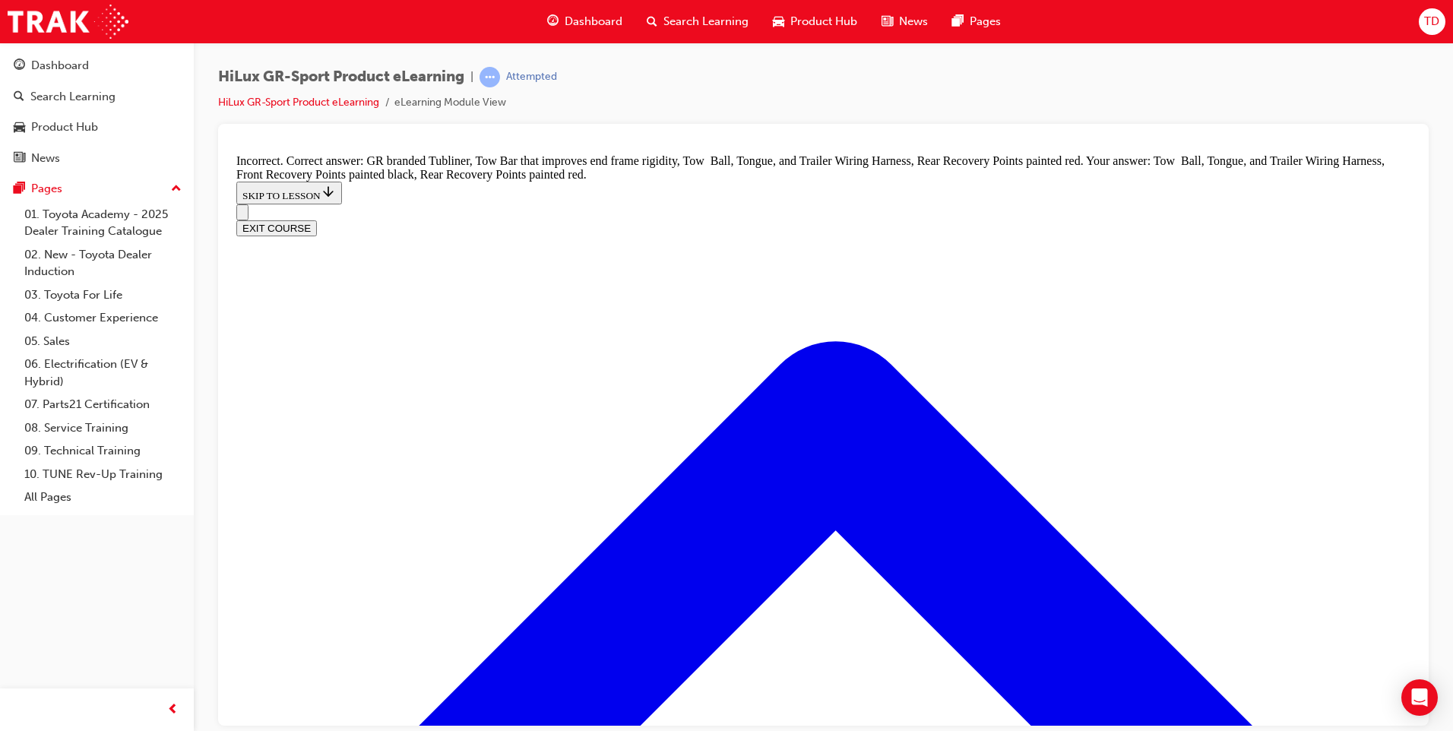
checkbox input "false"
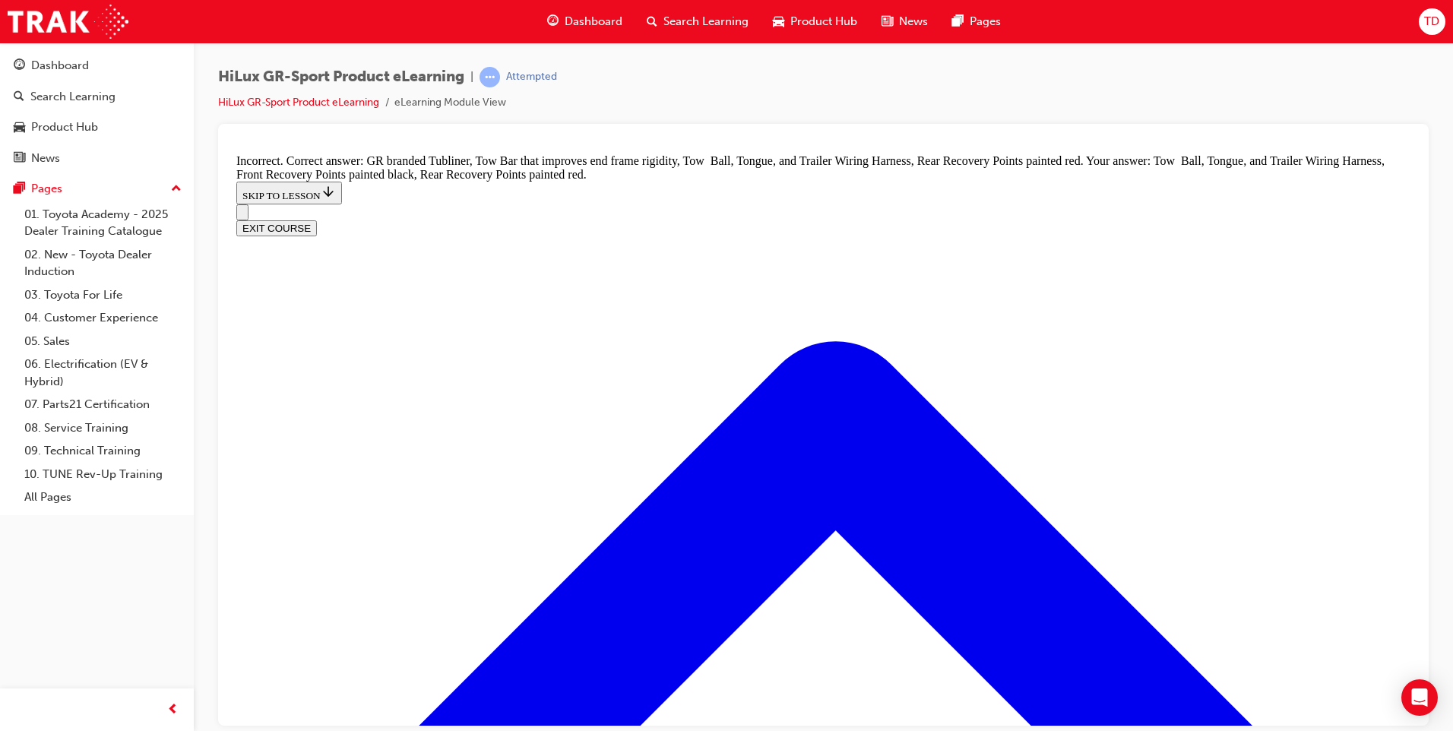
checkbox input "false"
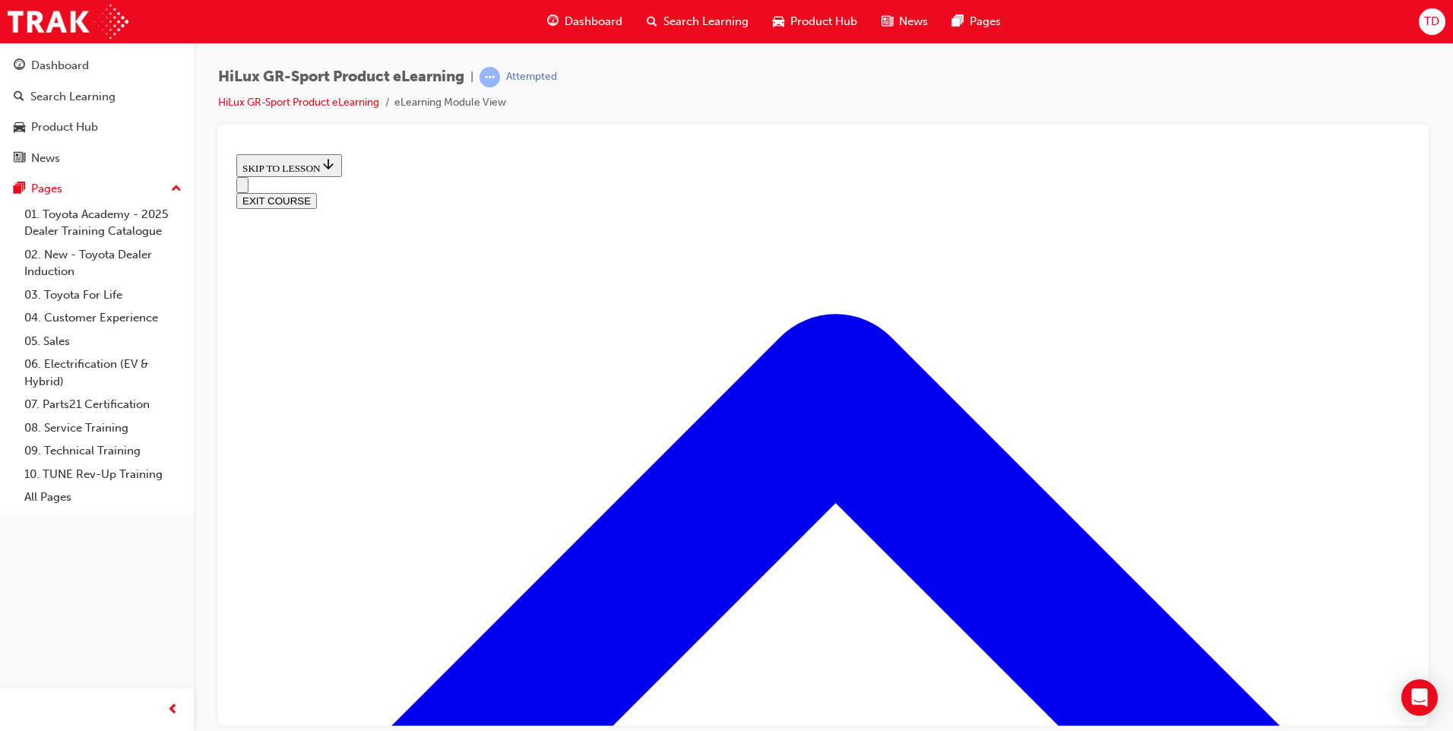
scroll to position [503, 0]
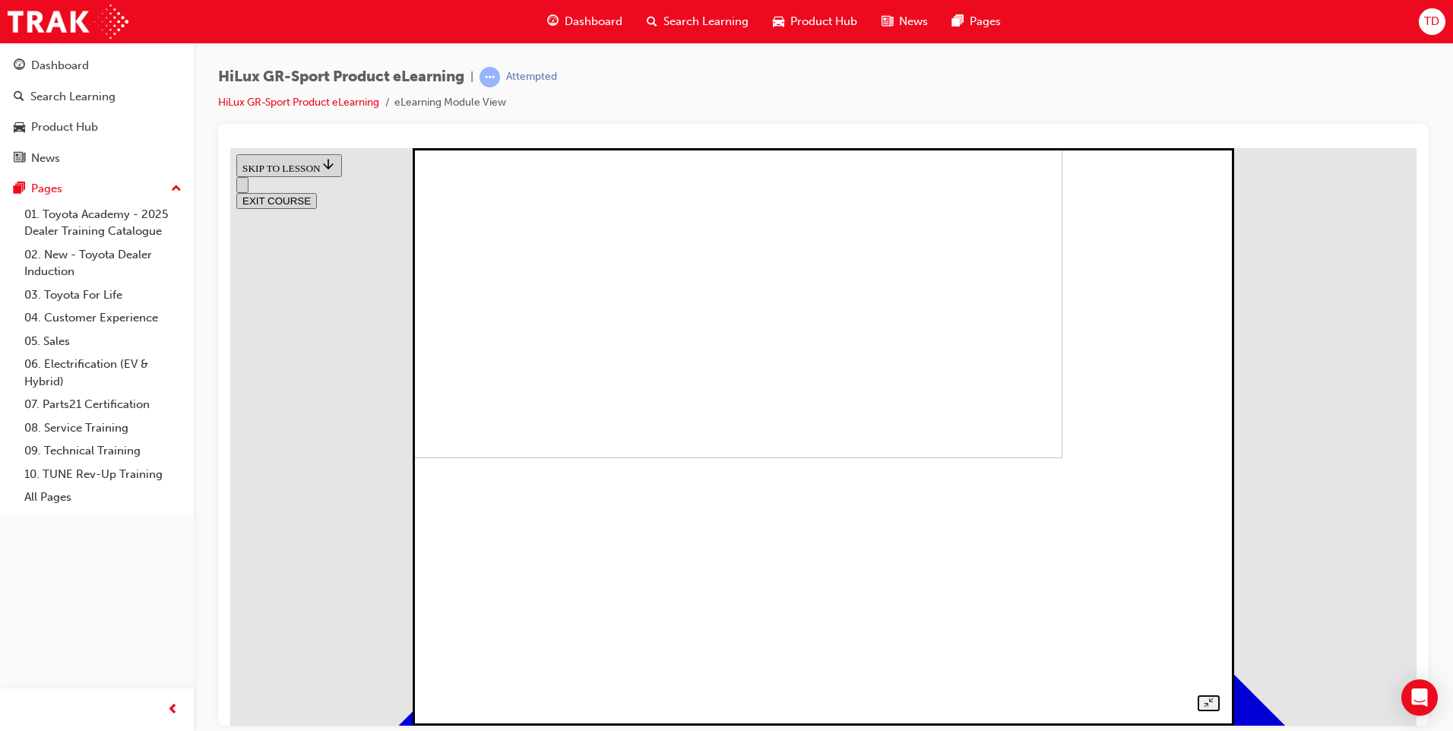
click at [903, 457] on img at bounding box center [677, 168] width 770 height 577
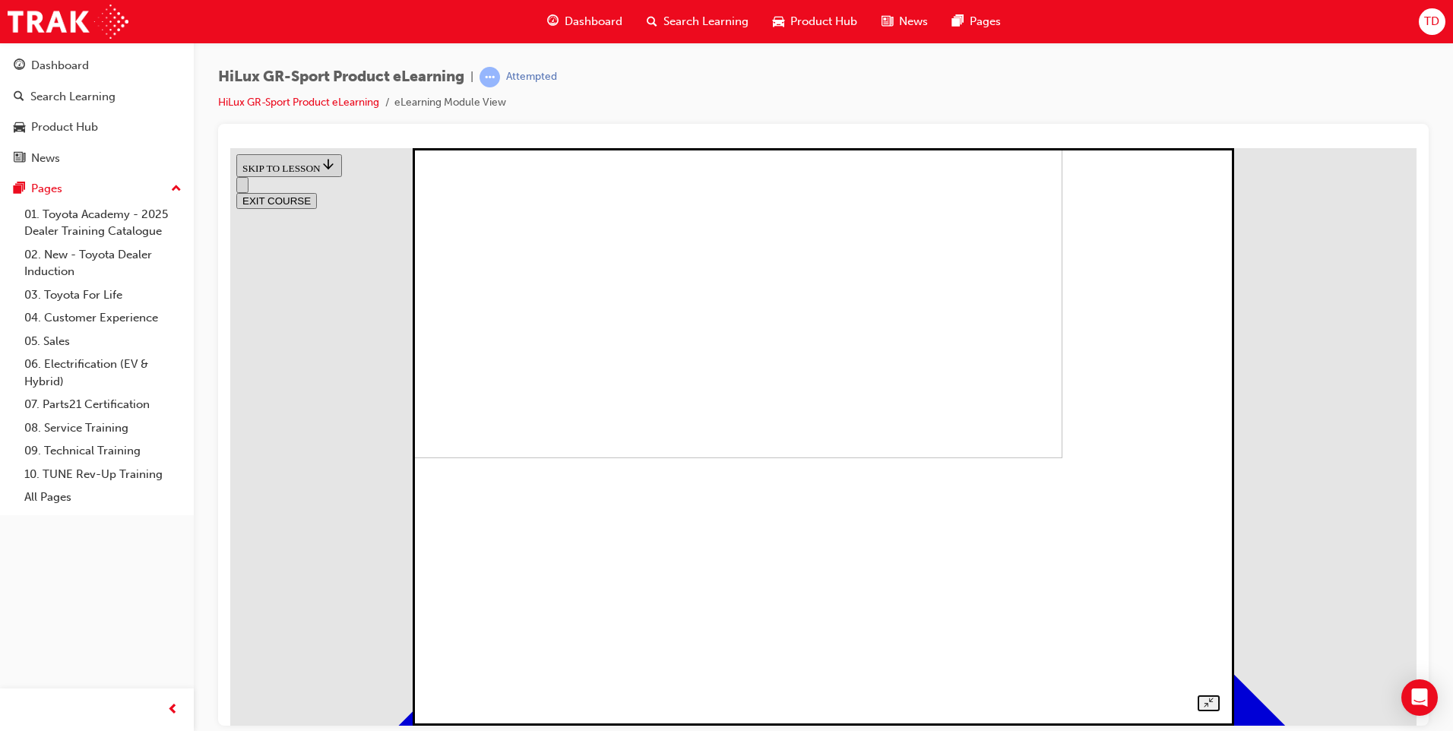
click at [1061, 320] on img at bounding box center [677, 168] width 770 height 577
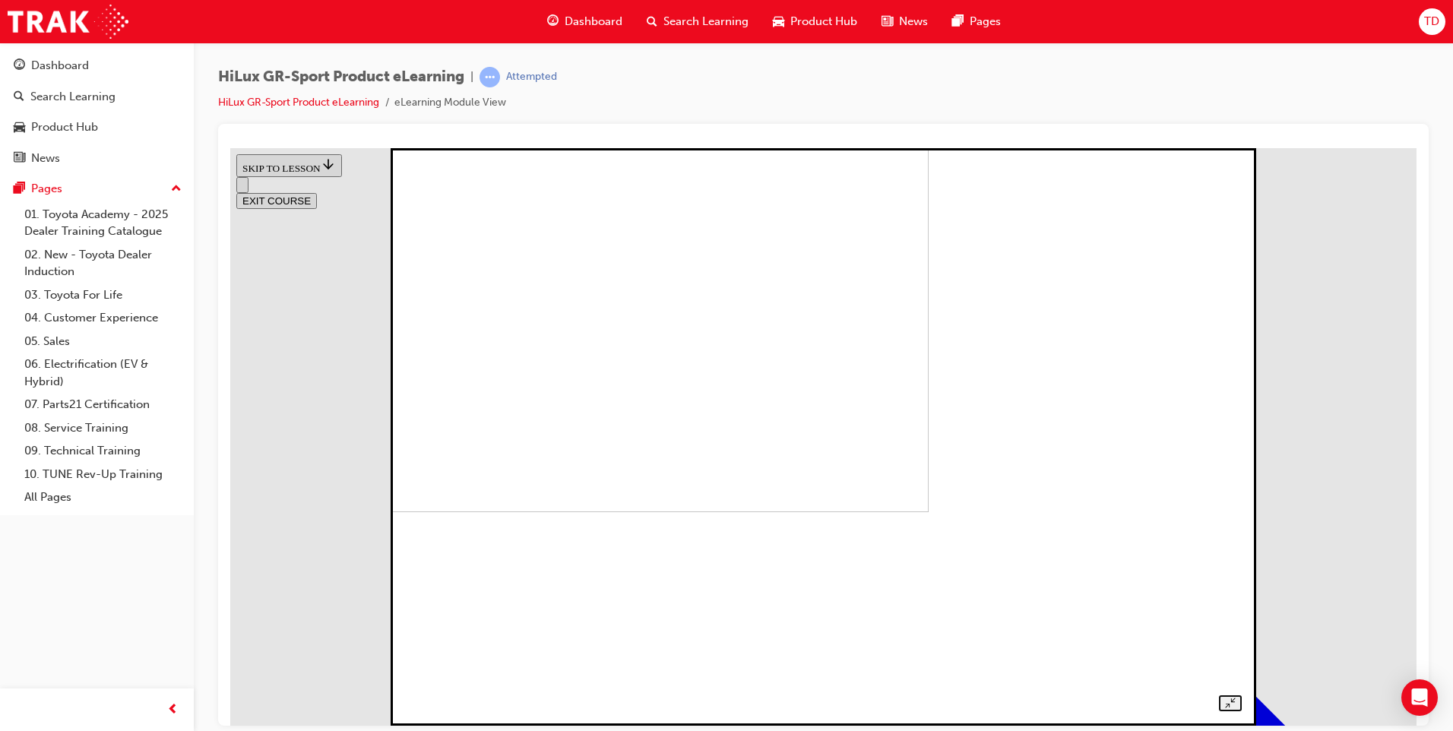
click at [870, 375] on img at bounding box center [522, 222] width 814 height 577
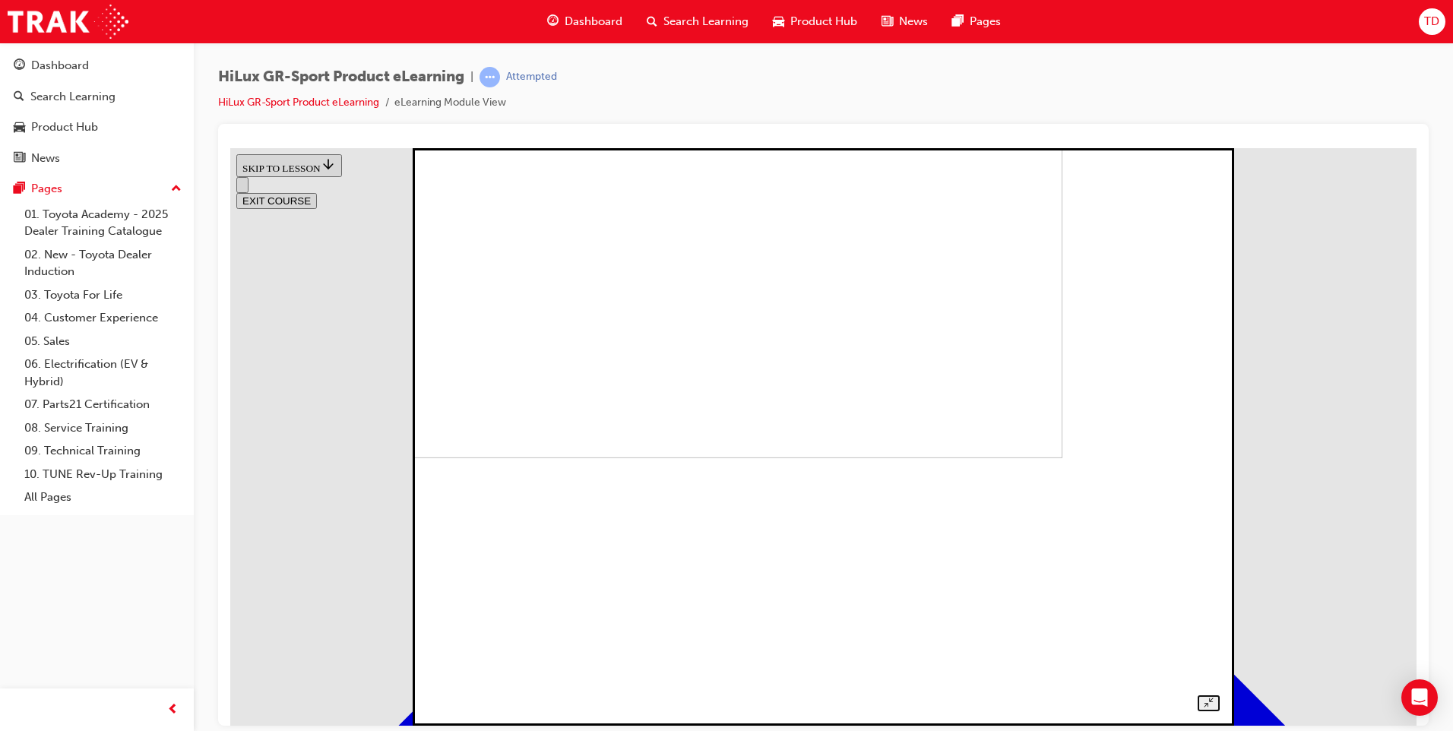
click at [893, 448] on img at bounding box center [677, 168] width 770 height 577
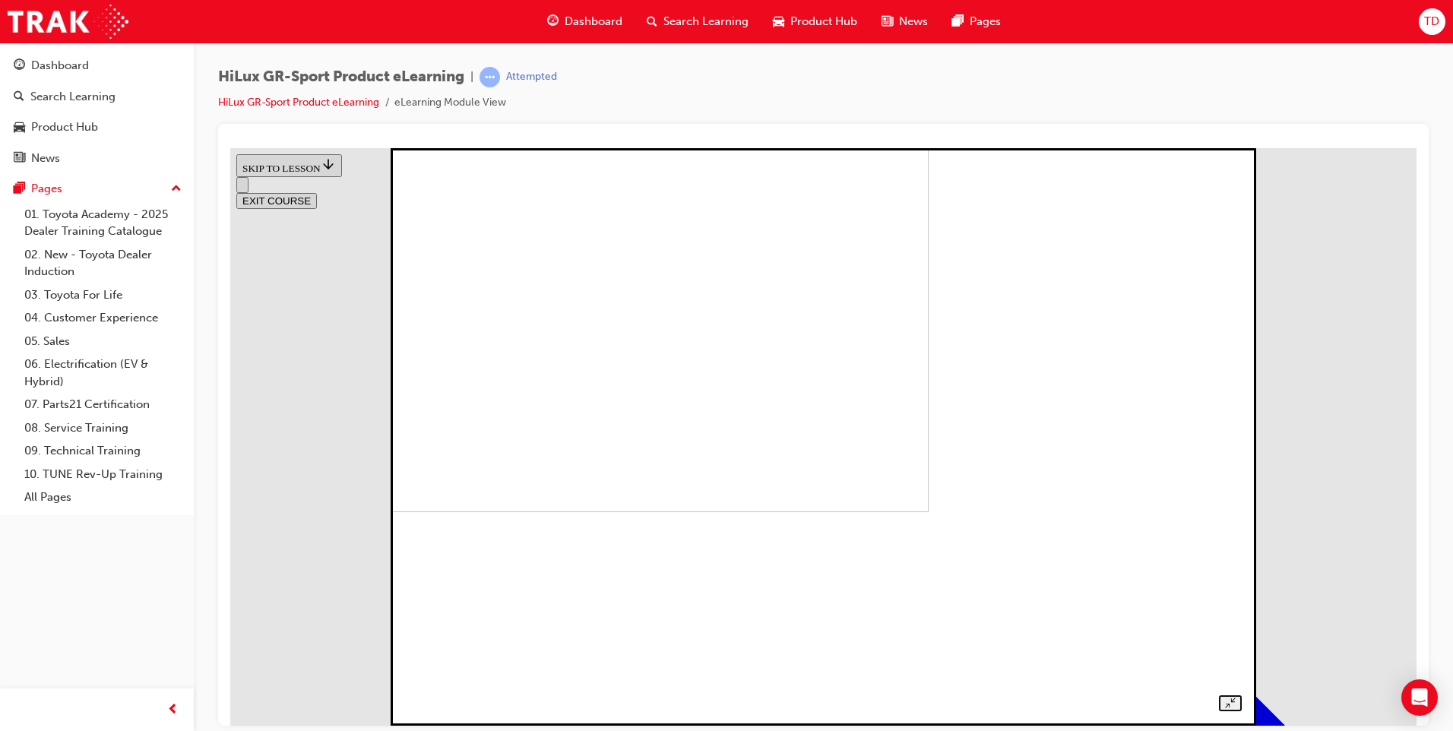
click at [856, 416] on img at bounding box center [522, 222] width 814 height 577
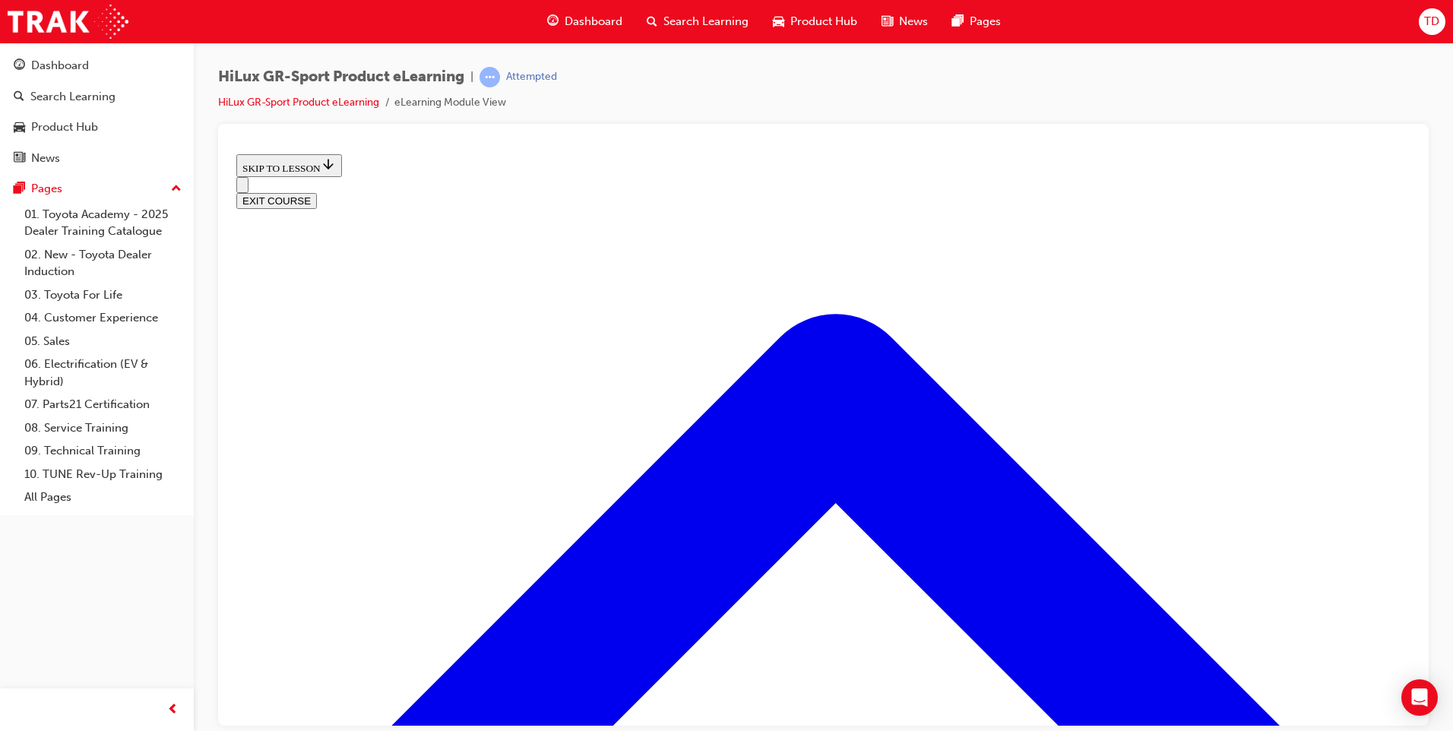
scroll to position [5, 0]
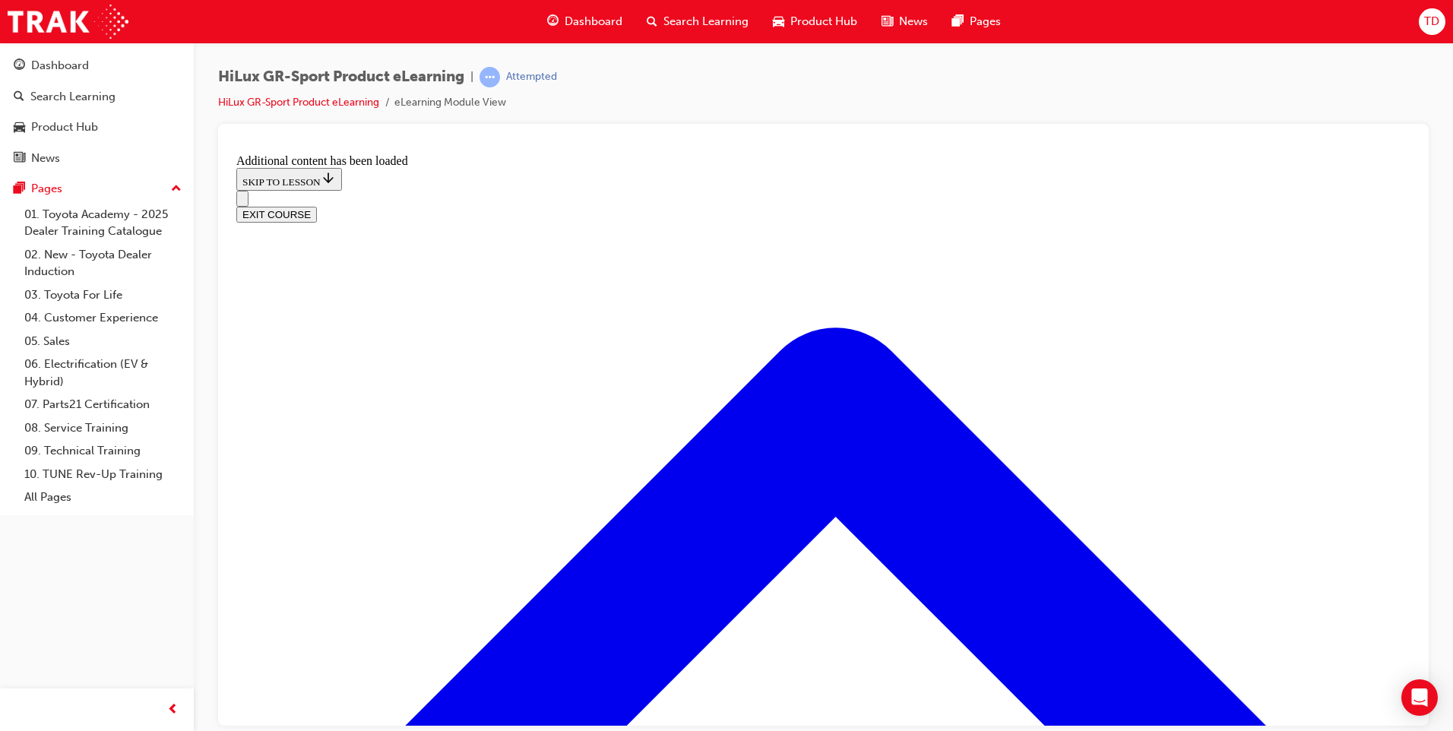
scroll to position [1287, 0]
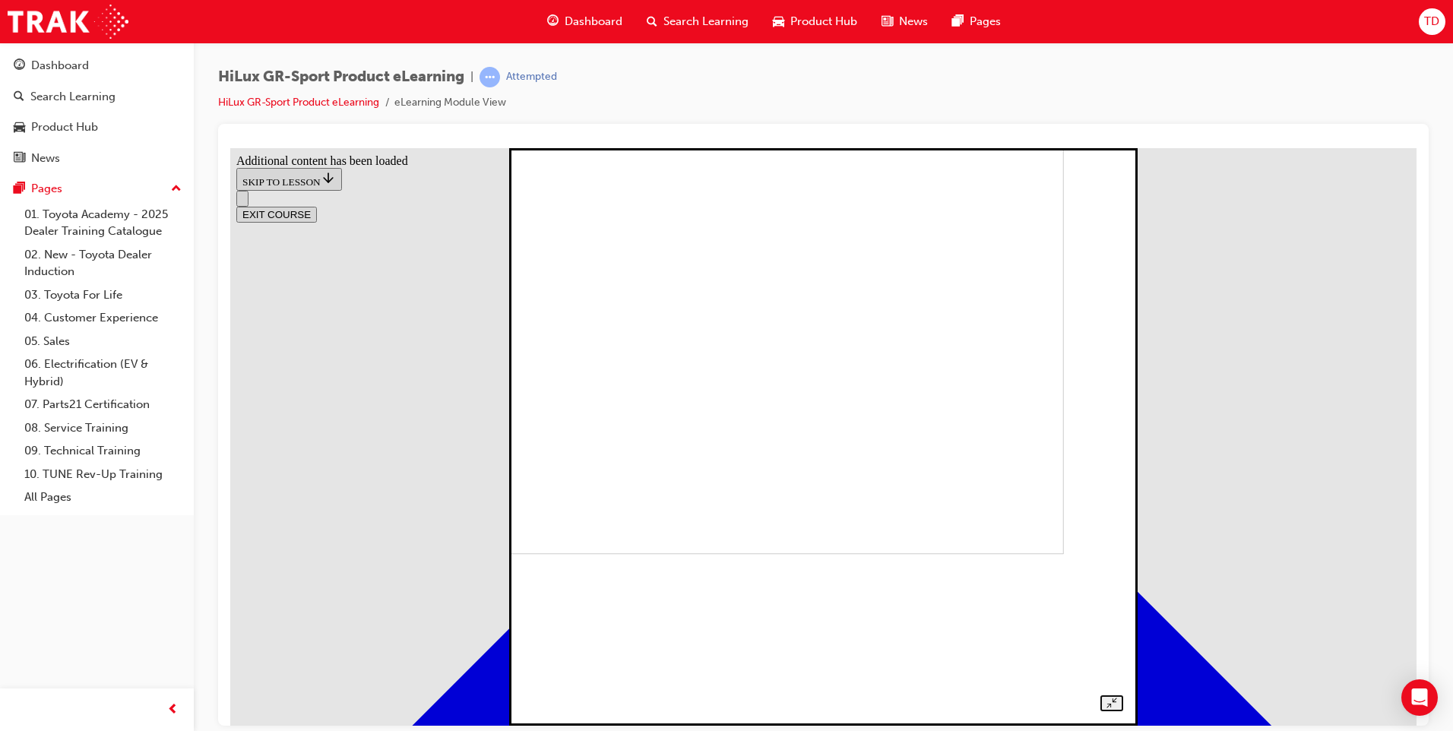
click at [928, 260] on img at bounding box center [775, 264] width 577 height 577
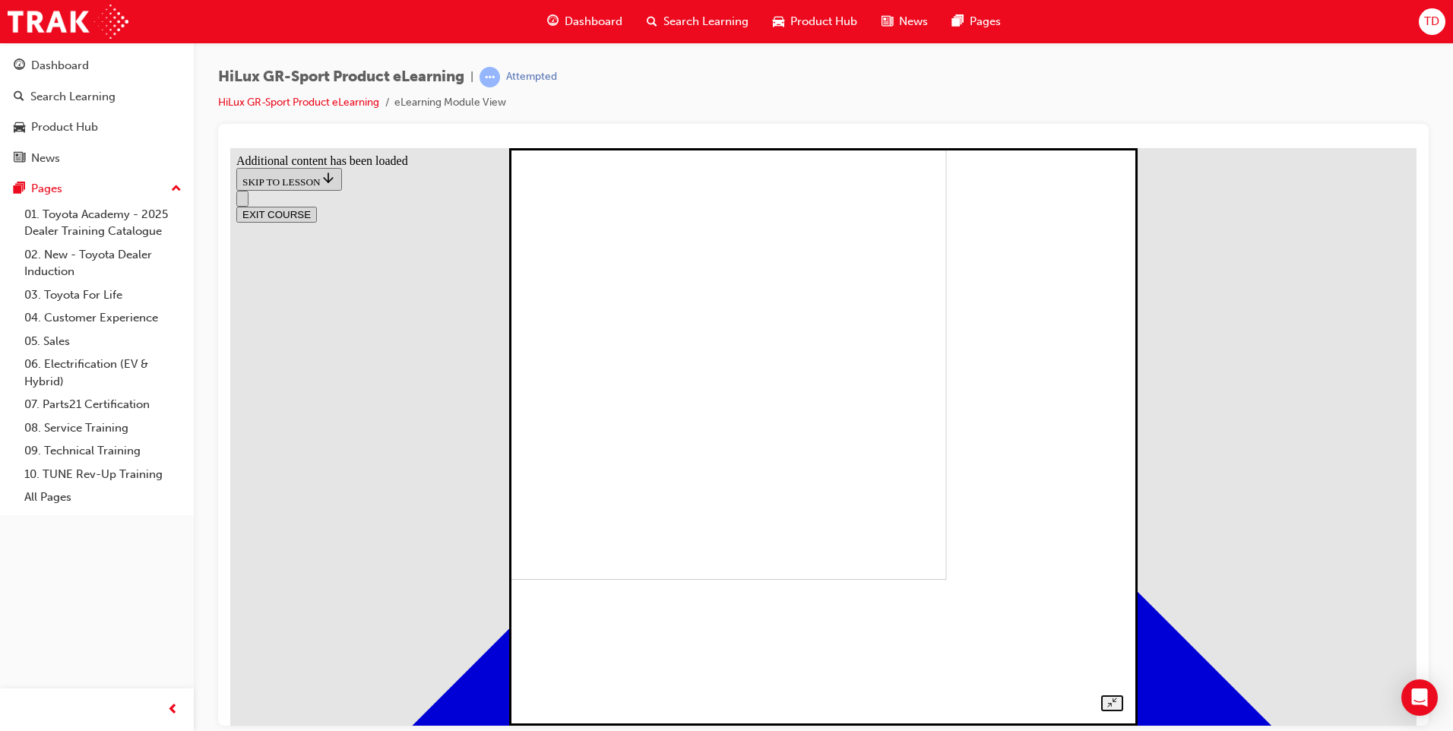
click at [859, 346] on img at bounding box center [656, 290] width 577 height 577
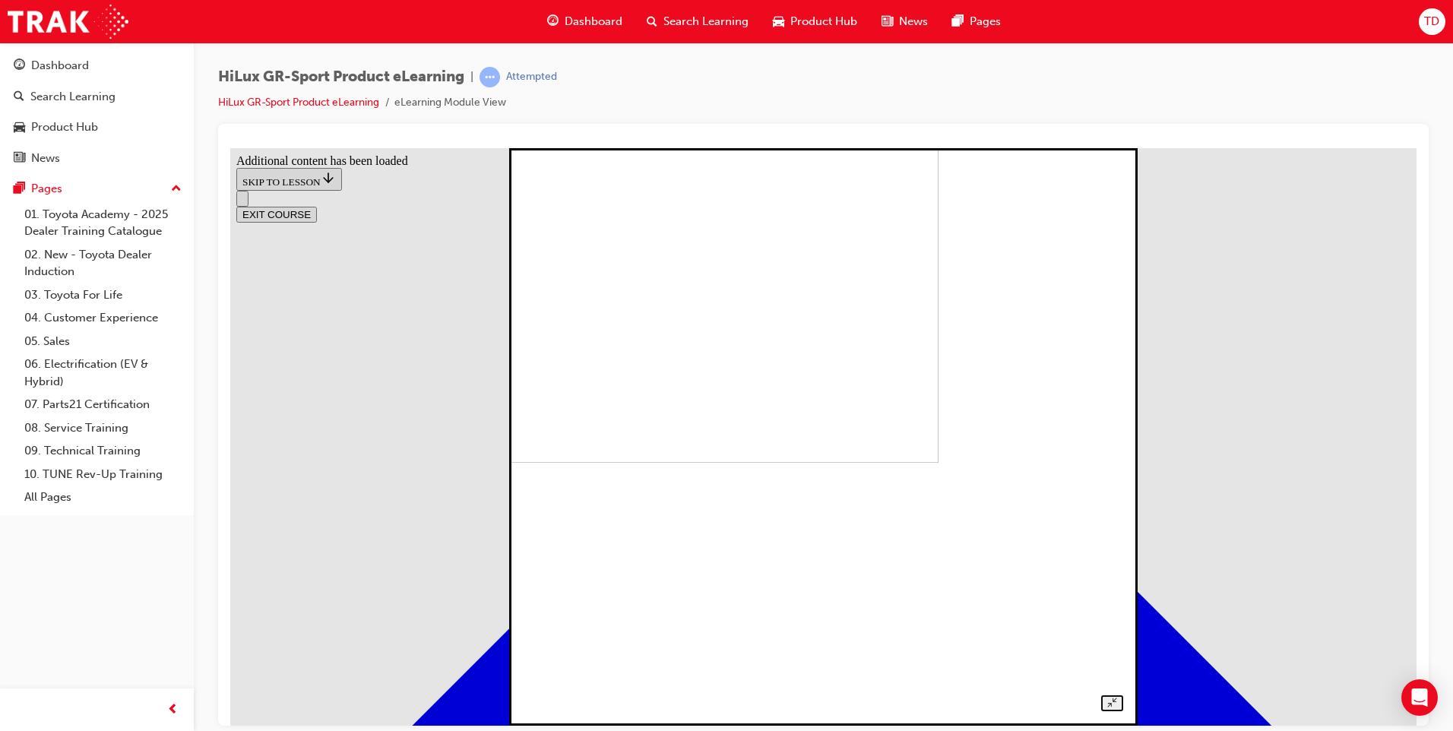
click at [938, 410] on img at bounding box center [649, 173] width 577 height 577
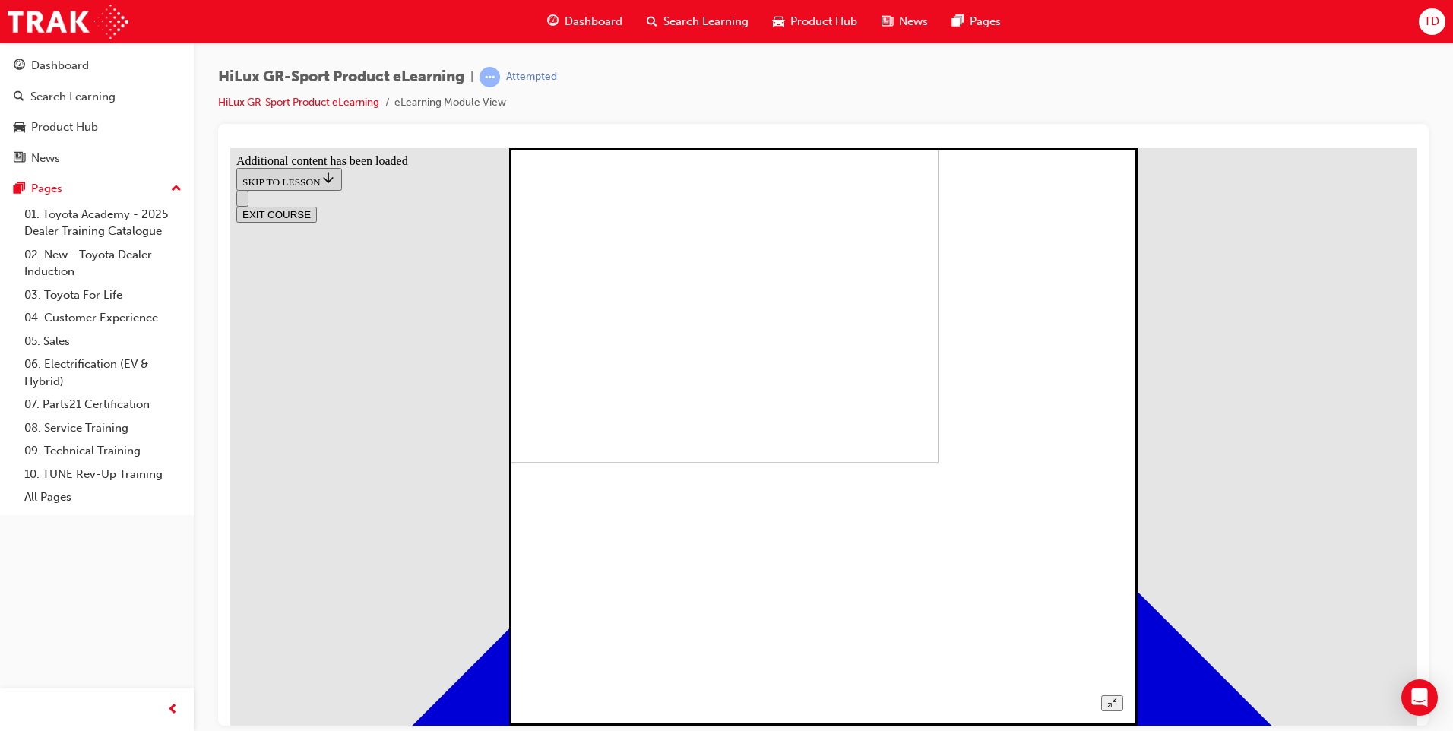
click at [902, 401] on img at bounding box center [649, 173] width 577 height 577
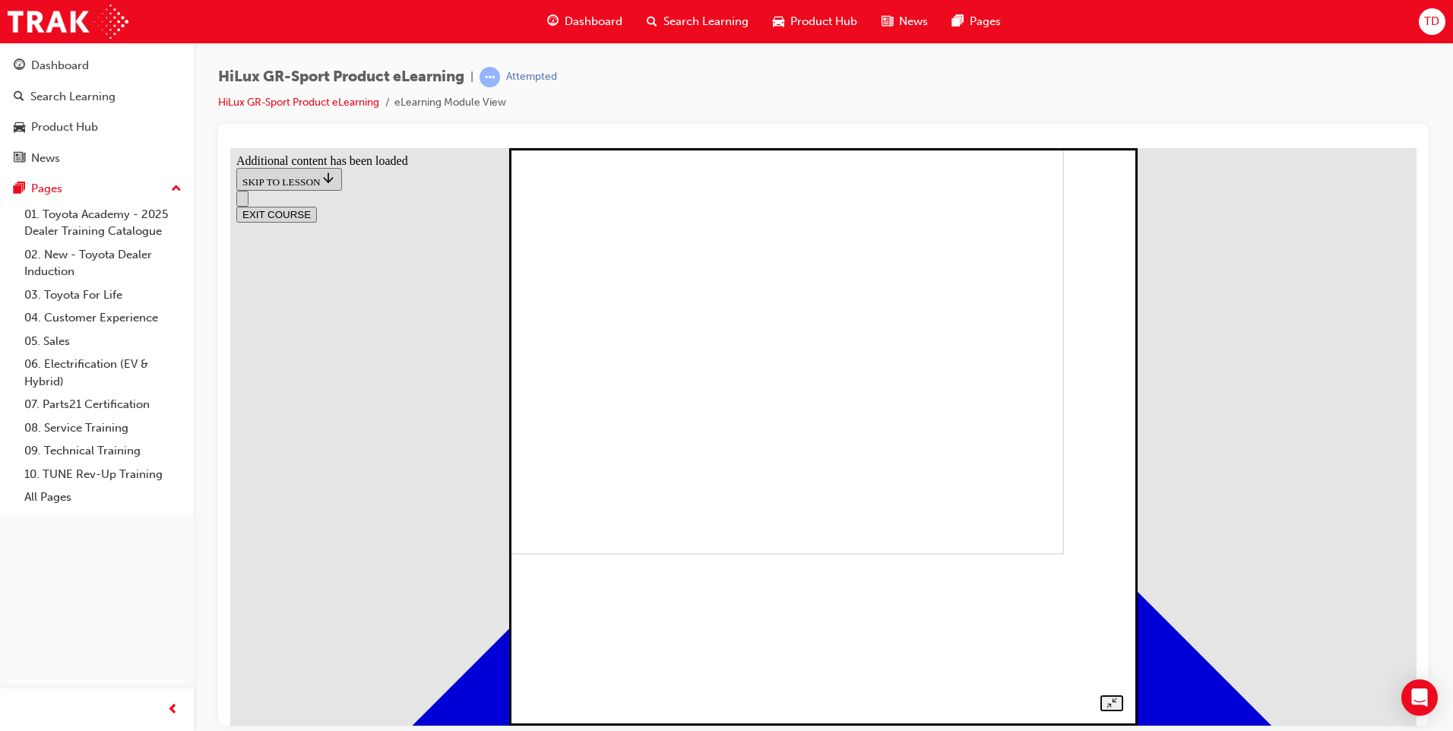
click at [764, 412] on img at bounding box center [775, 264] width 577 height 577
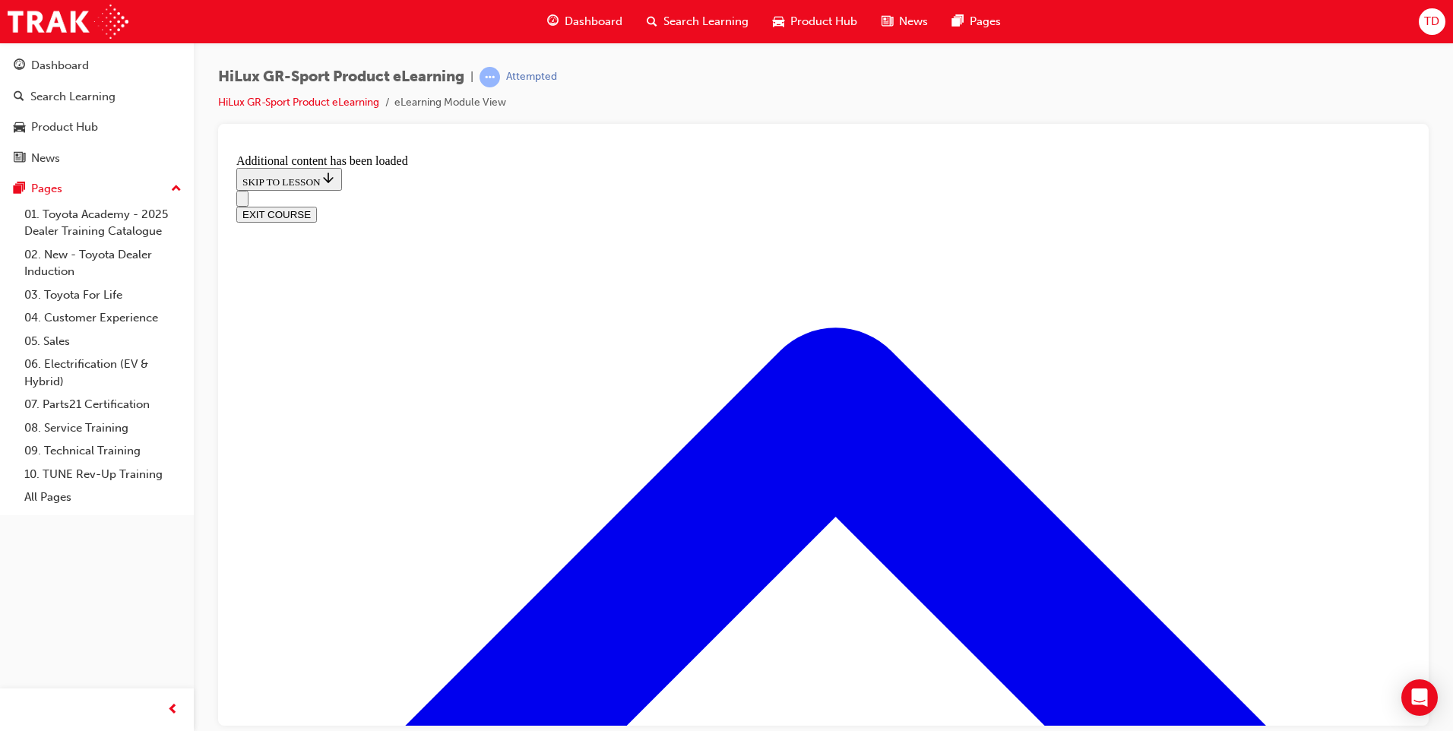
scroll to position [1479, 0]
drag, startPoint x: 832, startPoint y: 589, endPoint x: 826, endPoint y: 609, distance: 20.7
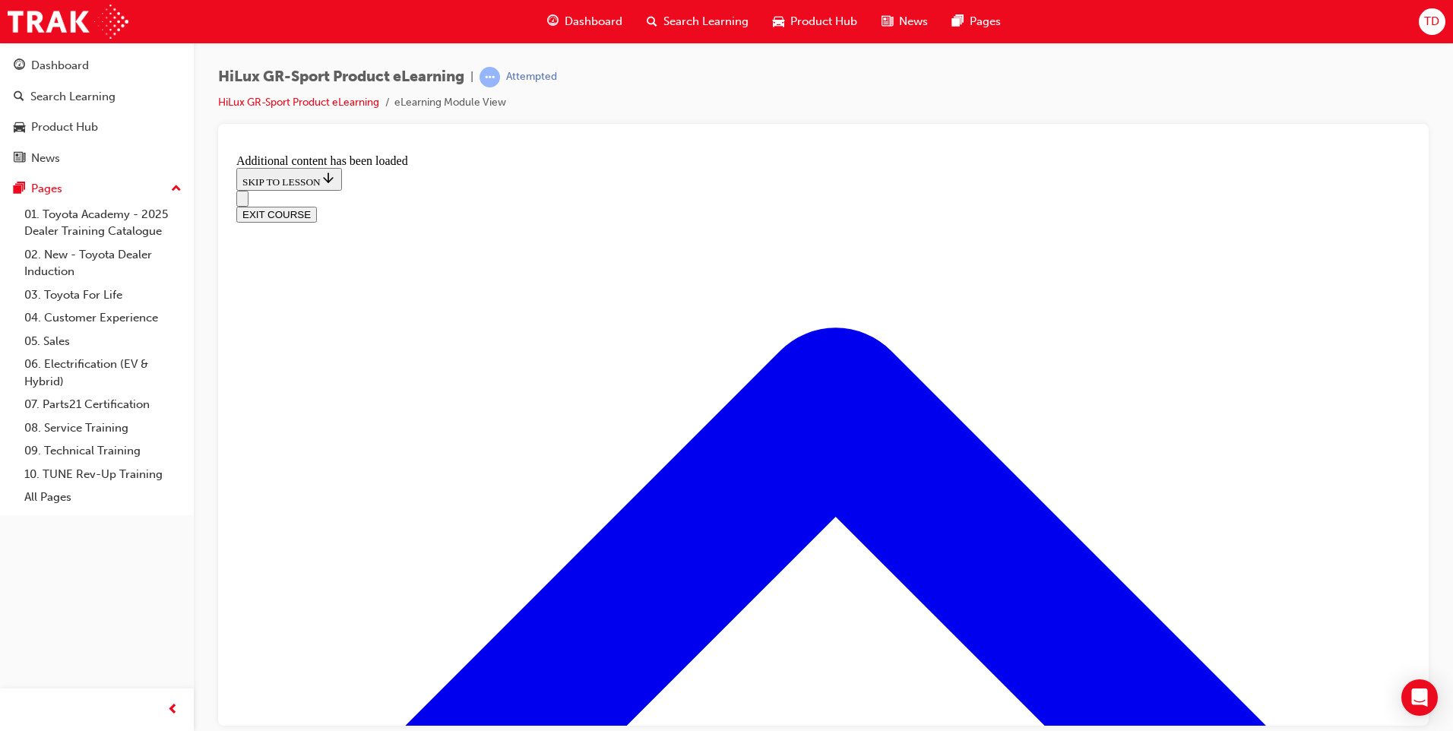
checkbox input "true"
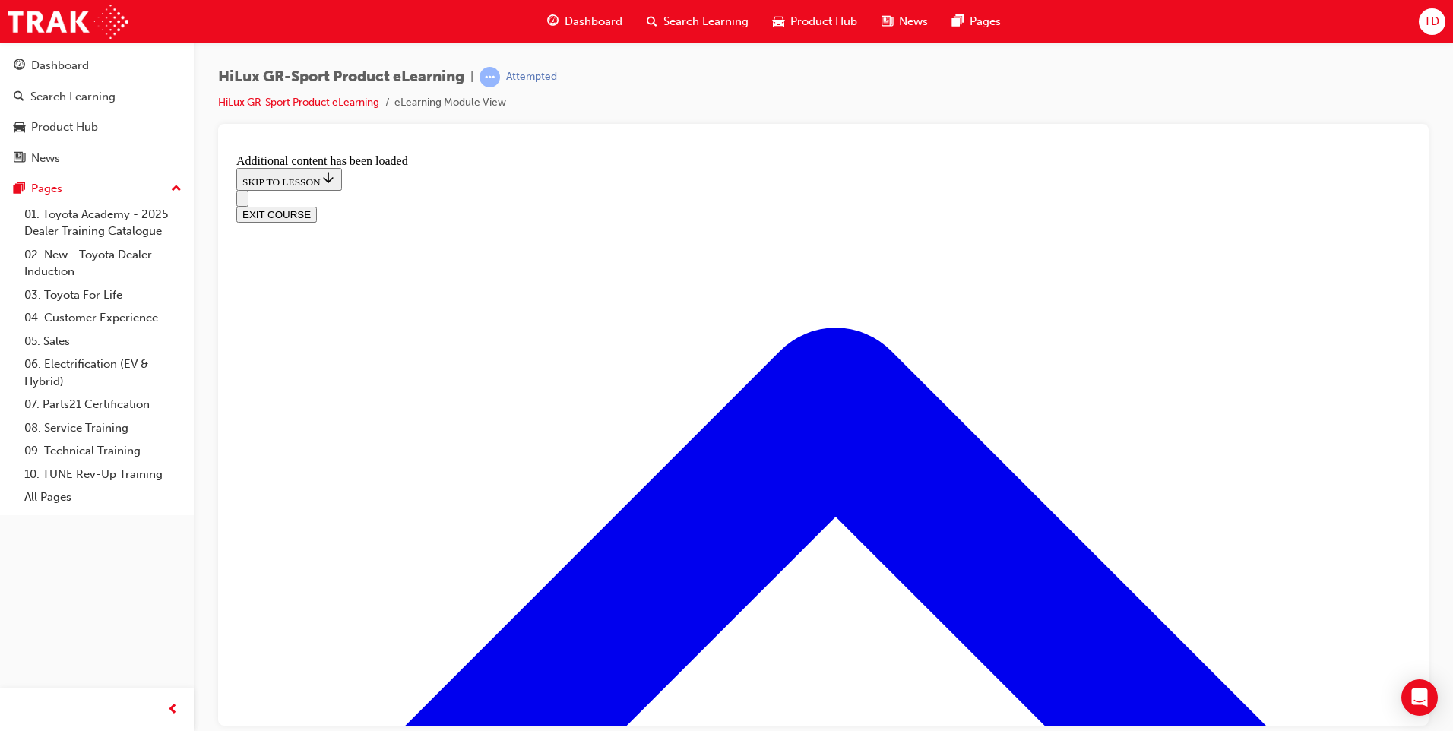
checkbox input "true"
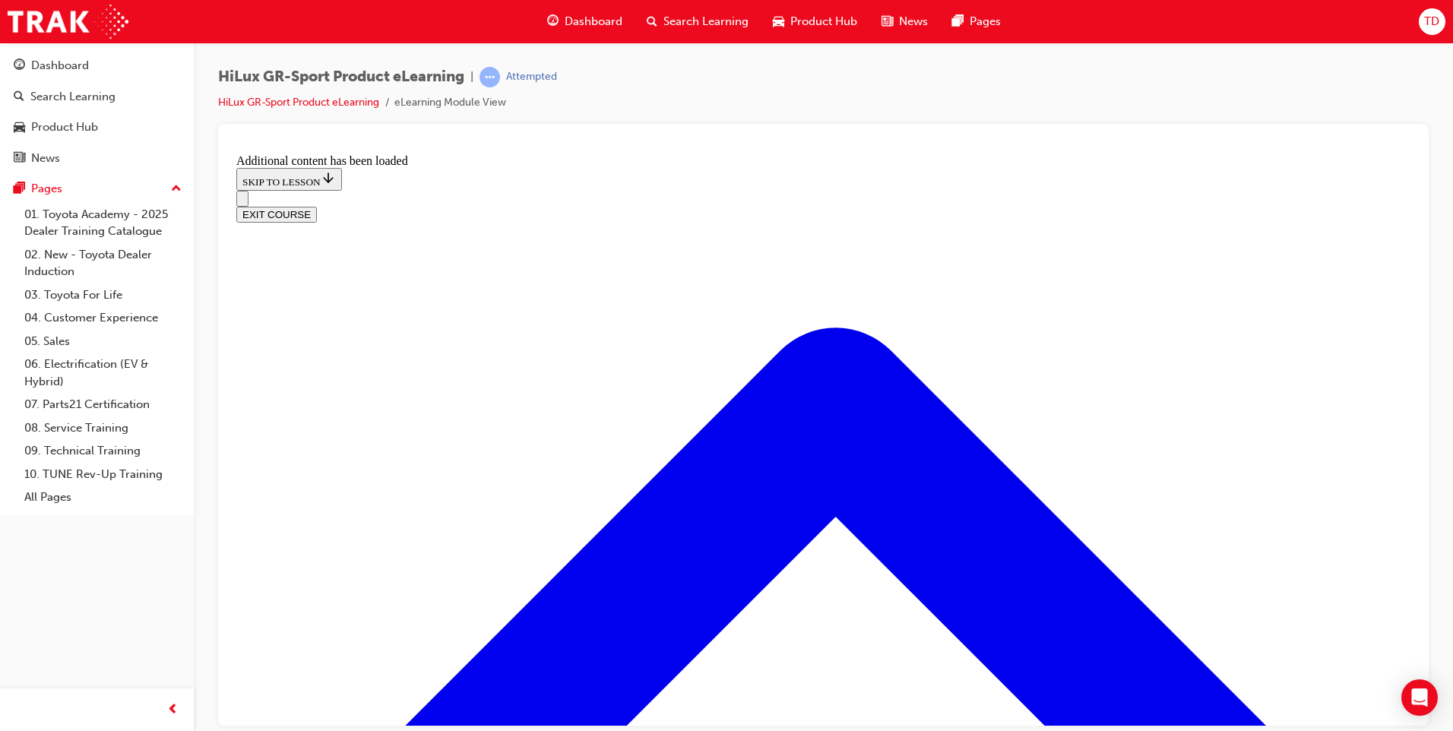
checkbox input "true"
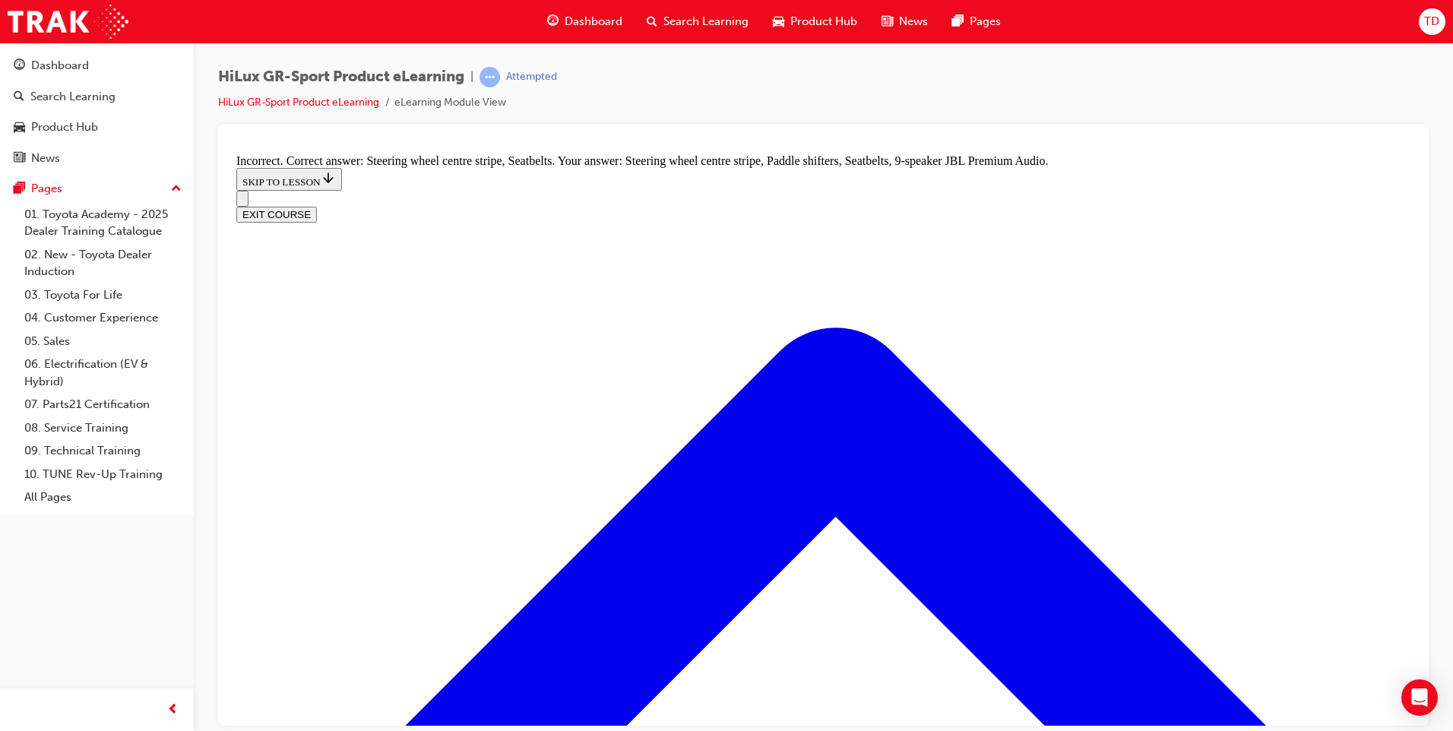
checkbox input "false"
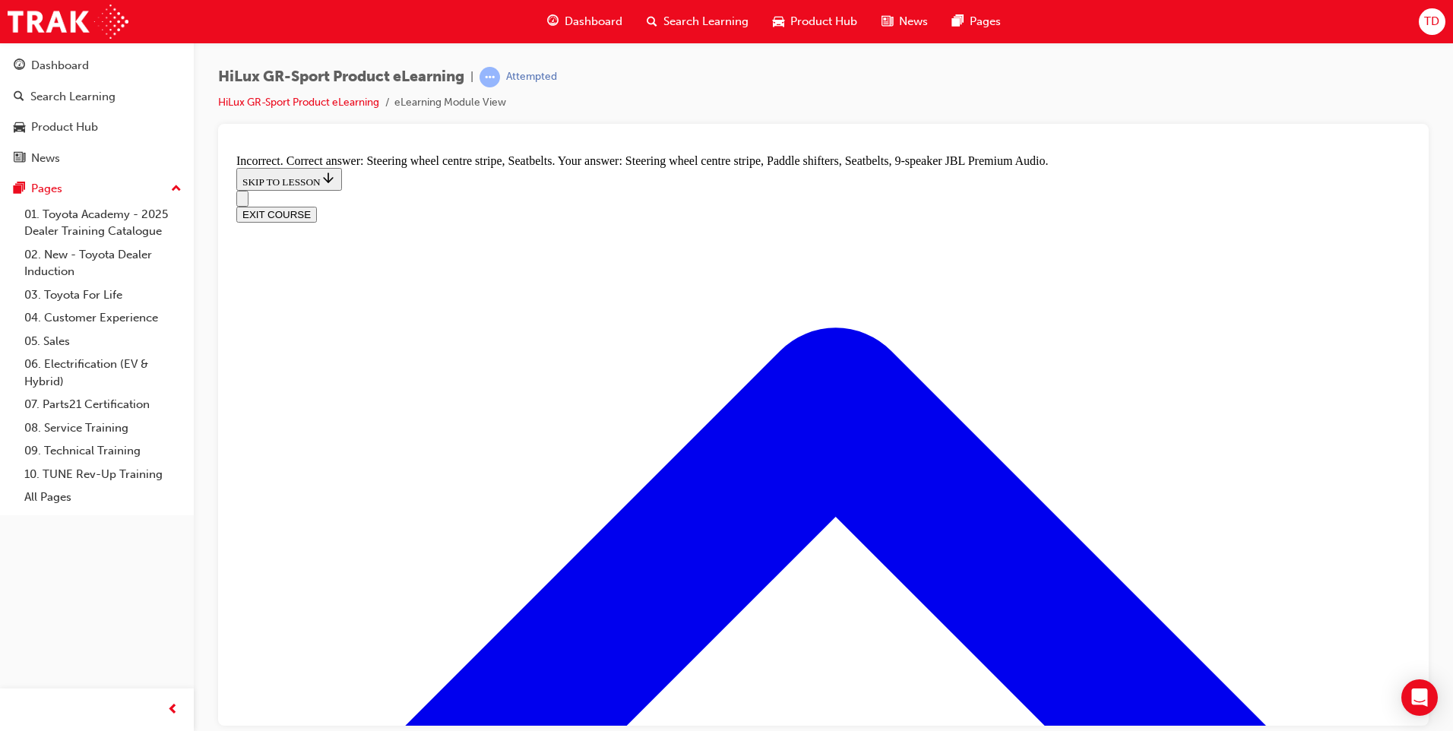
checkbox input "false"
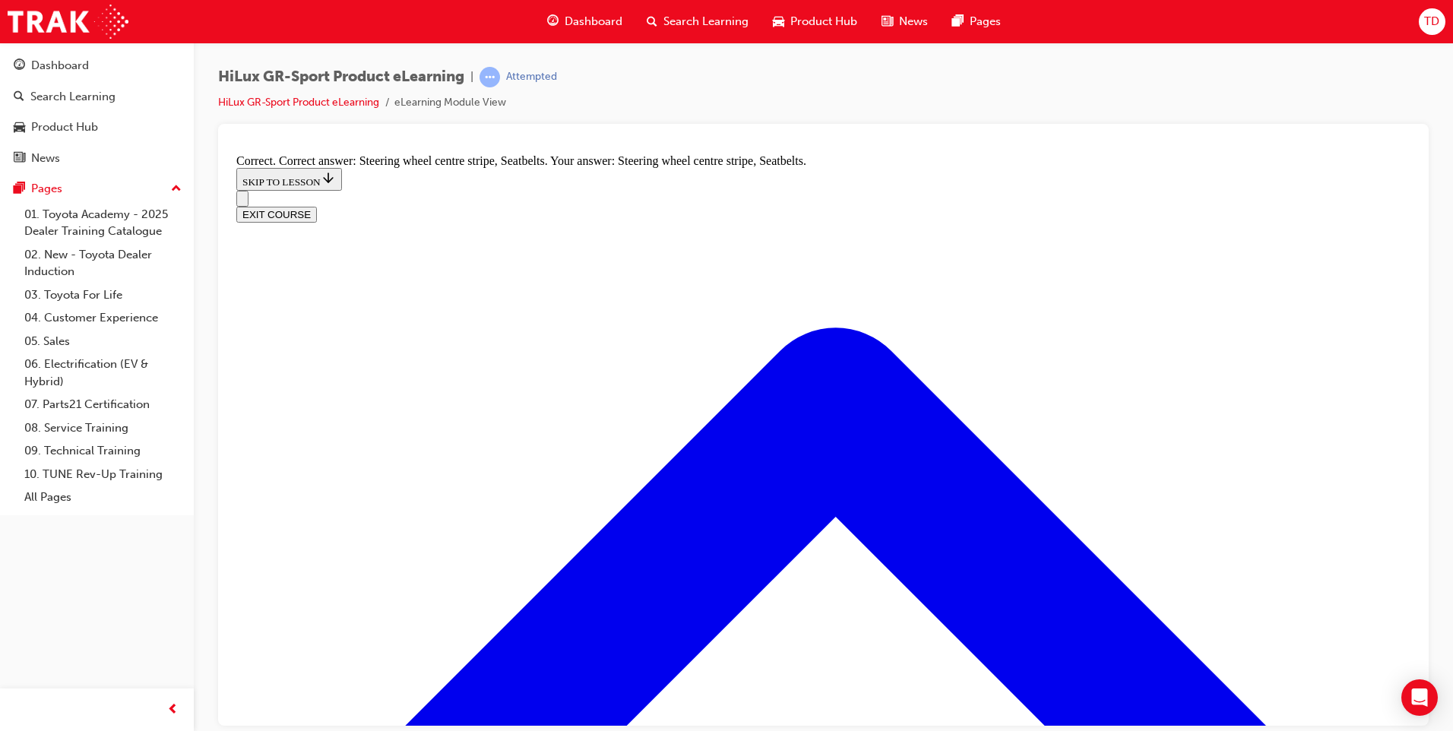
radio input "true"
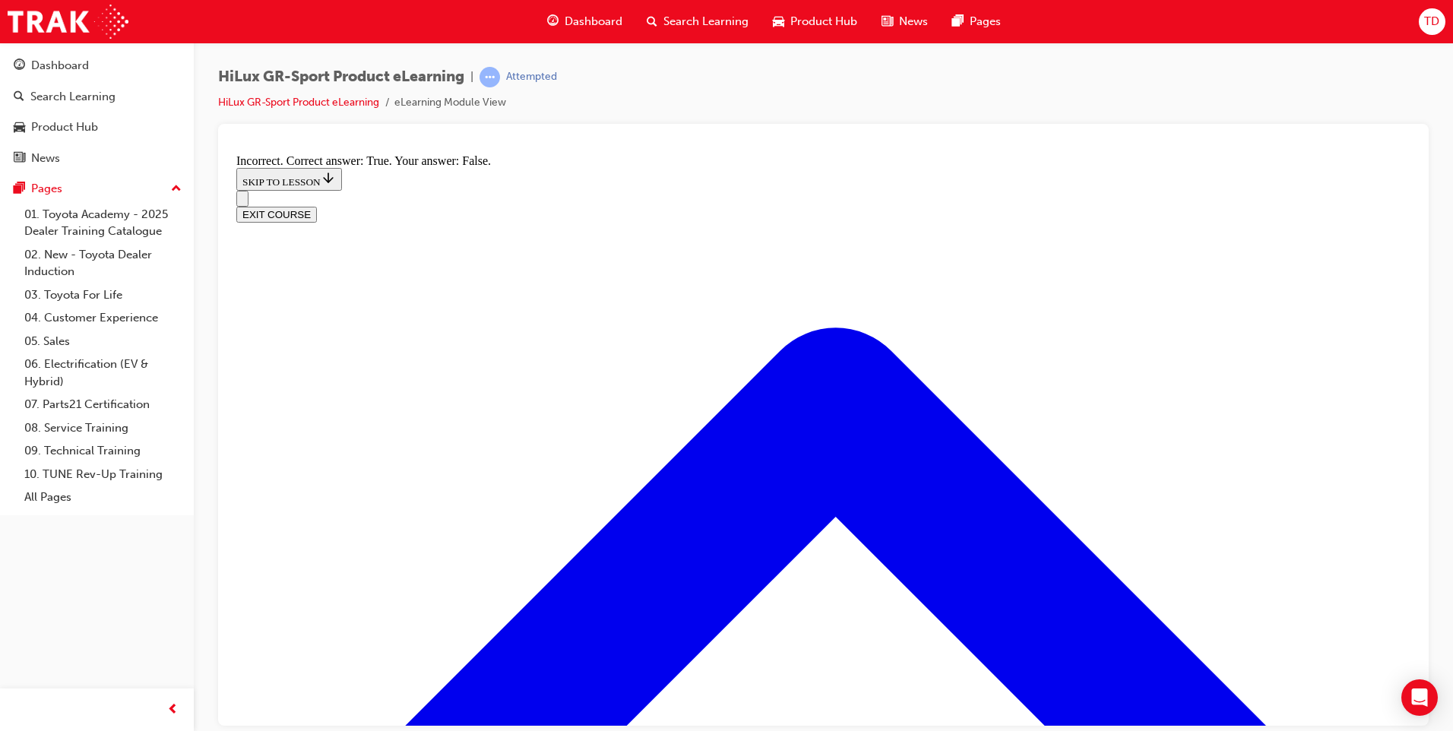
radio input "true"
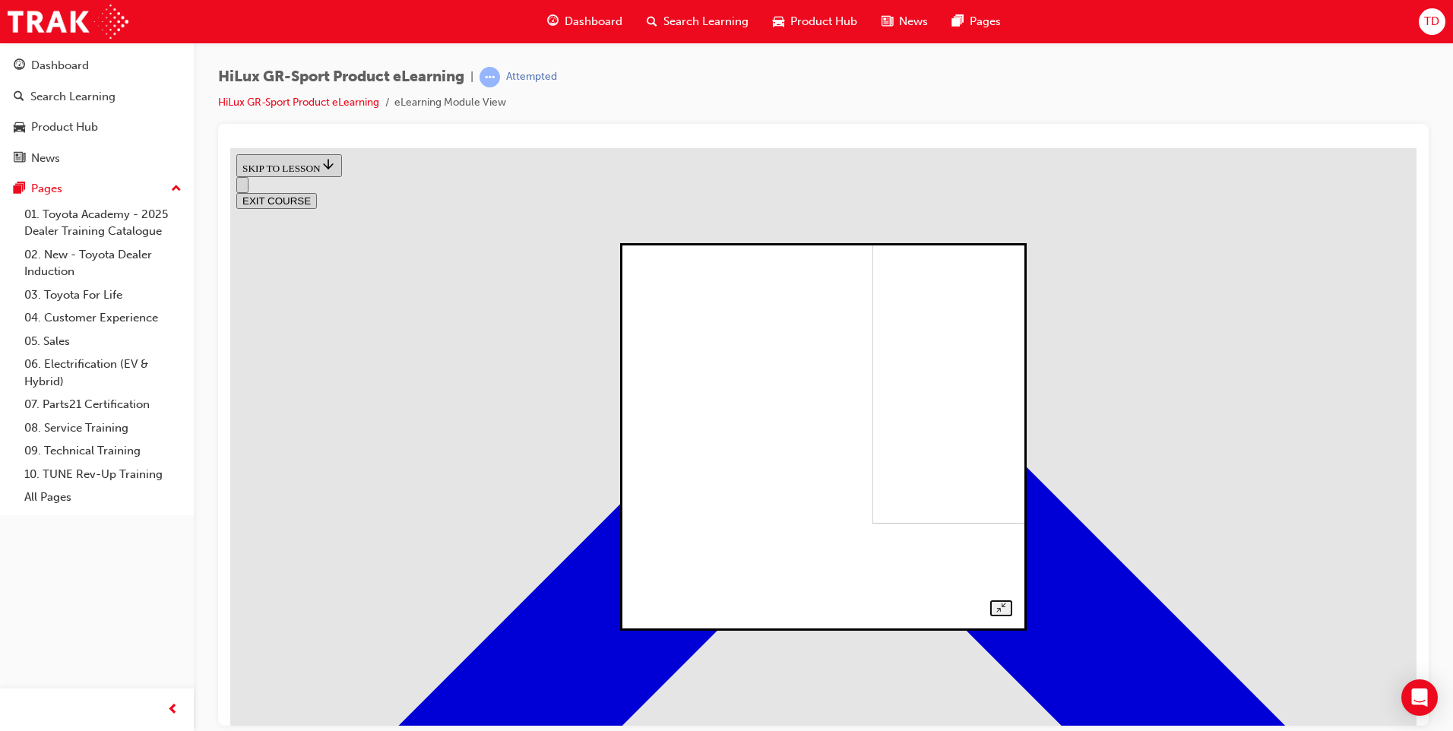
click at [871, 434] on img at bounding box center [1049, 346] width 356 height 354
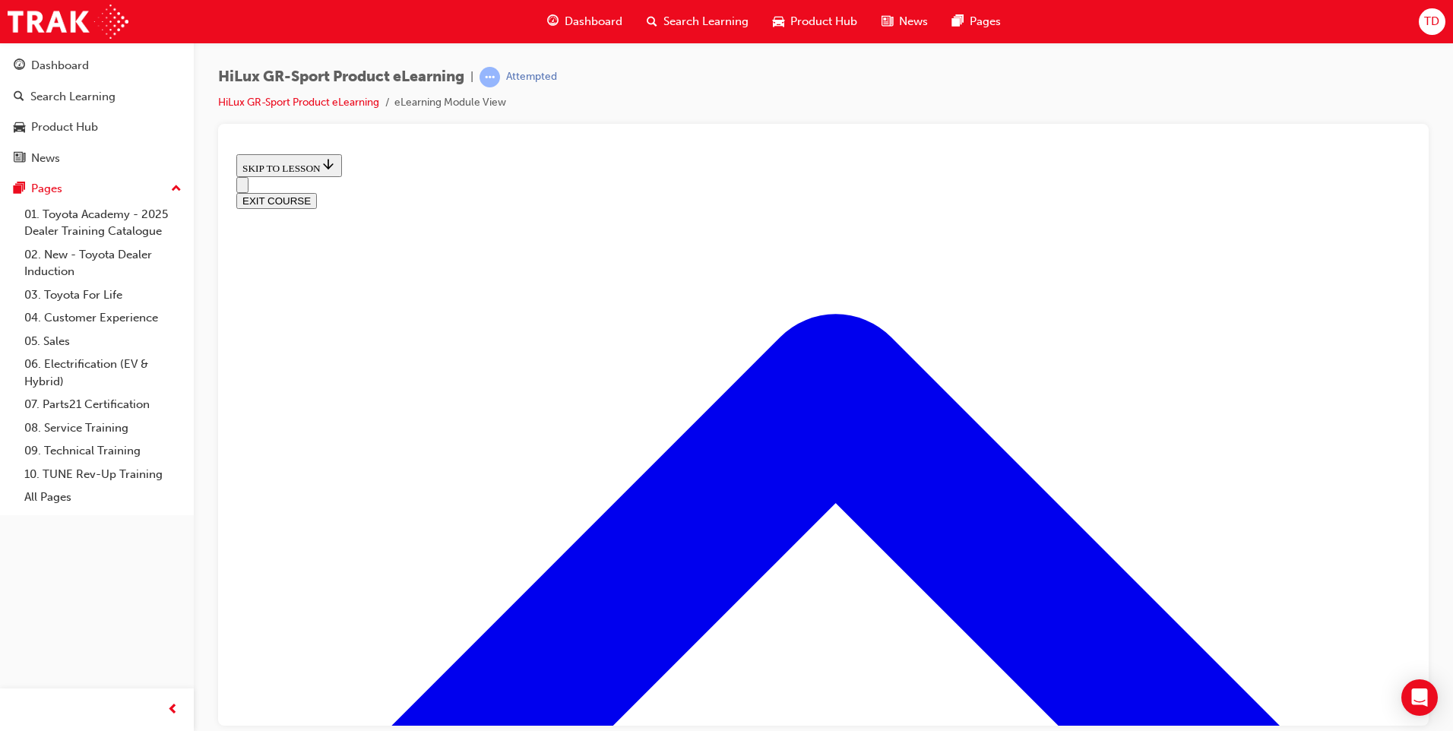
scroll to position [603, 0]
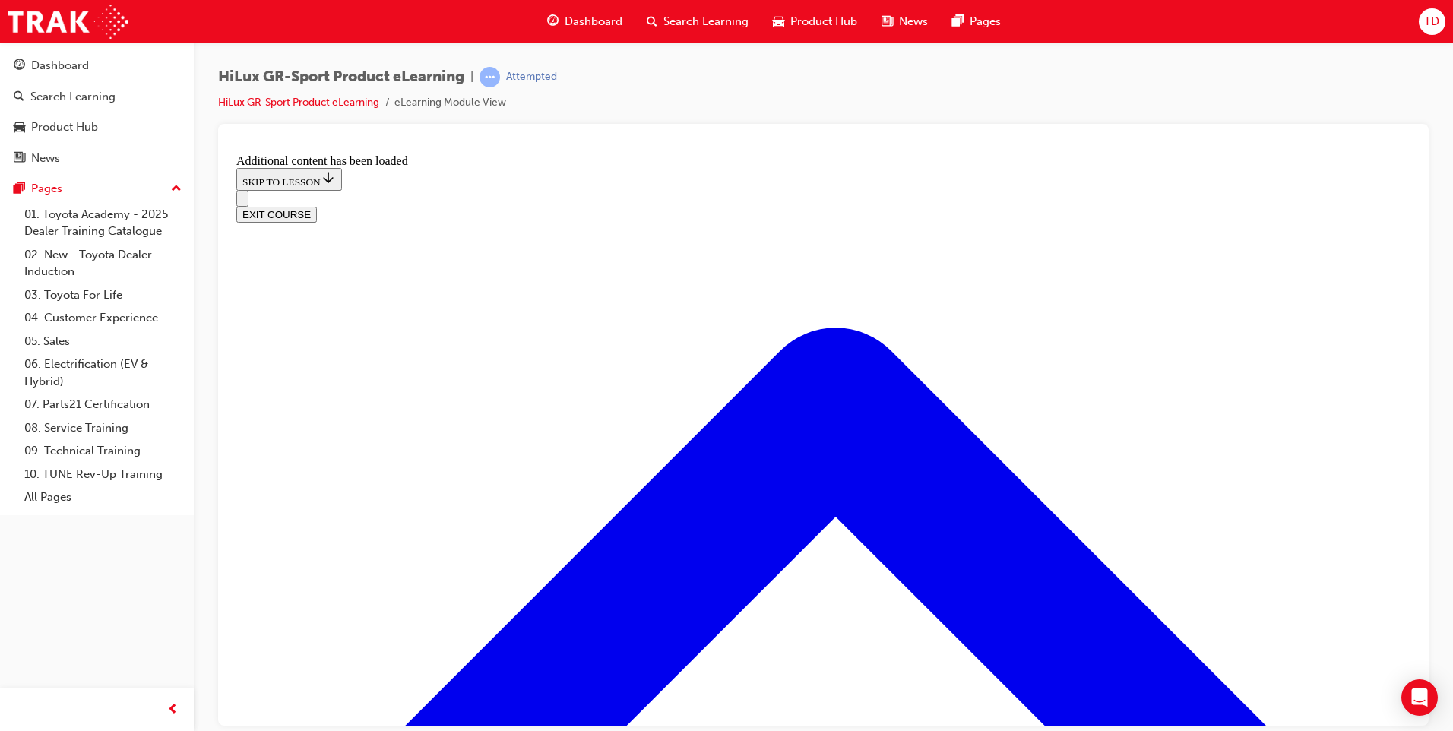
scroll to position [1034, 0]
radio input "true"
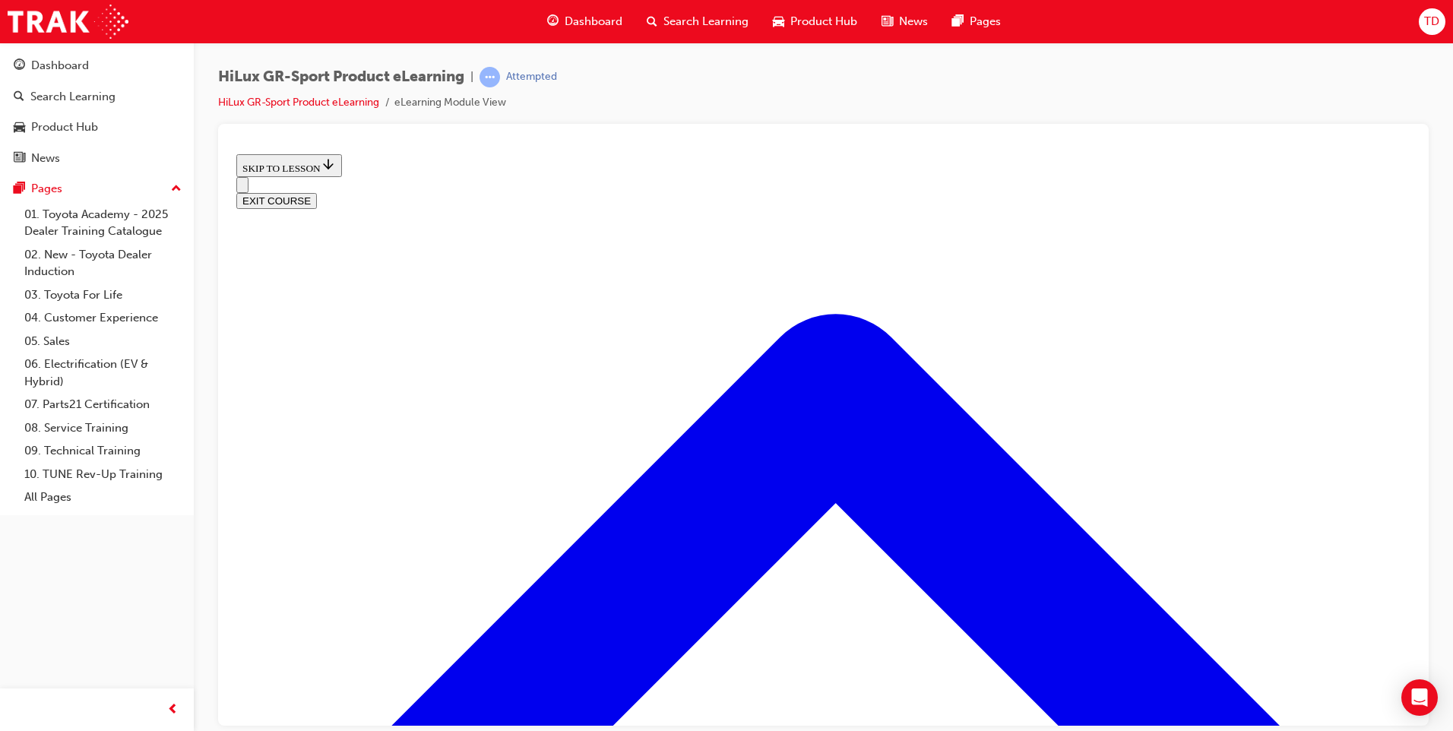
scroll to position [47, 0]
